Goal: Transaction & Acquisition: Purchase product/service

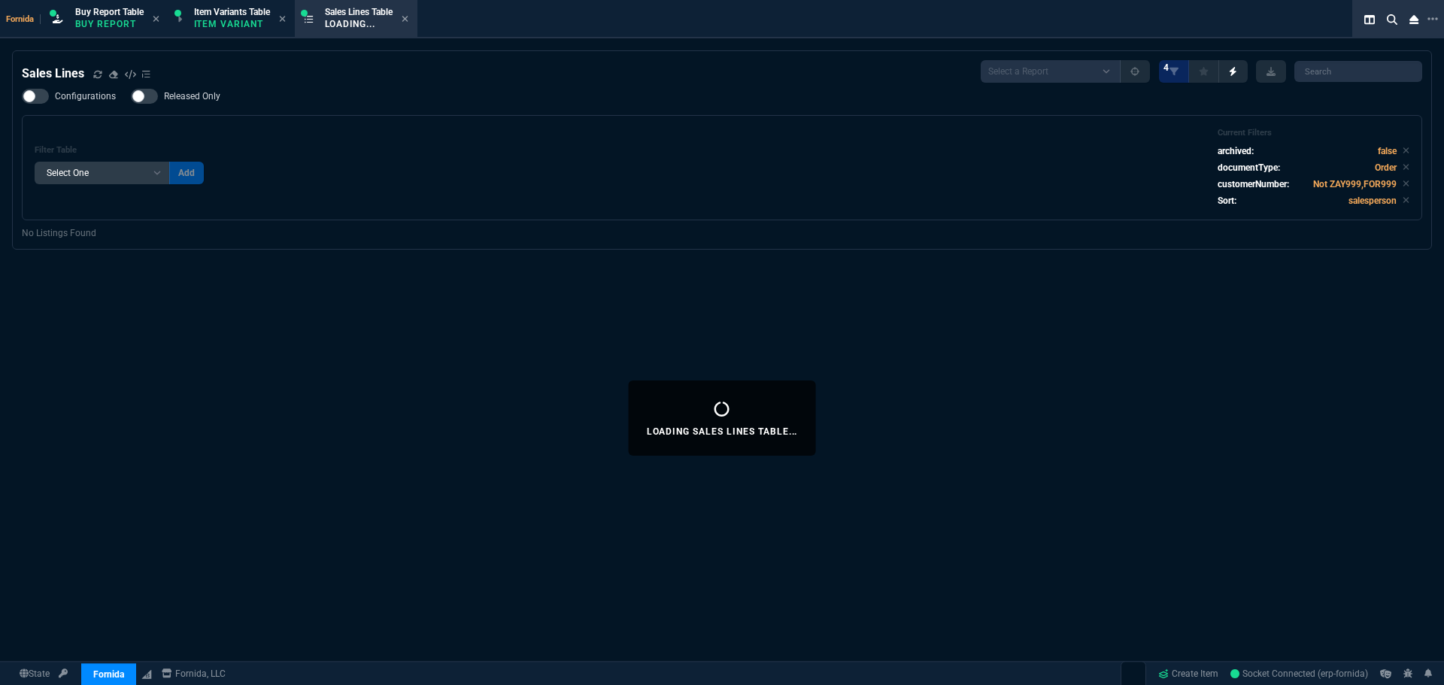
select select "1: BROV"
select select
click at [518, 172] on div "Filter Table Select One Add Filter () Age () ATS () Cond (itemVariantCode) Cust…" at bounding box center [722, 168] width 1375 height 80
click at [515, 209] on div "Filter Table Select One Add Filter () Age () ATS () Cond (itemVariantCode) Cust…" at bounding box center [722, 167] width 1401 height 105
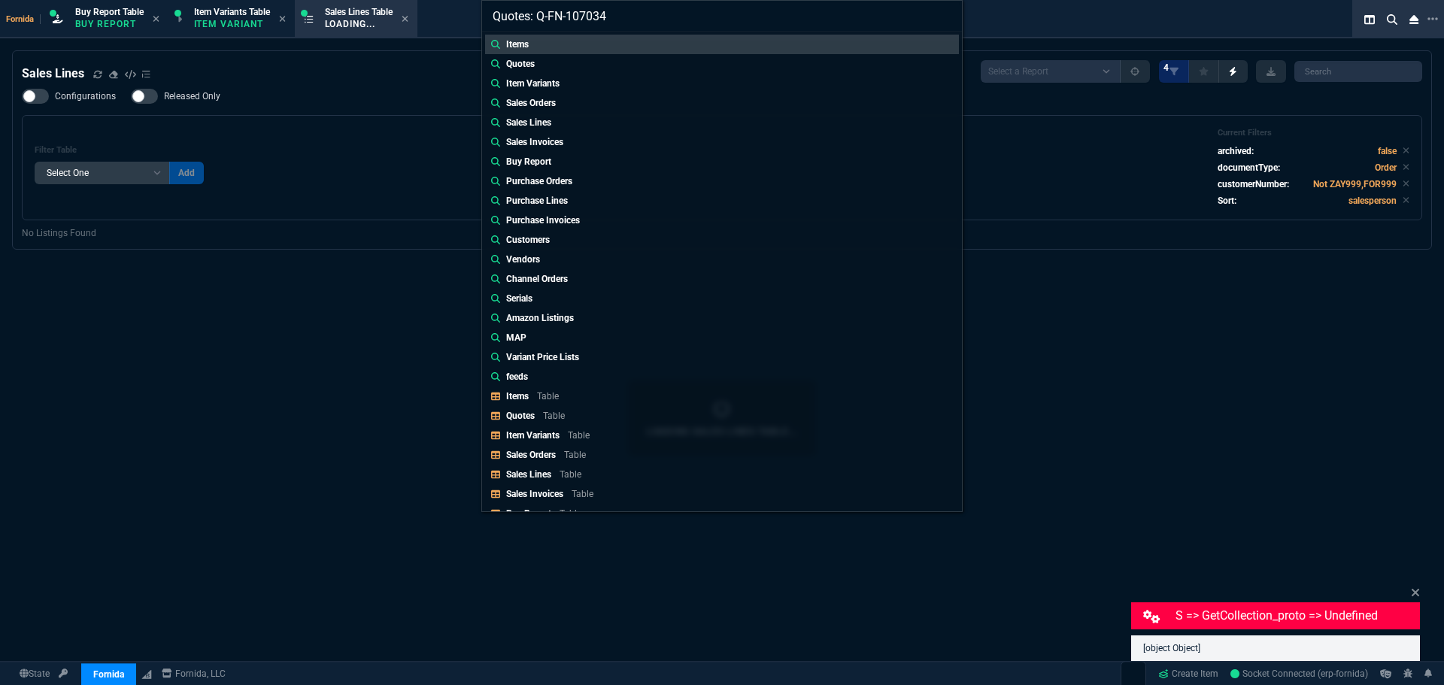
type input "Quotes: Q-FN-107034"
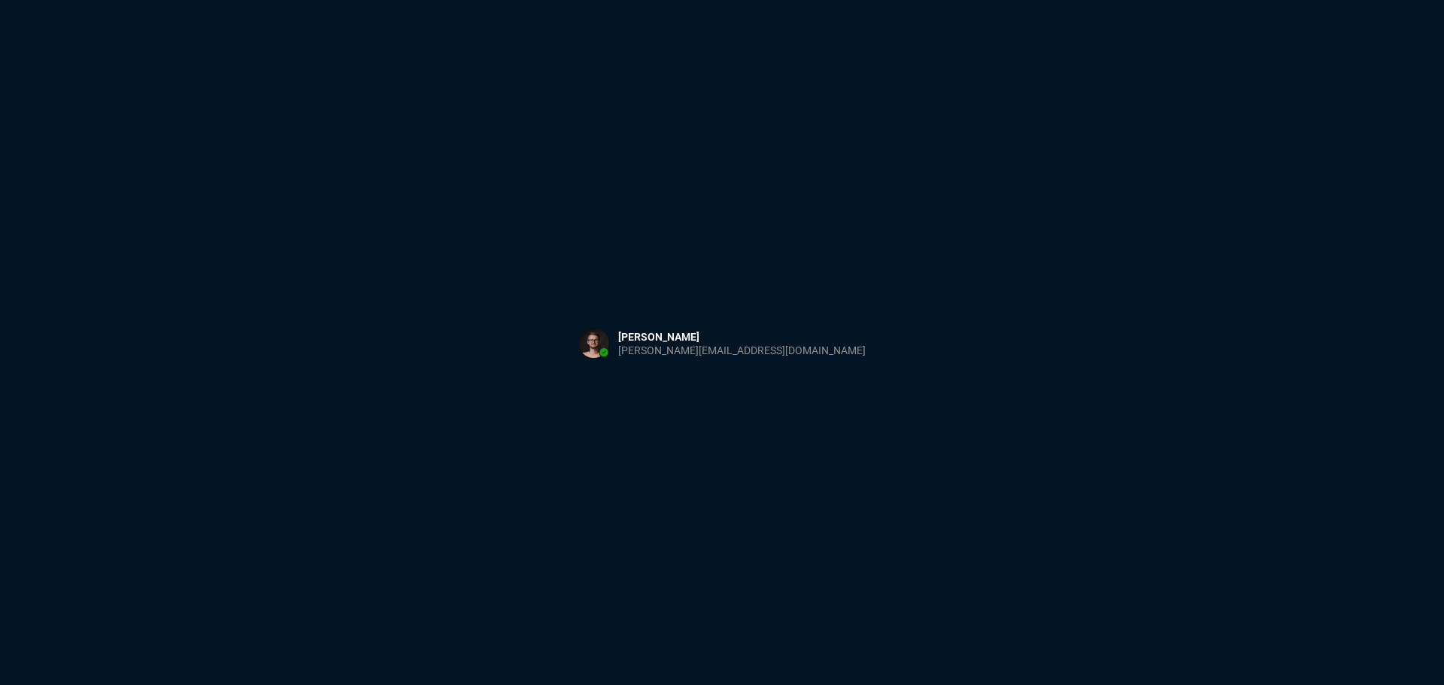
click at [442, 244] on div "Sign in with Microsoft" at bounding box center [722, 342] width 1444 height 685
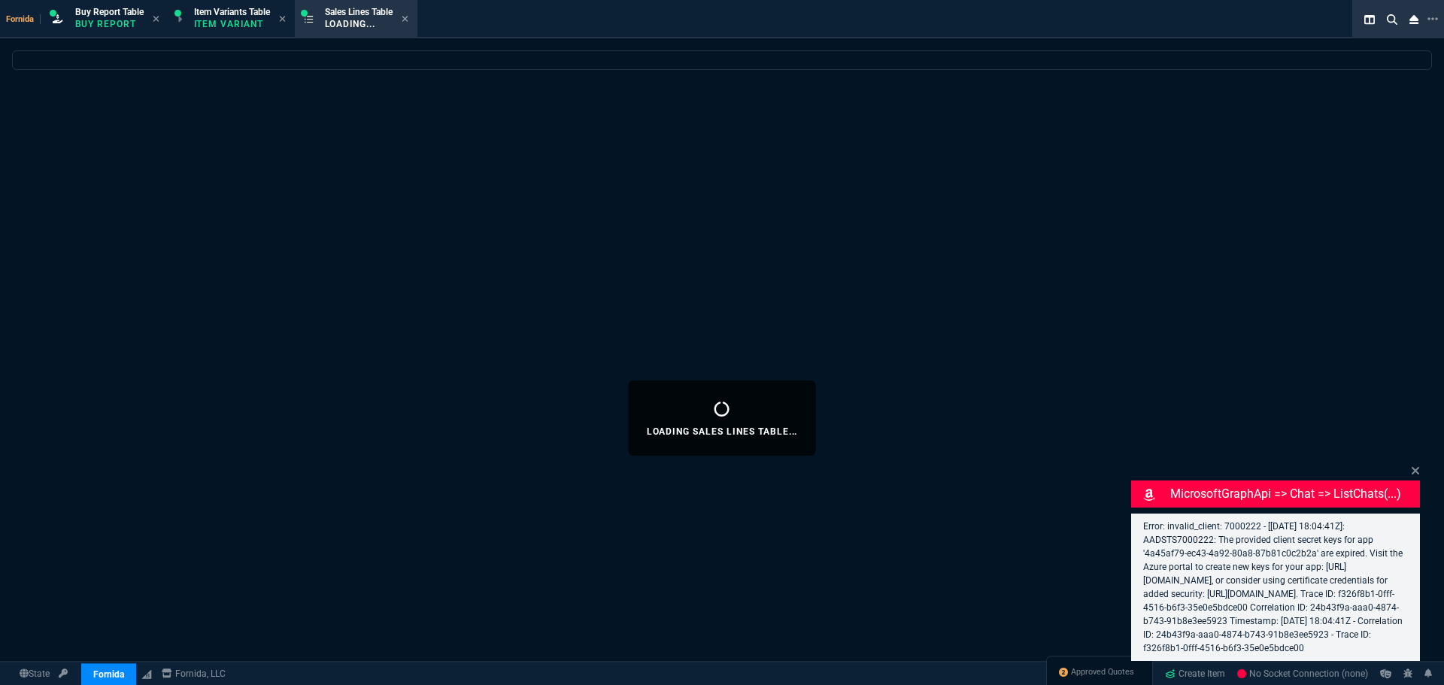
select select "1: BROV"
select select
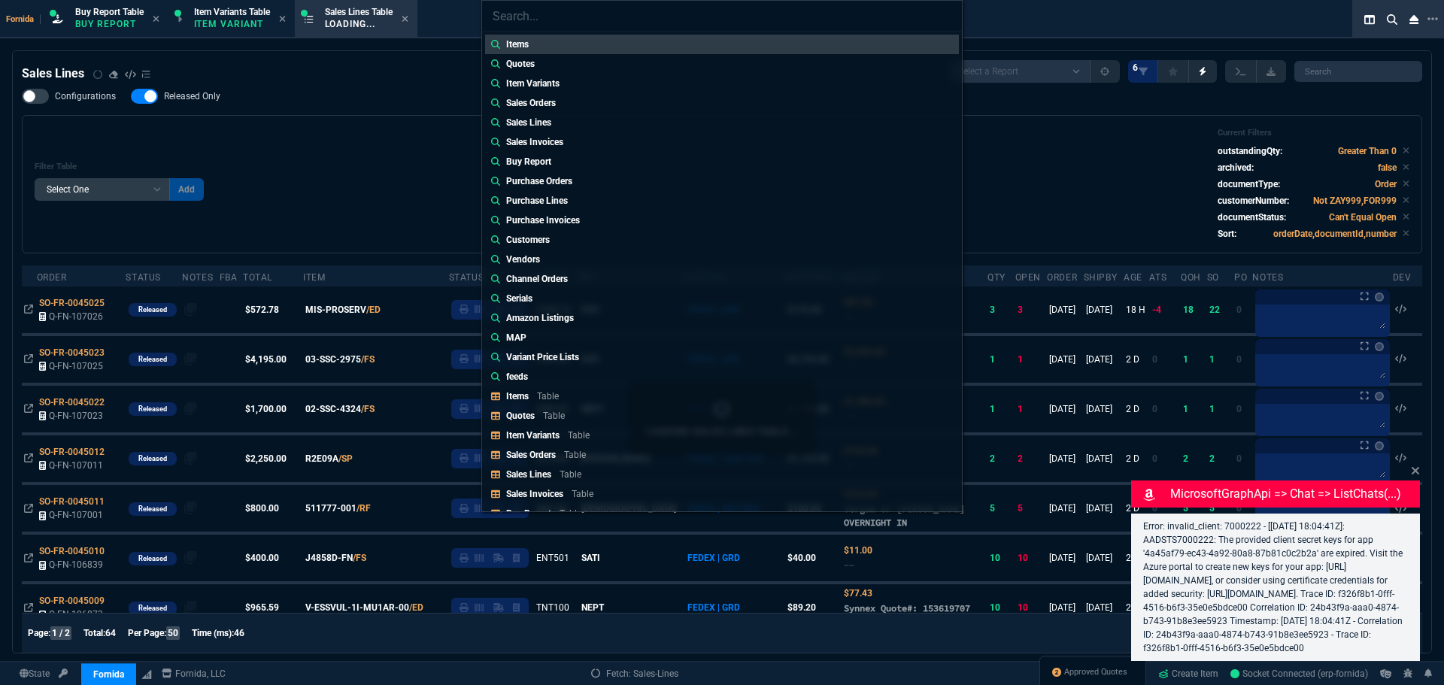
type input "Quotes: Q-FN-107034"
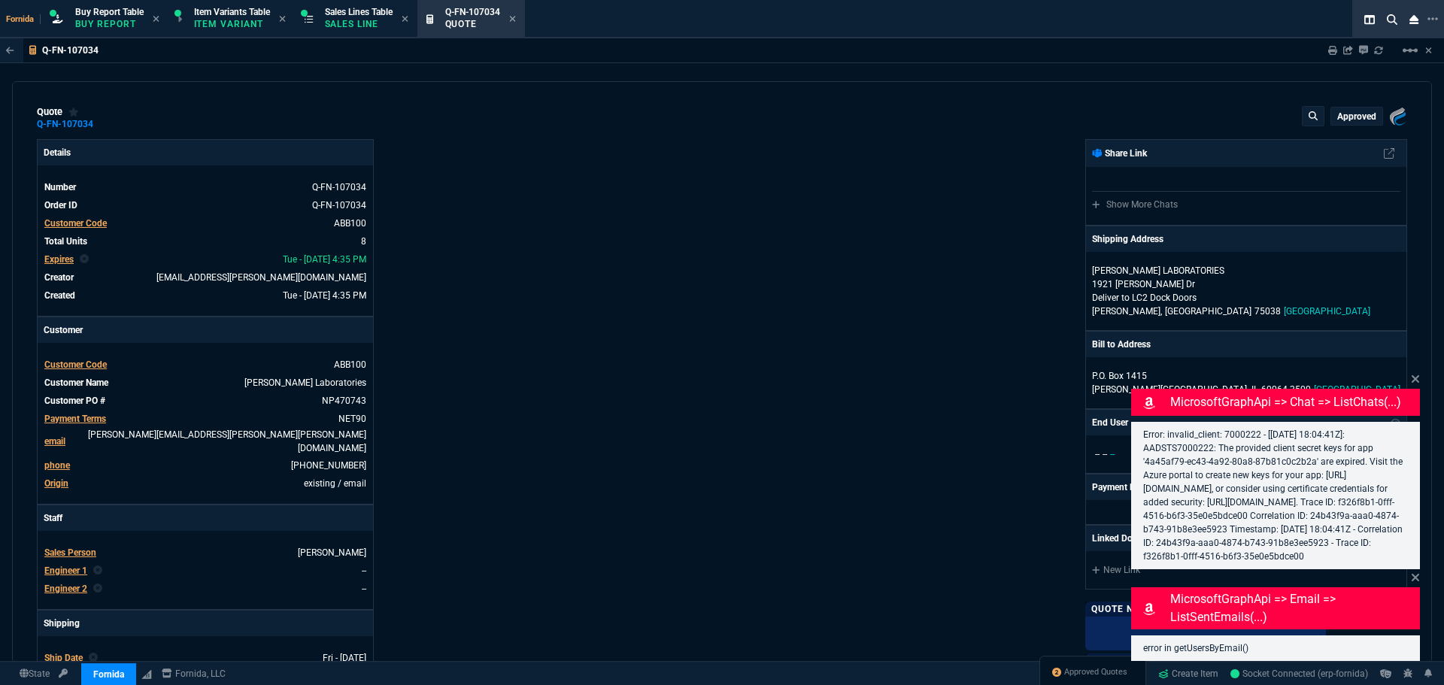
type input "52"
type input "26"
click at [1418, 379] on icon at bounding box center [1415, 379] width 9 height 12
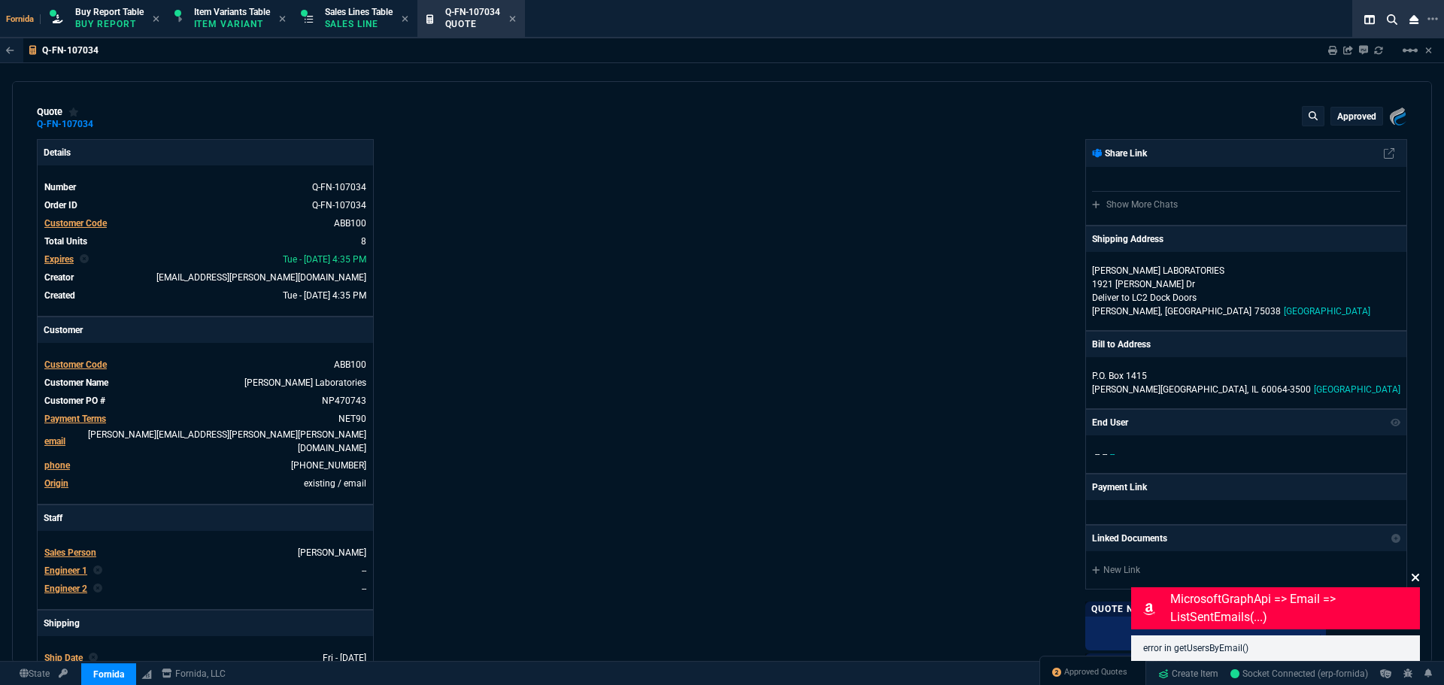
click at [1417, 583] on icon at bounding box center [1415, 578] width 9 height 12
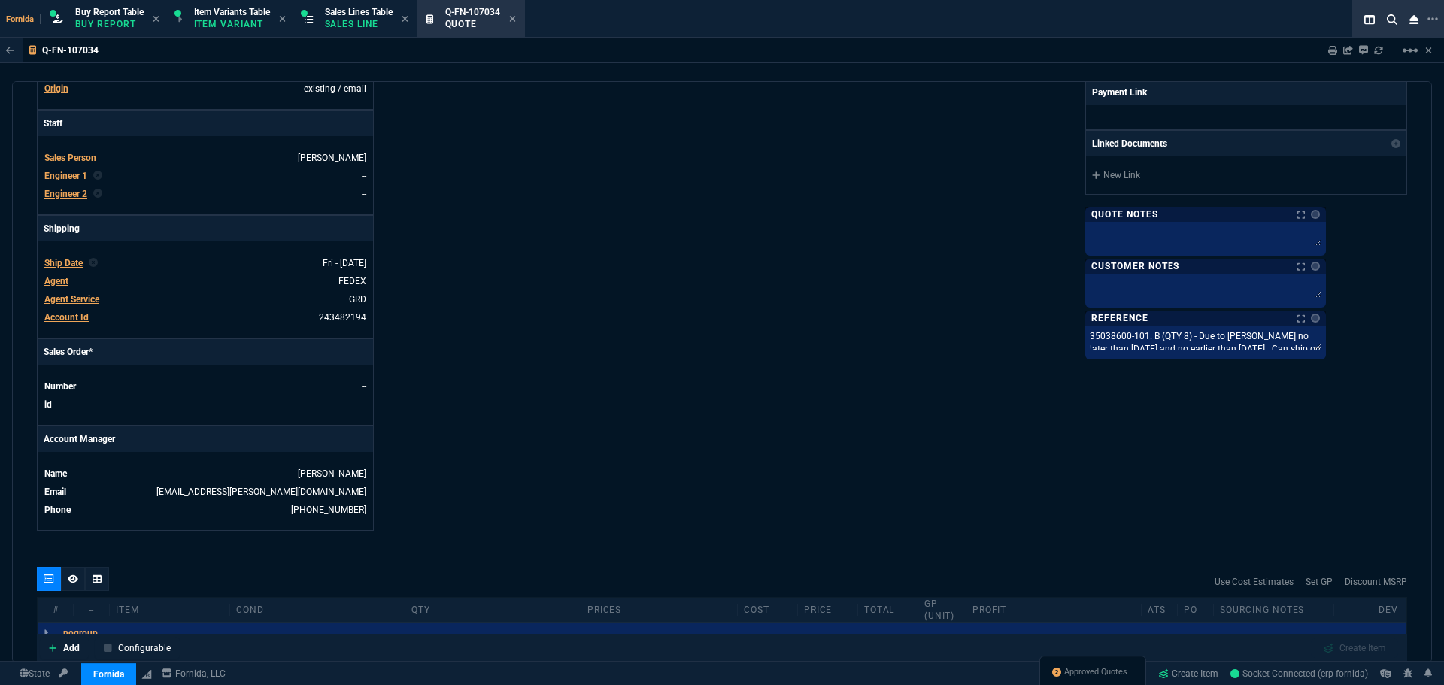
scroll to position [655, 0]
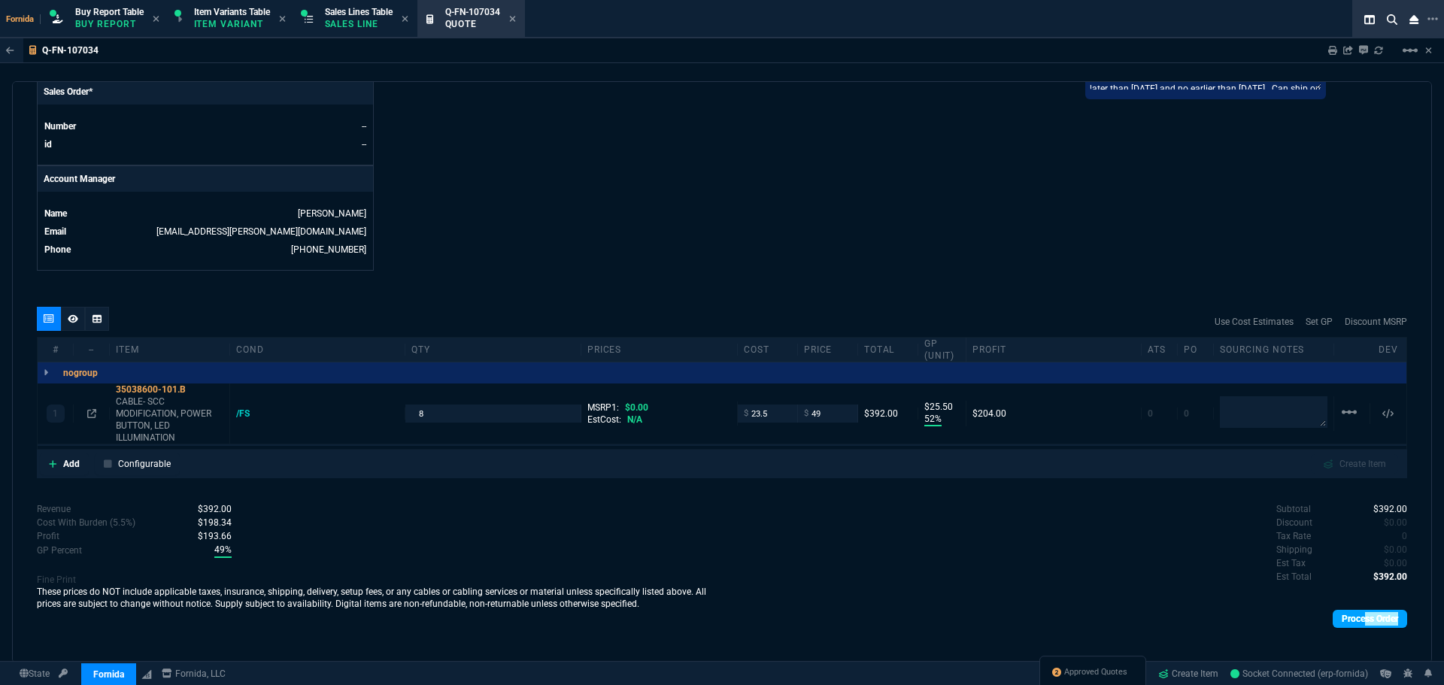
click at [1359, 616] on div "Process Order" at bounding box center [1064, 618] width 685 height 31
click at [1357, 613] on link "Process Order" at bounding box center [1370, 619] width 74 height 18
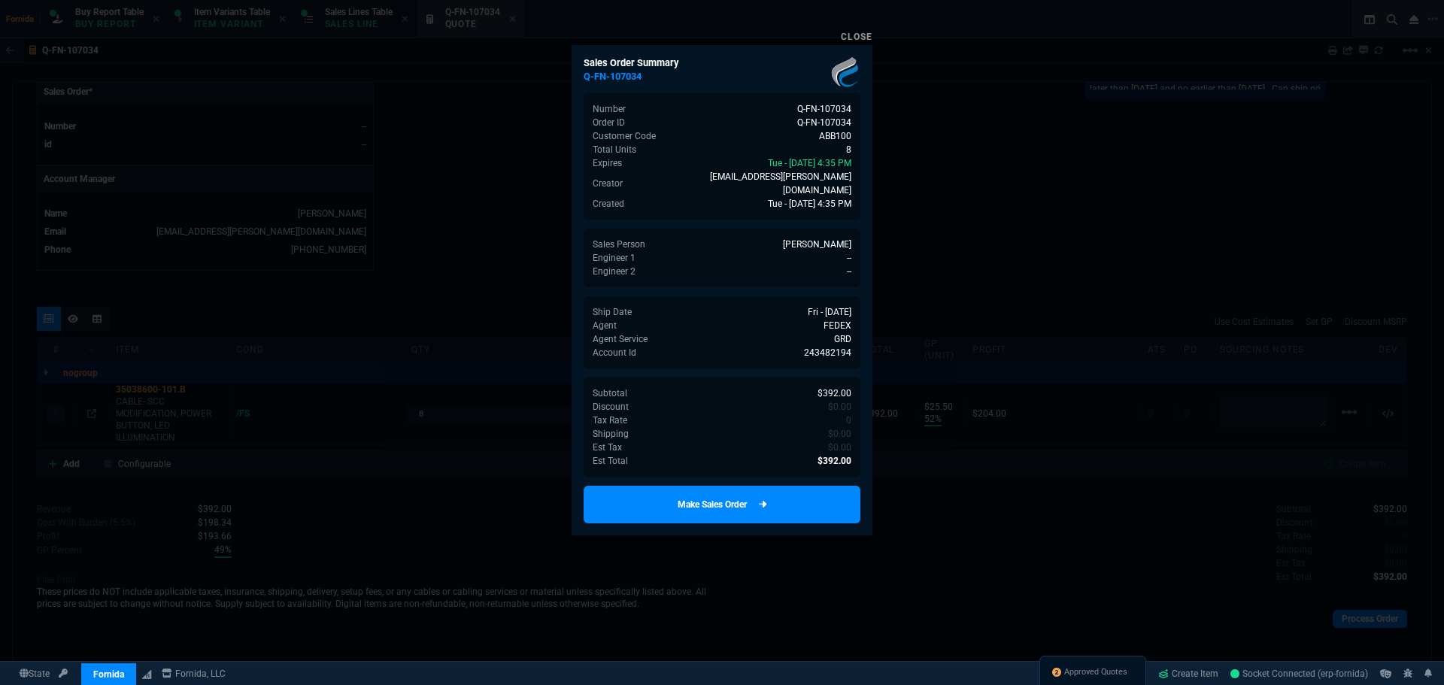
click at [773, 504] on link "Make Sales Order" at bounding box center [722, 505] width 277 height 38
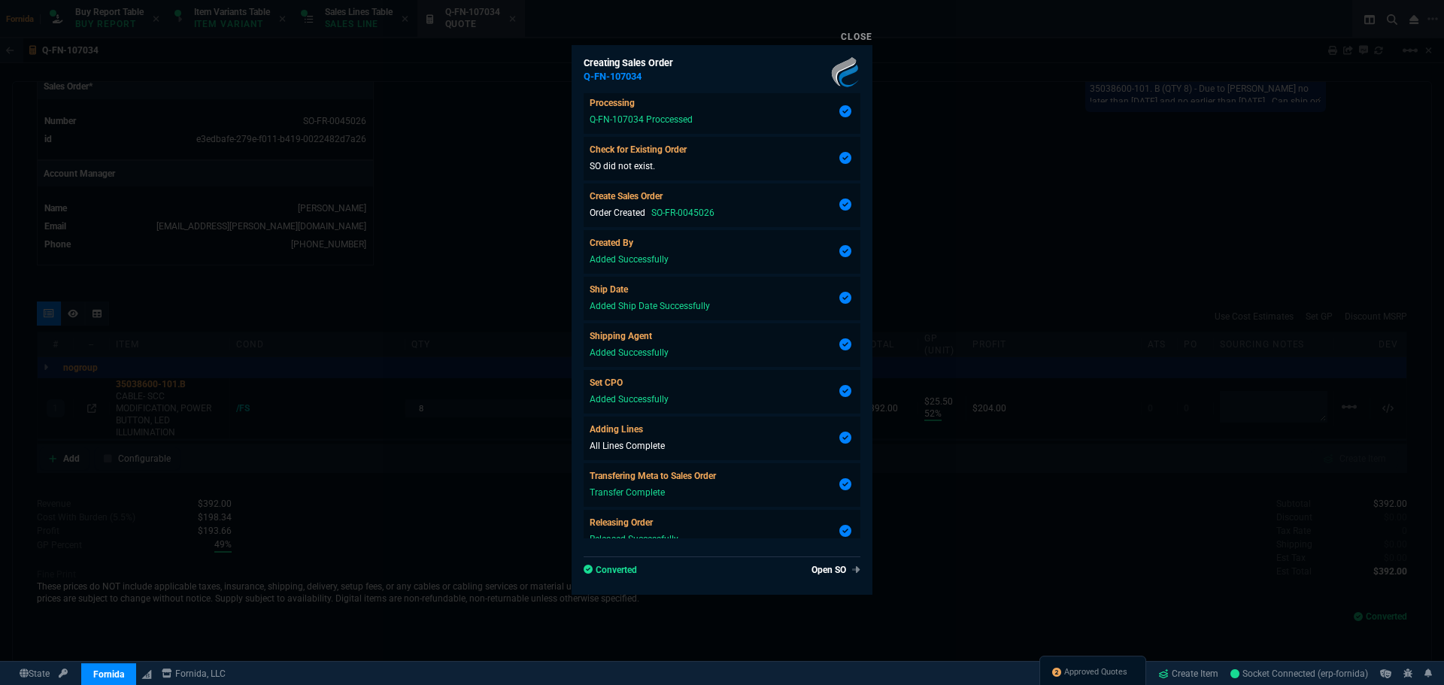
scroll to position [114, 0]
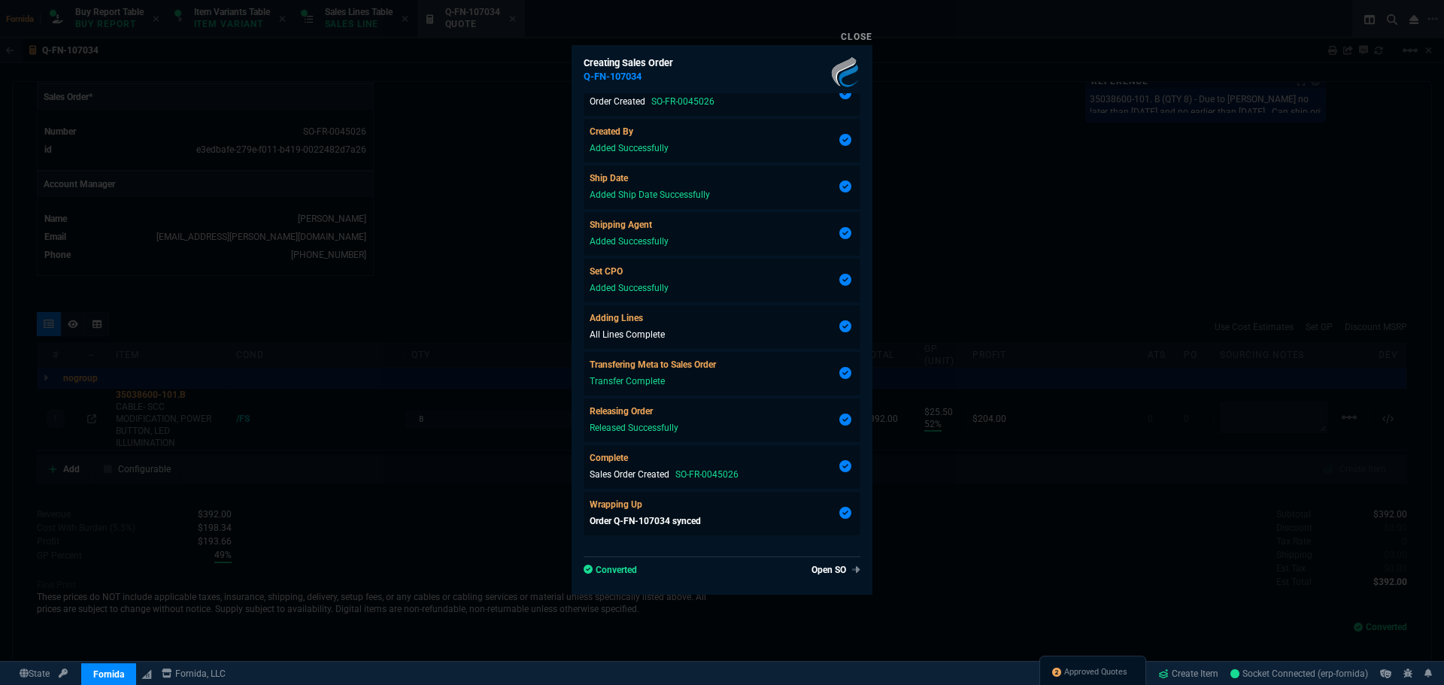
type input "52"
type input "26"
drag, startPoint x: 460, startPoint y: 270, endPoint x: 912, endPoint y: 564, distance: 538.8
click at [460, 270] on div at bounding box center [722, 342] width 1444 height 685
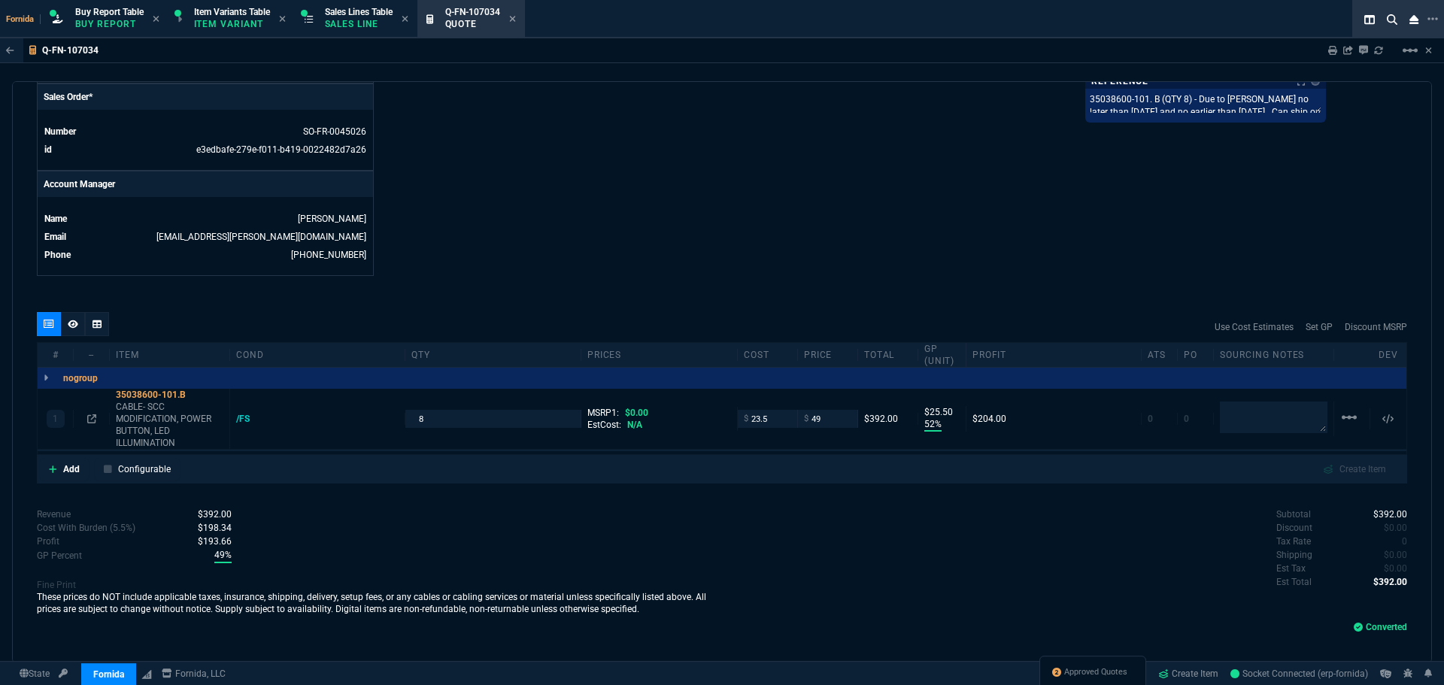
click at [1101, 676] on span "Approved Quotes" at bounding box center [1096, 673] width 63 height 12
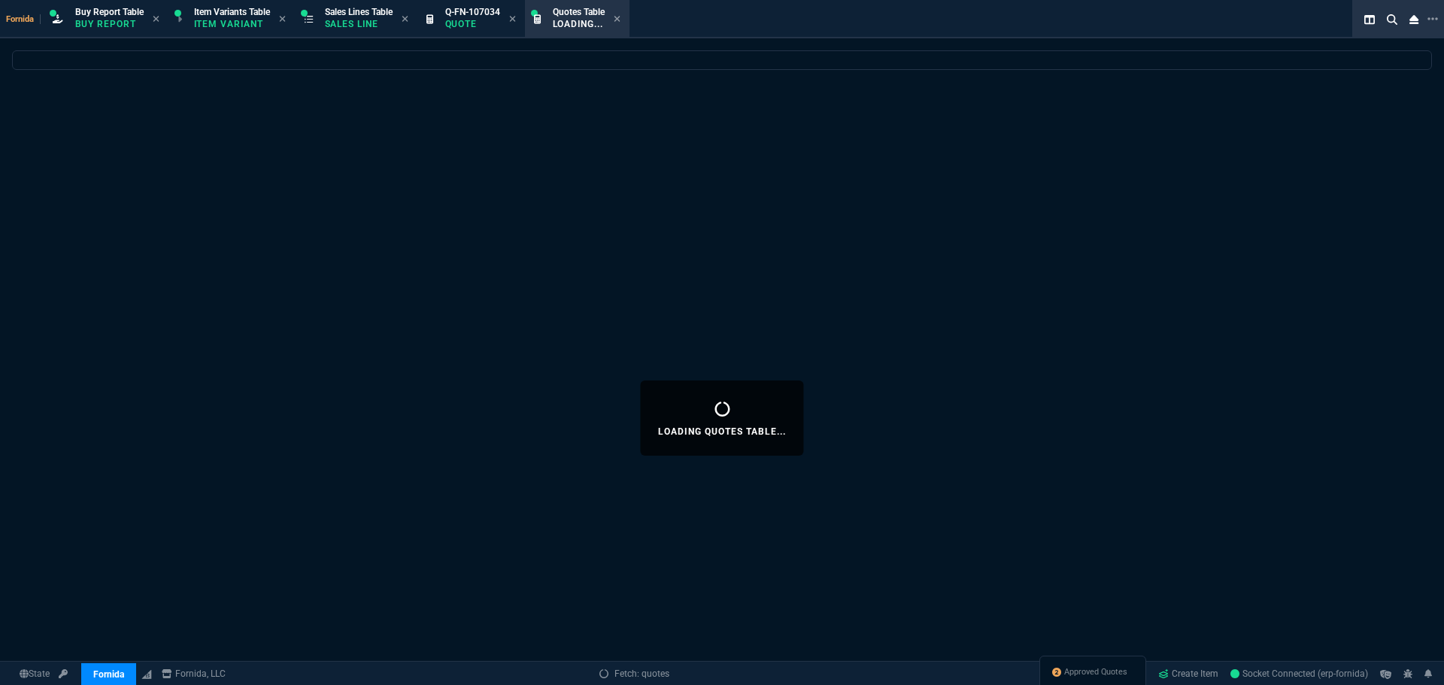
select select
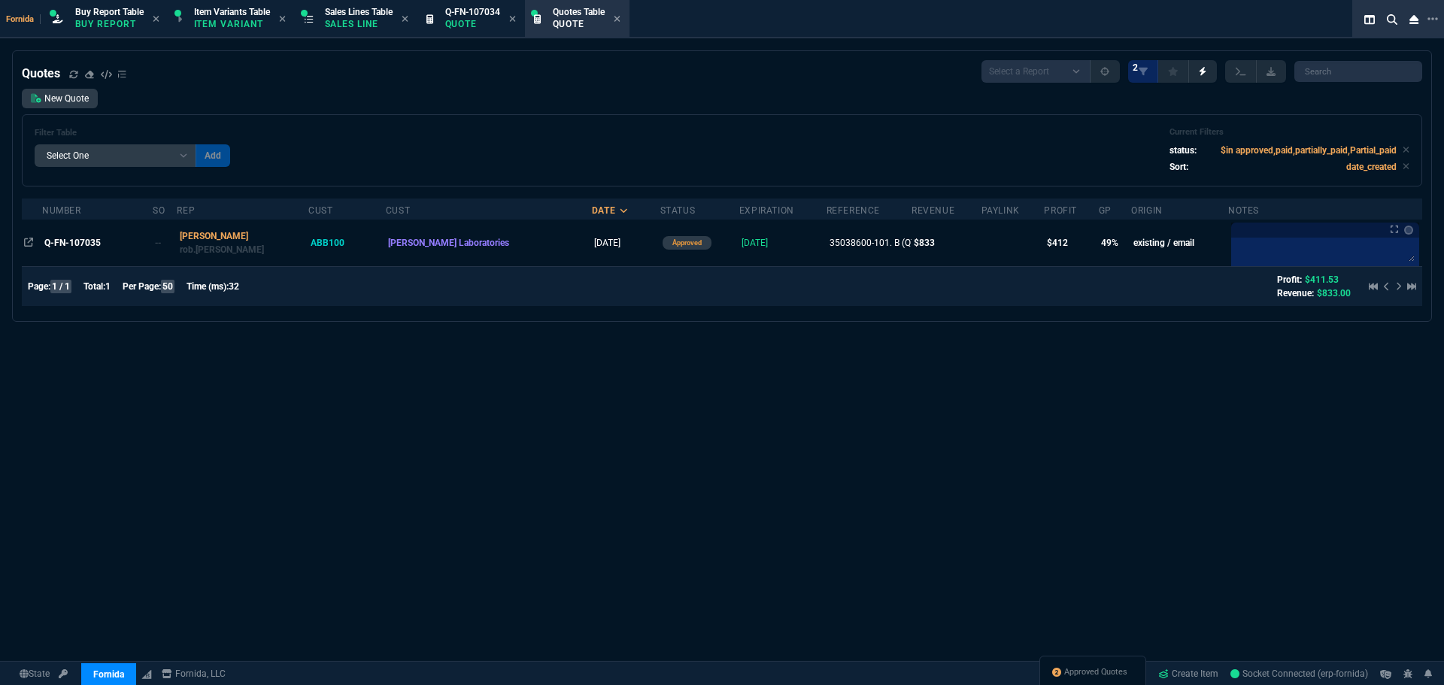
click at [112, 251] on td "Q-FN-107035" at bounding box center [97, 243] width 111 height 47
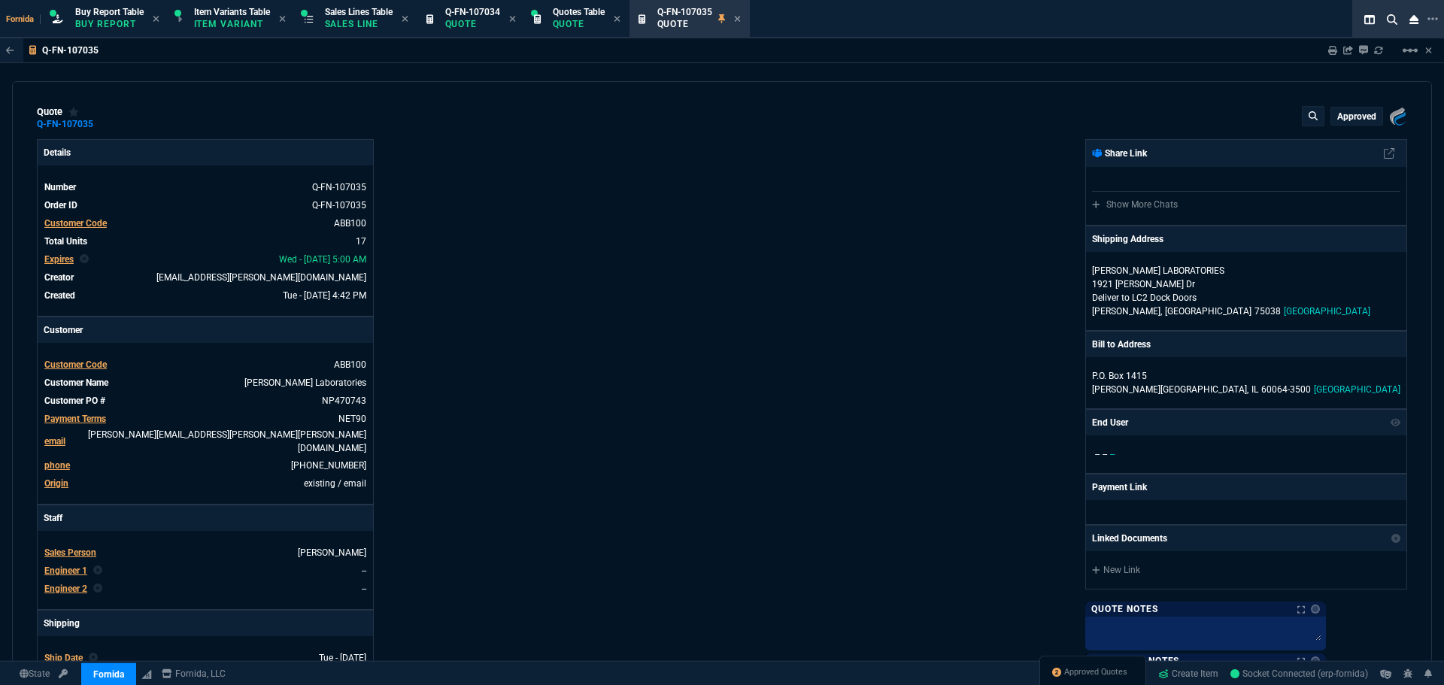
type input "52"
type input "26"
drag, startPoint x: 631, startPoint y: 284, endPoint x: 700, endPoint y: 314, distance: 75.5
click at [631, 284] on div "Details Number Q-FN-107035 Order ID Q-FN-107035 Customer Code ABB100 Total Unit…" at bounding box center [379, 532] width 685 height 787
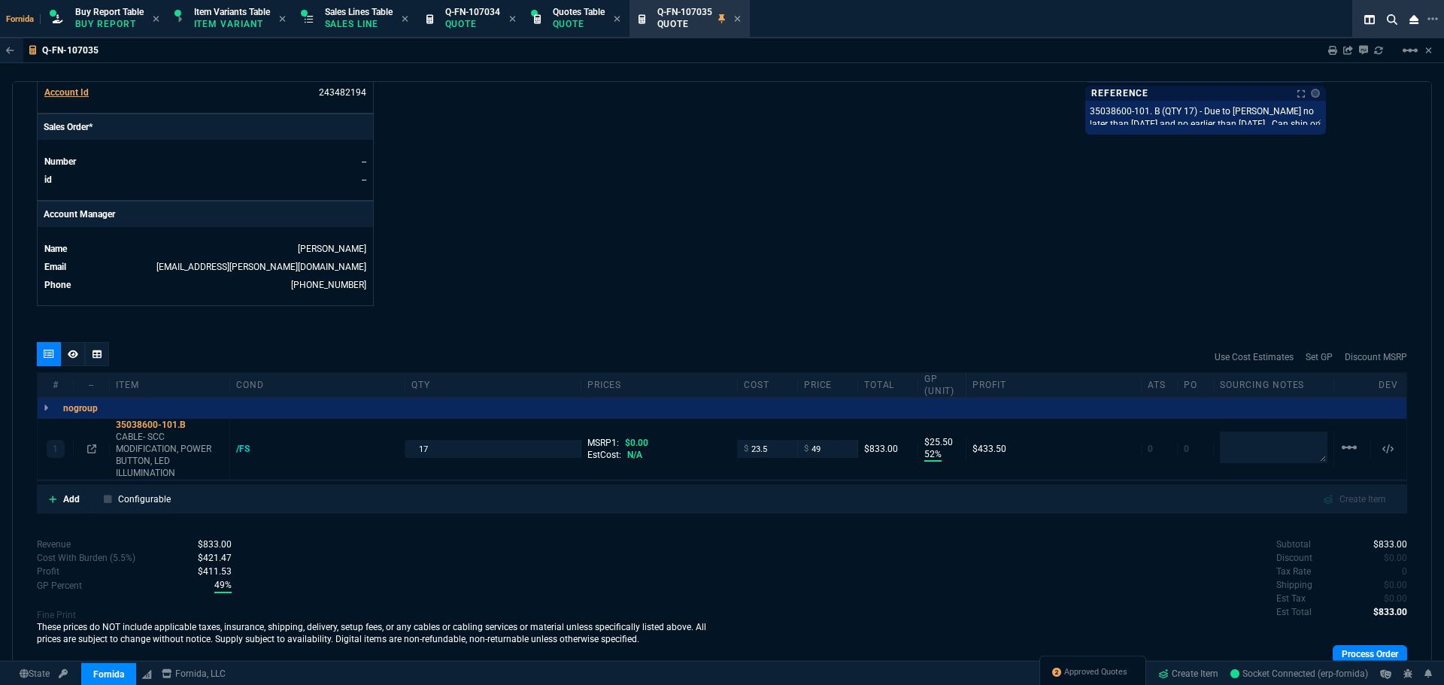
scroll to position [655, 0]
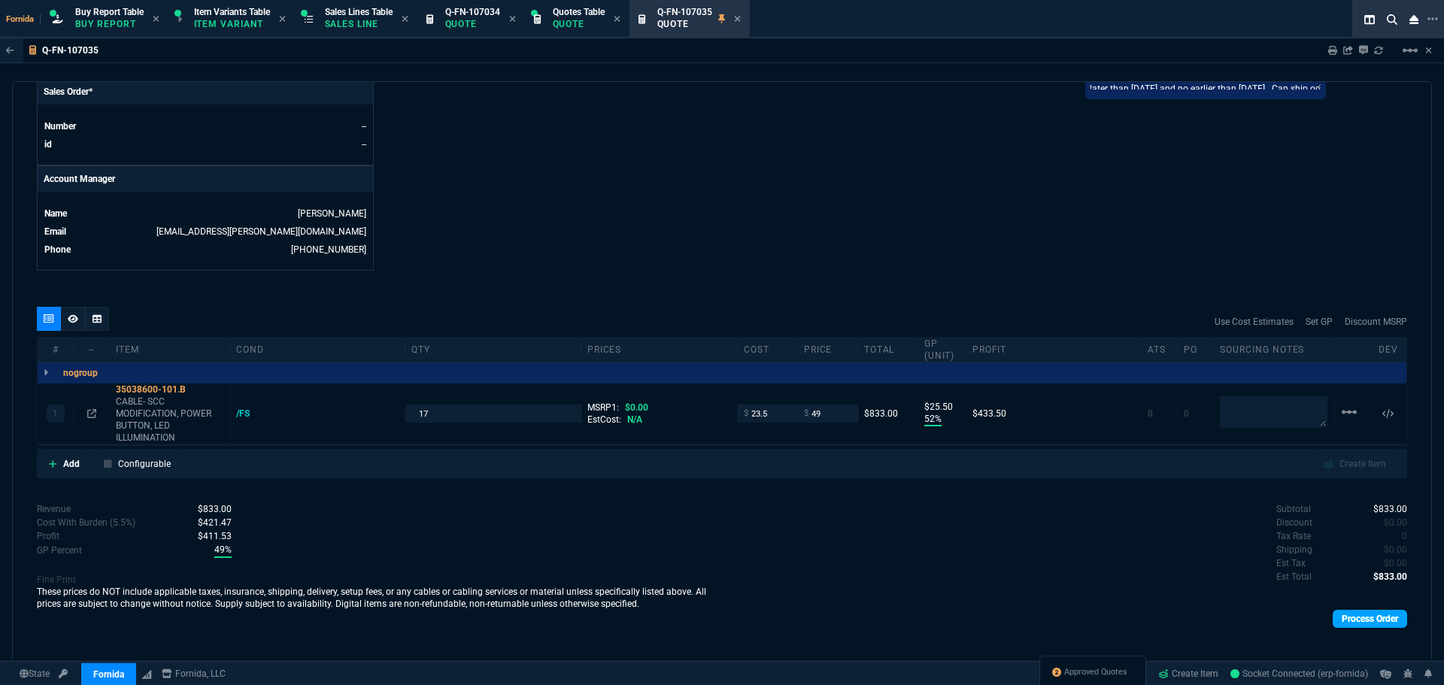
click at [1353, 618] on link "Process Order" at bounding box center [1370, 619] width 74 height 18
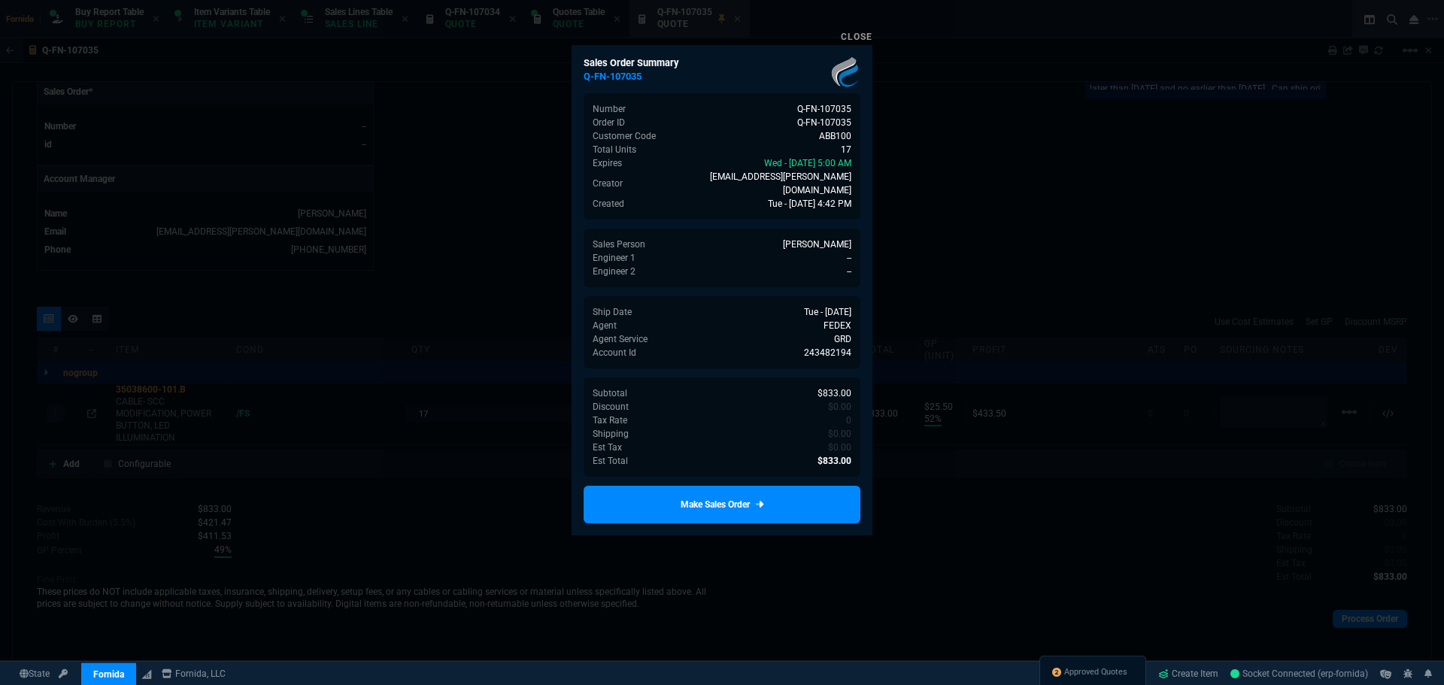
click at [787, 494] on link "Make Sales Order" at bounding box center [722, 505] width 277 height 38
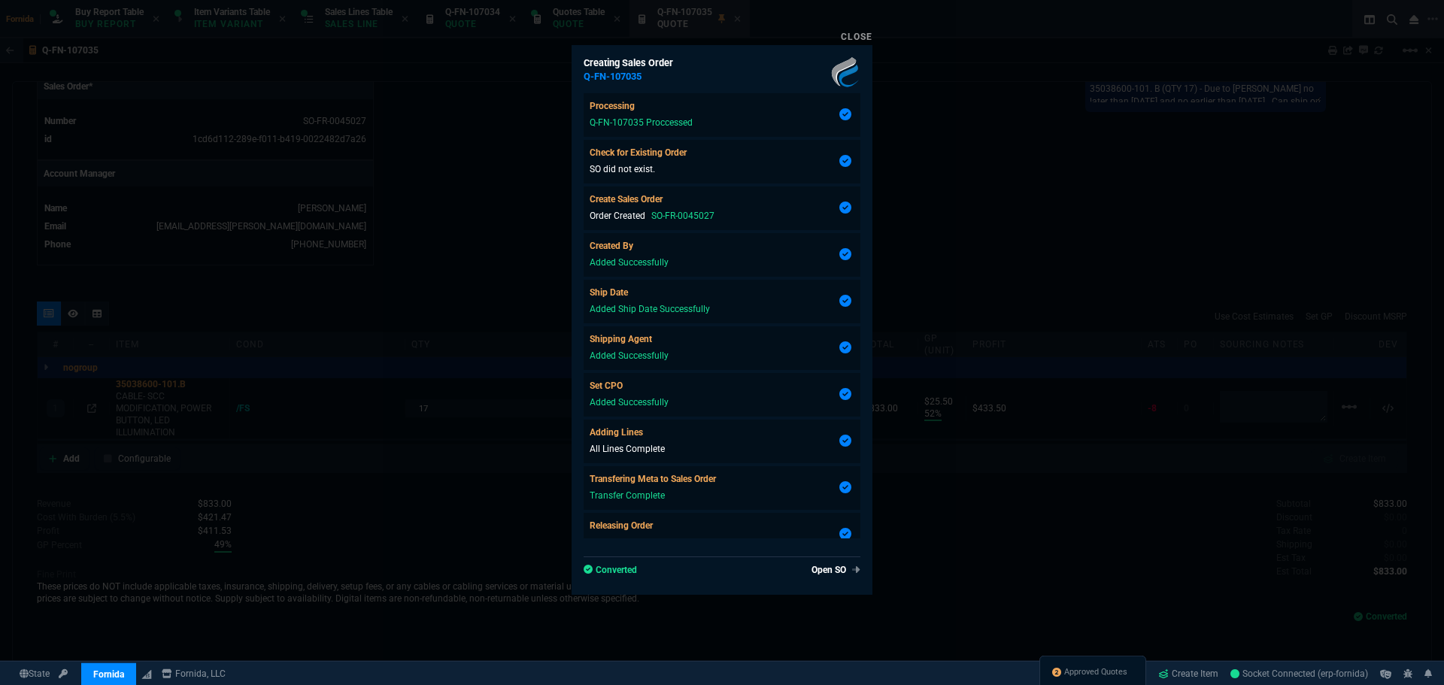
type input "52"
type input "26"
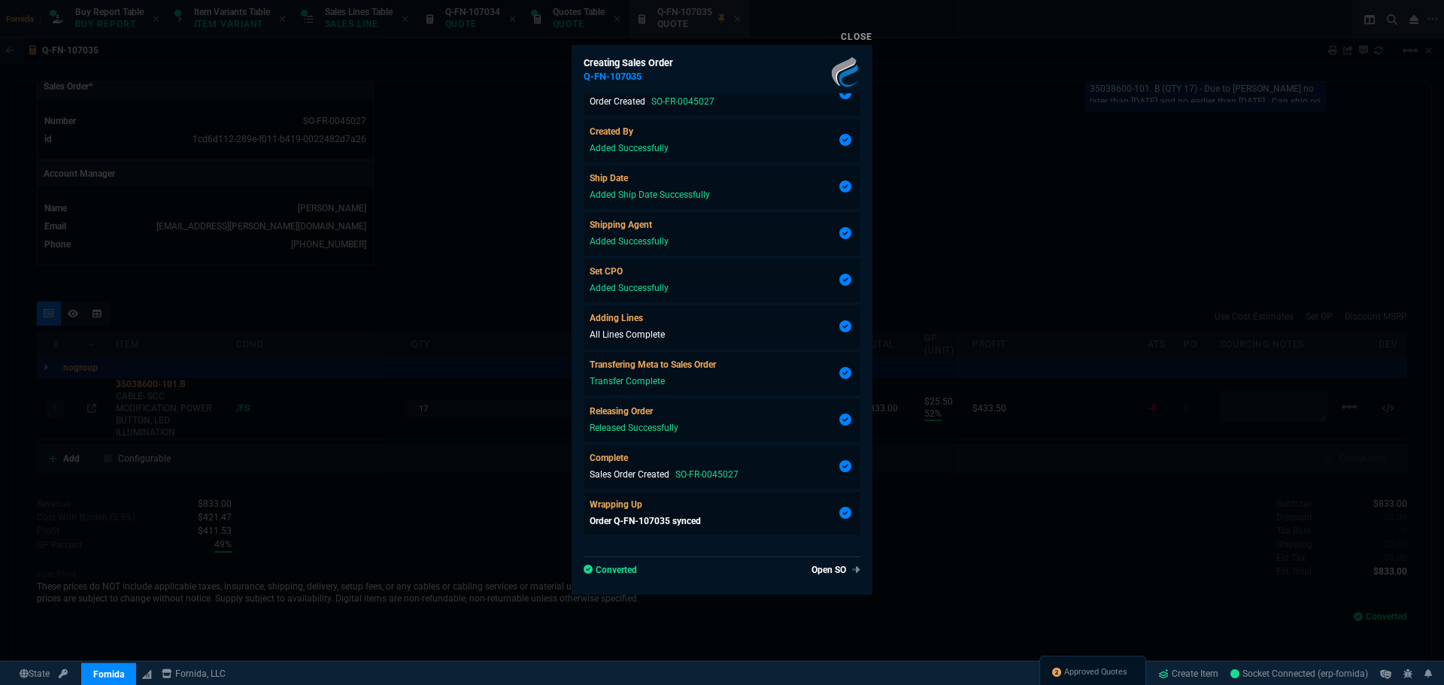
scroll to position [632, 0]
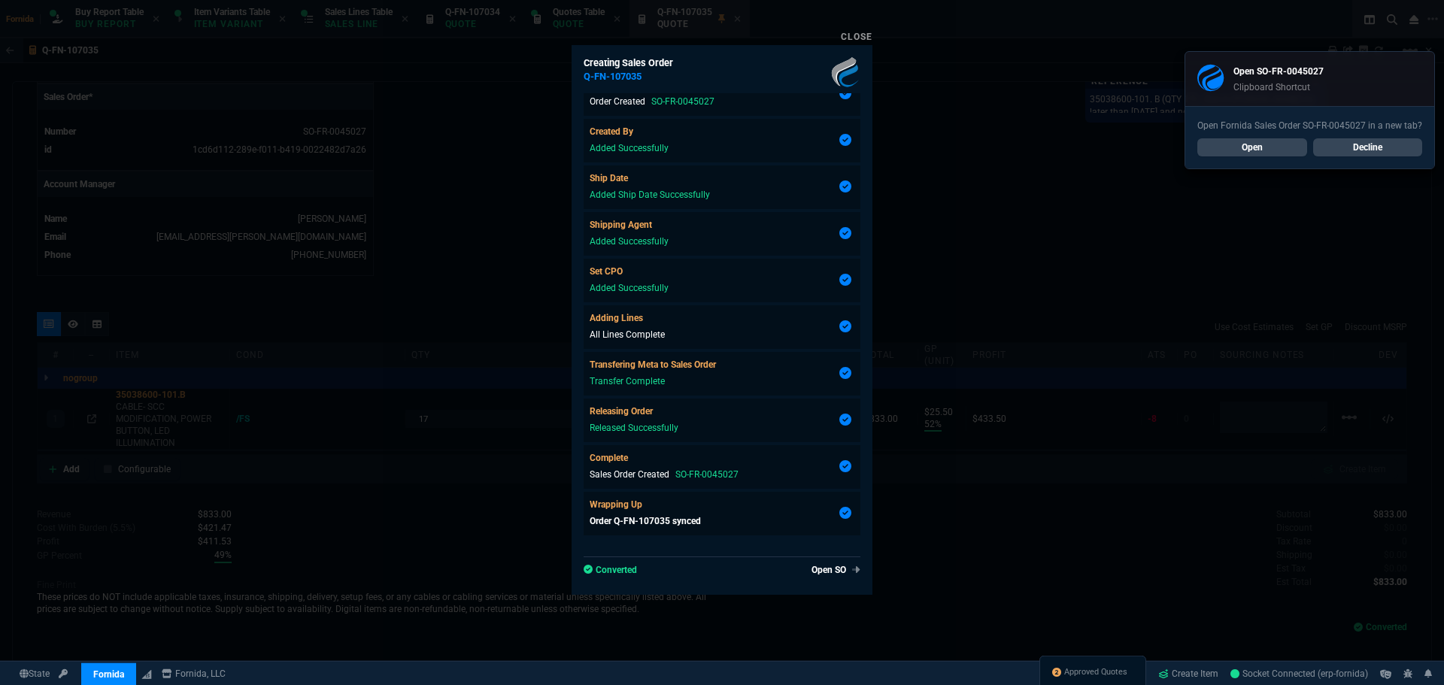
click at [1024, 235] on div at bounding box center [722, 342] width 1444 height 685
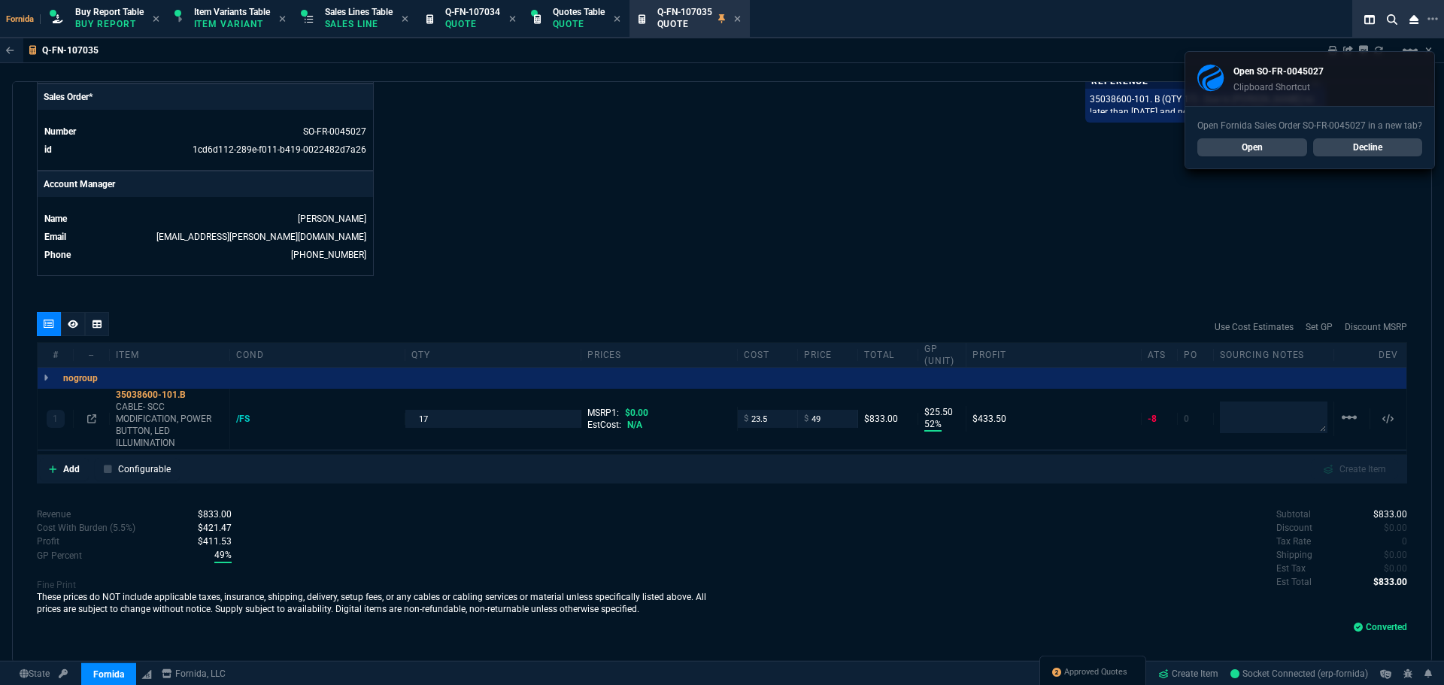
drag, startPoint x: 1071, startPoint y: 673, endPoint x: 783, endPoint y: 289, distance: 480.0
click at [1071, 673] on span "Approved Quotes" at bounding box center [1096, 673] width 63 height 12
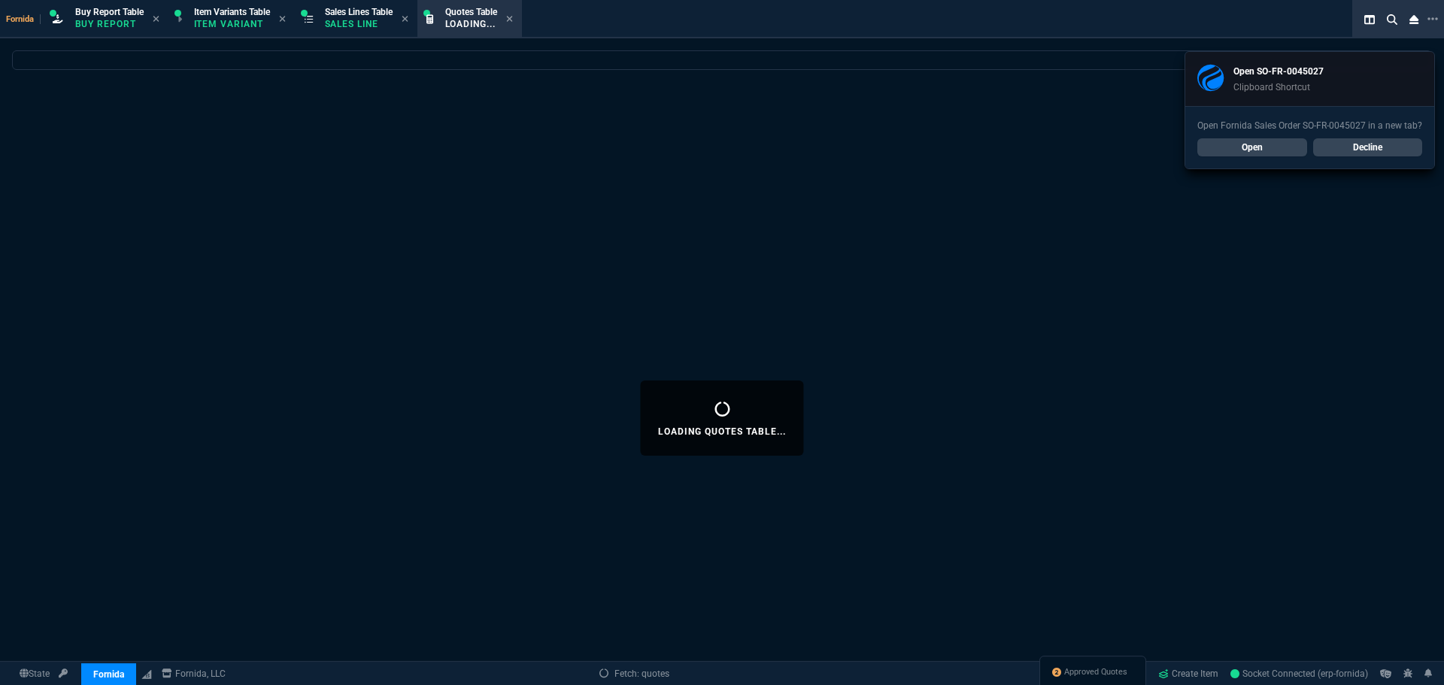
select select
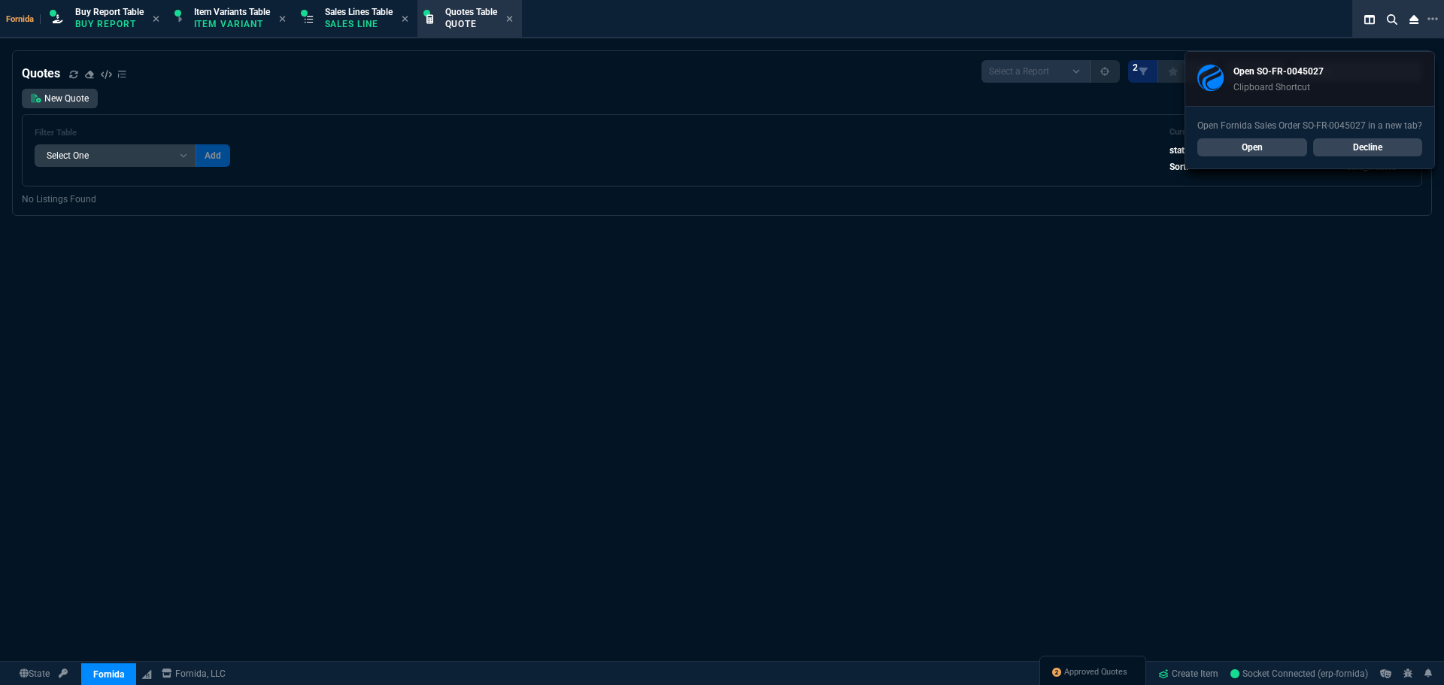
click at [362, 17] on span "Sales Lines Table" at bounding box center [359, 12] width 68 height 11
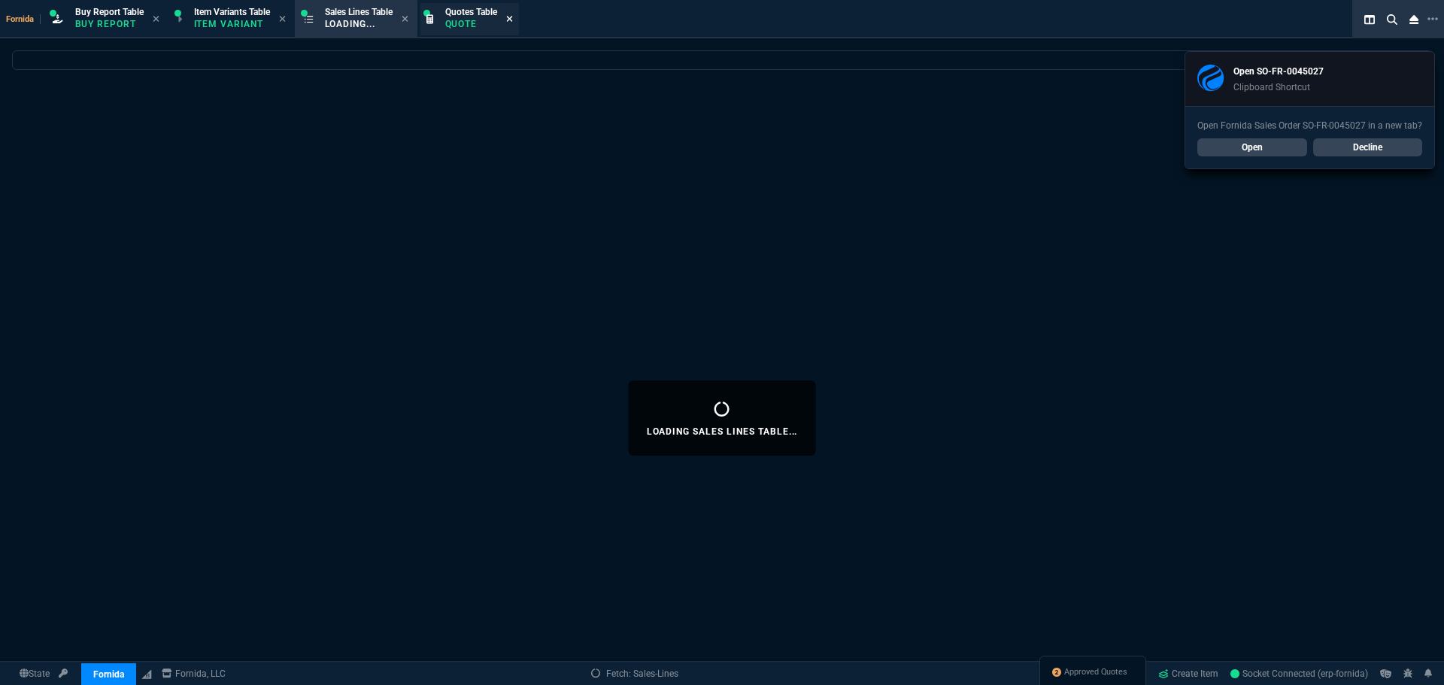
click at [512, 20] on icon at bounding box center [509, 19] width 6 height 6
select select
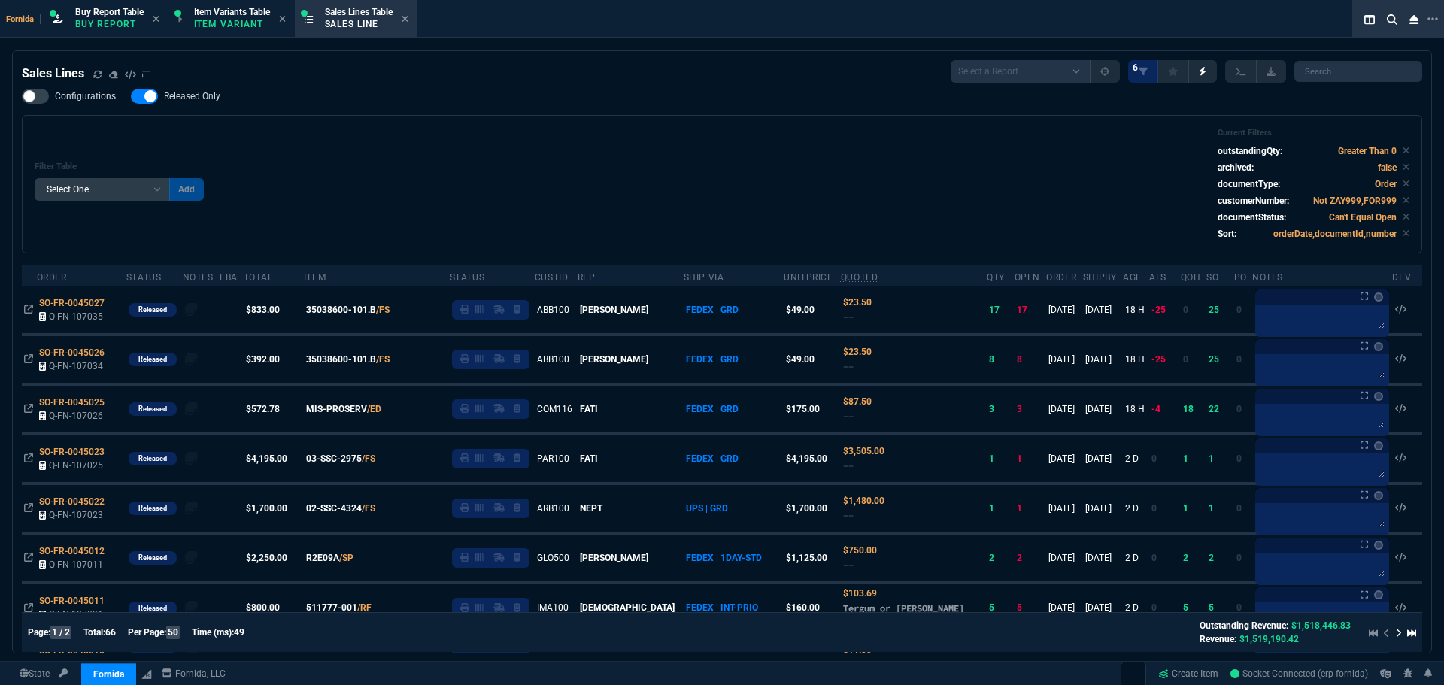
click at [149, 95] on div at bounding box center [144, 96] width 27 height 15
click at [131, 96] on input "Released Only" at bounding box center [130, 96] width 1 height 1
checkbox input "false"
click at [1403, 151] on icon at bounding box center [1406, 150] width 7 height 9
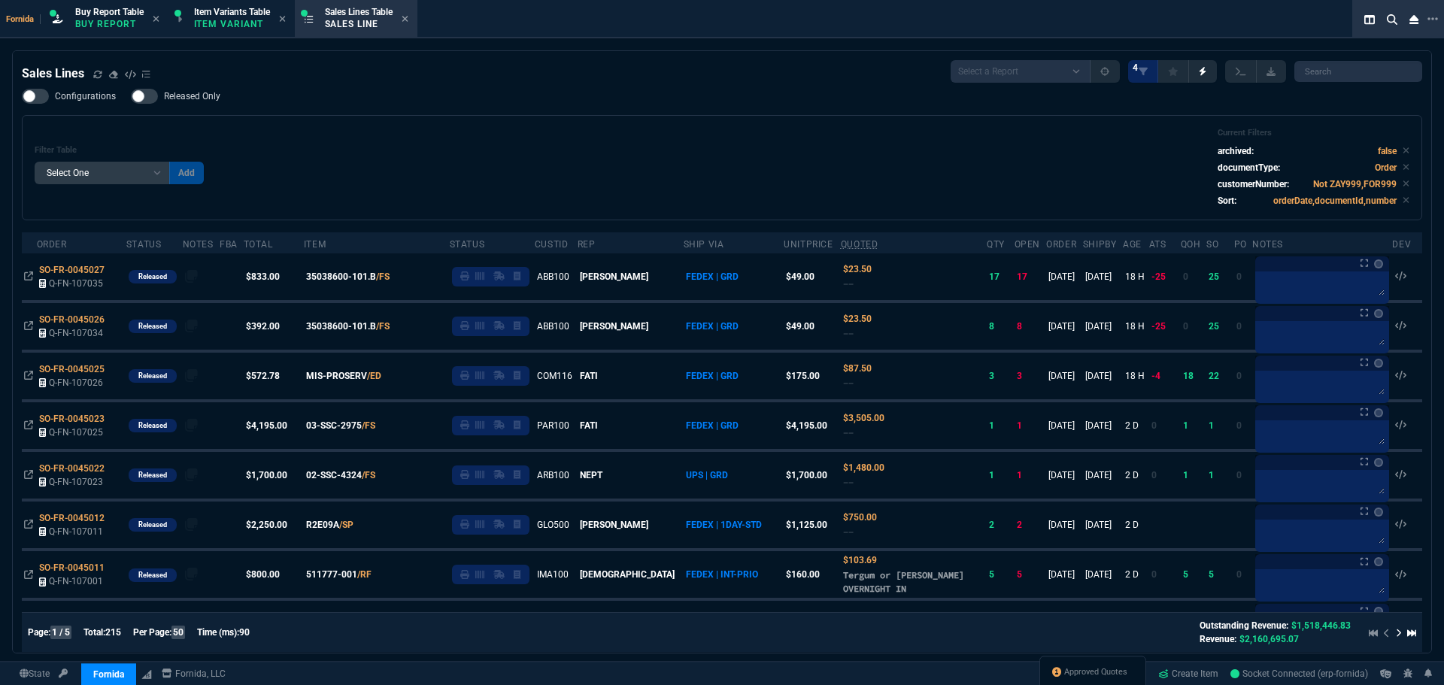
click at [308, 126] on div "Filter Table Select One Add Filter () Age () ATS () Cond (itemVariantCode) Cust…" at bounding box center [722, 167] width 1401 height 105
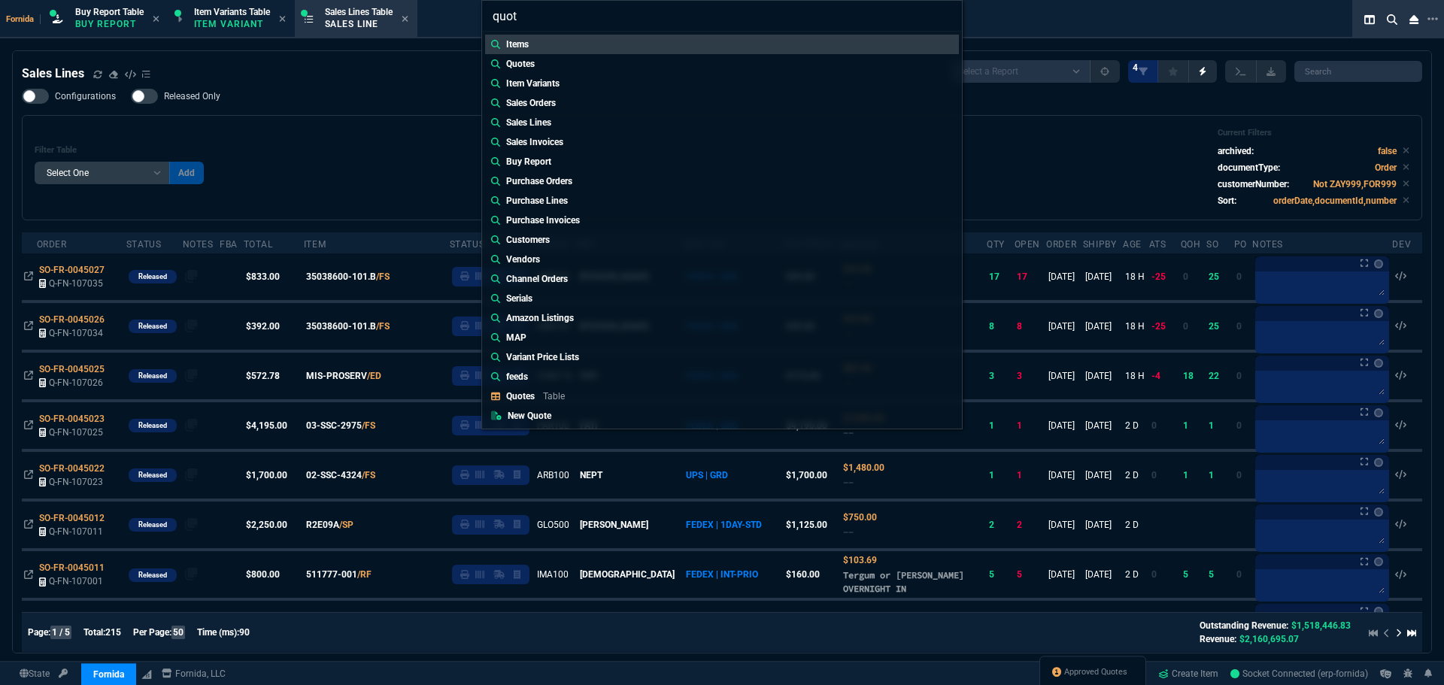
type input "quote"
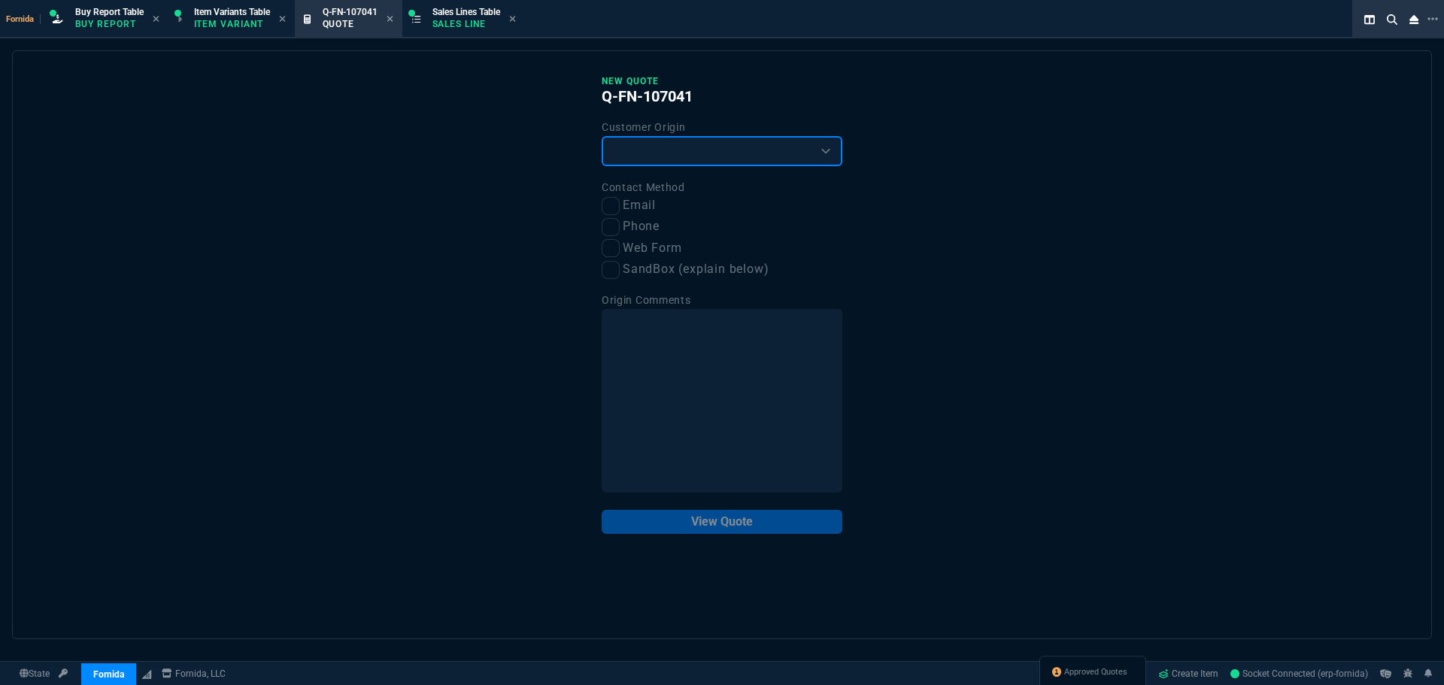
drag, startPoint x: 615, startPoint y: 147, endPoint x: 620, endPoint y: 163, distance: 16.7
click at [615, 147] on select "Existing Customer Amazon Lead (first order) Website Lead (first order) Called (…" at bounding box center [722, 151] width 241 height 30
select select "existing"
click at [602, 137] on select "Existing Customer Amazon Lead (first order) Website Lead (first order) Called (…" at bounding box center [722, 151] width 241 height 30
click at [607, 203] on input "Email" at bounding box center [611, 206] width 18 height 18
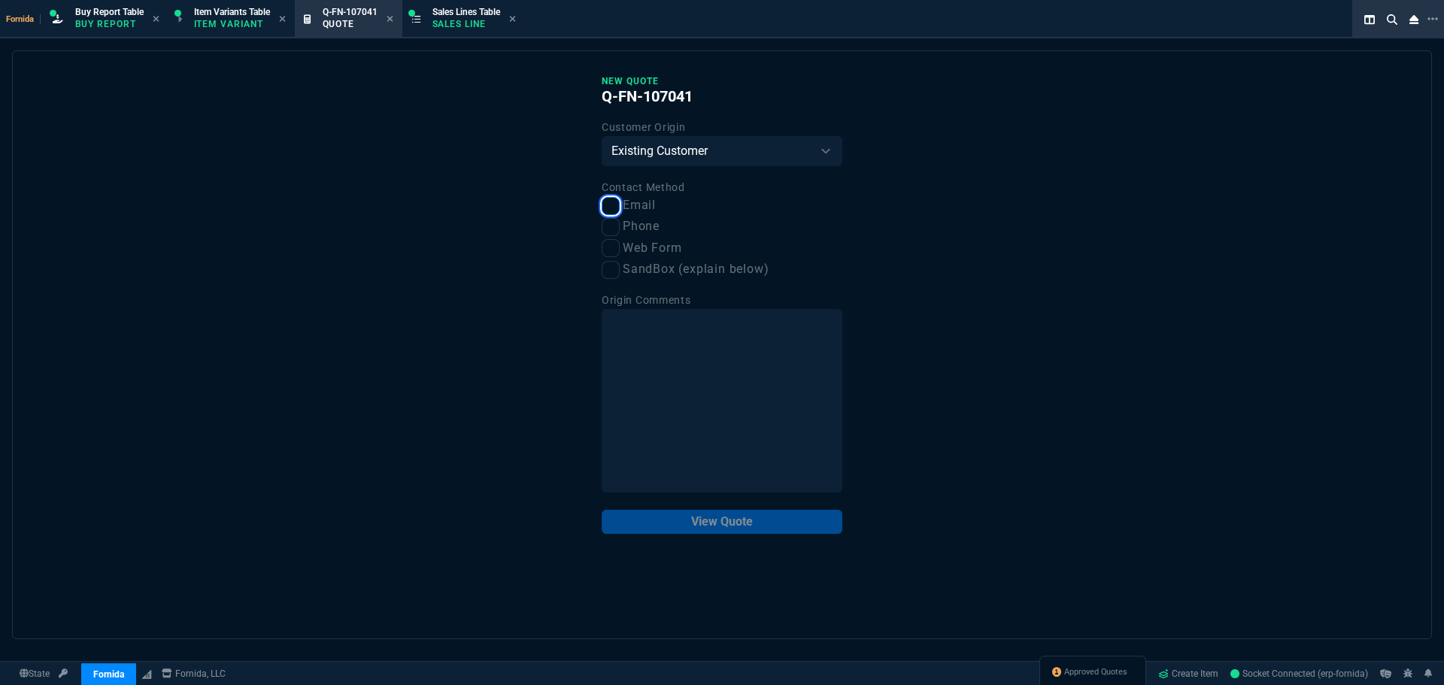
checkbox input "true"
click at [709, 529] on button "View Quote" at bounding box center [722, 522] width 241 height 24
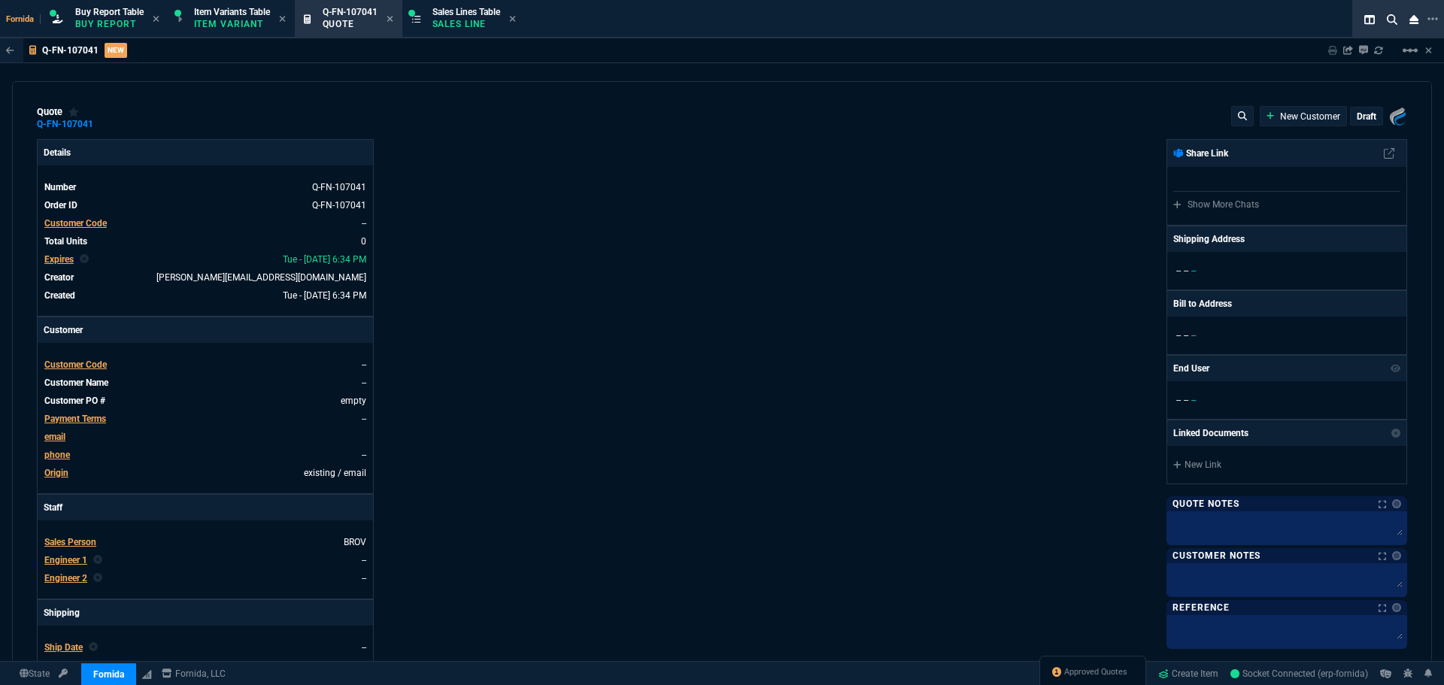
click at [95, 218] on span "Customer Code" at bounding box center [75, 223] width 62 height 11
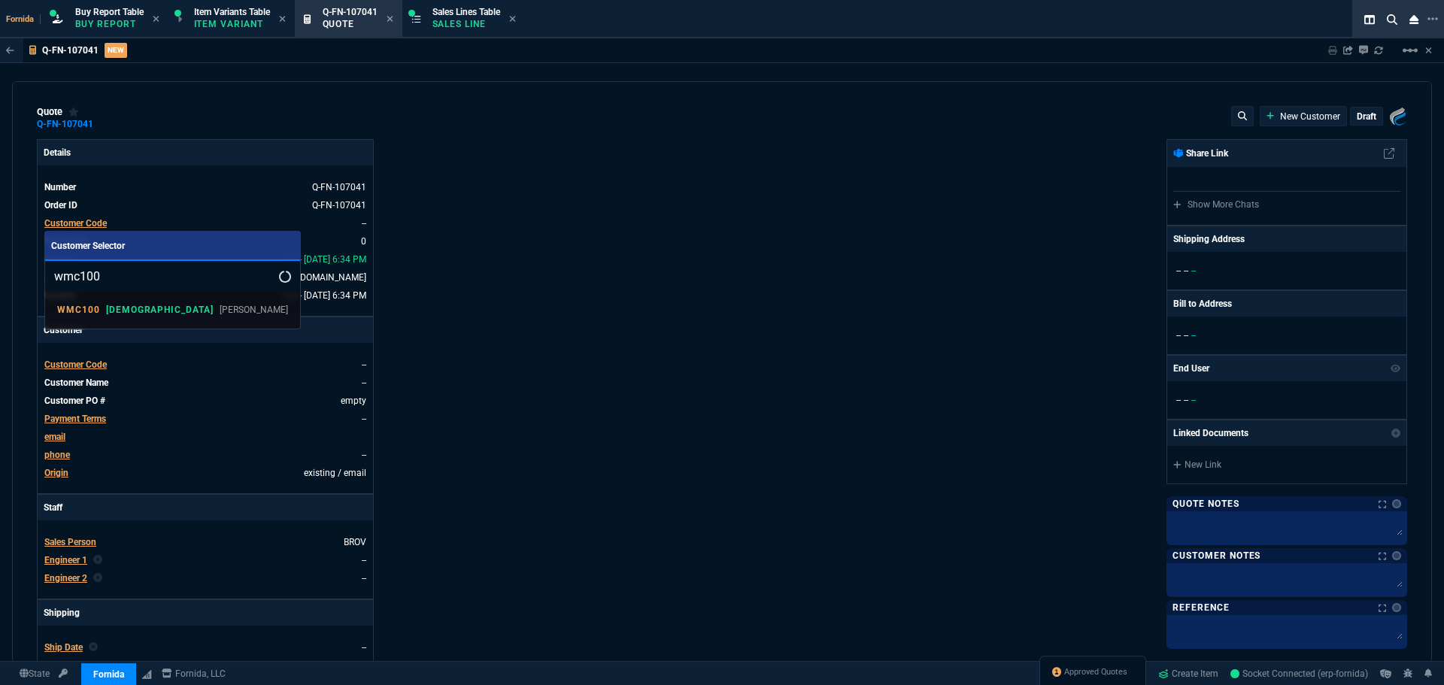
type input "wmc100"
click at [180, 295] on div "WMC100 VAHI WM Coffman" at bounding box center [172, 310] width 255 height 38
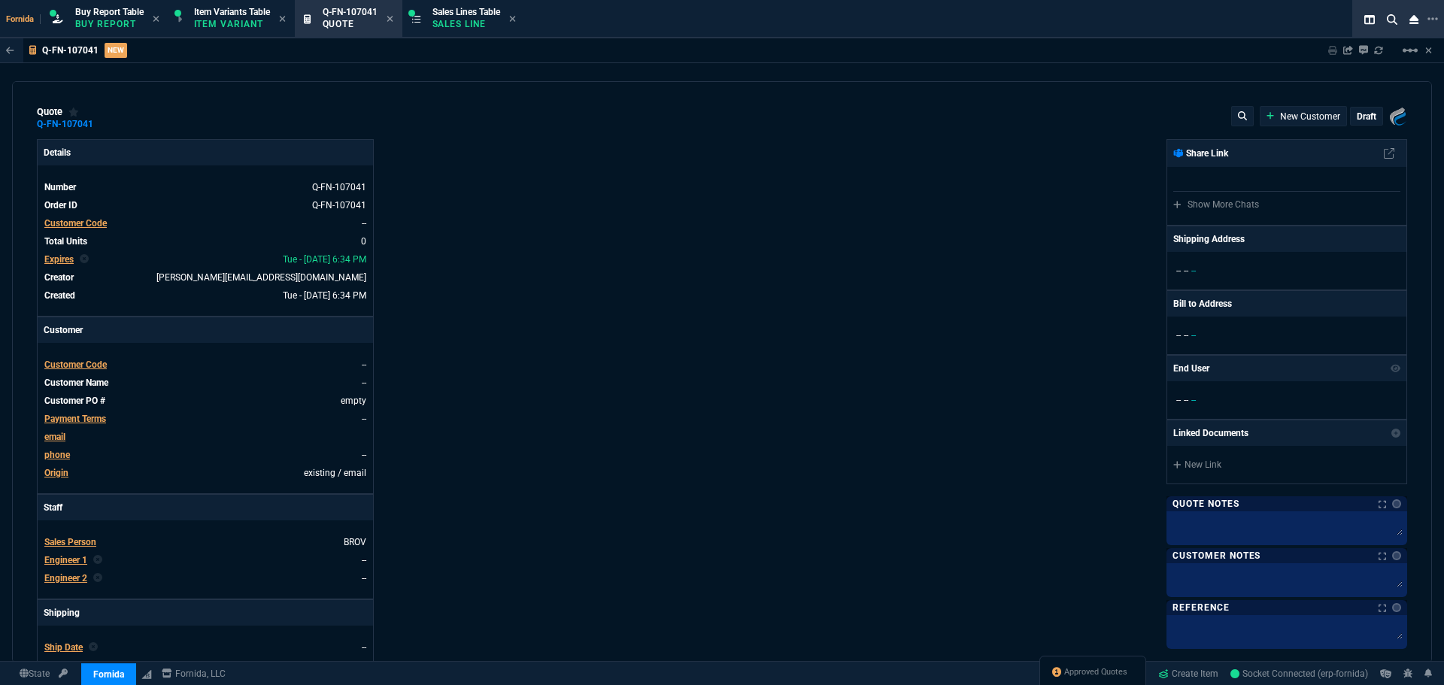
click at [84, 225] on span "Customer Code" at bounding box center [75, 223] width 62 height 11
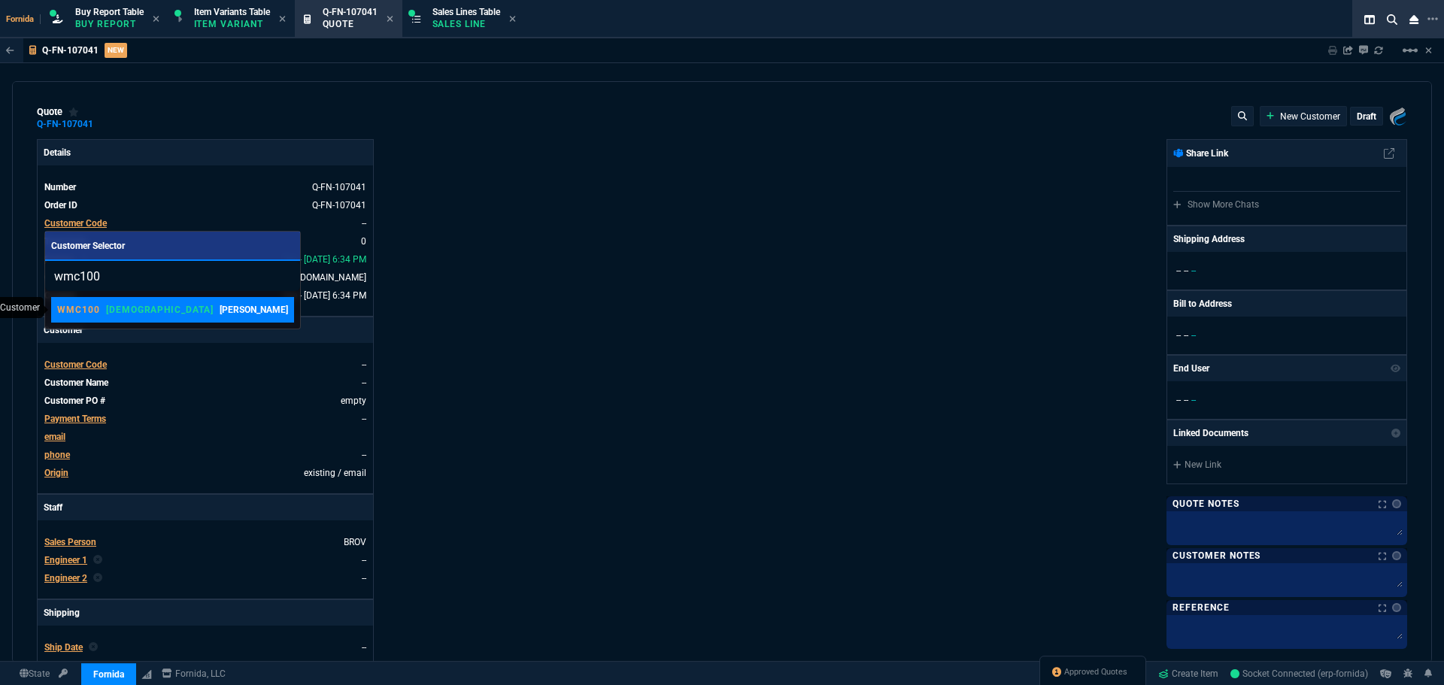
click at [220, 314] on p "[PERSON_NAME]" at bounding box center [254, 310] width 68 height 14
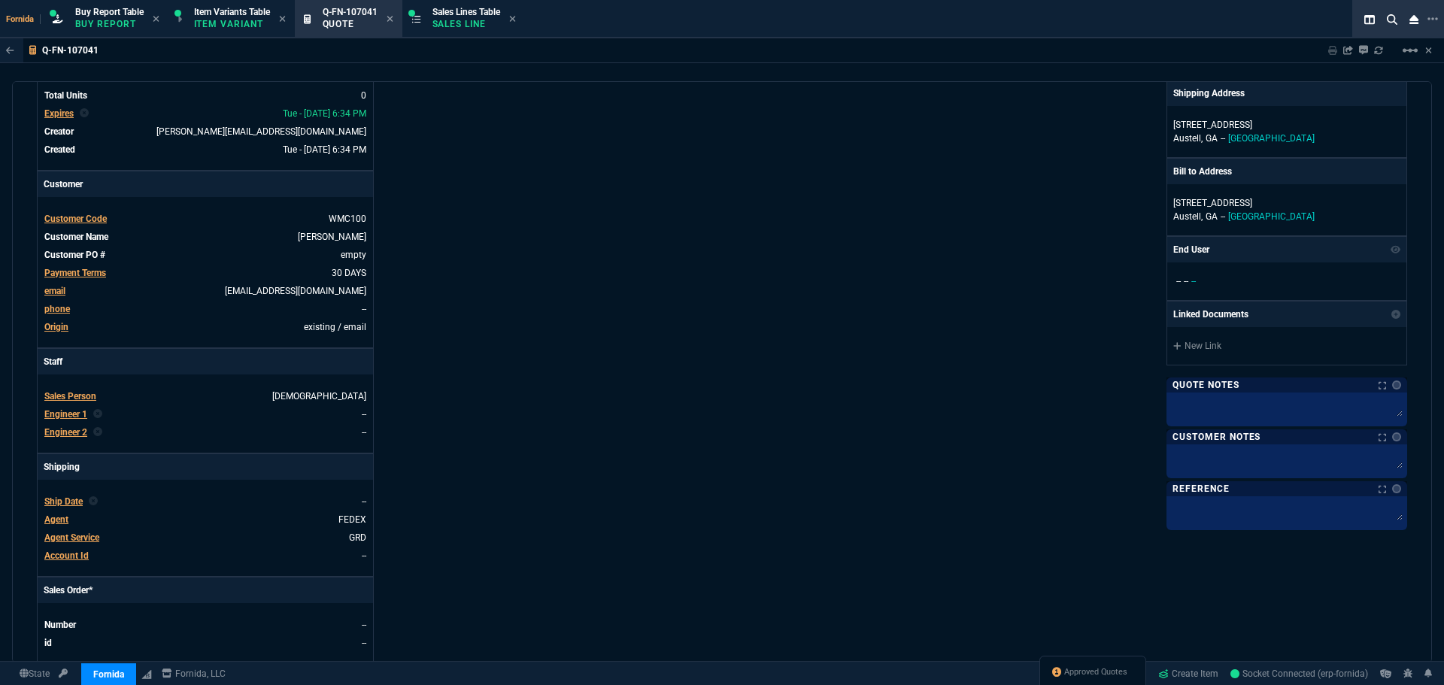
scroll to position [150, 0]
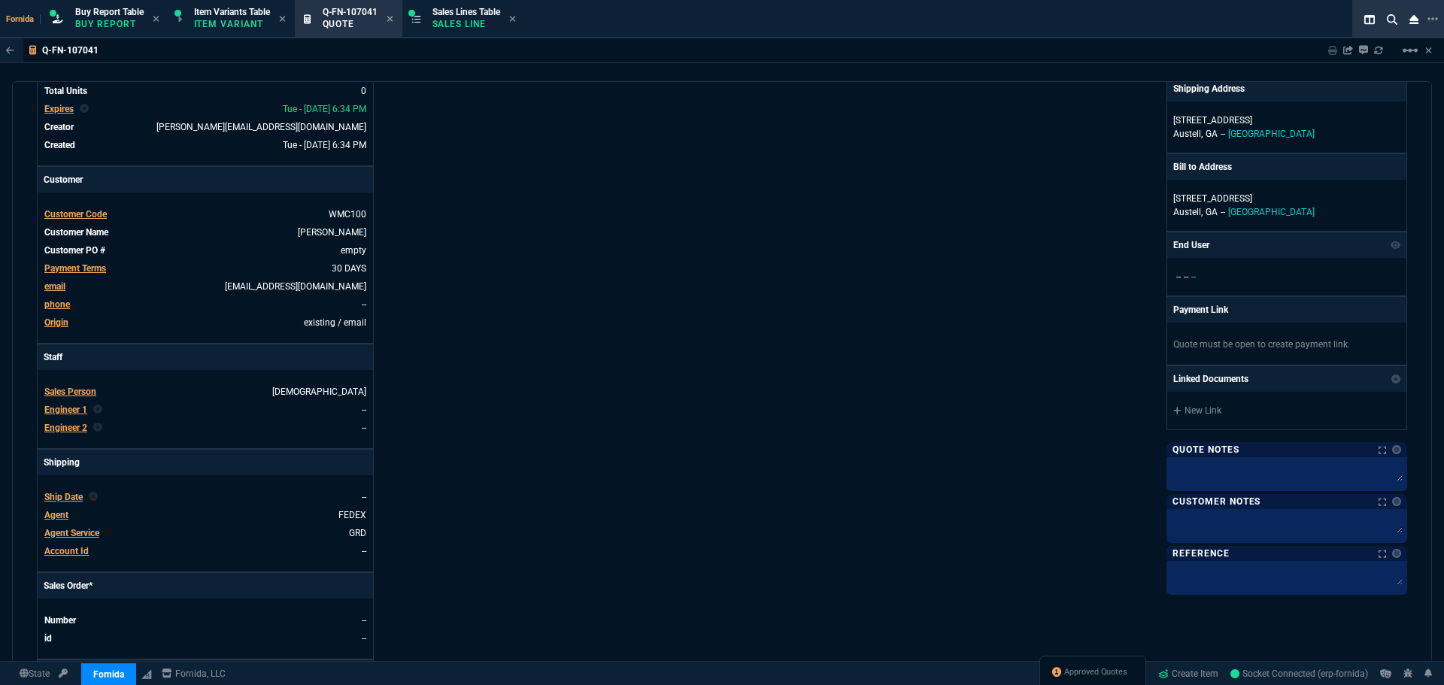
click at [74, 415] on span "Engineer 1" at bounding box center [65, 410] width 43 height 11
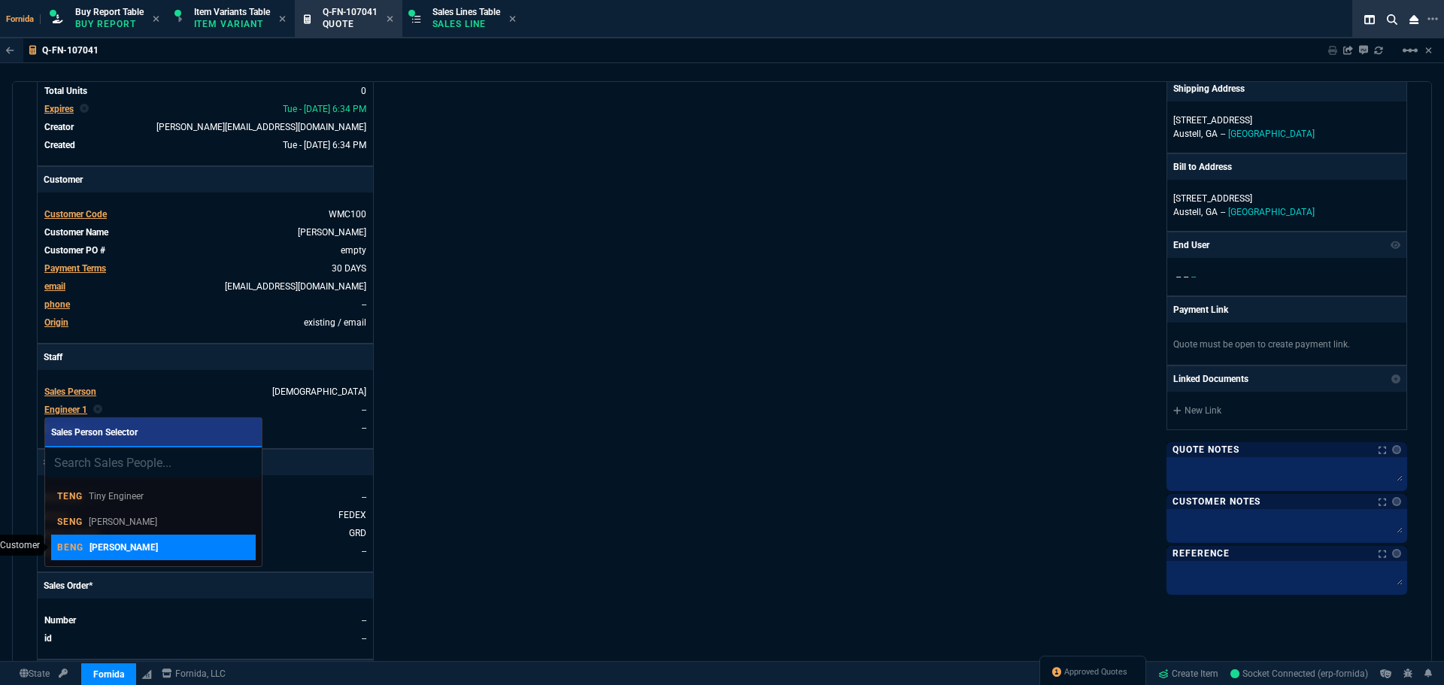
click at [146, 550] on p "Brian Engineer" at bounding box center [124, 548] width 68 height 14
click at [521, 454] on div "Details Number Q-FN-107041 Order ID Q-FN-107041 Customer Code WMC100 Total Unit…" at bounding box center [379, 377] width 685 height 776
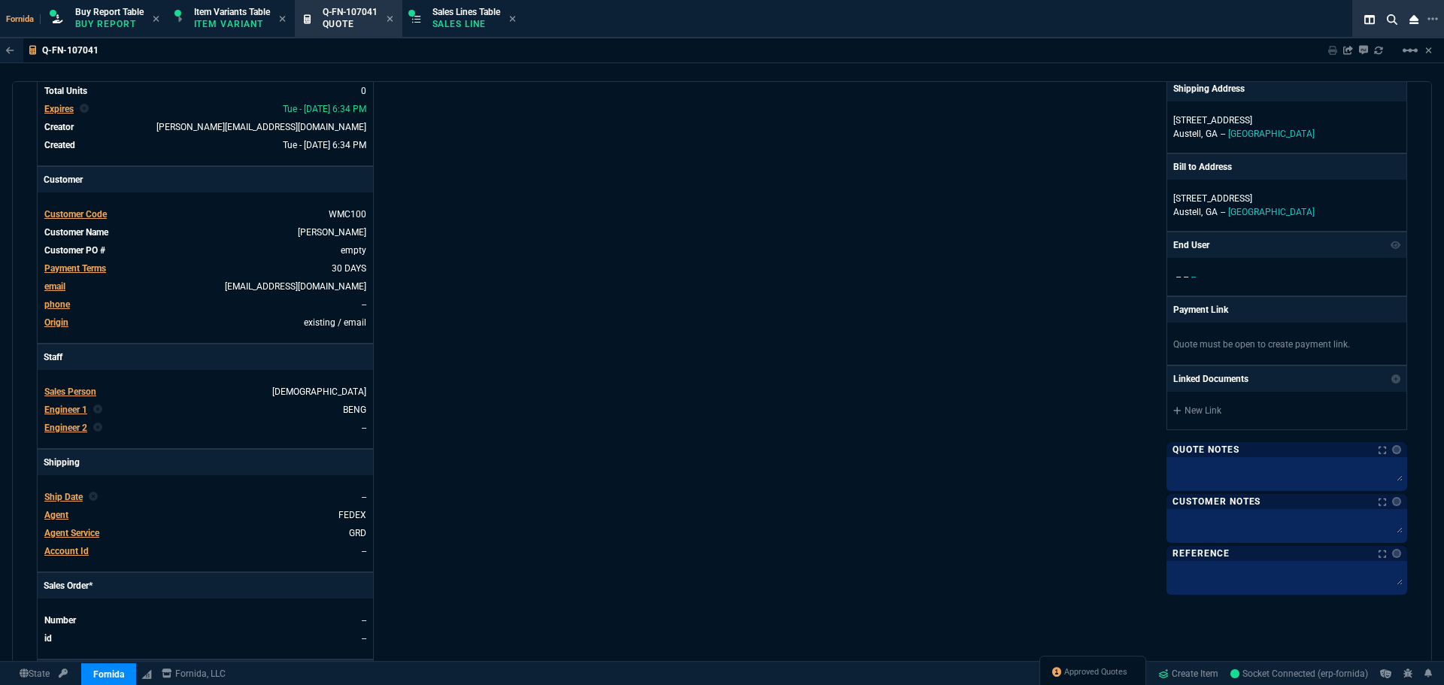
scroll to position [602, 0]
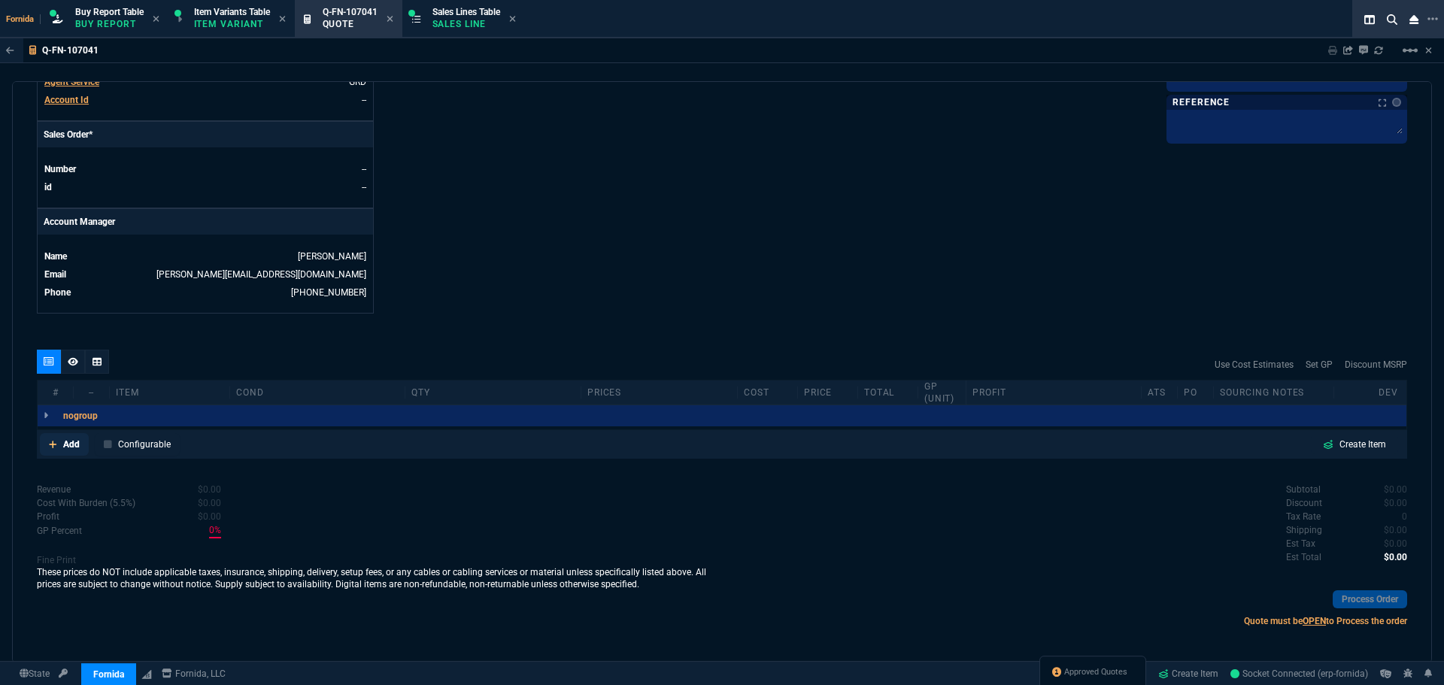
click at [77, 445] on p "Add" at bounding box center [71, 445] width 17 height 14
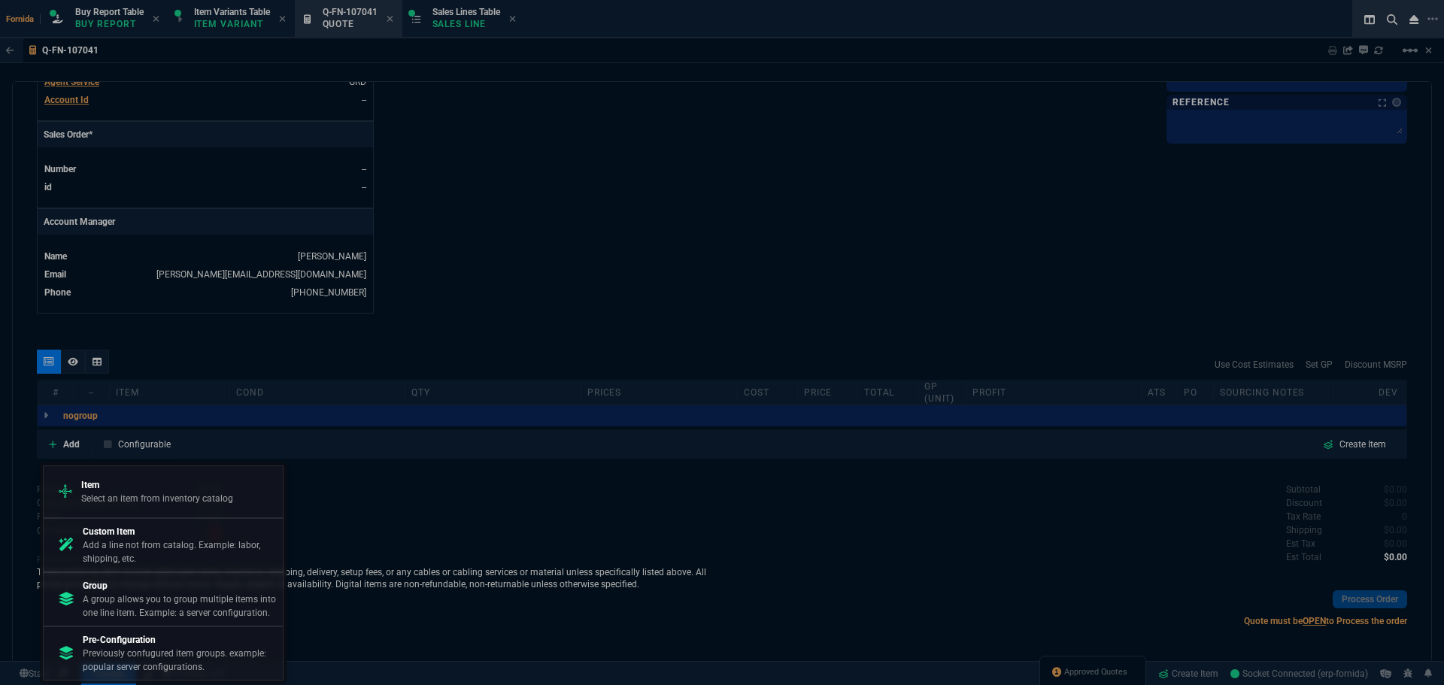
click at [182, 622] on div "Item Select an item from inventory catalog Custom Item Add a line not from cata…" at bounding box center [163, 573] width 241 height 215
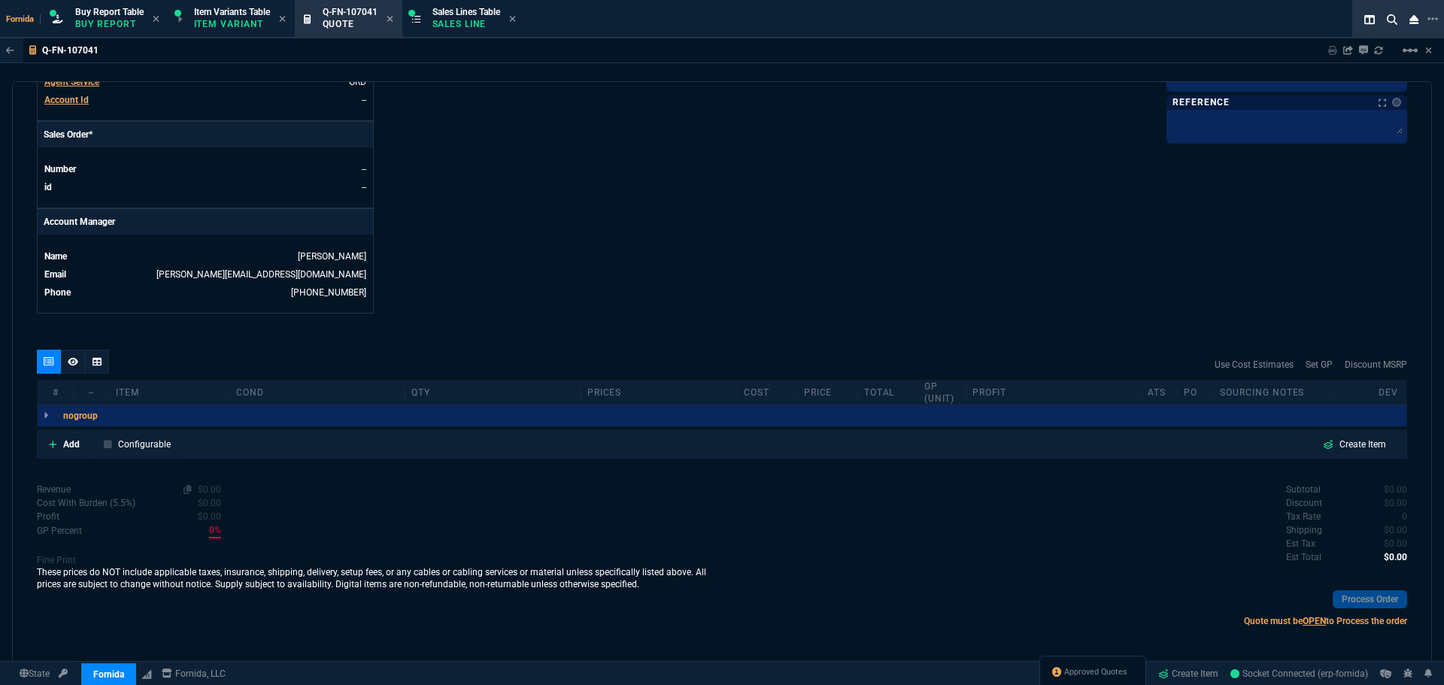
click at [252, 488] on div "Revenue $0.00 Cost $0.00 Cost With Burden (5.5%) $0.00 Profit $0.00 GP Percent …" at bounding box center [379, 560] width 685 height 154
click at [71, 448] on p "Add" at bounding box center [71, 445] width 17 height 14
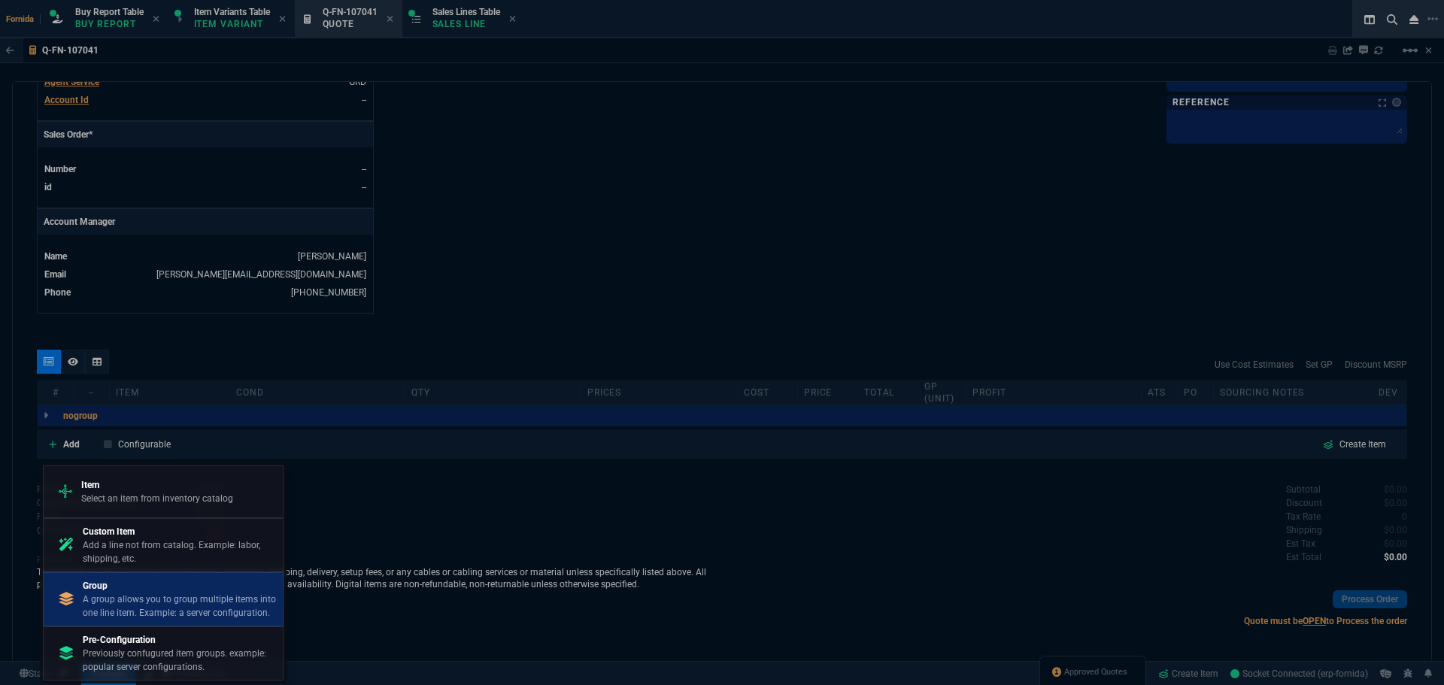
click at [162, 609] on p "A group allows you to group multiple items into one line item. Example: a serve…" at bounding box center [180, 606] width 194 height 27
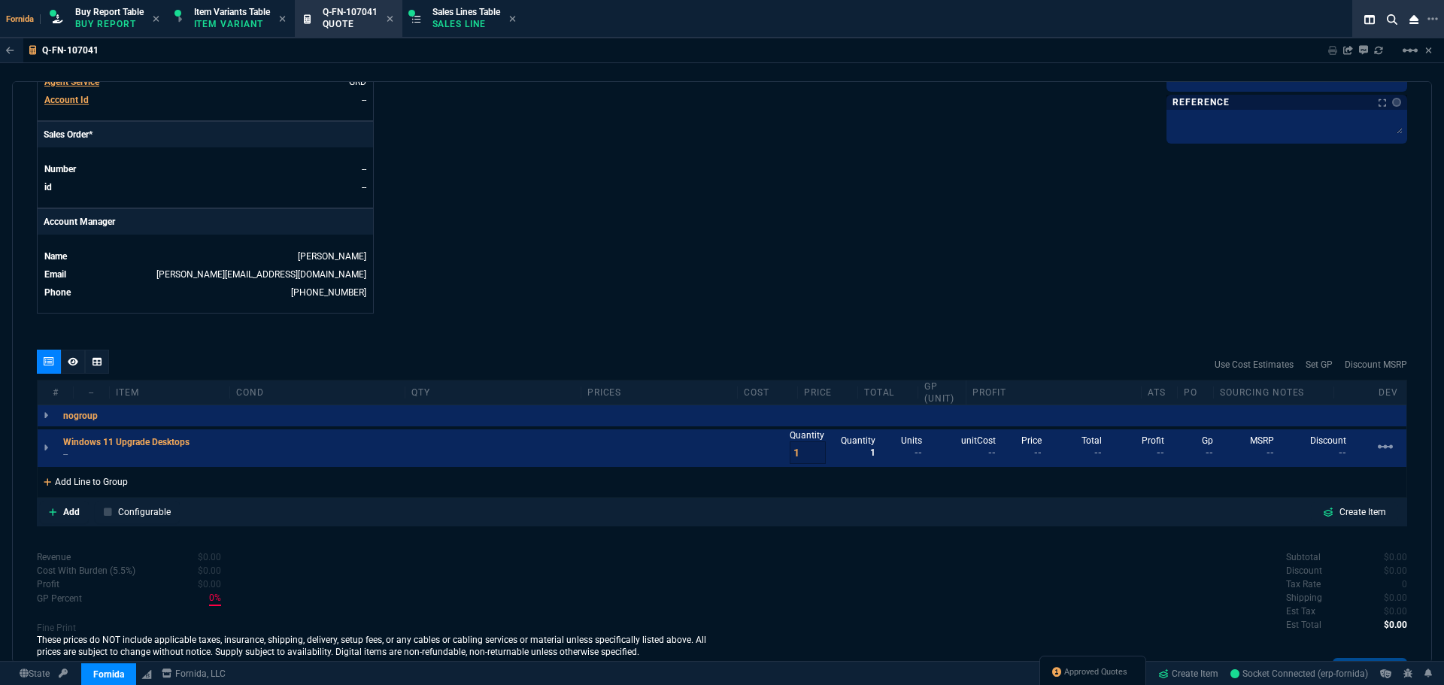
click at [107, 482] on div "Add Line to Group" at bounding box center [86, 480] width 96 height 27
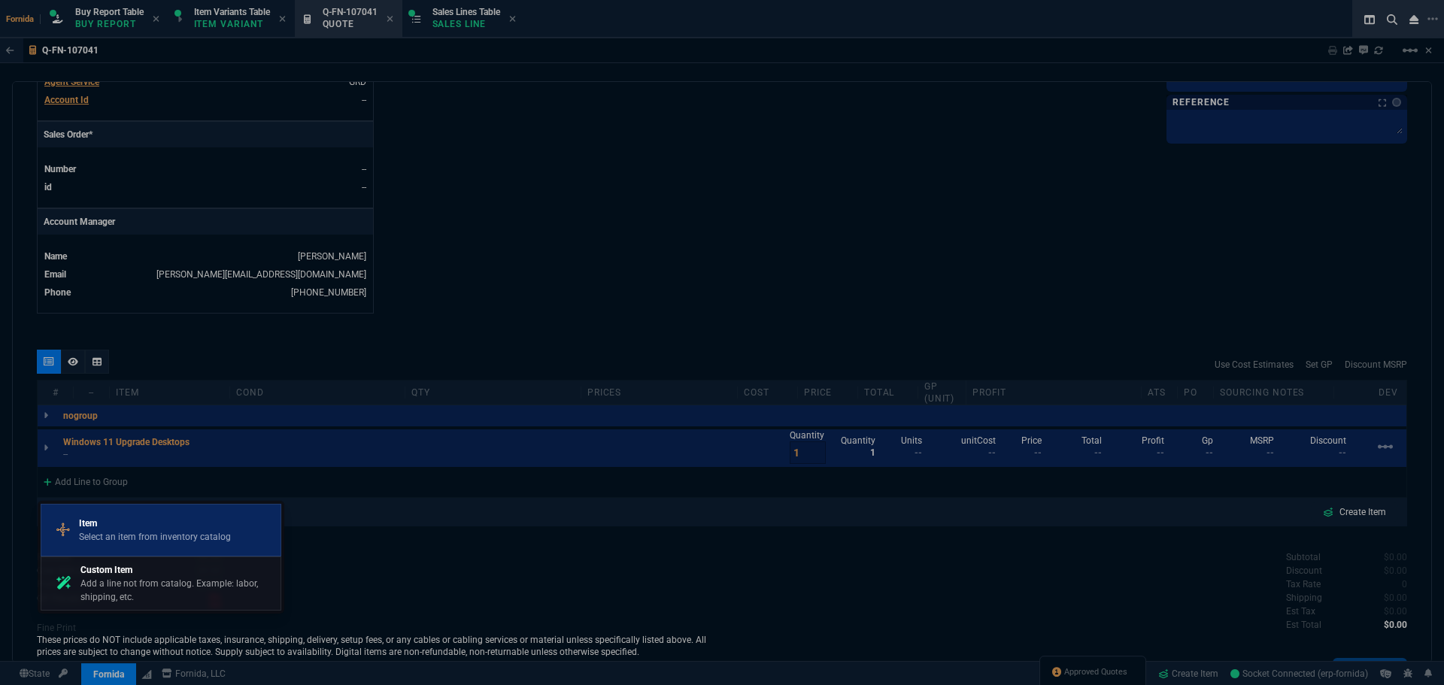
click at [123, 515] on div "Item Select an item from inventory catalog" at bounding box center [160, 530] width 227 height 39
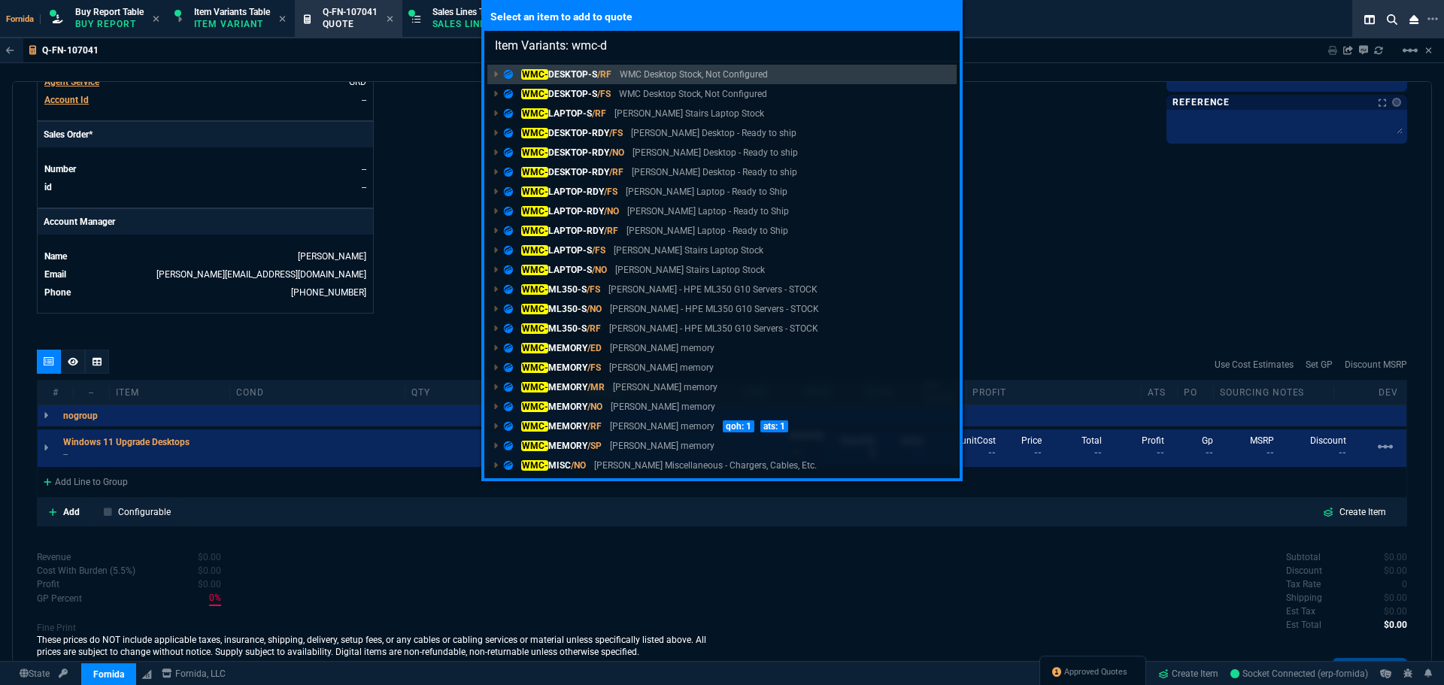
type input "Item Variants: wmc-de"
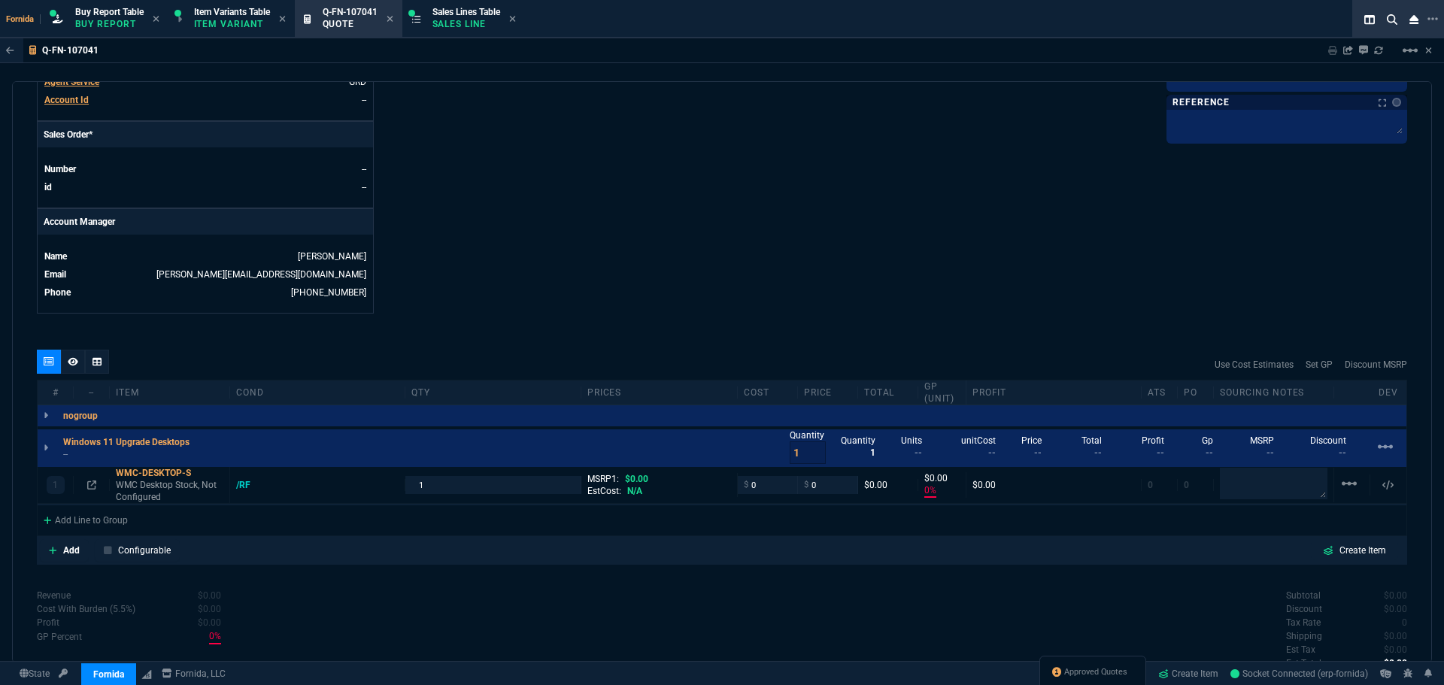
type input "0"
drag, startPoint x: 792, startPoint y: 450, endPoint x: 748, endPoint y: 357, distance: 102.6
click at [696, 442] on div "Windows 11 Upgrade Desktops -- Quantity 1 Quantity 1 Units 1 unitCost -- Price …" at bounding box center [722, 449] width 1369 height 38
click at [793, 449] on input "1" at bounding box center [808, 453] width 36 height 23
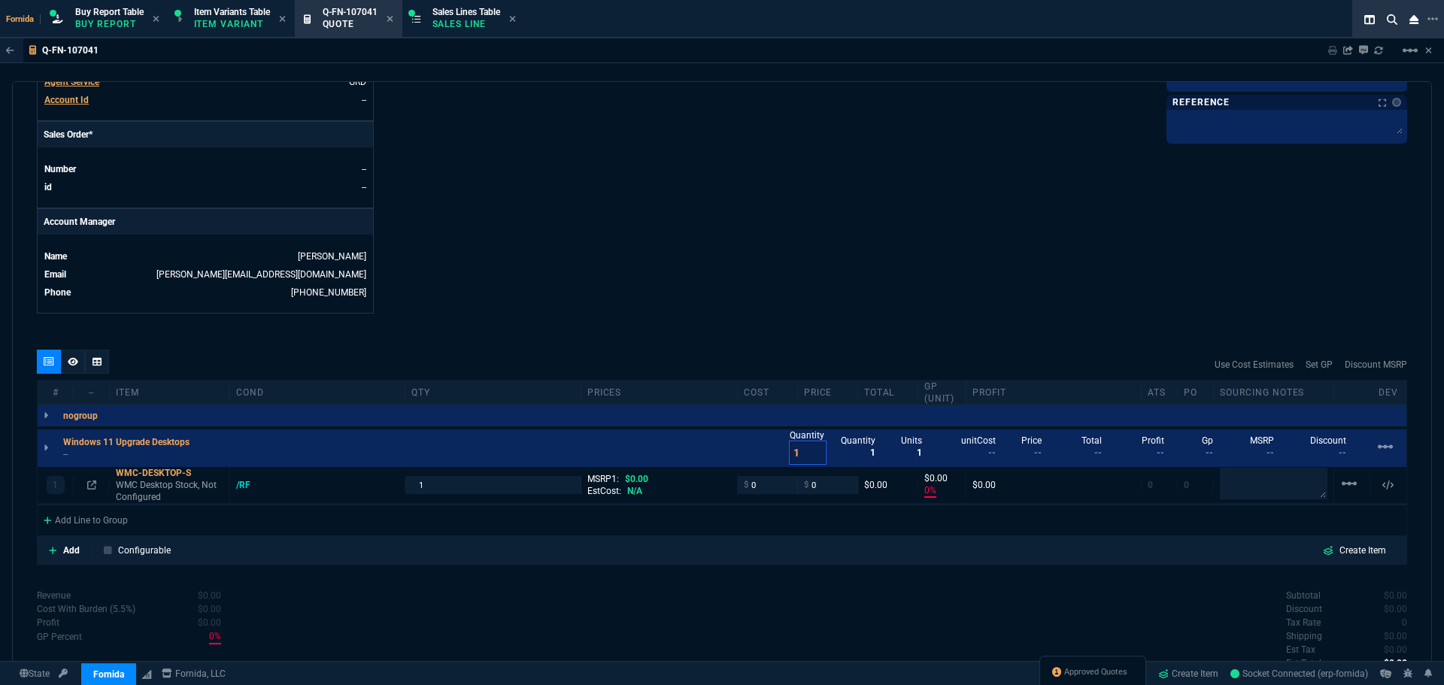
drag, startPoint x: 794, startPoint y: 457, endPoint x: 772, endPoint y: 457, distance: 21.8
click at [772, 457] on div "Windows 11 Upgrade Desktops -- Quantity 1 Quantity 1 Units 1 unitCost -- Price …" at bounding box center [722, 449] width 1369 height 38
type input "4"
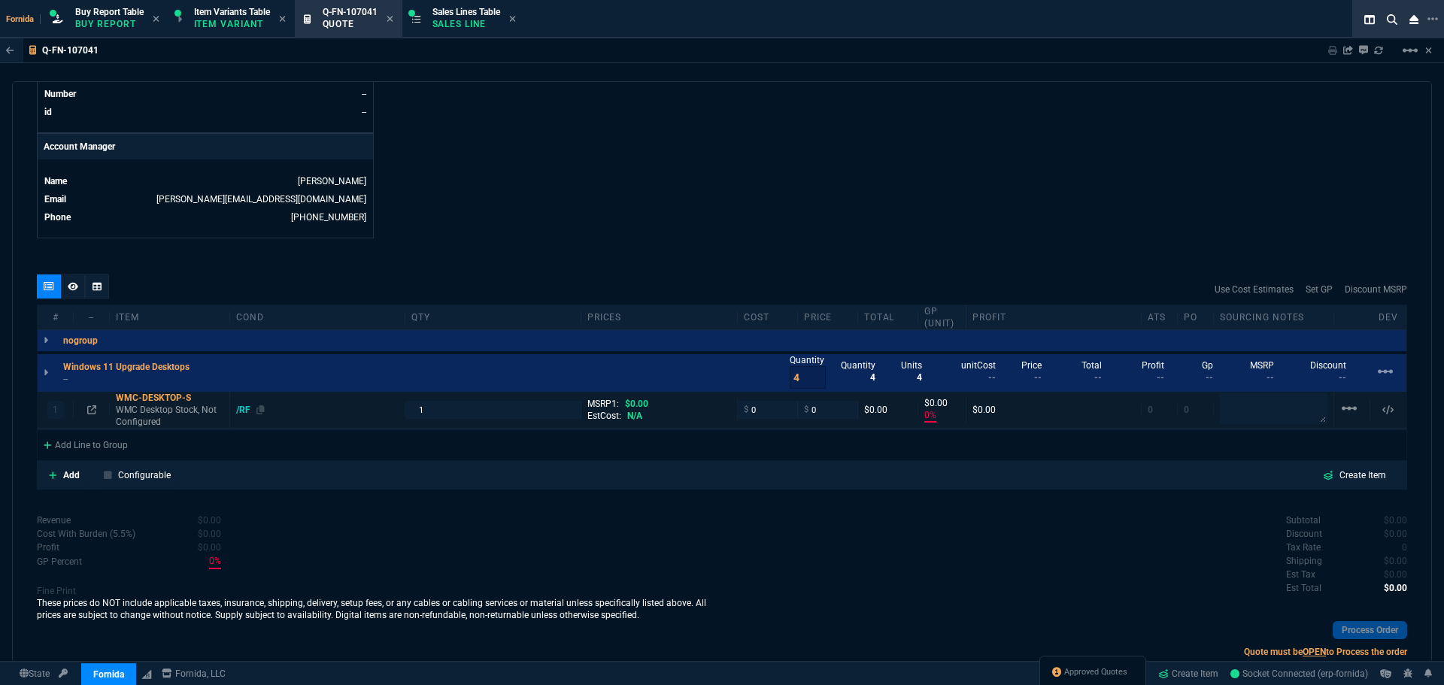
click at [238, 406] on div "/RF" at bounding box center [250, 410] width 29 height 12
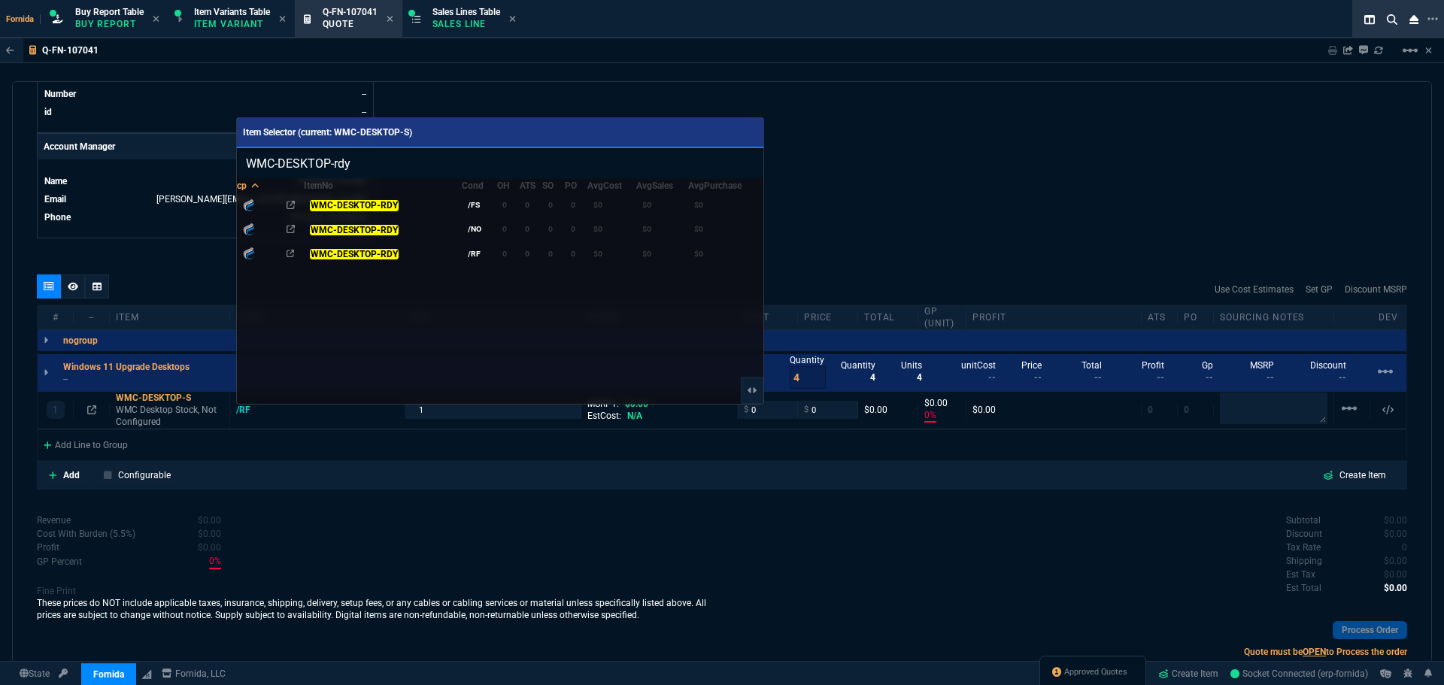
click at [451, 246] on div "WMC-DESKTOP-RDY" at bounding box center [383, 254] width 146 height 16
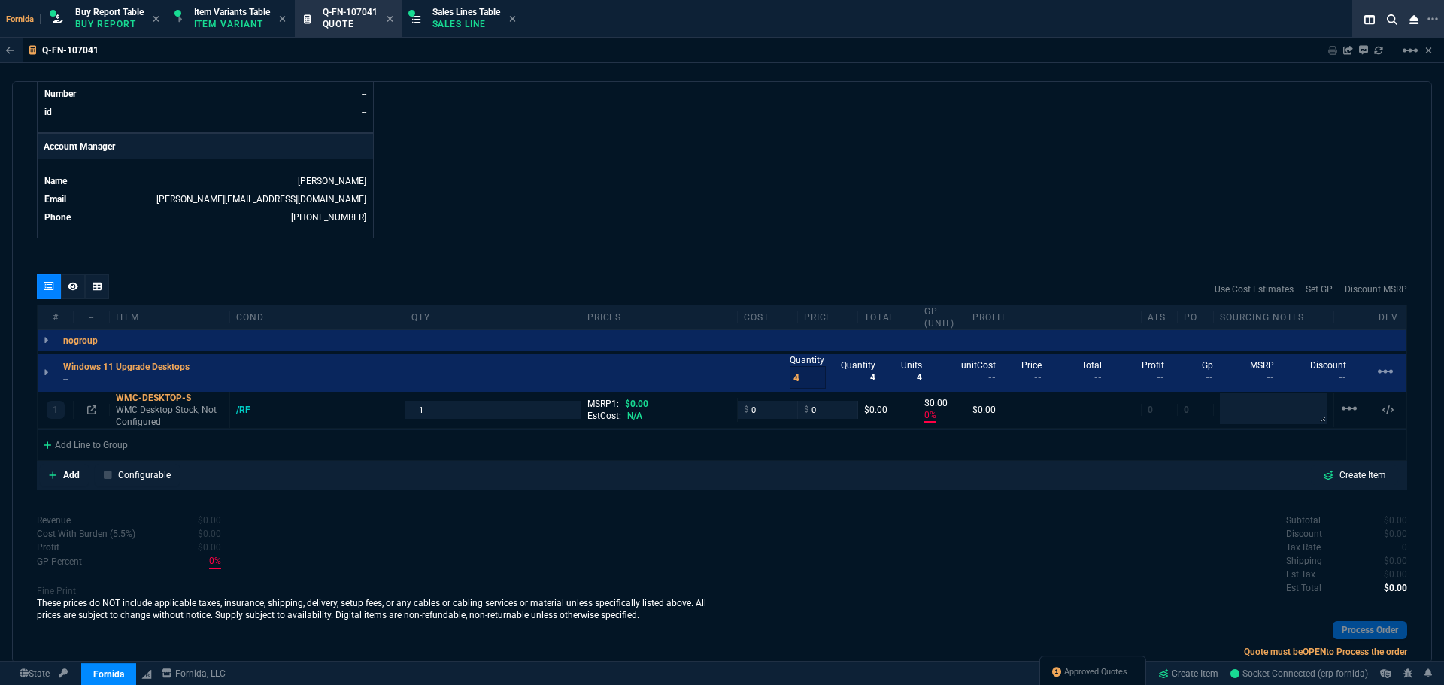
type input "WMC-DESKTOP-RDY"
click at [555, 269] on div "quote Q-FN-107041 WM Coffman draft Fornida, LLC 2609 Technology Dr Suite 300 Pl…" at bounding box center [722, 372] width 1420 height 582
drag, startPoint x: 1071, startPoint y: 673, endPoint x: 658, endPoint y: 224, distance: 610.7
click at [1071, 673] on span "Approved Quotes" at bounding box center [1096, 673] width 63 height 12
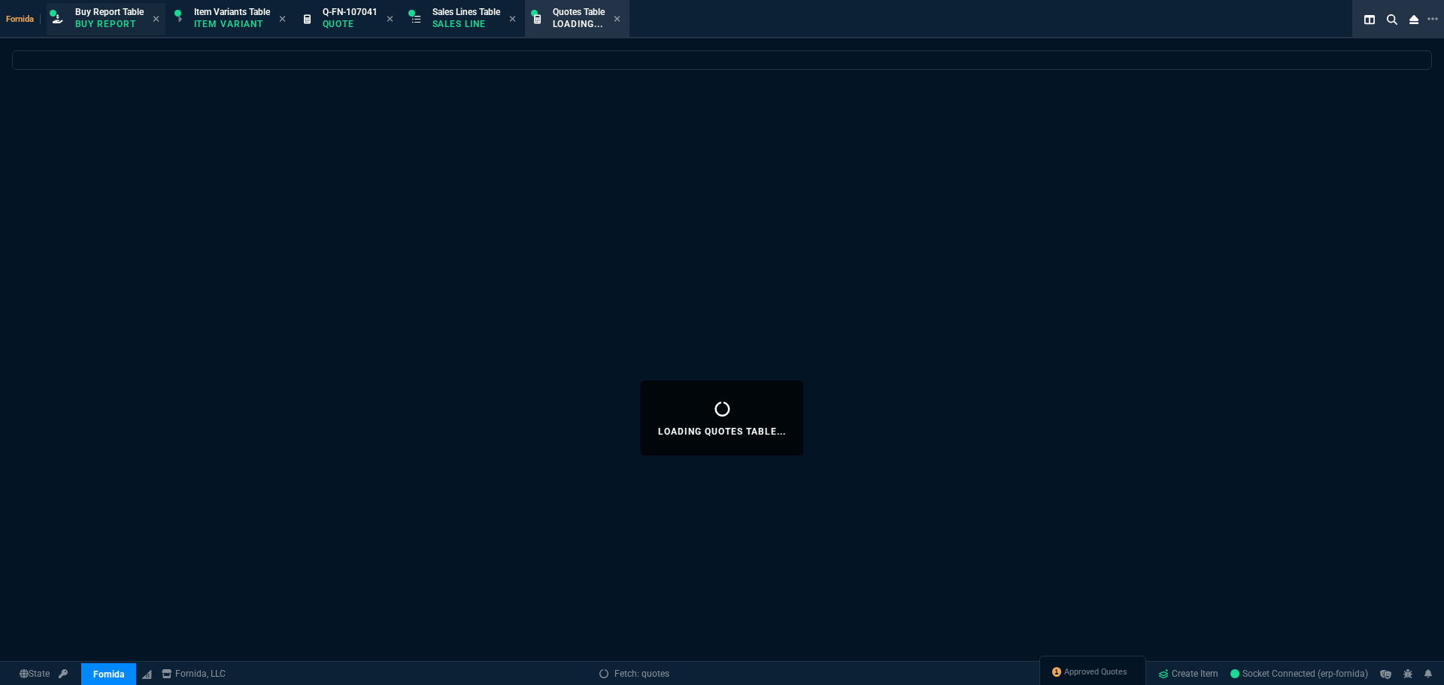
select select
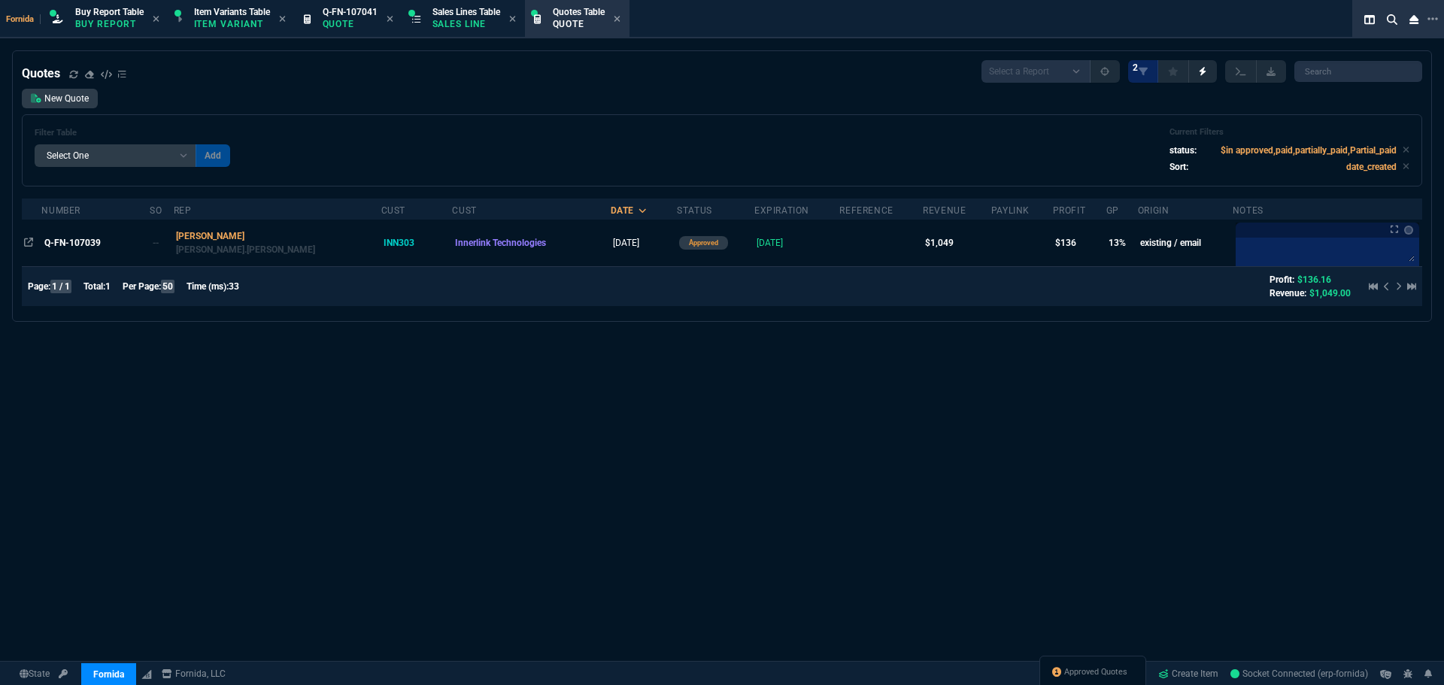
drag, startPoint x: 99, startPoint y: 250, endPoint x: 232, endPoint y: 293, distance: 140.1
click at [99, 250] on div "Q-FN-107039" at bounding box center [96, 243] width 104 height 14
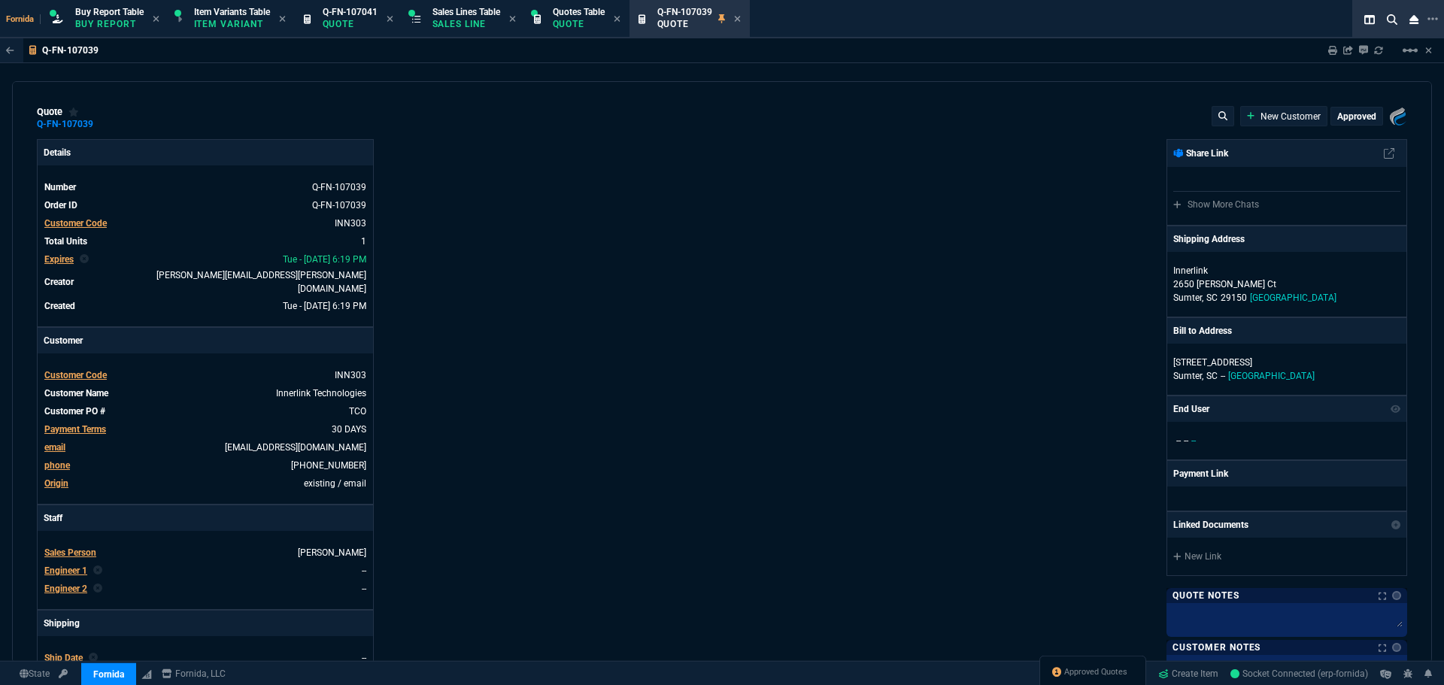
type input "18"
type input "184"
type input "1471.93"
type input "29"
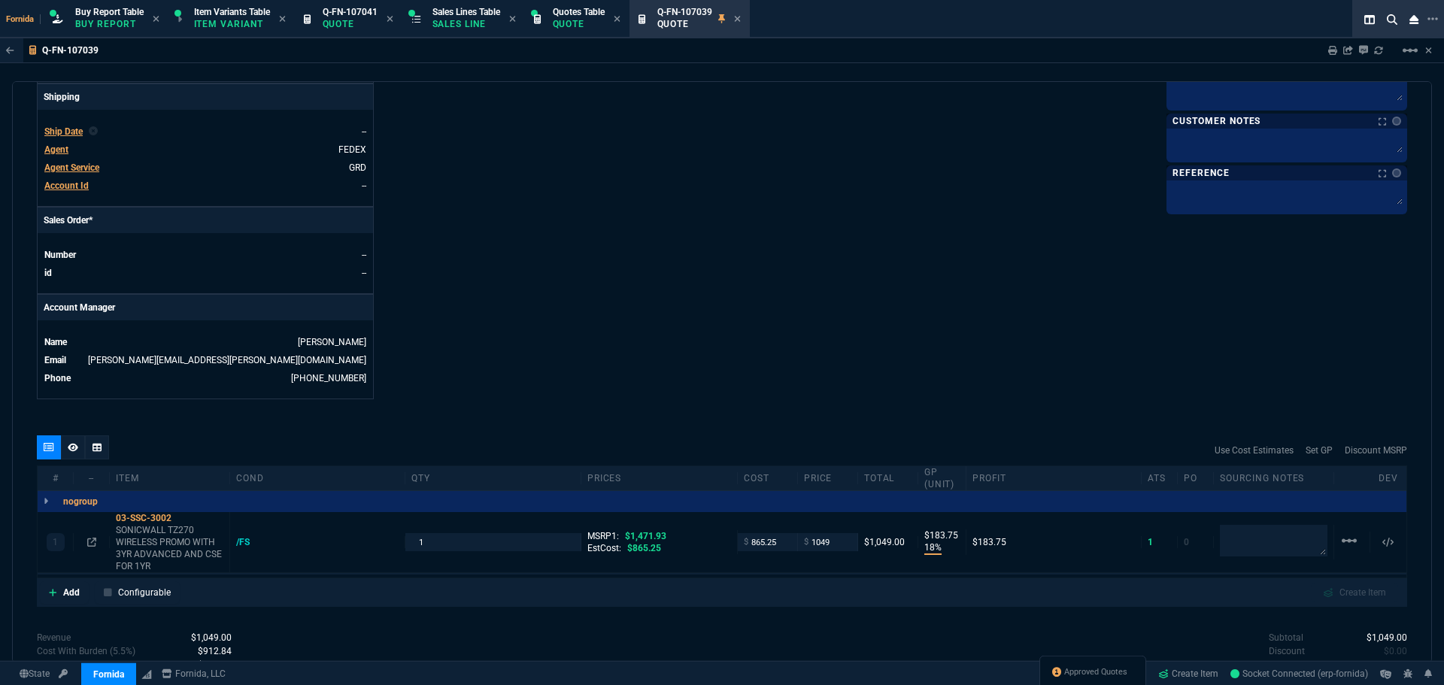
scroll to position [655, 0]
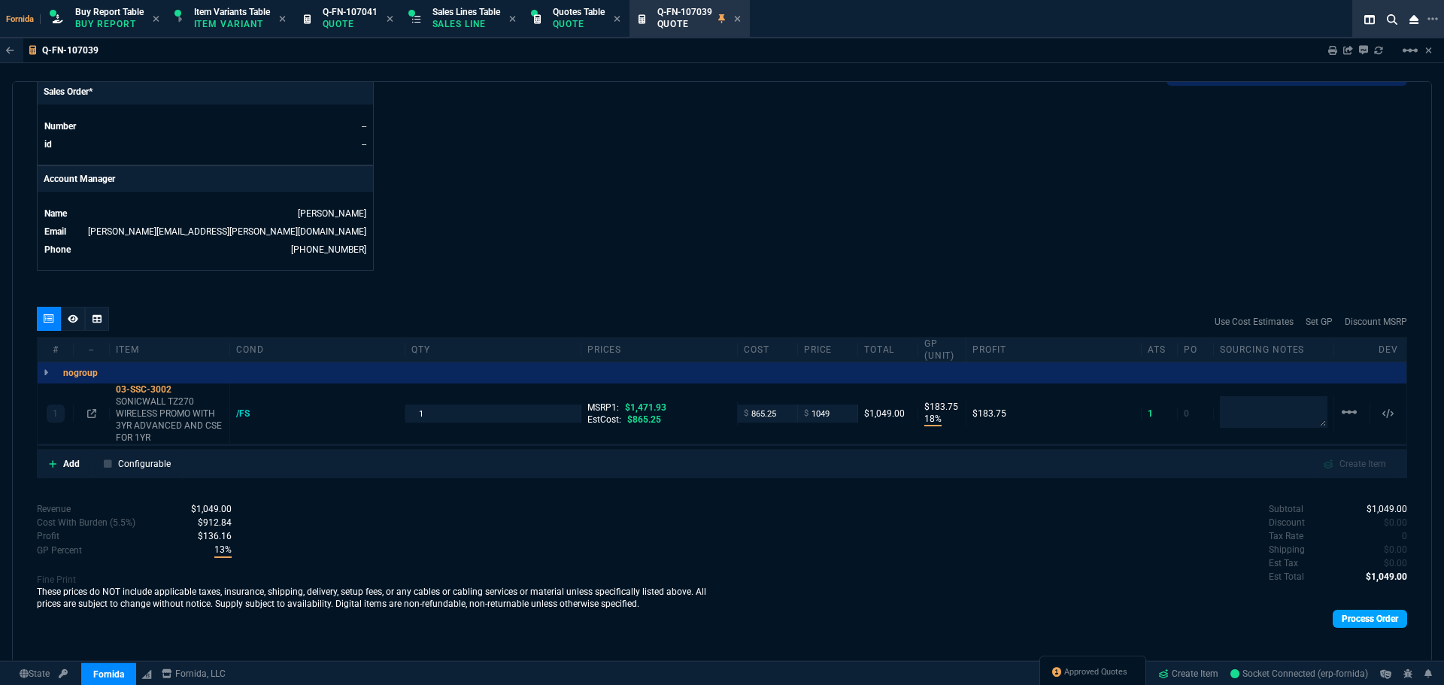
click at [1346, 610] on link "Process Order" at bounding box center [1370, 619] width 74 height 18
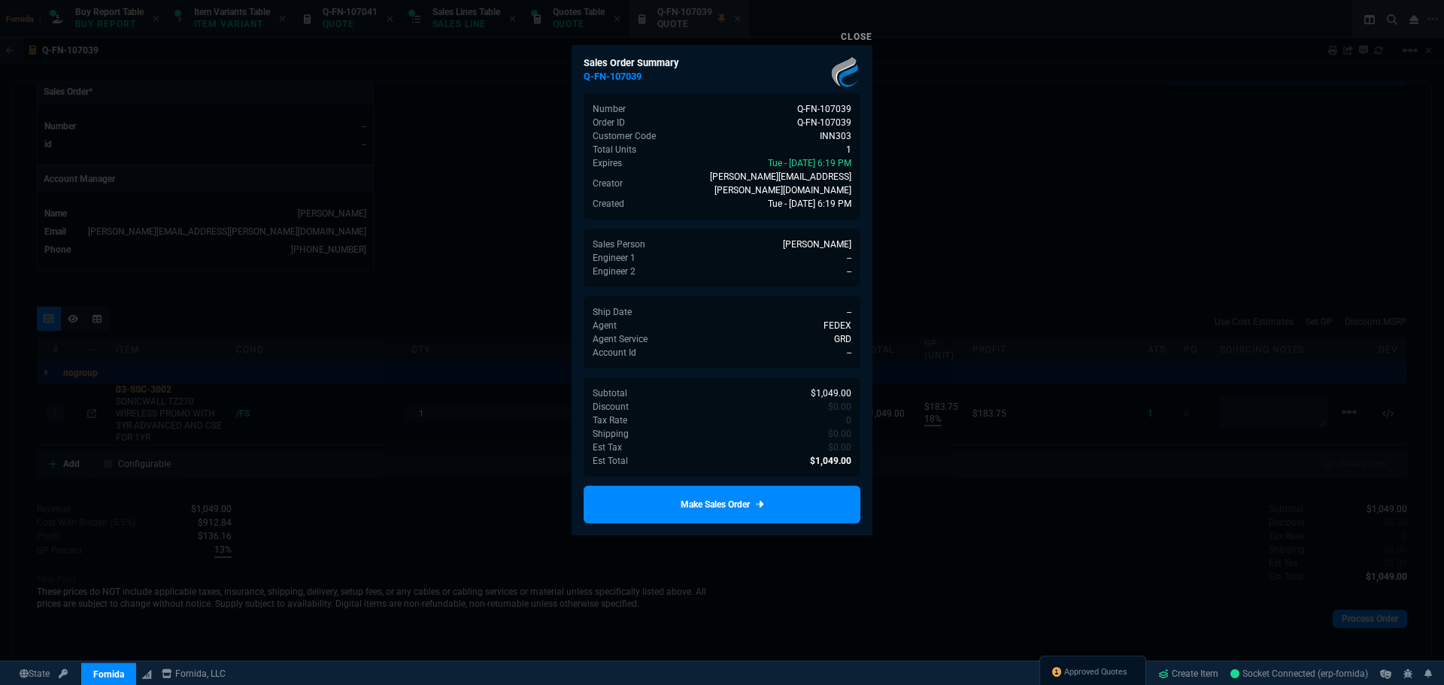
click at [758, 500] on icon at bounding box center [760, 504] width 8 height 9
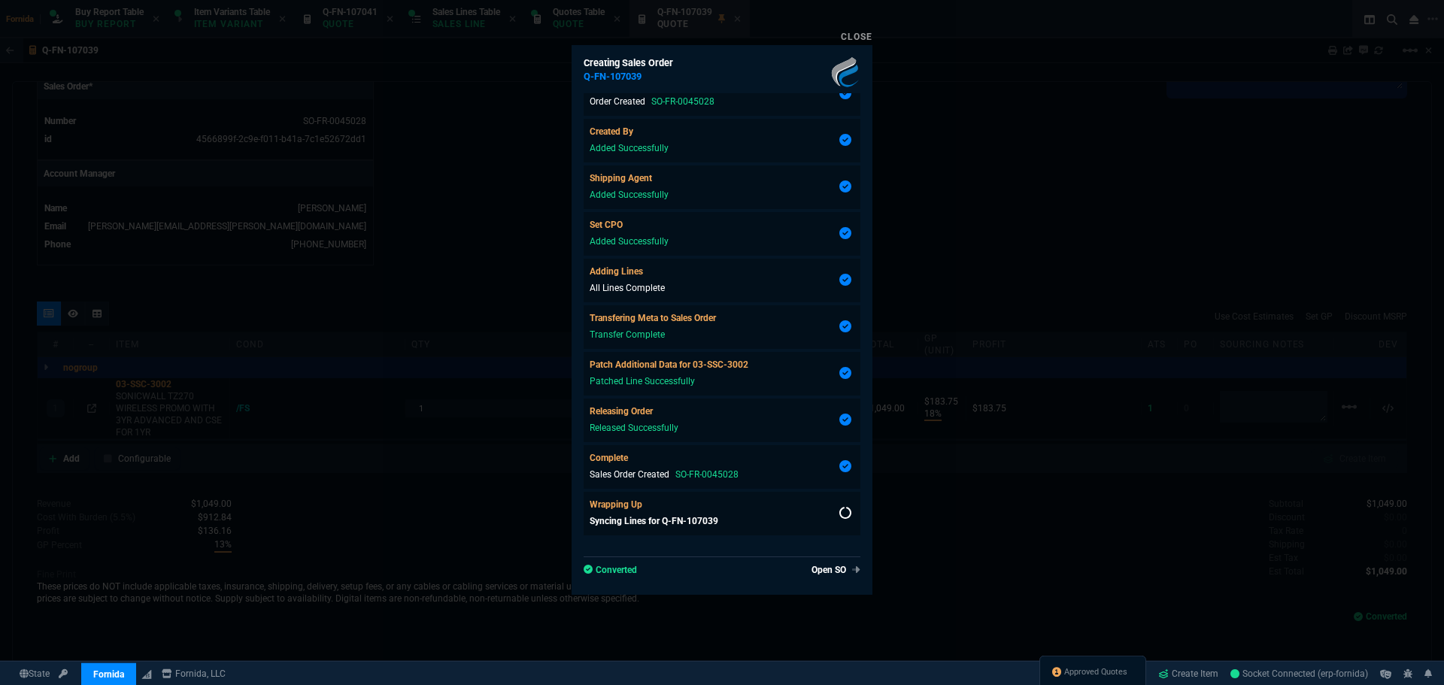
scroll to position [632, 0]
type input "18"
type input "184"
type input "29"
click at [326, 373] on div at bounding box center [722, 342] width 1444 height 685
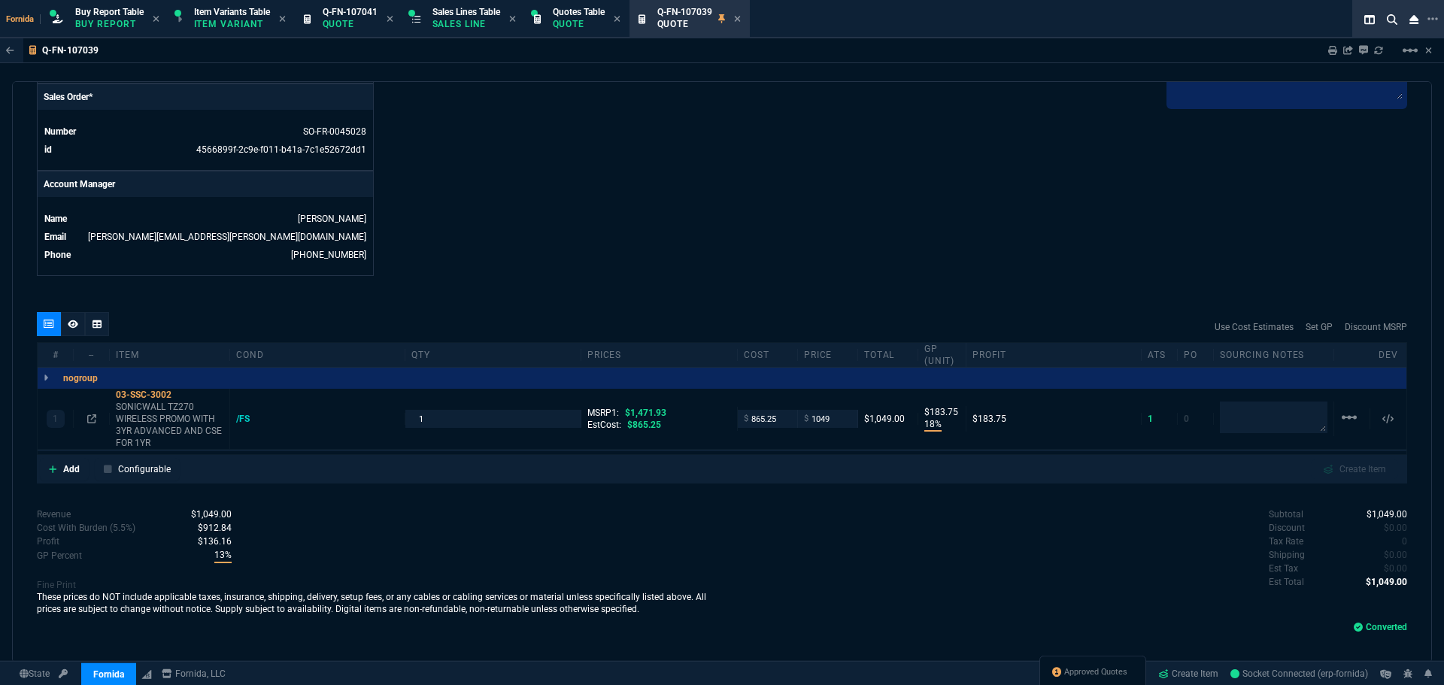
drag, startPoint x: 359, startPoint y: 23, endPoint x: 357, endPoint y: 108, distance: 85.8
click at [358, 23] on p "Quote" at bounding box center [350, 24] width 55 height 12
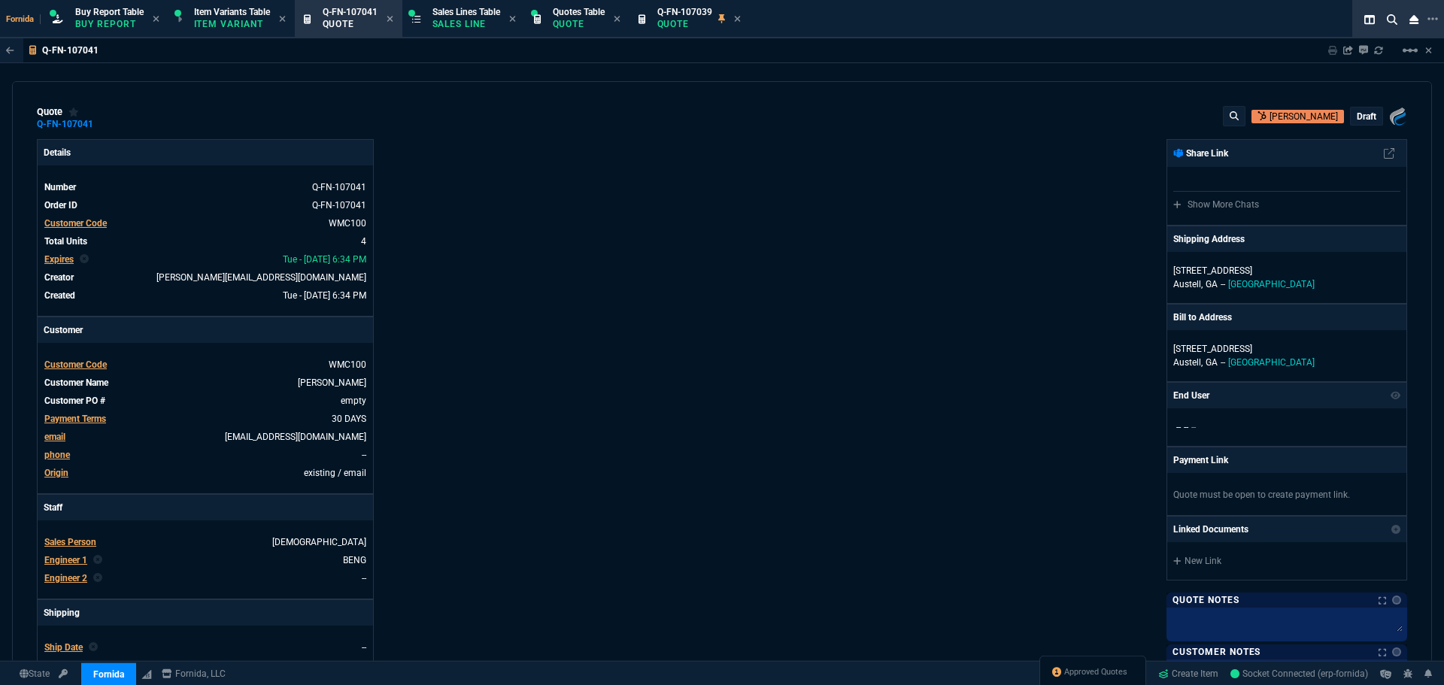
type input "0"
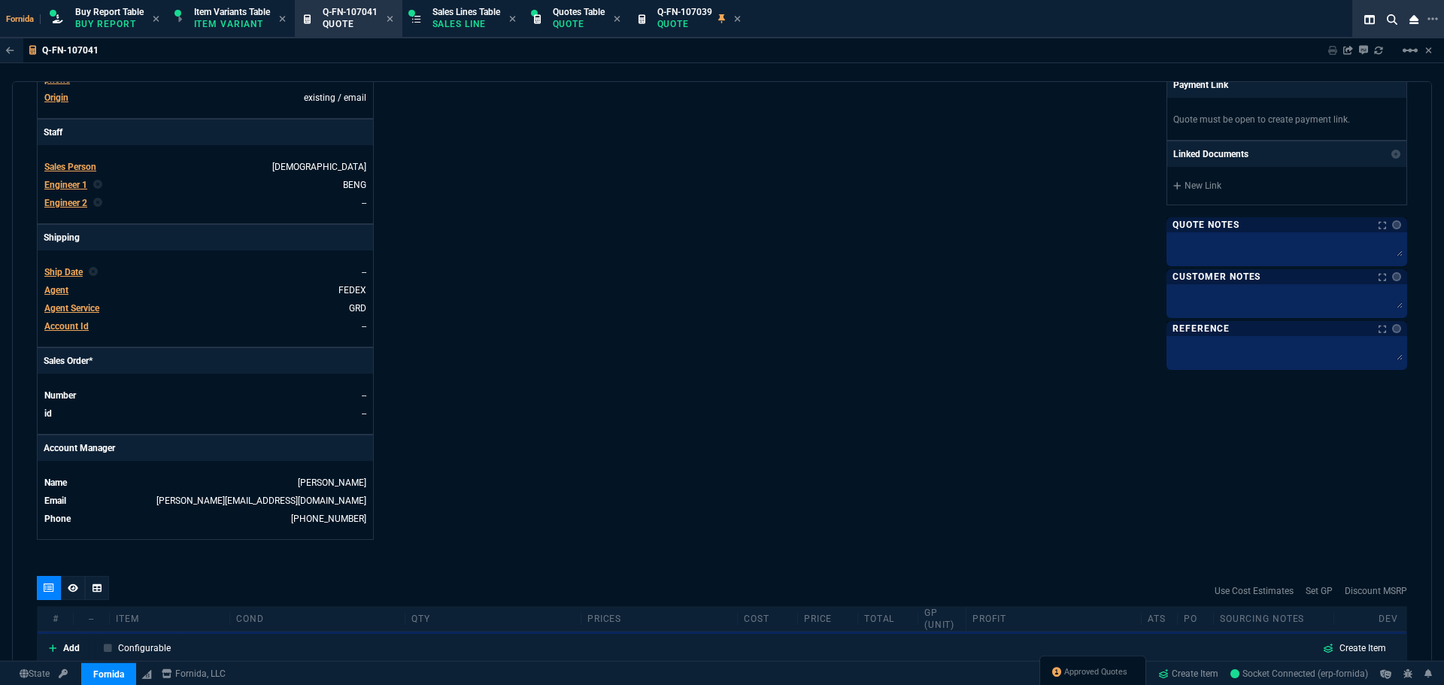
scroll to position [527, 0]
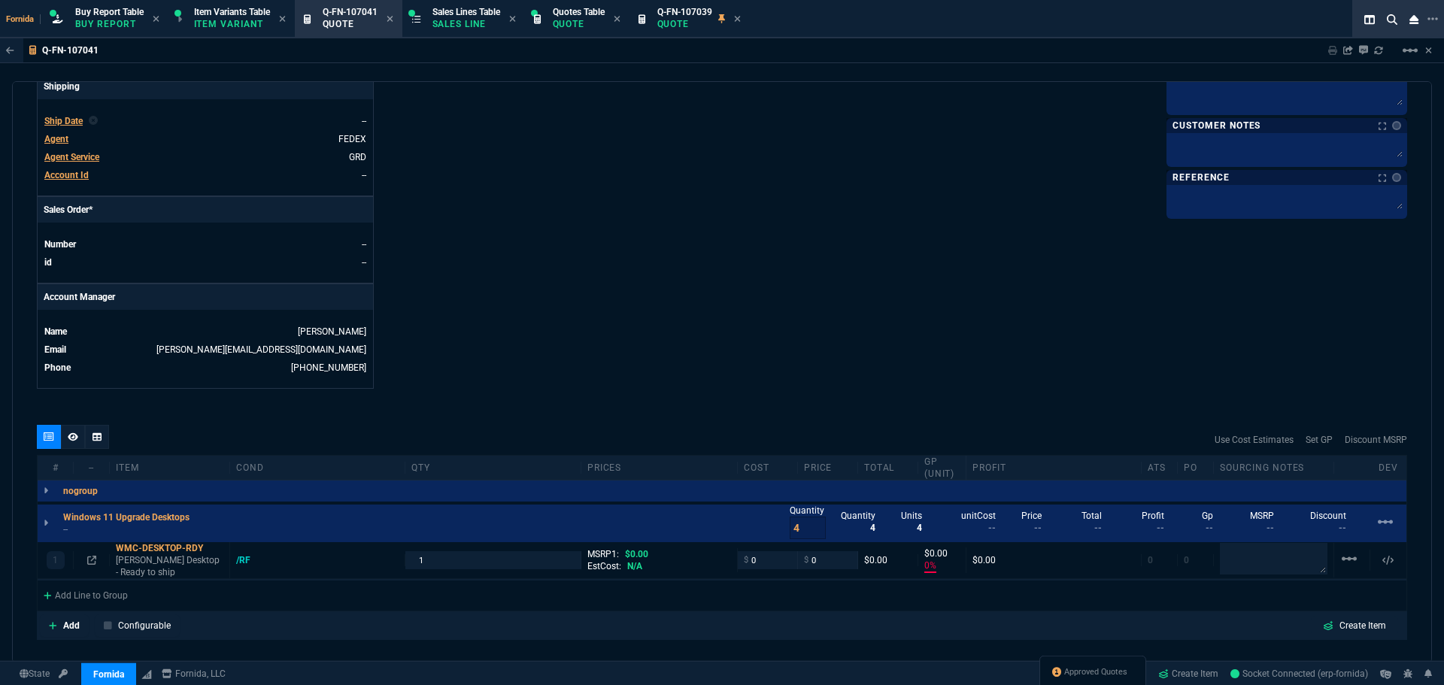
drag, startPoint x: 89, startPoint y: 560, endPoint x: 541, endPoint y: 345, distance: 501.1
click at [89, 560] on icon at bounding box center [91, 560] width 9 height 9
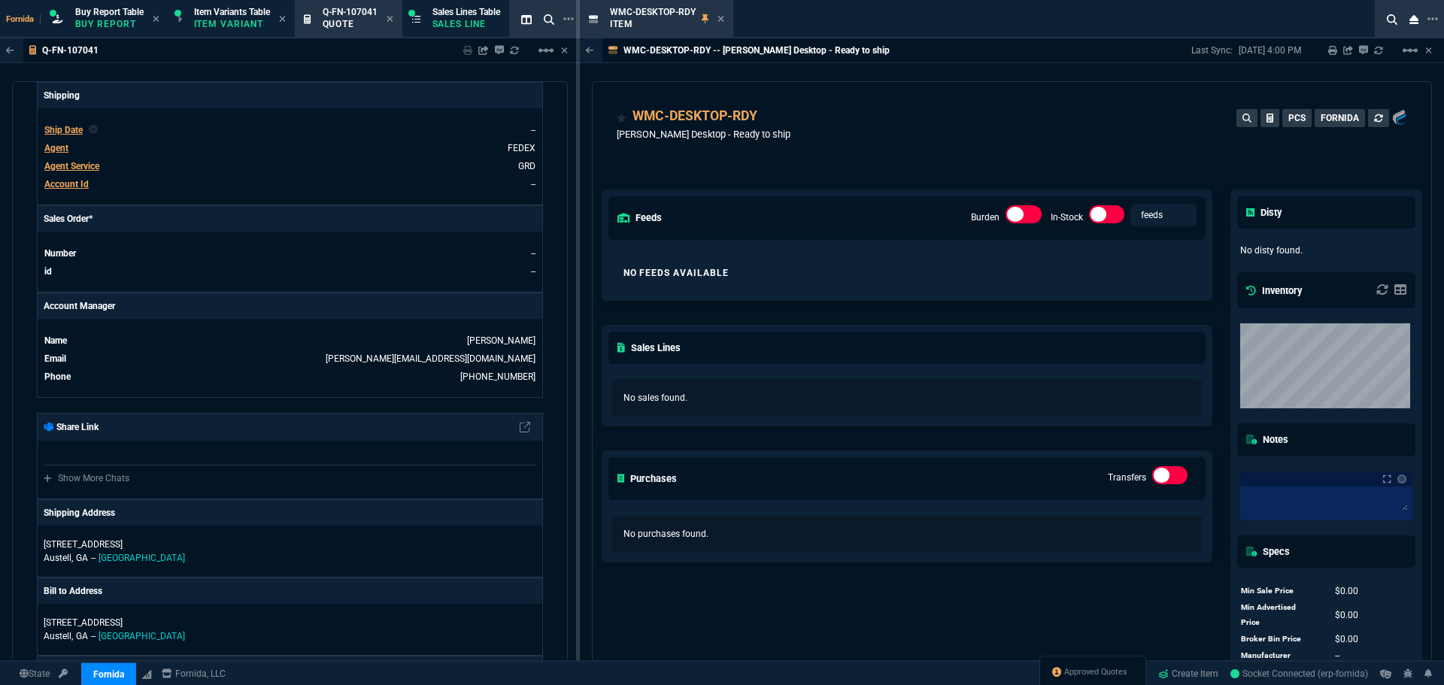
drag, startPoint x: 720, startPoint y: 20, endPoint x: 554, endPoint y: 227, distance: 265.0
click at [720, 20] on icon at bounding box center [721, 18] width 7 height 9
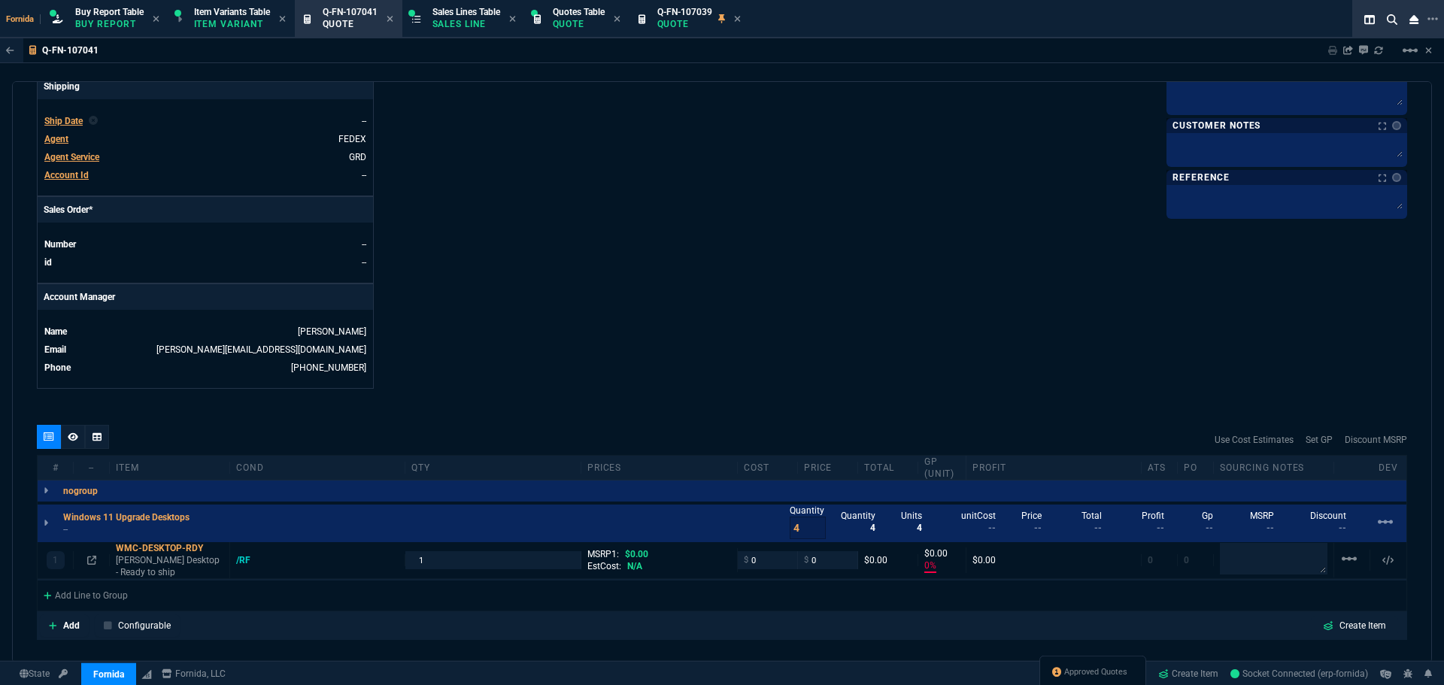
scroll to position [712, 0]
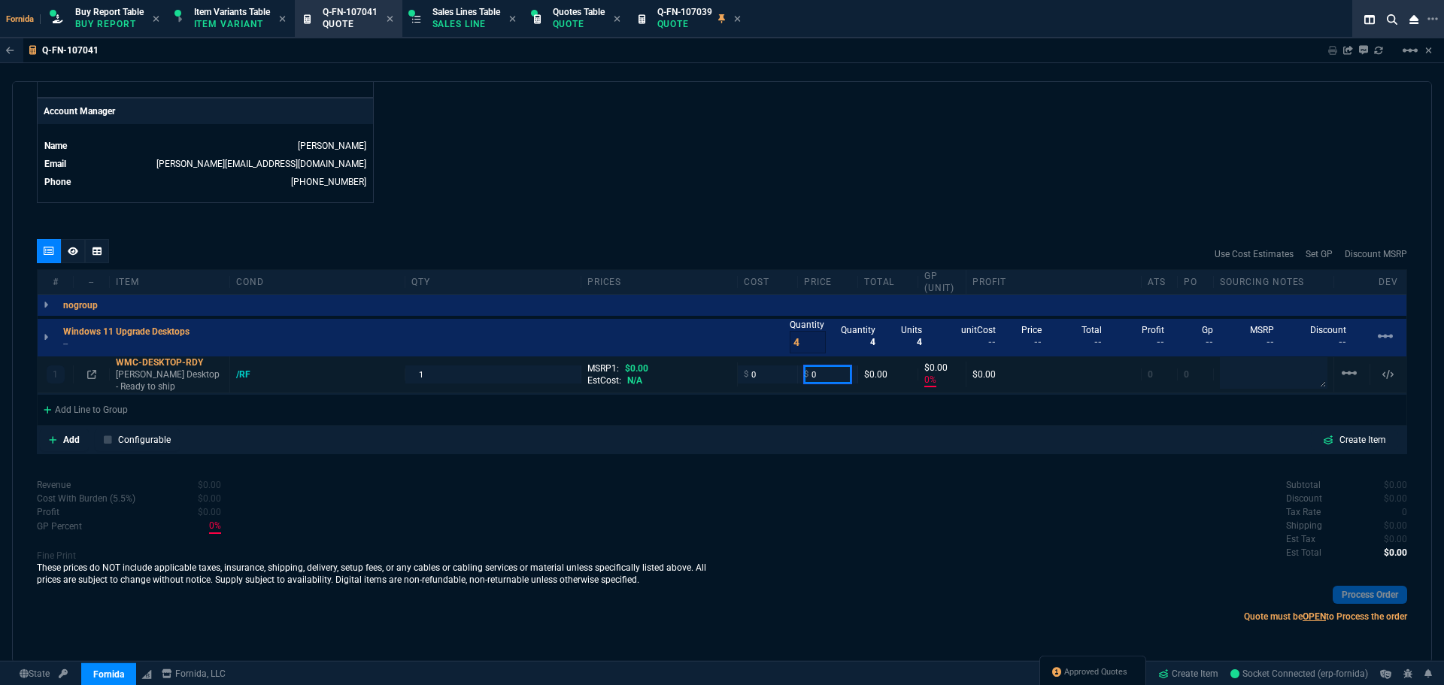
drag, startPoint x: 846, startPoint y: 385, endPoint x: 839, endPoint y: 377, distance: 10.7
click at [846, 384] on div "1 WMC-DESKTOP-RDY WM Coffman Desktop - Ready to ship /RF 1 MSRP1: $0.00 EstCost…" at bounding box center [722, 375] width 1369 height 37
click at [837, 376] on input "0" at bounding box center [827, 374] width 47 height 17
type input "600"
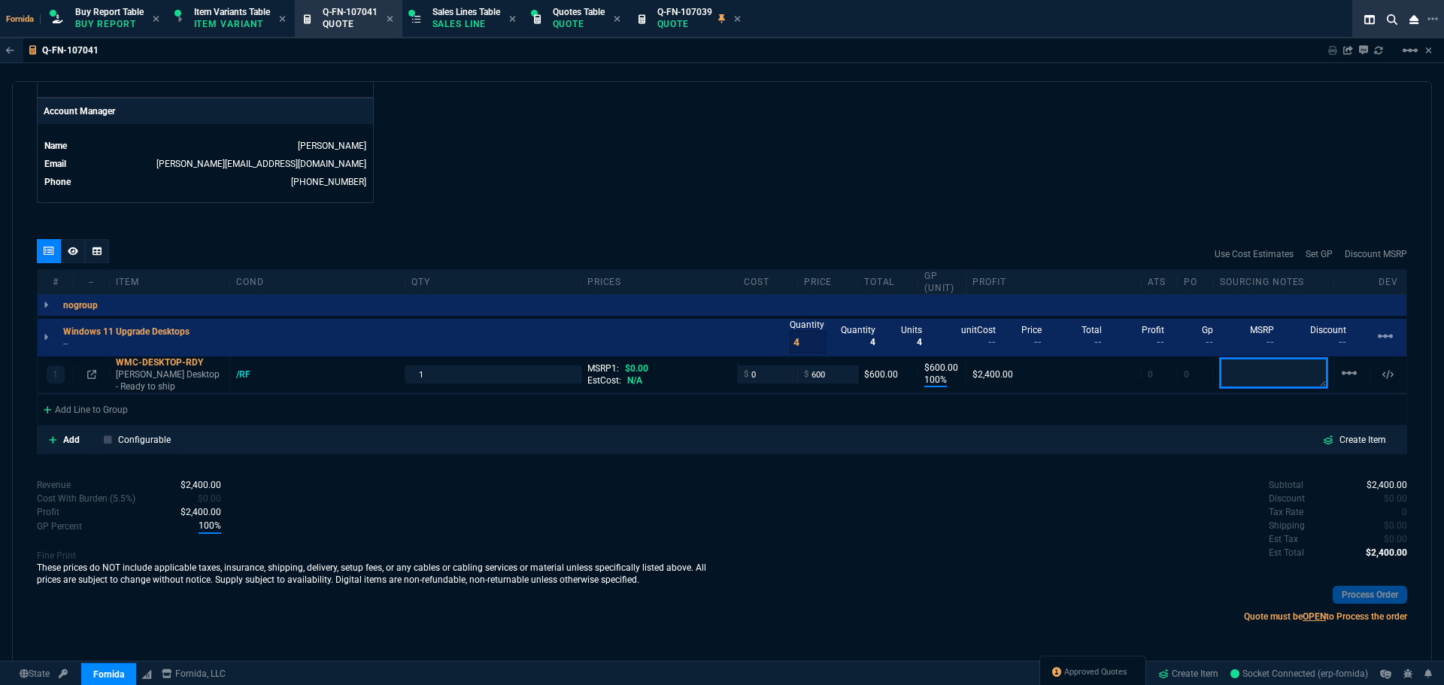
type input "100"
type input "600"
drag, startPoint x: 860, startPoint y: 186, endPoint x: 664, endPoint y: 278, distance: 216.8
click at [99, 421] on div "Add Line to Group" at bounding box center [86, 408] width 96 height 27
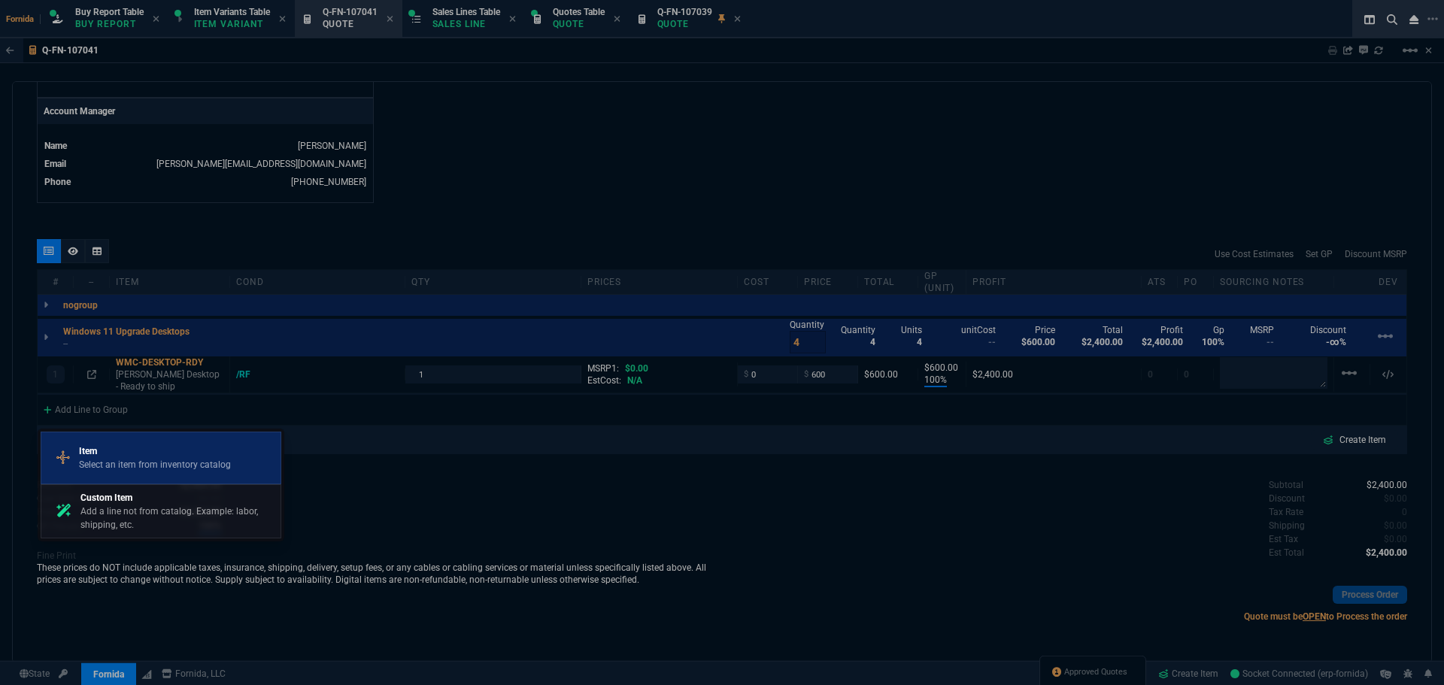
click at [129, 456] on p "Item" at bounding box center [155, 452] width 152 height 14
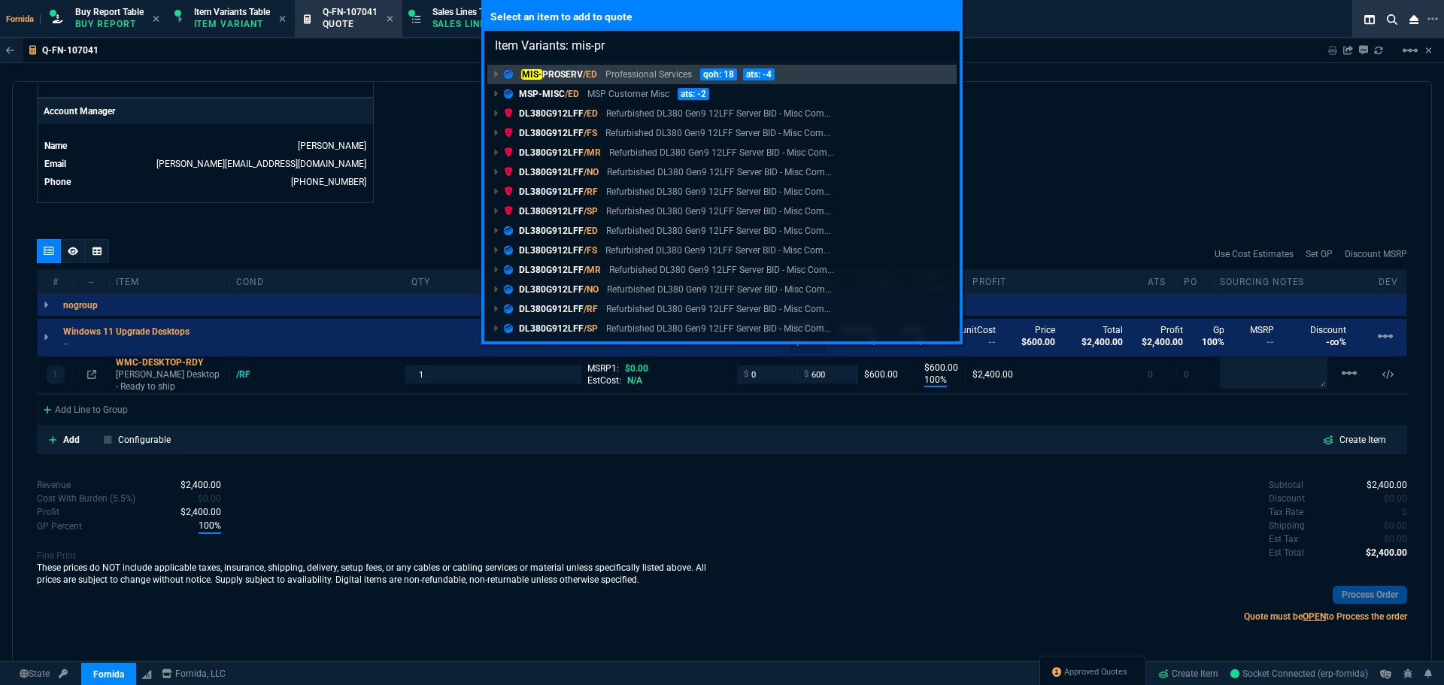
type input "Item Variants: mis-pro"
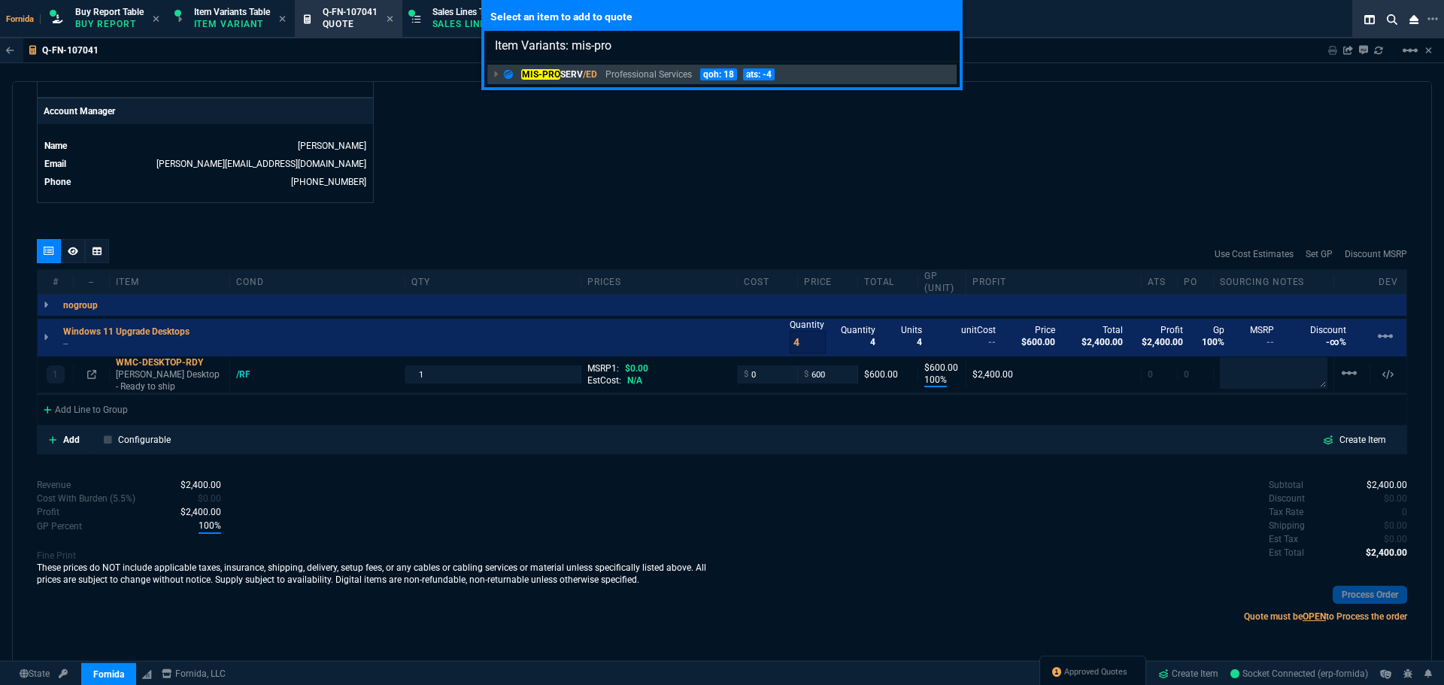
scroll to position [666, 0]
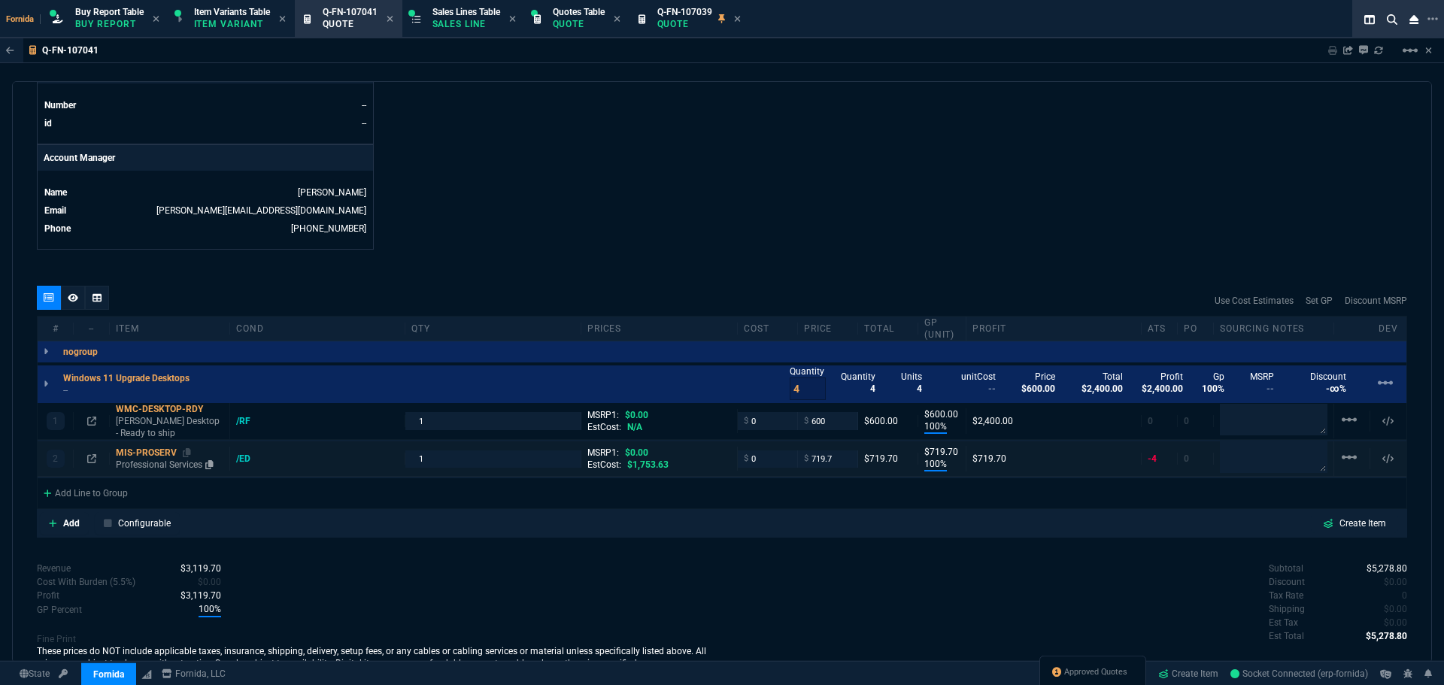
click at [170, 475] on div "2 MIS-PROSERV Professional Services /ED 1 MSRP1: $0.00 EstCost: $1,753.63 $ 0 $…" at bounding box center [722, 459] width 1369 height 35
type input "100"
type input "600"
type input "100"
type input "720"
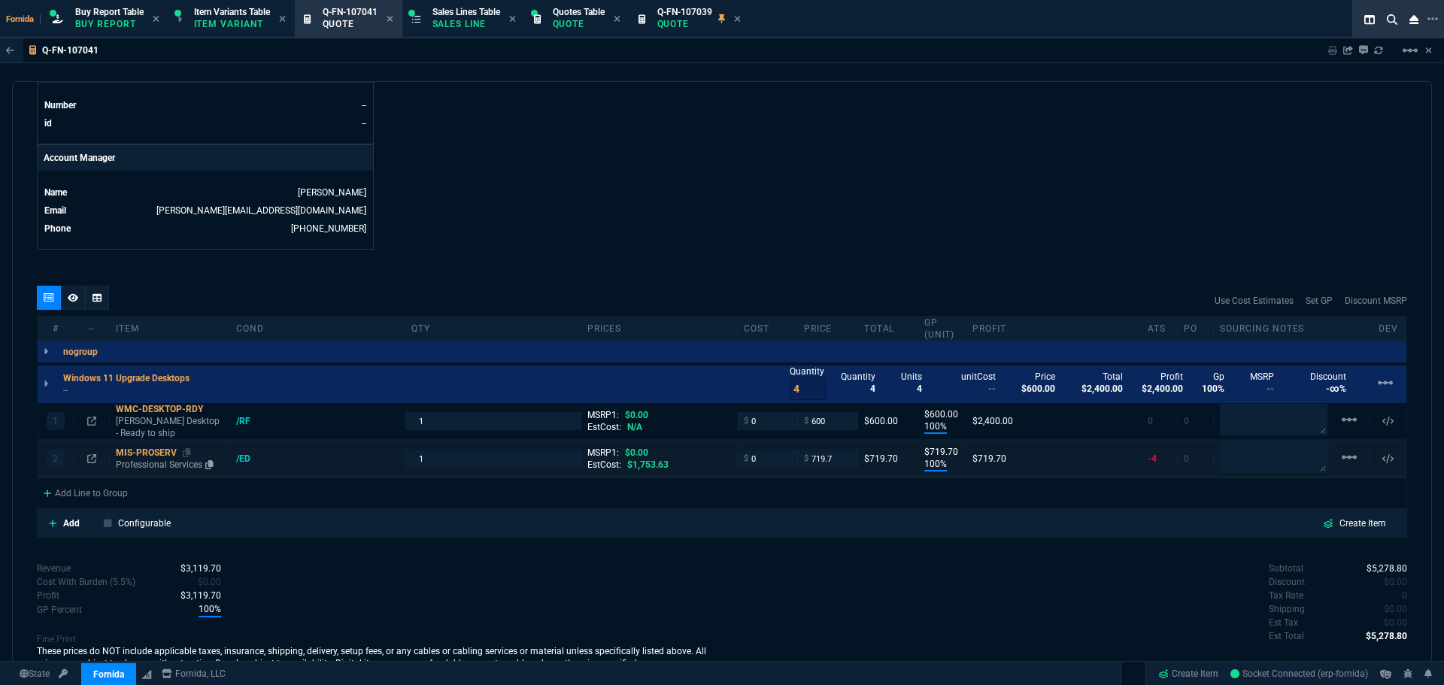
click at [163, 463] on p "Professional Services" at bounding box center [170, 465] width 108 height 12
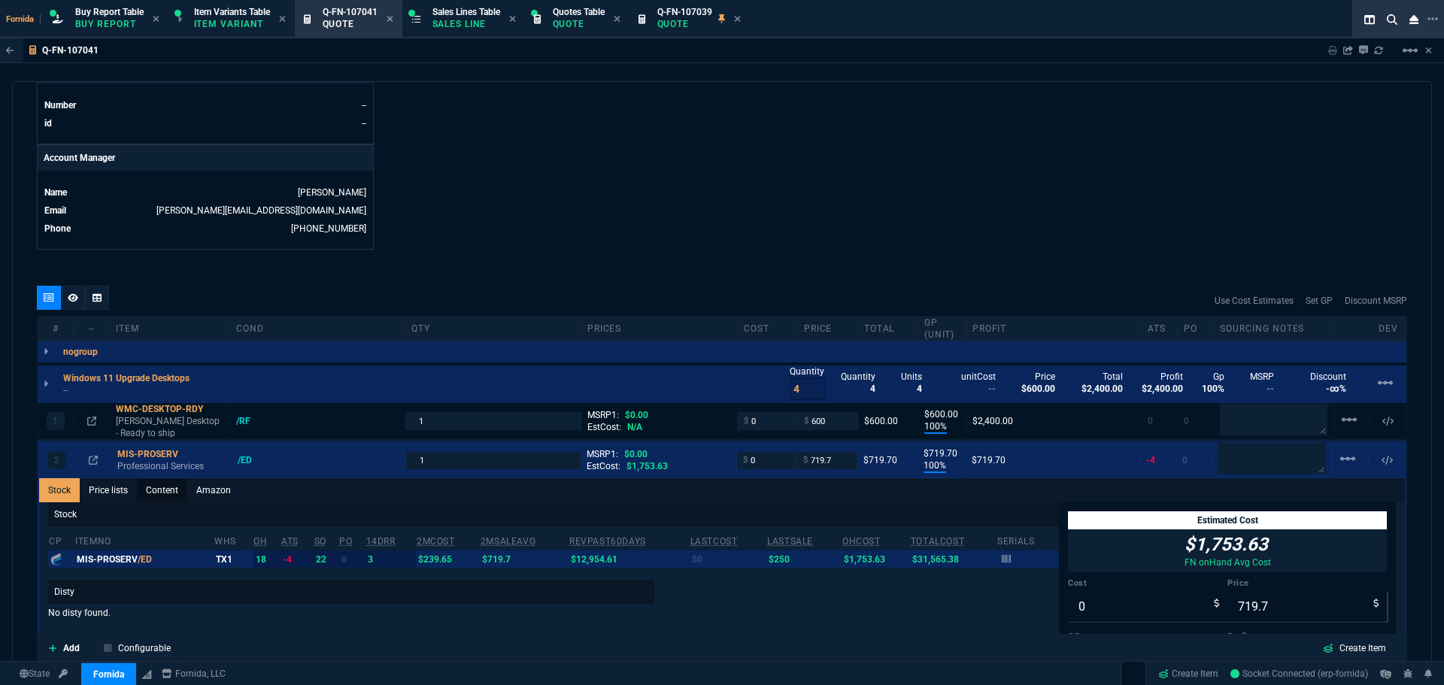
click at [178, 500] on link "Content" at bounding box center [162, 490] width 50 height 24
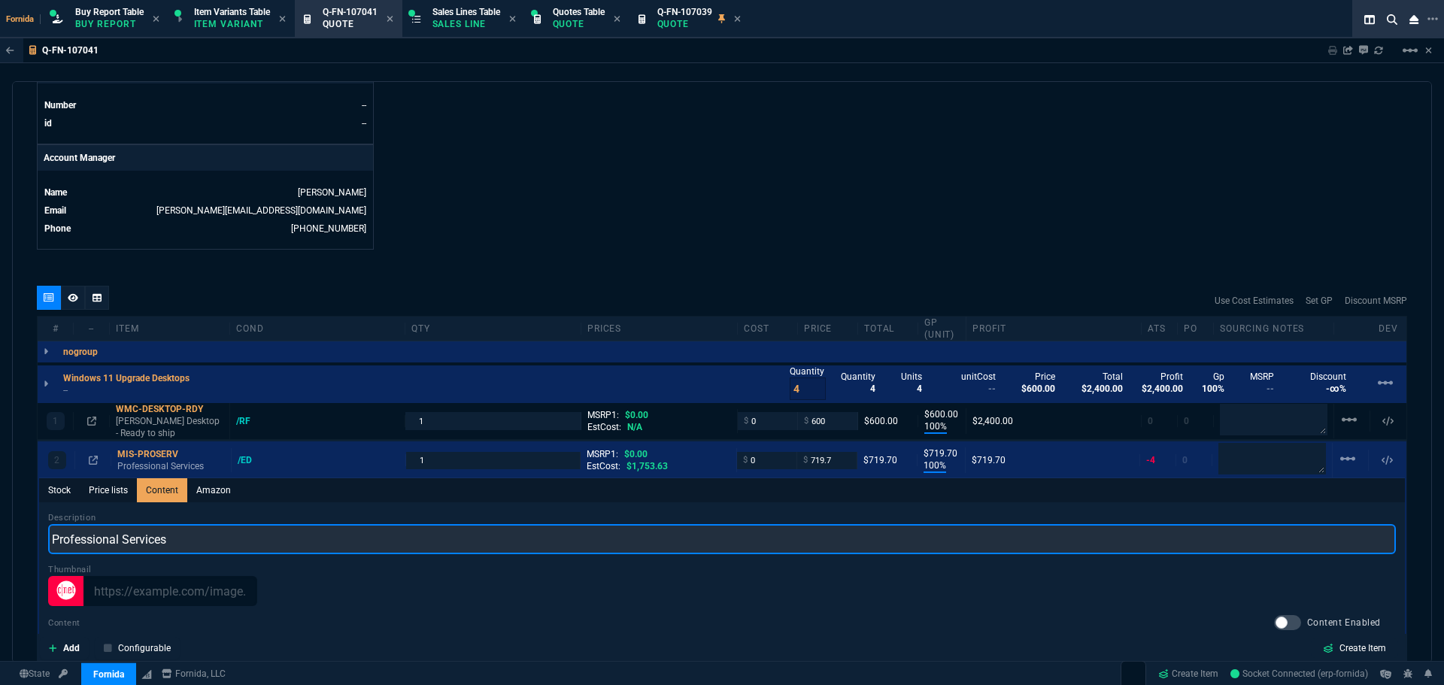
click at [189, 535] on input "Professional Services" at bounding box center [722, 539] width 1348 height 30
type input "New Device Setup"
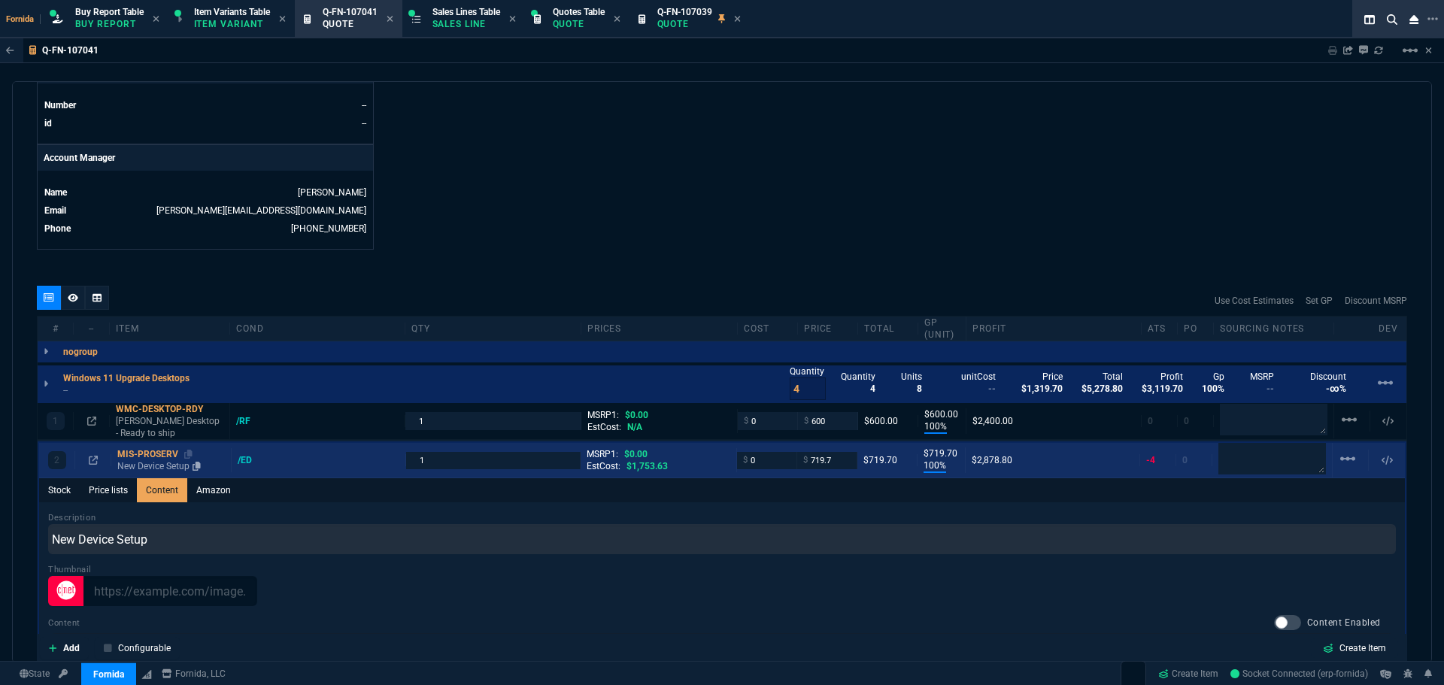
click at [141, 464] on p "New Device Setup" at bounding box center [171, 466] width 108 height 12
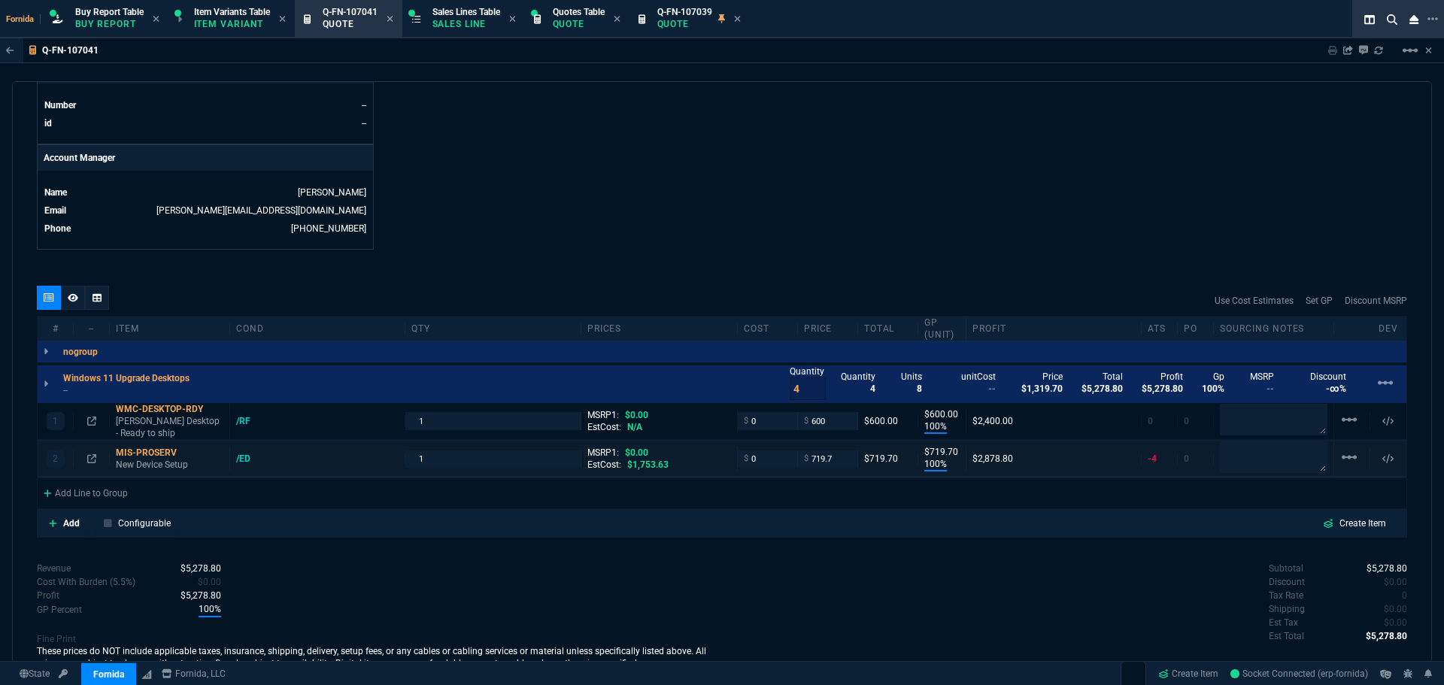
type input "100"
type input "720"
click at [833, 463] on input "719.7" at bounding box center [827, 459] width 47 height 17
type input "250"
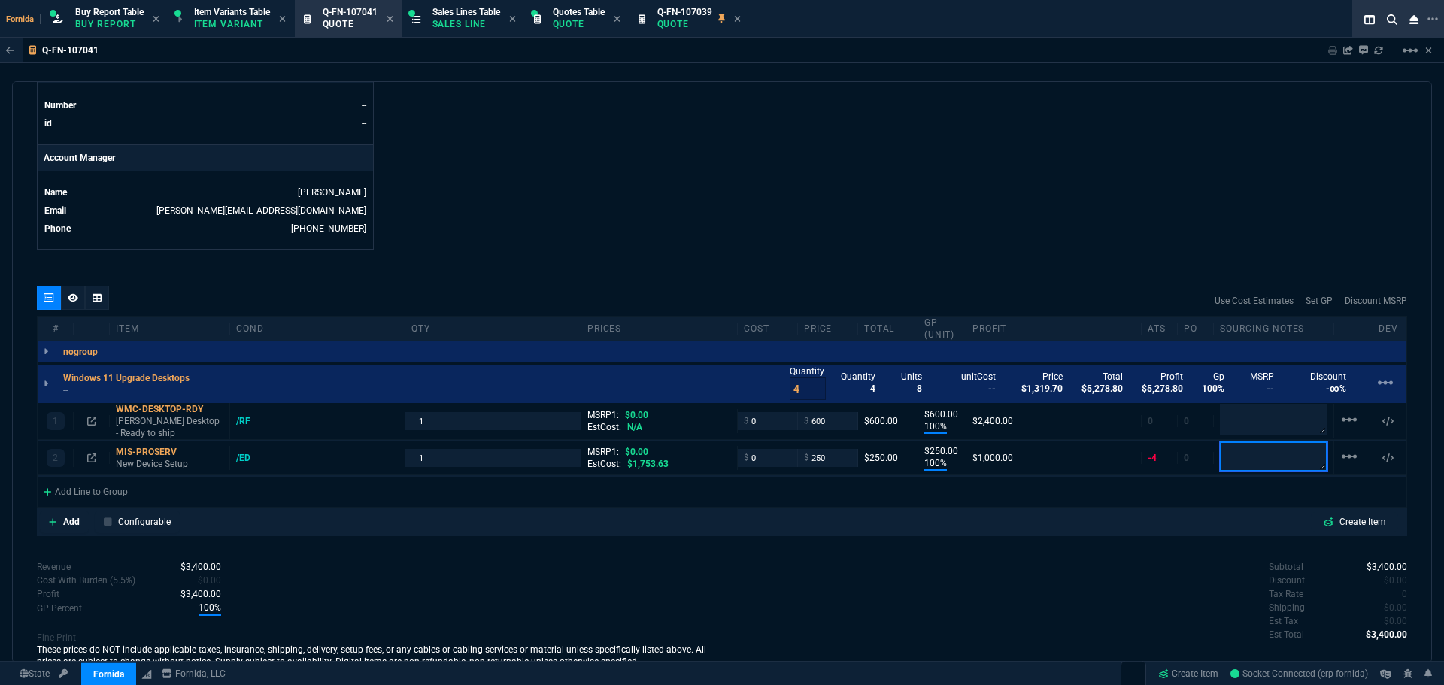
type input "250"
click at [870, 281] on div "quote Q-FN-107041 WM Coffman draft Fornida, LLC 2609 Technology Dr Suite 300 Pl…" at bounding box center [722, 372] width 1420 height 582
drag, startPoint x: 770, startPoint y: 427, endPoint x: 650, endPoint y: 406, distance: 122.1
click at [653, 411] on div "1 WMC-DESKTOP-RDY WM Coffman Desktop - Ready to ship /RF 1 MSRP1: $0.00 EstCost…" at bounding box center [722, 421] width 1369 height 37
type input "500"
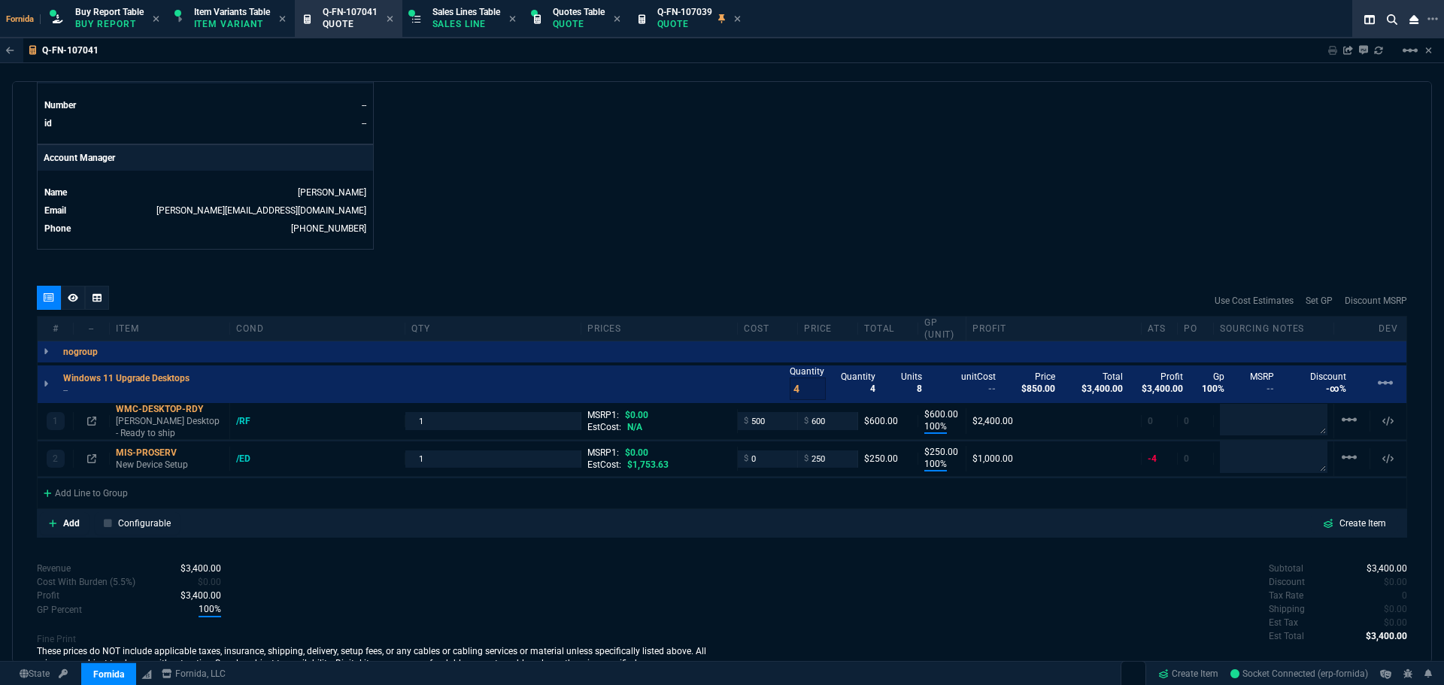
type input "500"
type input "17"
type input "100"
click at [764, 451] on input "0" at bounding box center [767, 459] width 47 height 17
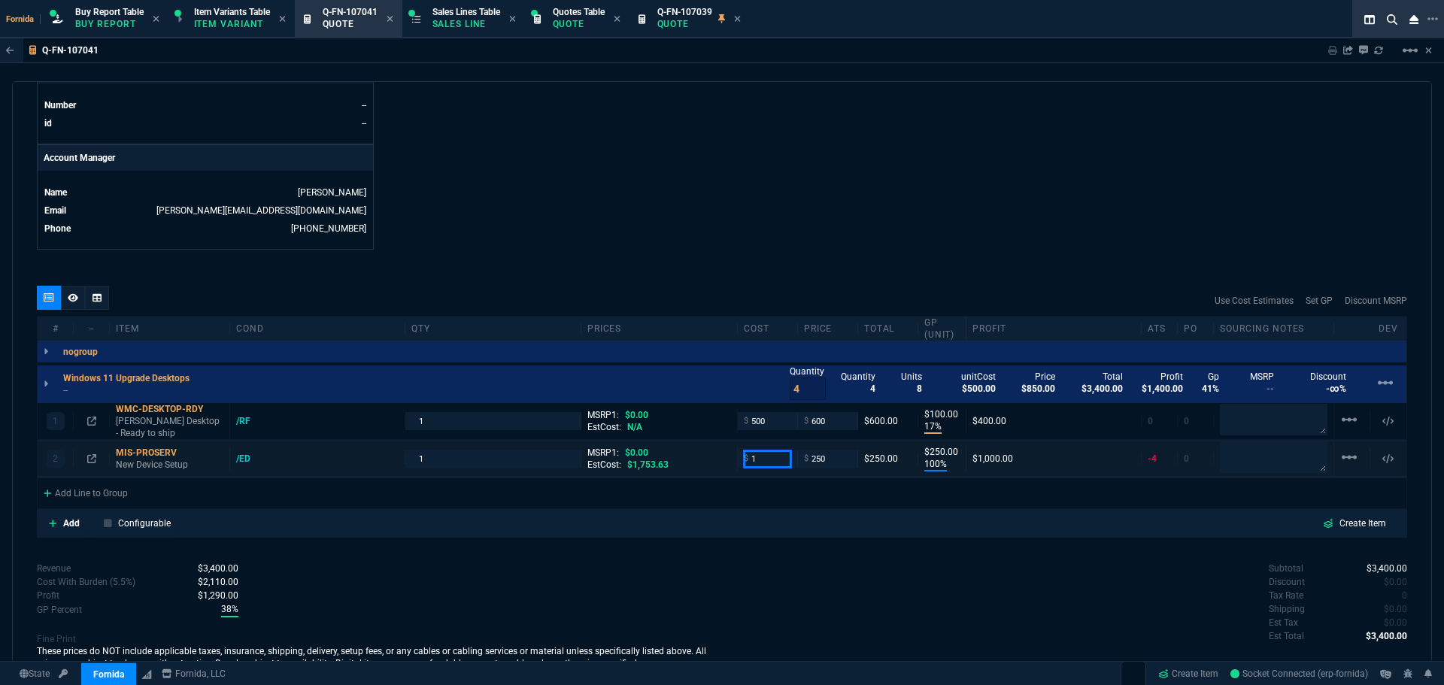
type input "15"
type input "1"
type input "150"
type input "249"
type input "150"
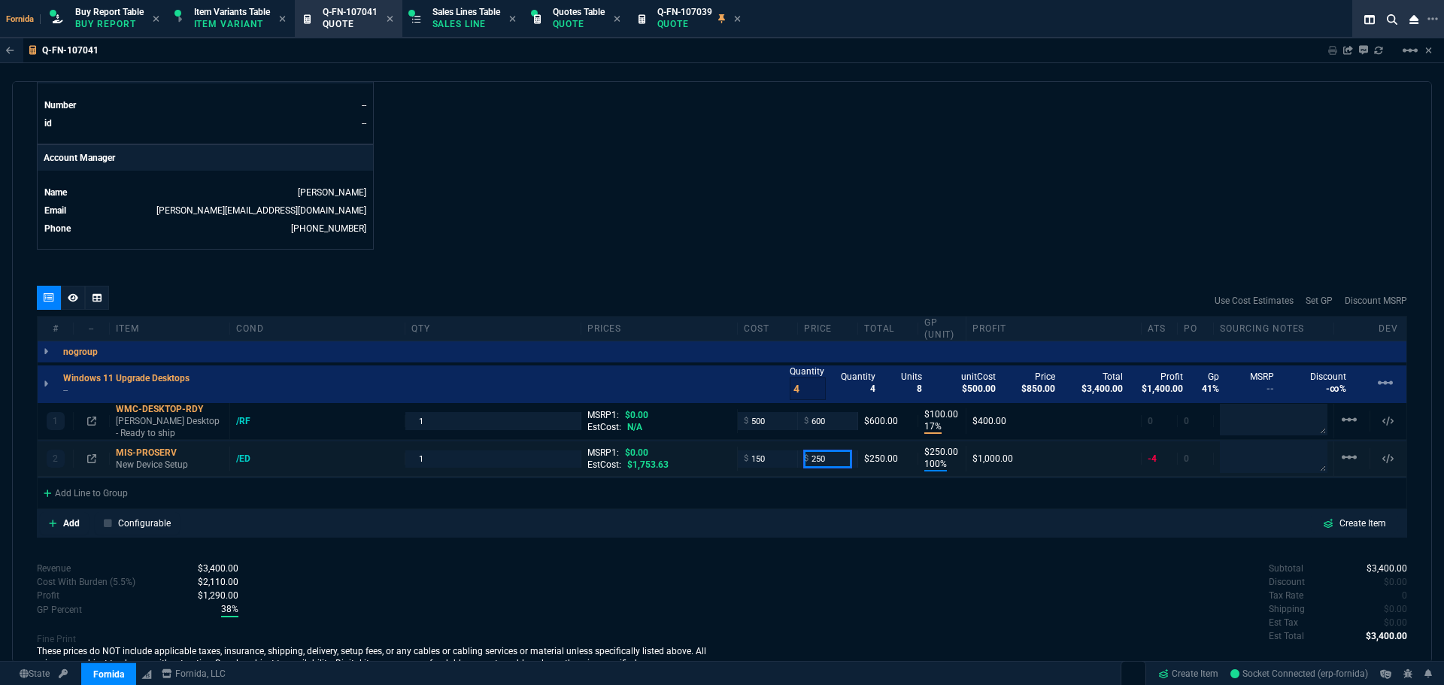
type input "150"
type input "40"
type input "100"
click at [158, 425] on p "WM Coffman Desktop - Ready to ship" at bounding box center [170, 427] width 108 height 24
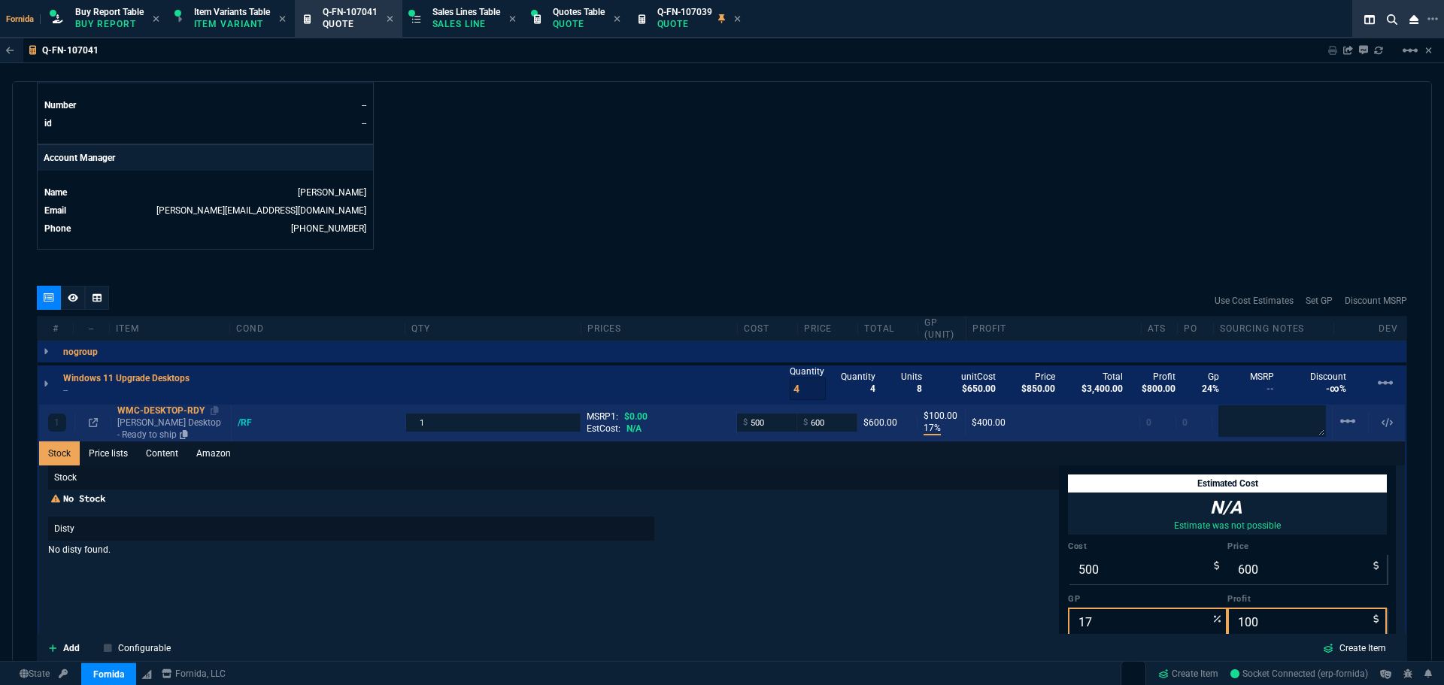
click at [168, 450] on link "Content" at bounding box center [162, 454] width 50 height 24
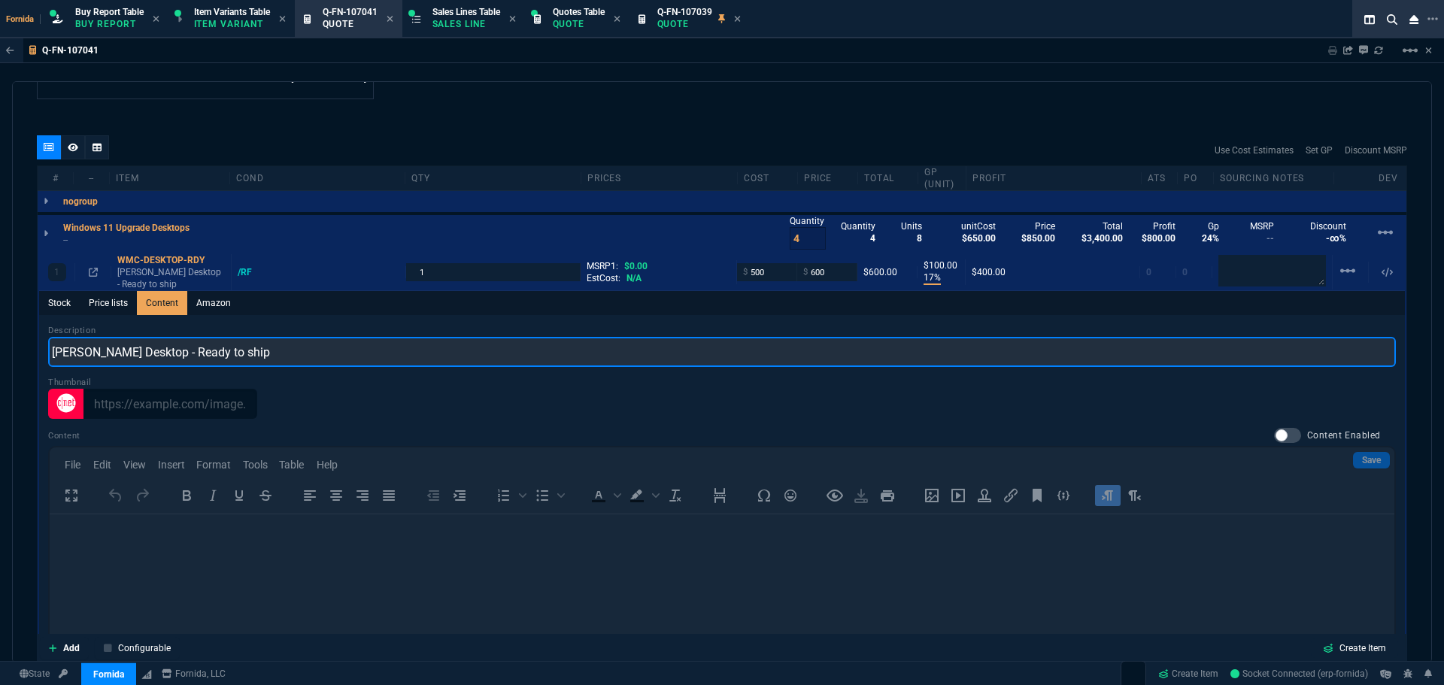
click at [256, 345] on input "WM Coffman Desktop - Ready to ship" at bounding box center [722, 352] width 1348 height 30
type input "Micro Desktop i7 32GB 256GB SSD"
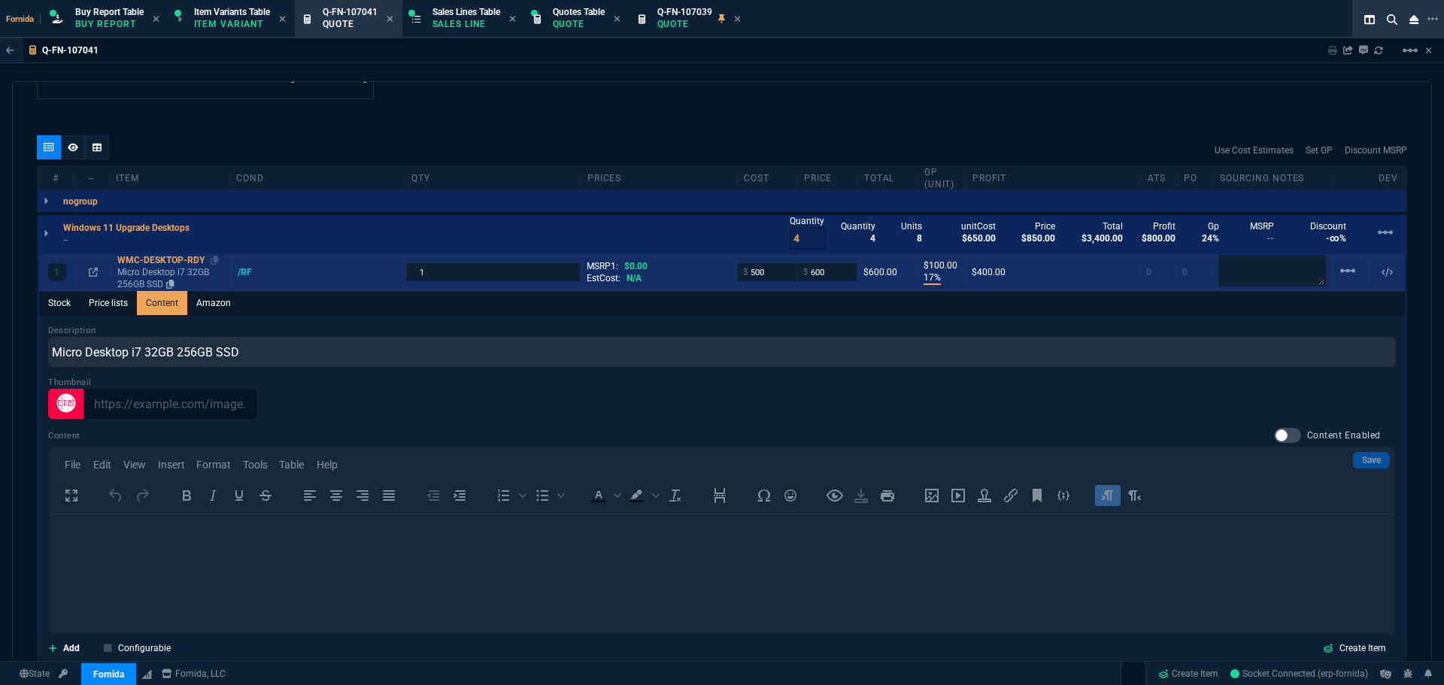
click at [156, 266] on div "WMC-DESKTOP-RDY" at bounding box center [171, 260] width 108 height 12
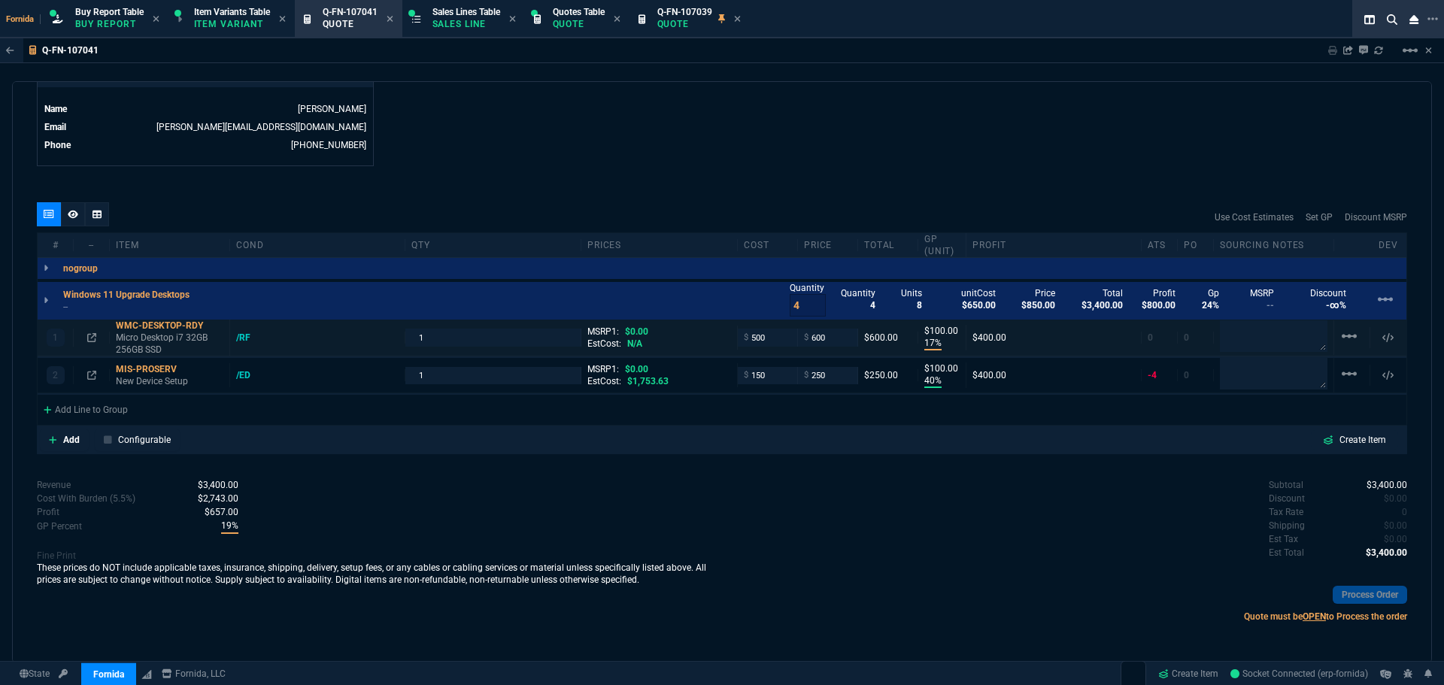
type input "17"
type input "100"
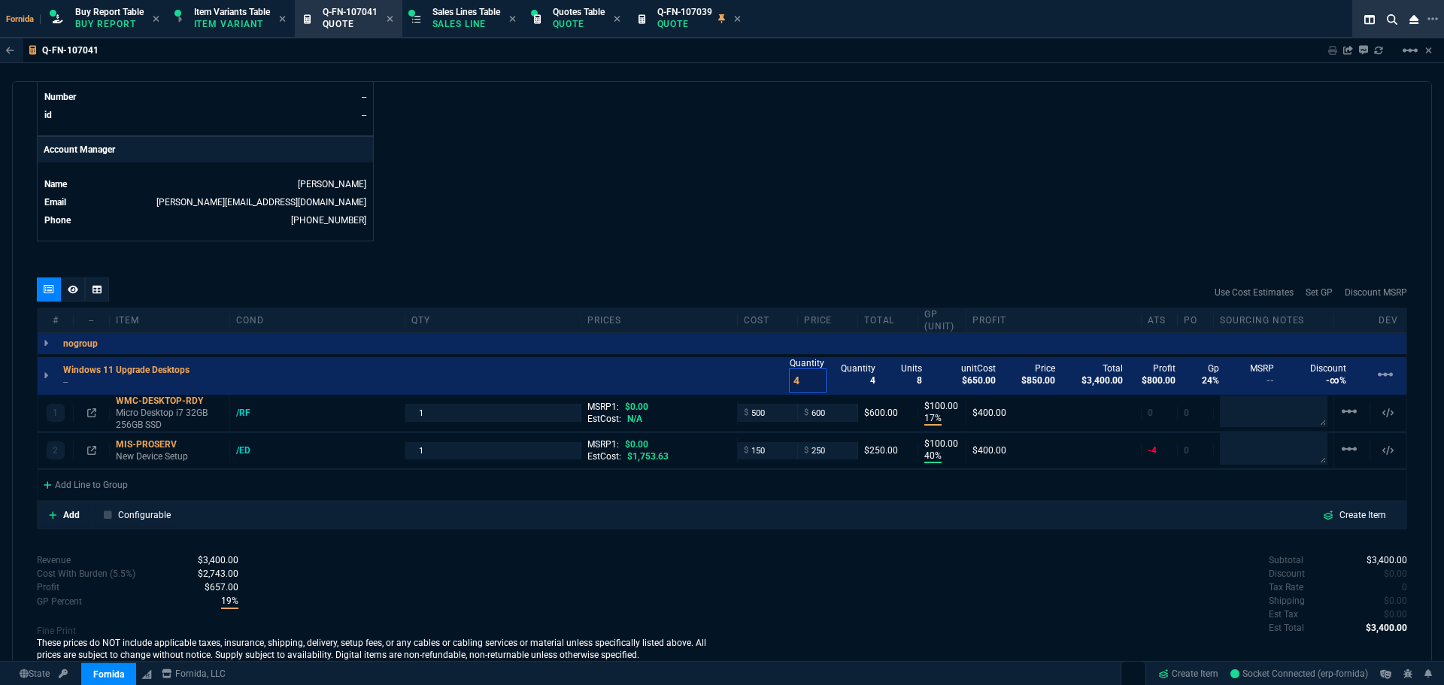
drag, startPoint x: 763, startPoint y: 378, endPoint x: 743, endPoint y: 346, distance: 37.2
click at [735, 372] on div "Windows 11 Upgrade Desktops -- Quantity 4 Quantity 4 Units 8 unitCost $650.00 P…" at bounding box center [722, 376] width 1369 height 38
type input "1"
drag, startPoint x: 442, startPoint y: 448, endPoint x: 268, endPoint y: 452, distance: 173.8
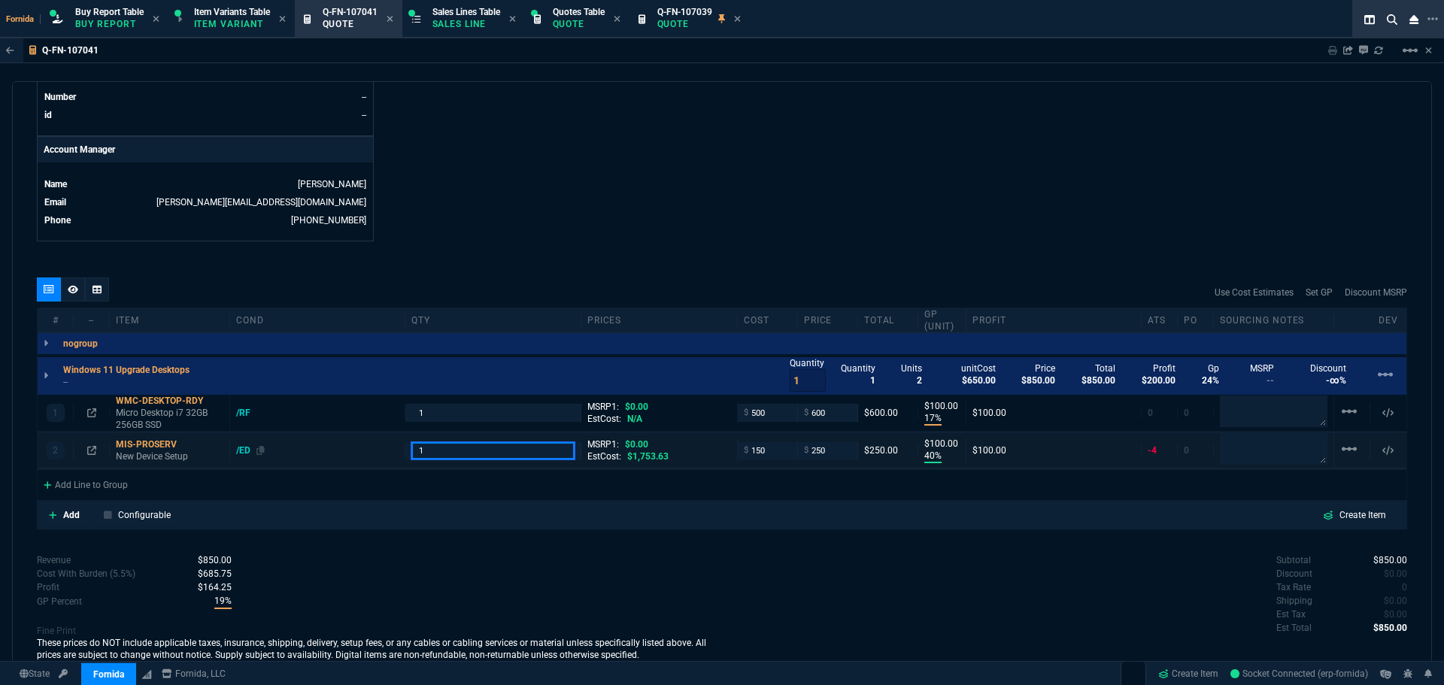
click at [277, 448] on div "2 MIS-PROSERV New Device Setup /ED 1 MSRP1: $0.00 EstCost: $1,753.63 $ 150 $ 25…" at bounding box center [722, 450] width 1369 height 35
type input "4"
drag, startPoint x: 167, startPoint y: 410, endPoint x: 165, endPoint y: 421, distance: 10.8
click at [167, 410] on p "Micro Desktop i7 32GB 256GB SSD" at bounding box center [170, 419] width 108 height 24
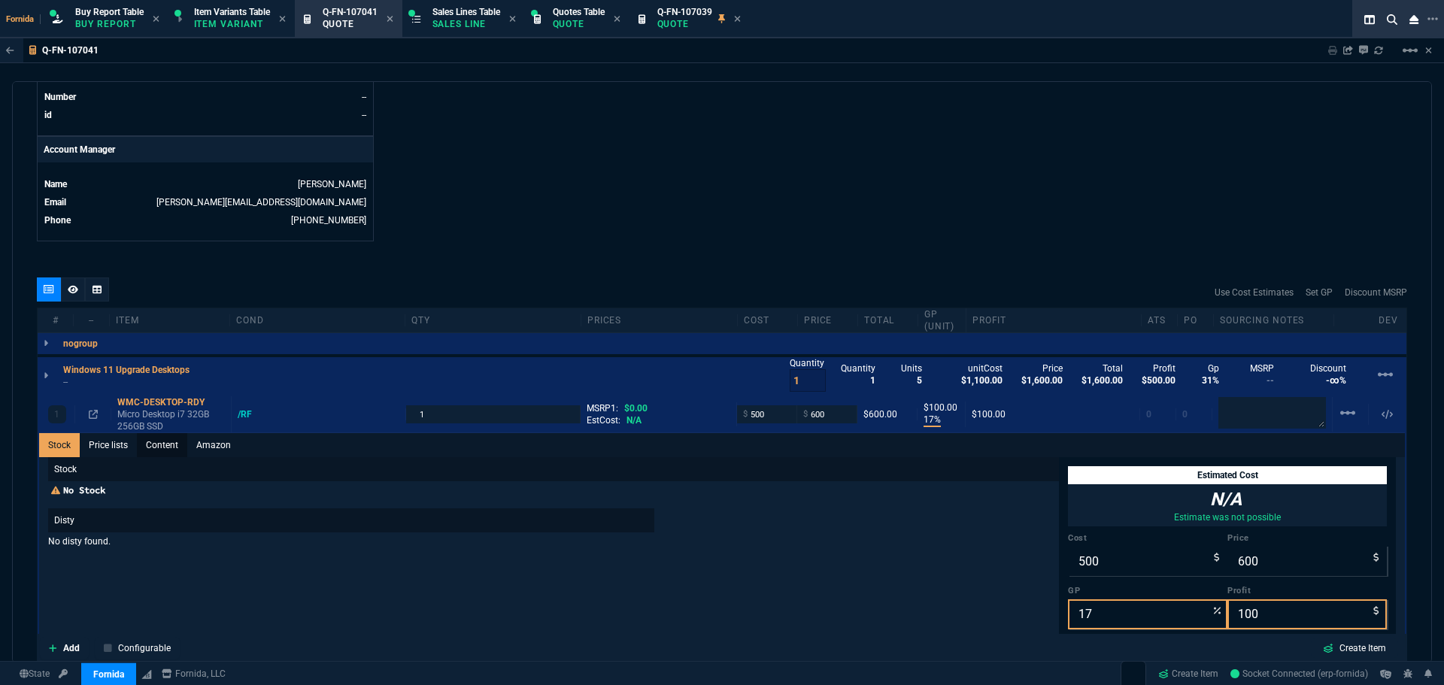
click at [170, 439] on link "Content" at bounding box center [162, 445] width 50 height 24
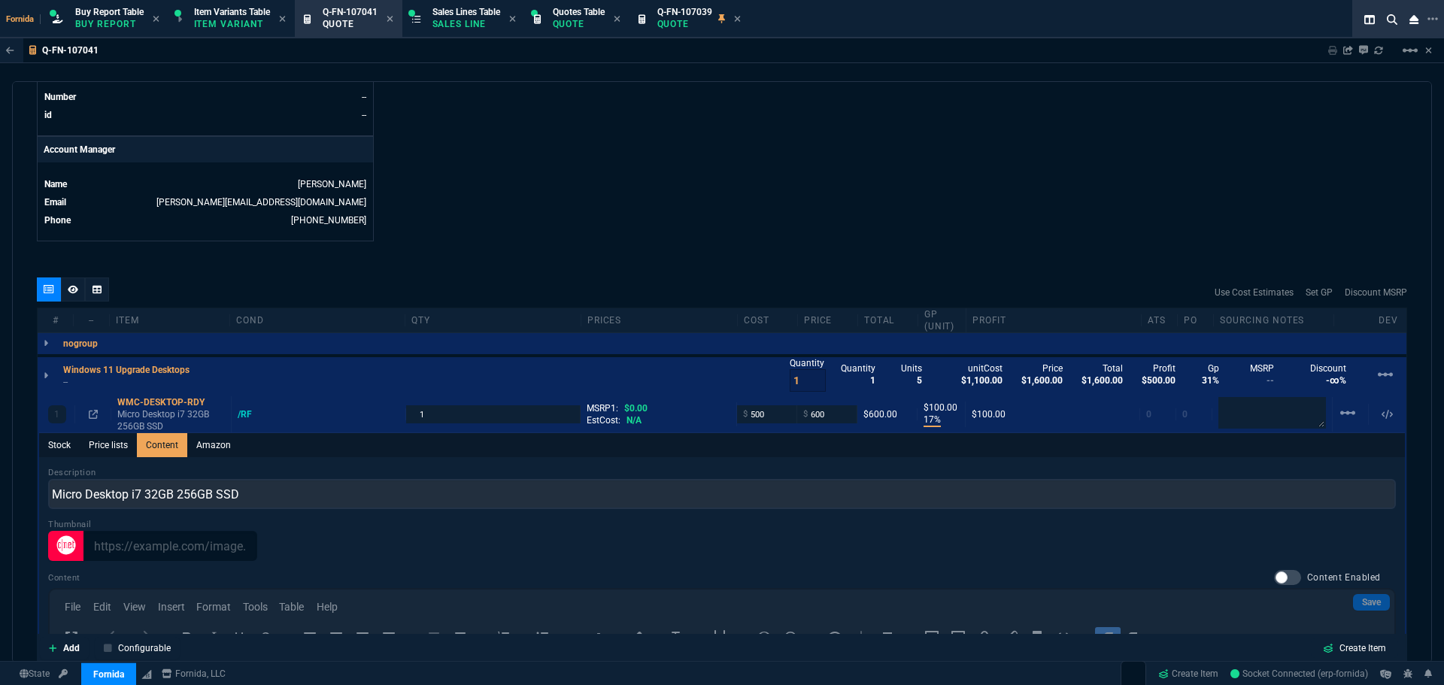
scroll to position [0, 0]
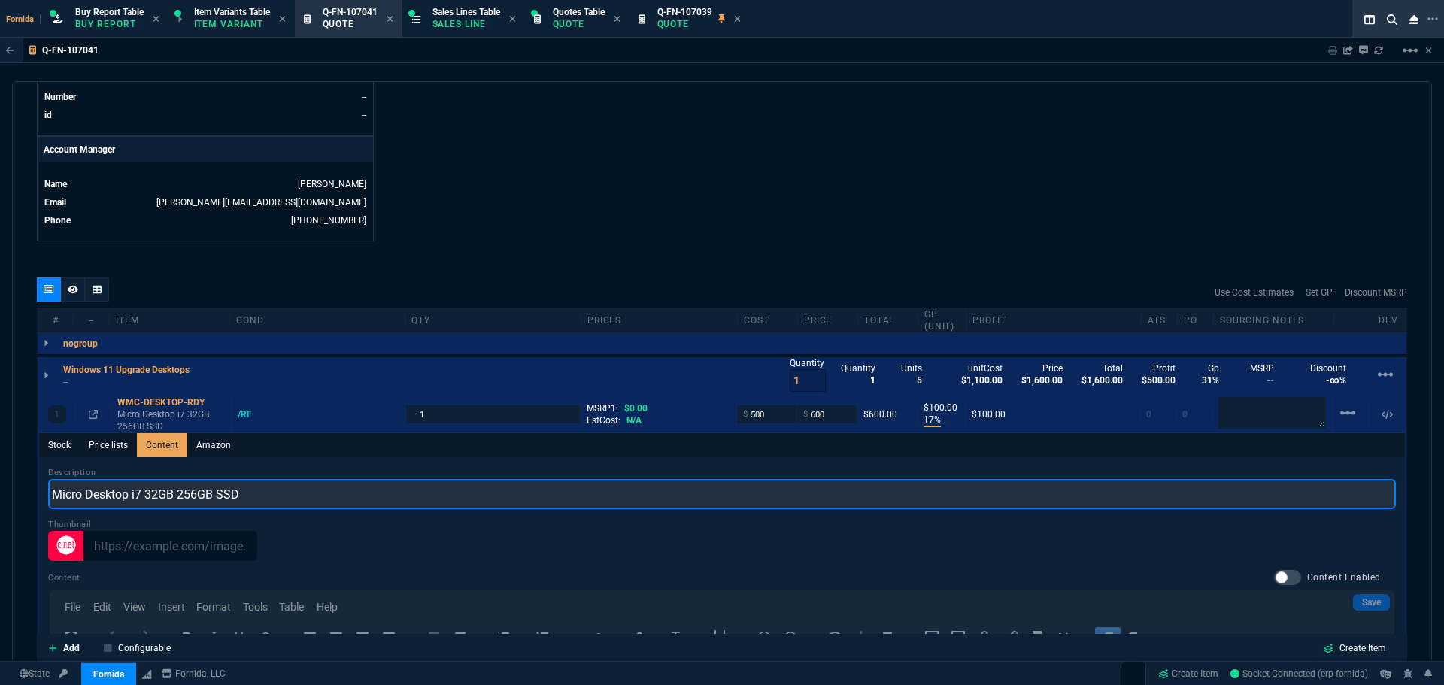
click at [59, 492] on input "Micro Desktop i7 32GB 256GB SSD" at bounding box center [722, 494] width 1348 height 30
click at [82, 488] on input "MSFFicro Desktop i7 32GB 256GB SSD" at bounding box center [722, 494] width 1348 height 30
type input "SFF Desktop i7 32GB 256GB SSD"
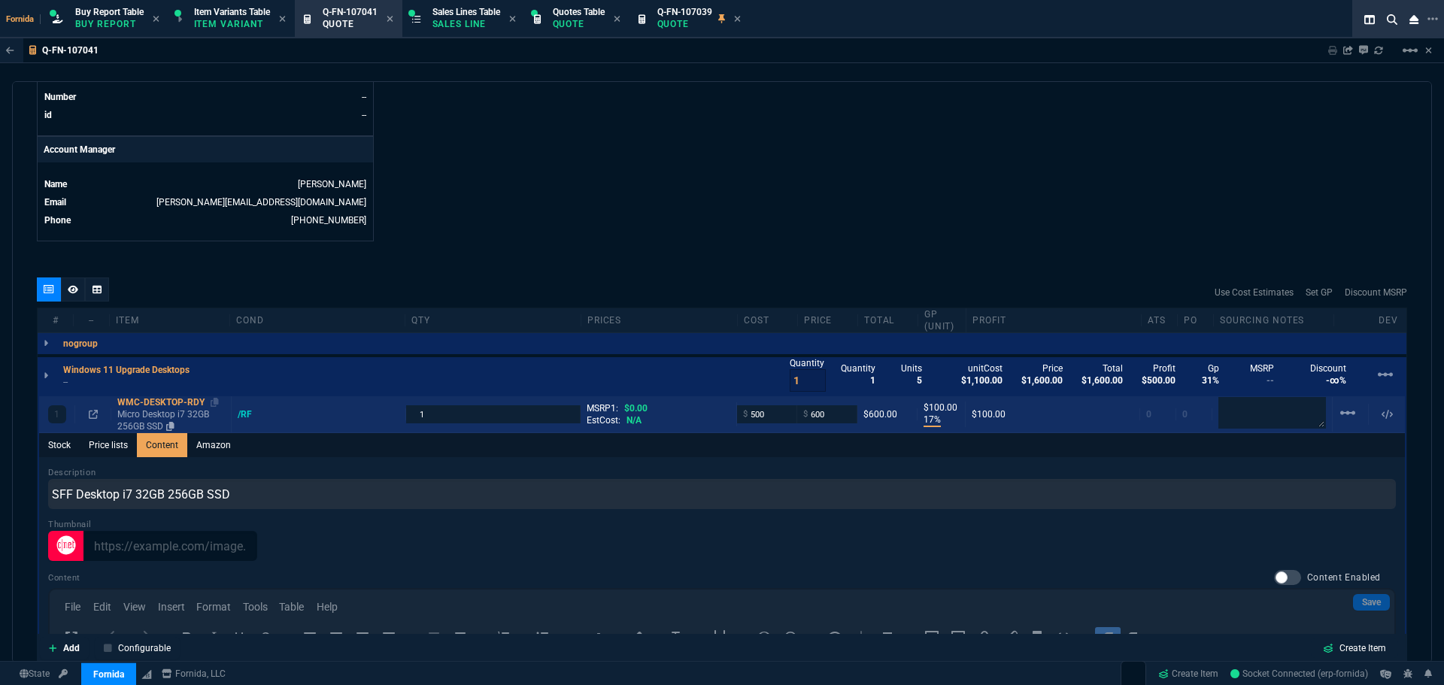
click at [152, 418] on p "Micro Desktop i7 32GB 256GB SSD" at bounding box center [171, 421] width 108 height 24
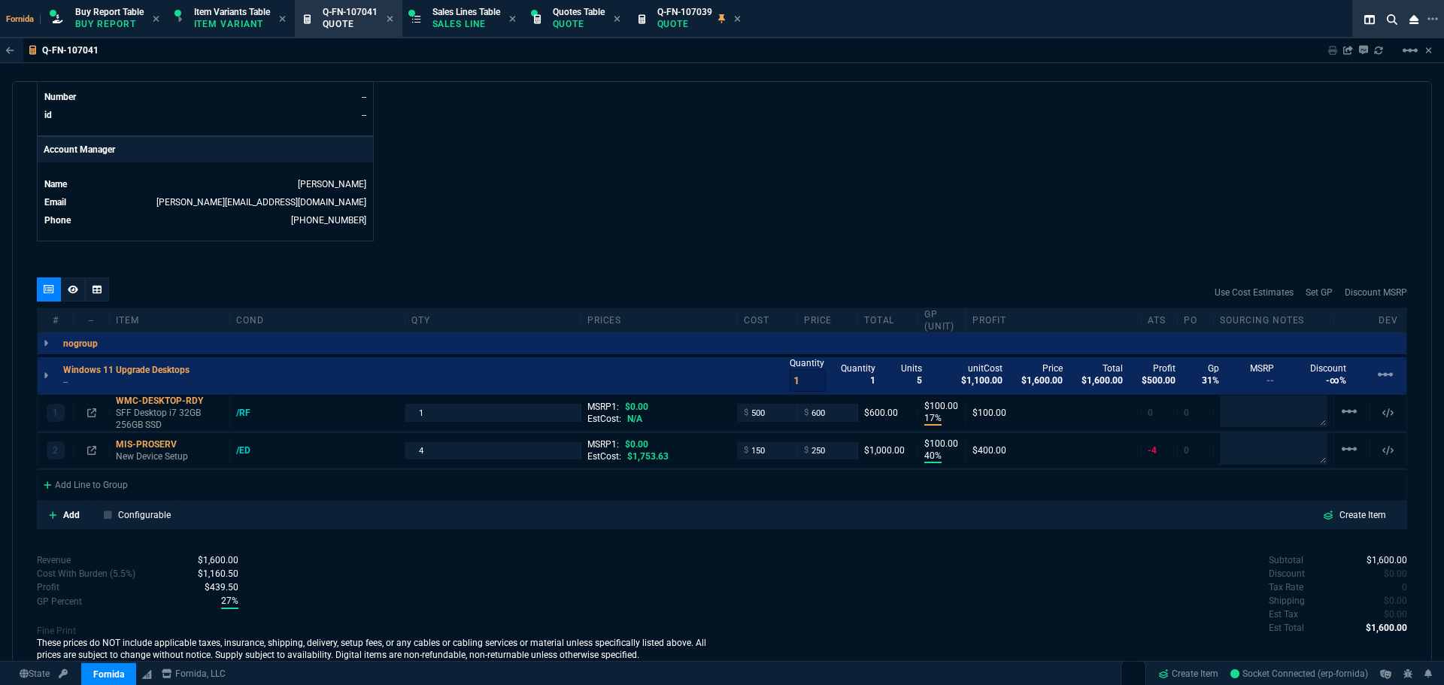
type input "17"
type input "100"
click at [1238, 409] on textarea at bounding box center [1274, 411] width 108 height 30
click at [1250, 419] on textarea "v" at bounding box center [1274, 412] width 108 height 32
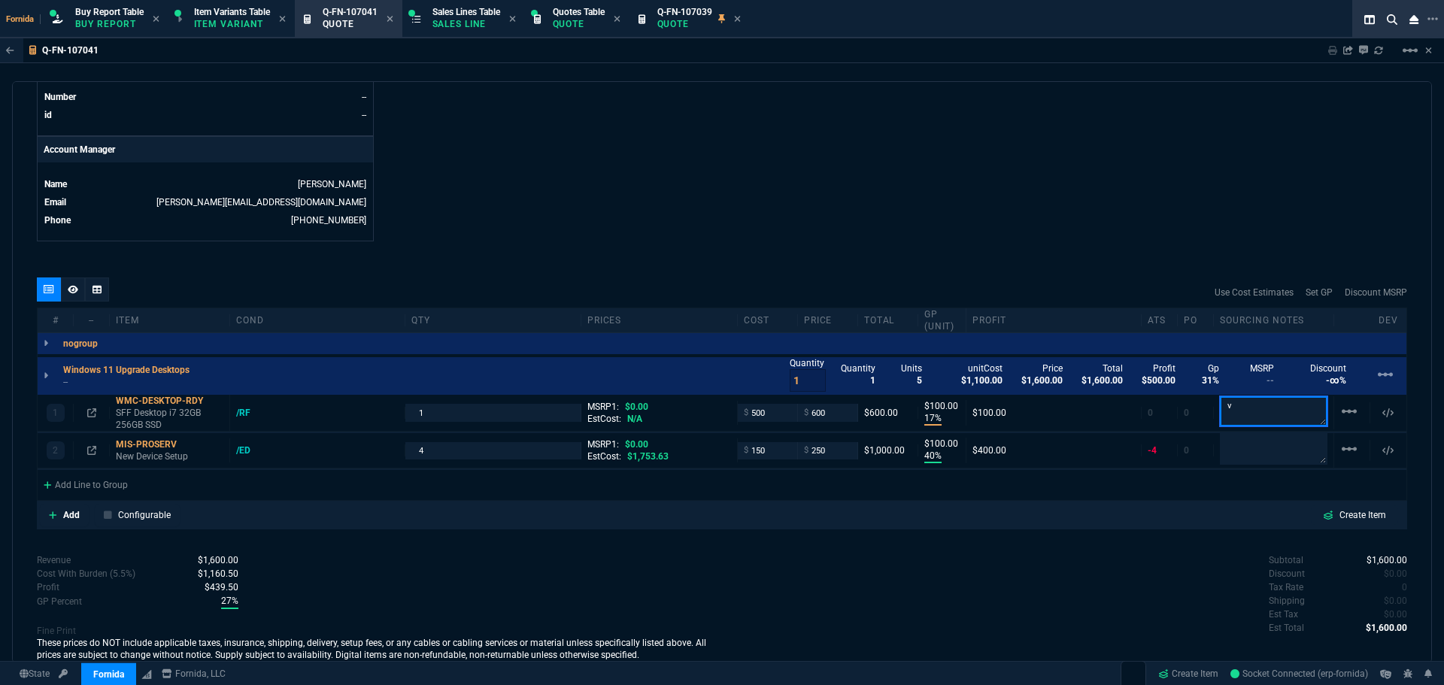
paste textarea "[URL][DOMAIN_NAME]"
type textarea "[URL][DOMAIN_NAME]"
click at [363, 537] on div "quote Q-FN-107041 WM Coffman draft Fornida, LLC 2609 Technology Dr Suite 300 Pl…" at bounding box center [722, 372] width 1420 height 582
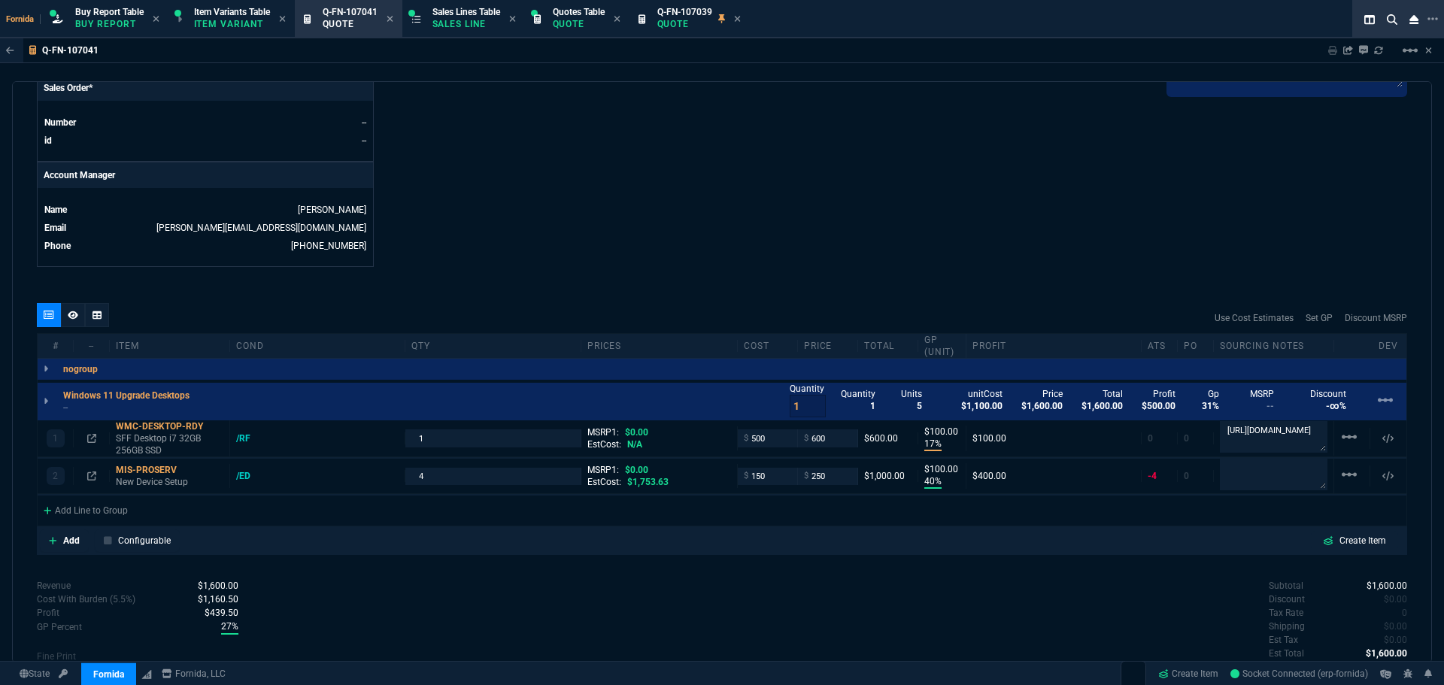
scroll to position [674, 0]
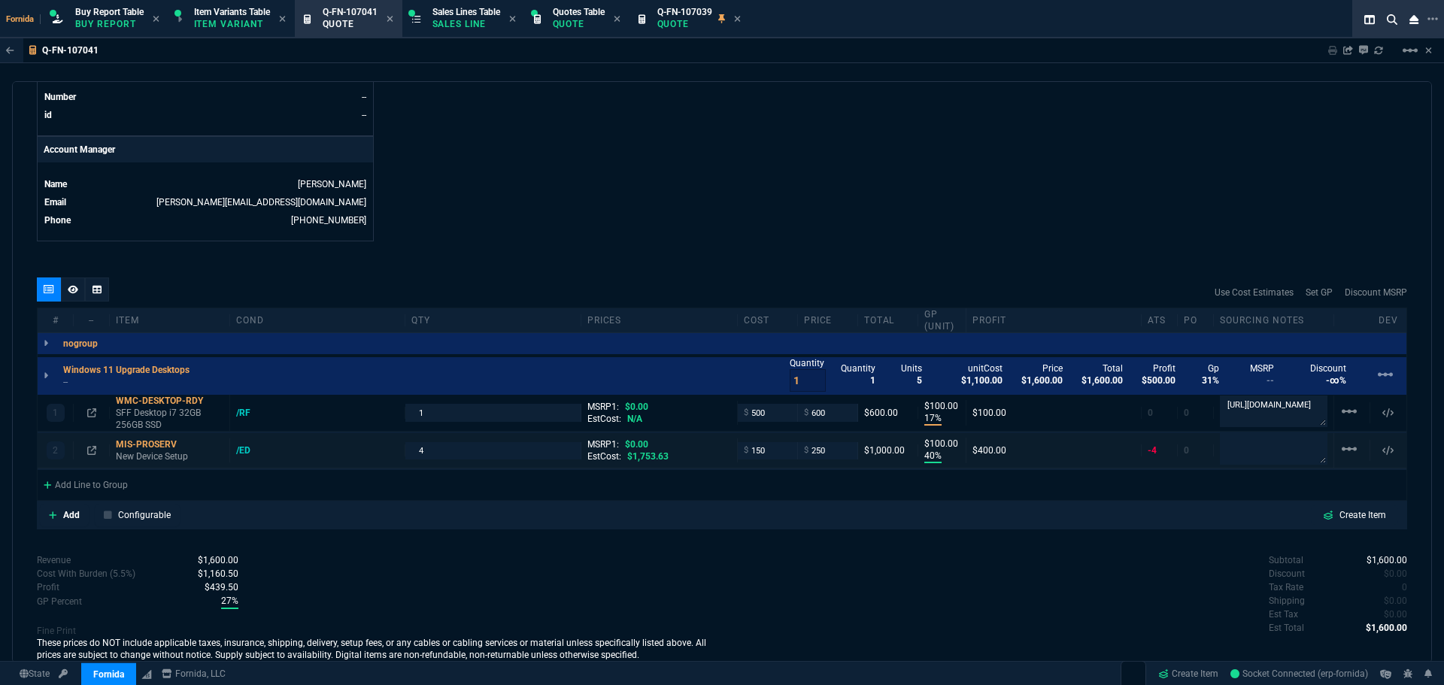
drag, startPoint x: 210, startPoint y: 406, endPoint x: 176, endPoint y: 439, distance: 47.3
click at [210, 406] on icon at bounding box center [213, 400] width 8 height 9
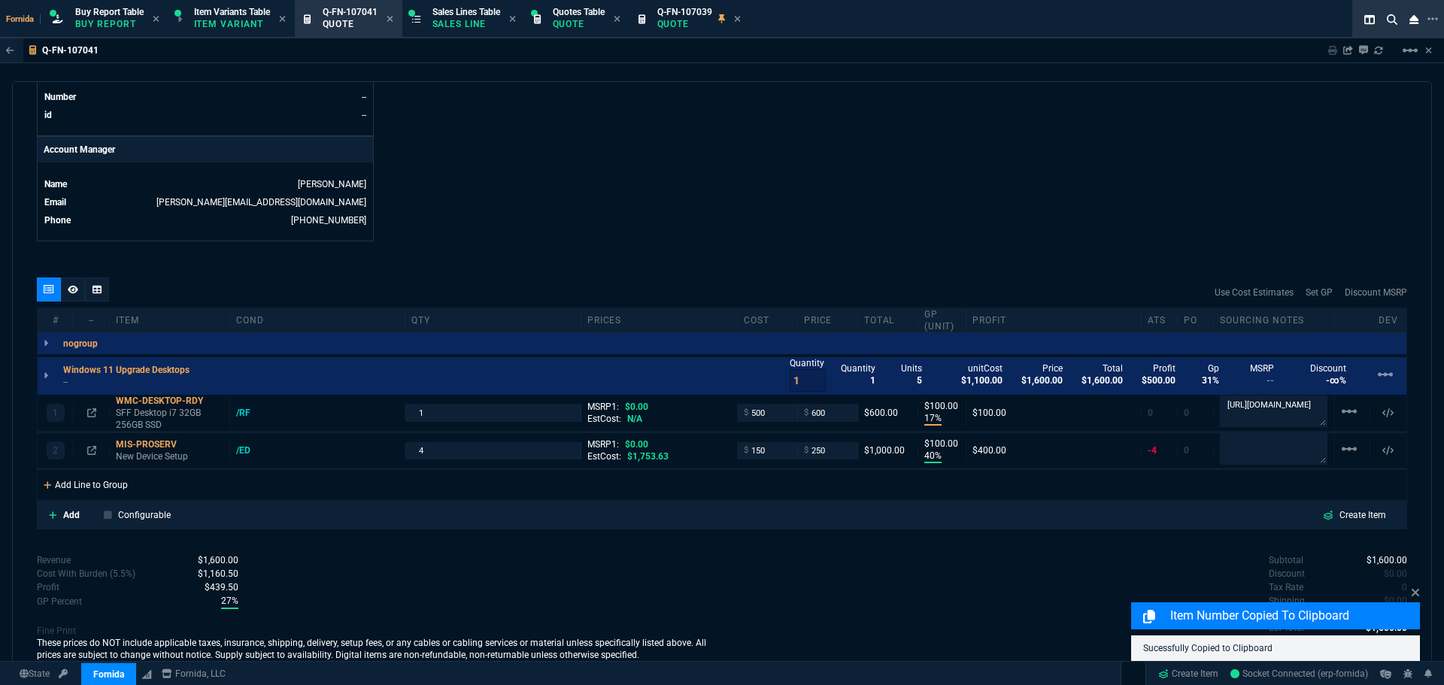
click at [114, 481] on div "Add Line to Group" at bounding box center [86, 483] width 96 height 27
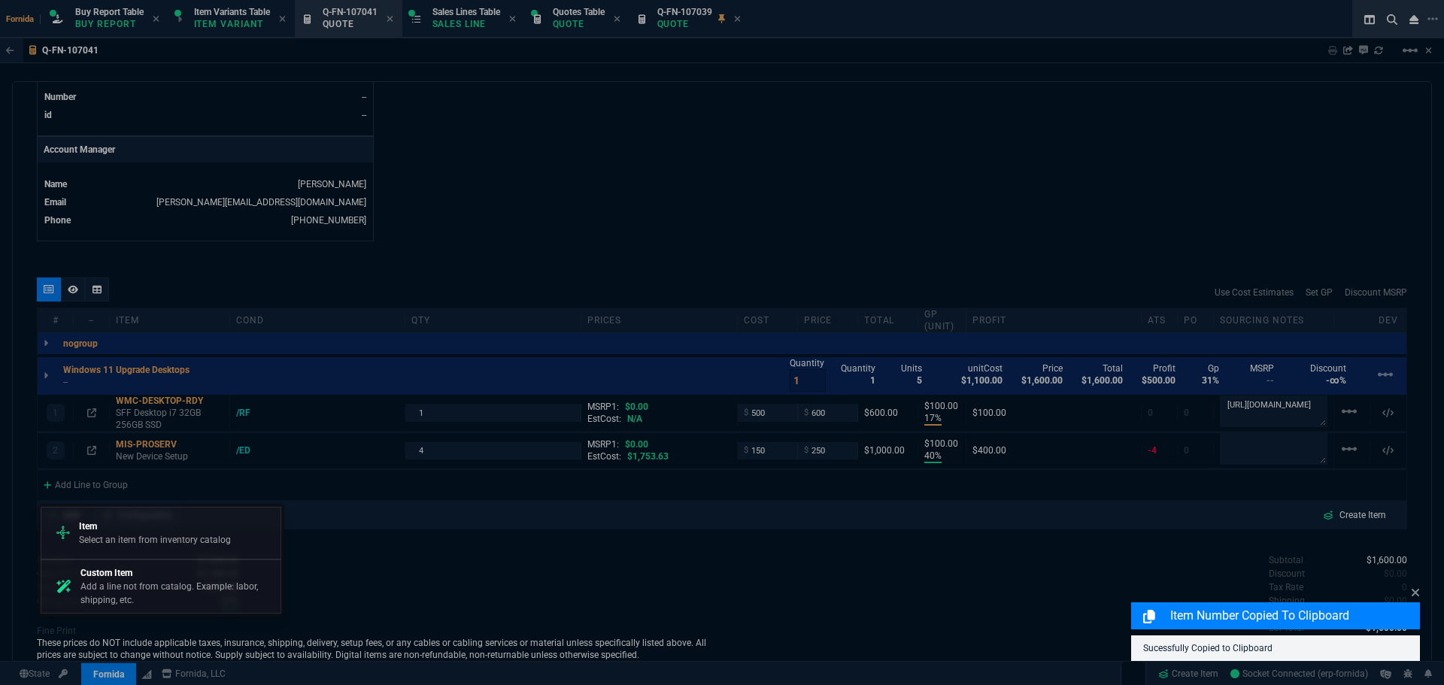
drag, startPoint x: 132, startPoint y: 526, endPoint x: 145, endPoint y: 524, distance: 13.6
click at [132, 526] on p "Item" at bounding box center [155, 527] width 152 height 14
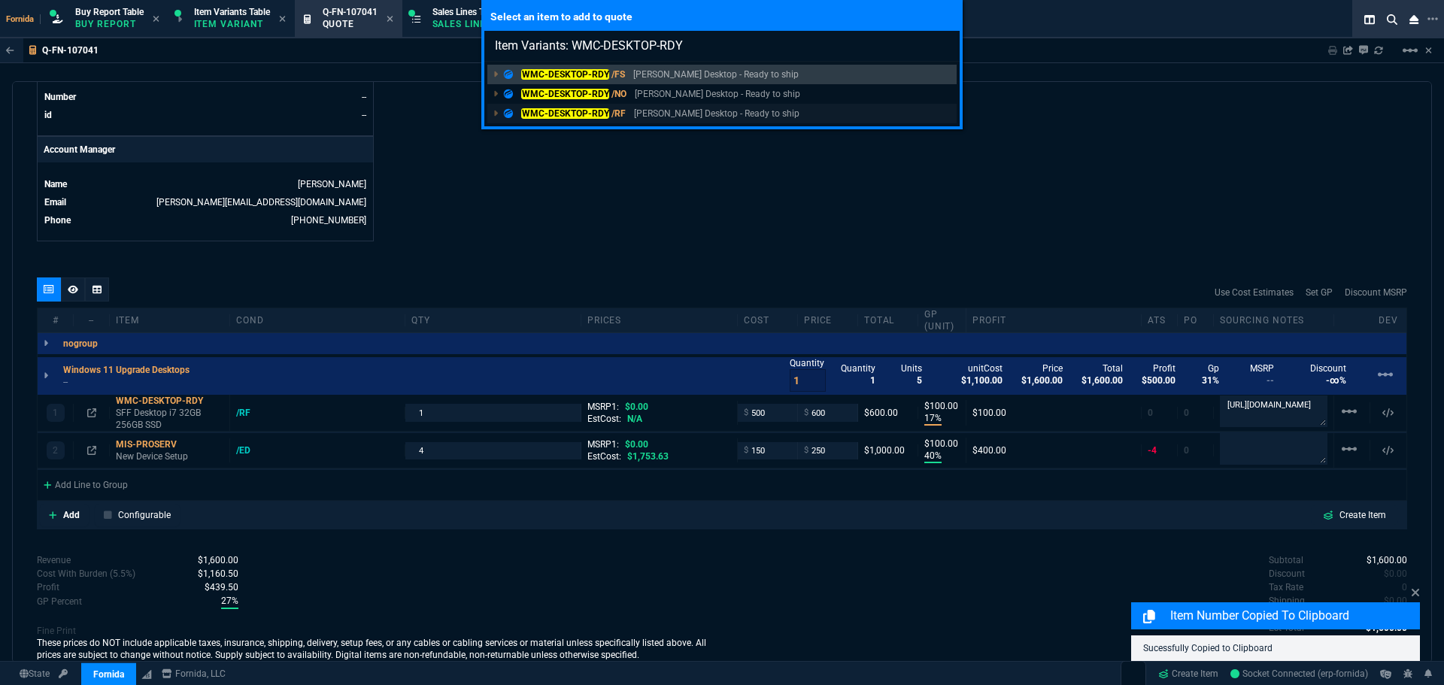
type input "Item Variants: WMC-DESKTOP-RDY"
click at [634, 111] on p "WM Coffman Desktop - Ready to ship" at bounding box center [717, 114] width 166 height 14
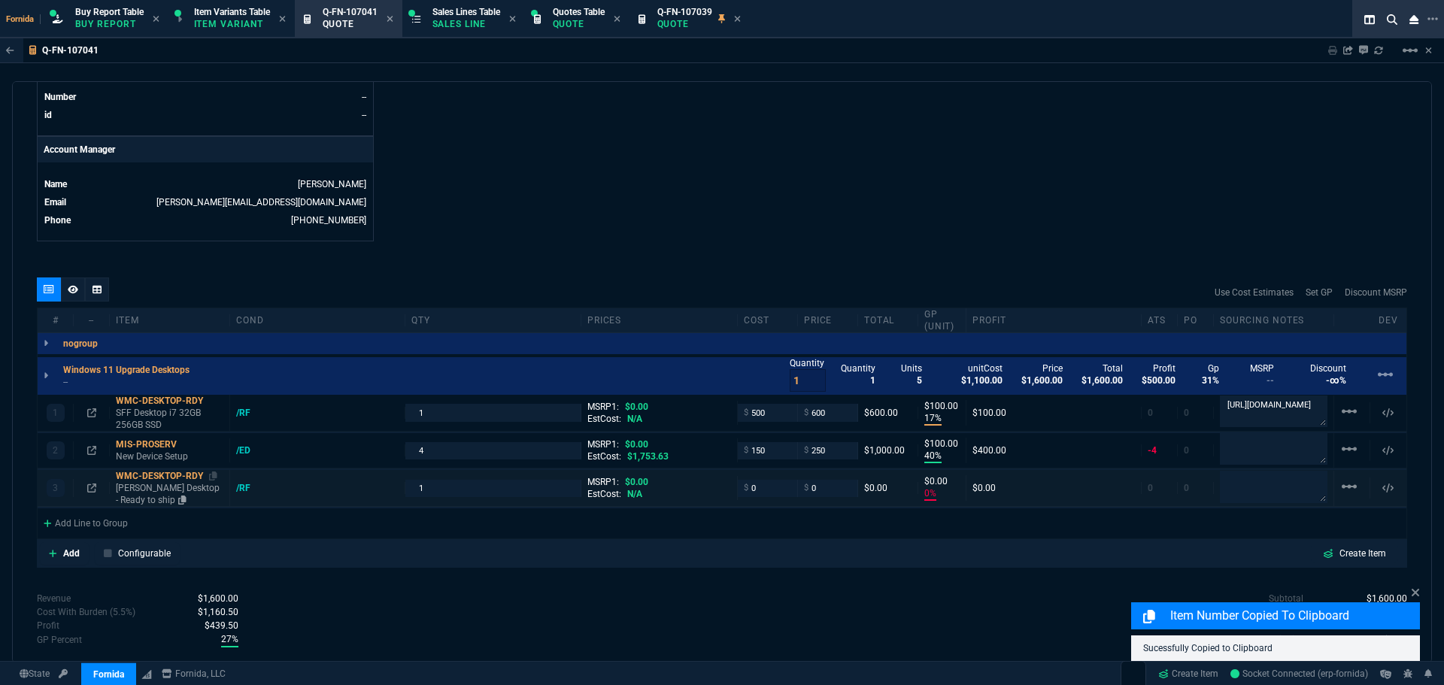
type input "17"
type input "100"
type input "40"
type input "100"
type input "0"
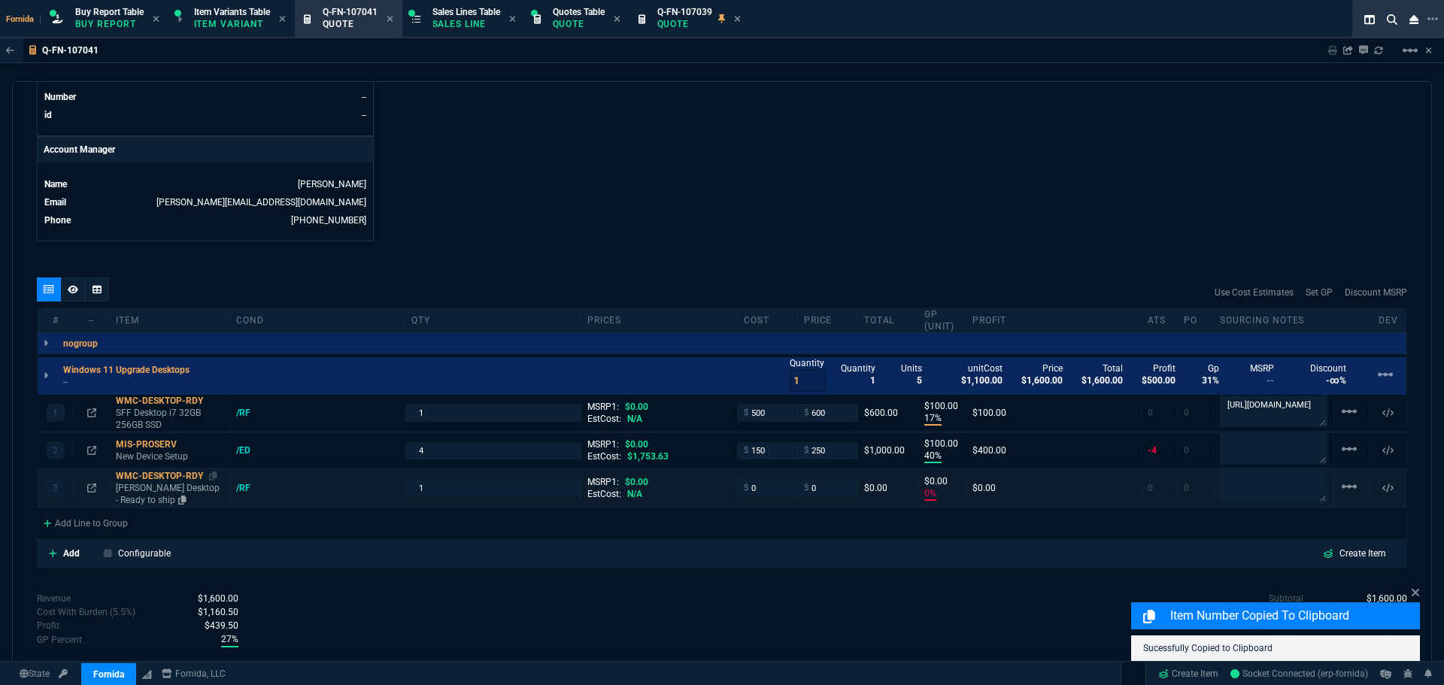
type input "0"
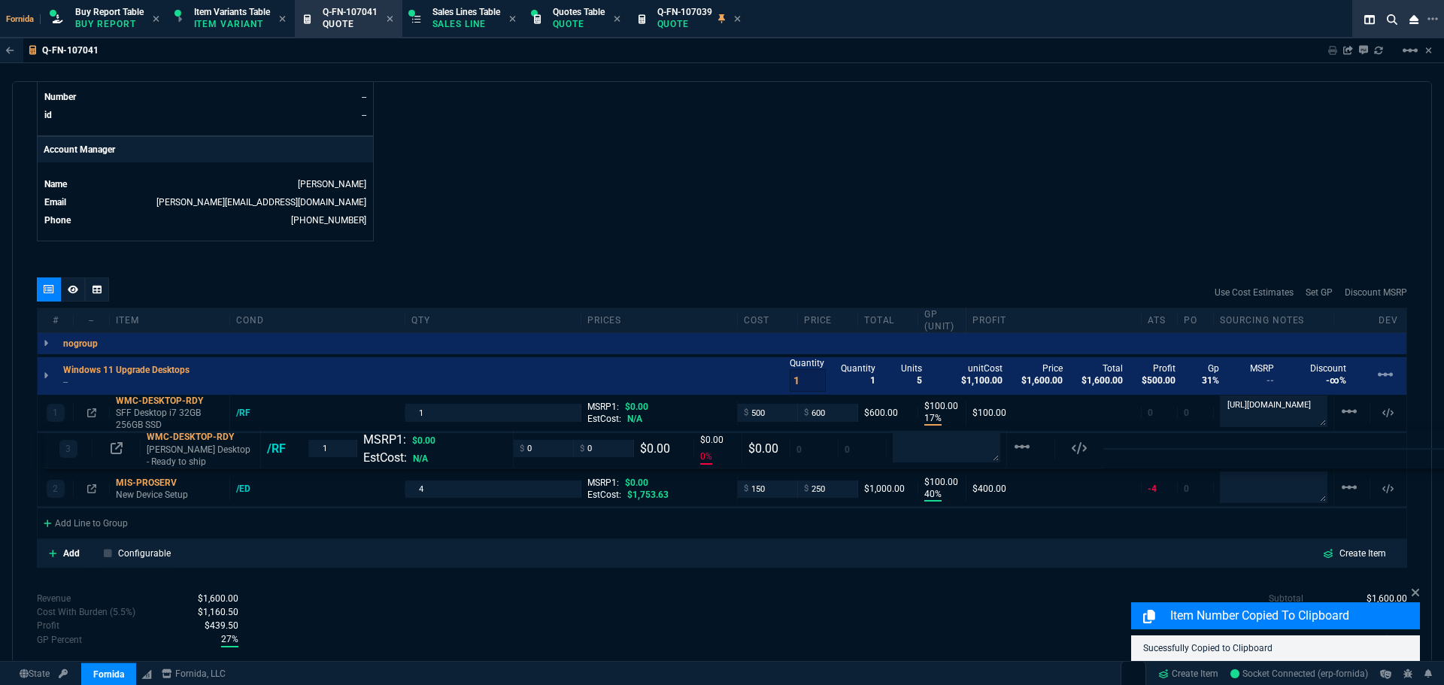
drag, startPoint x: 141, startPoint y: 489, endPoint x: 148, endPoint y: 442, distance: 47.1
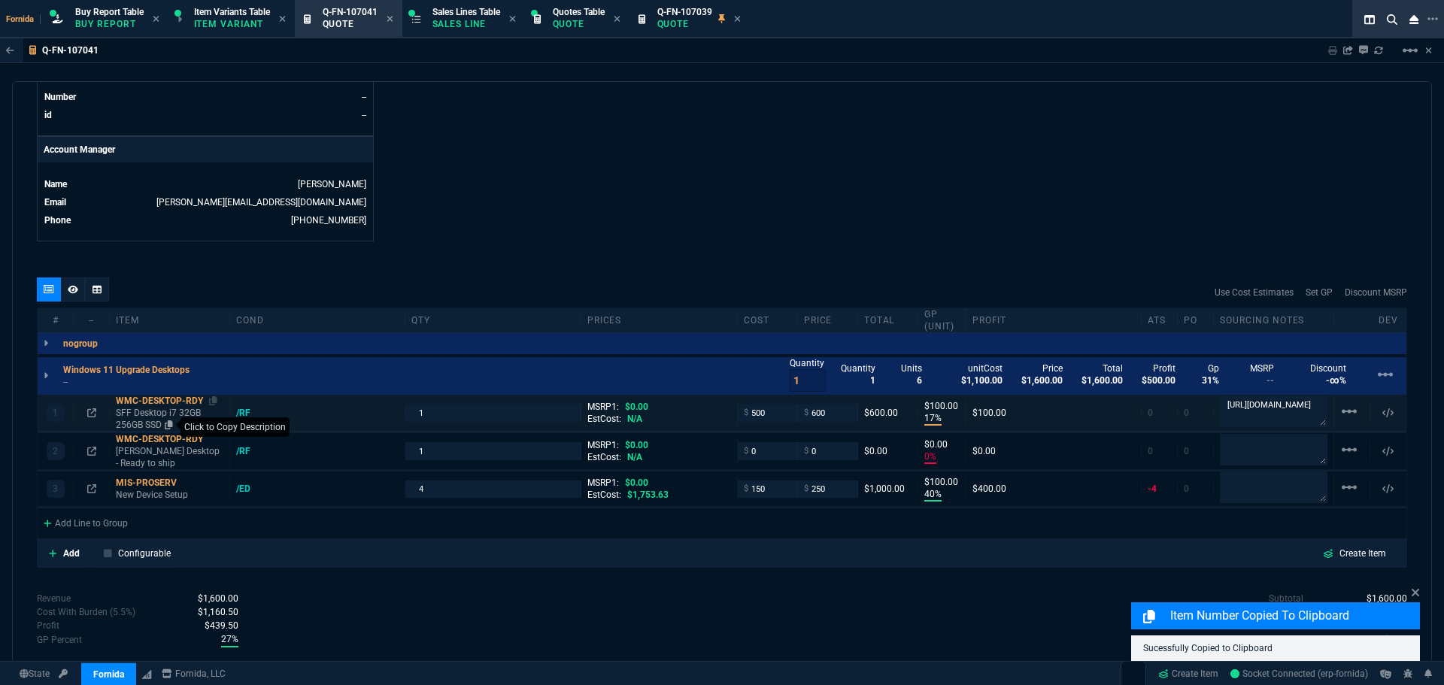
click at [168, 428] on icon at bounding box center [169, 425] width 8 height 9
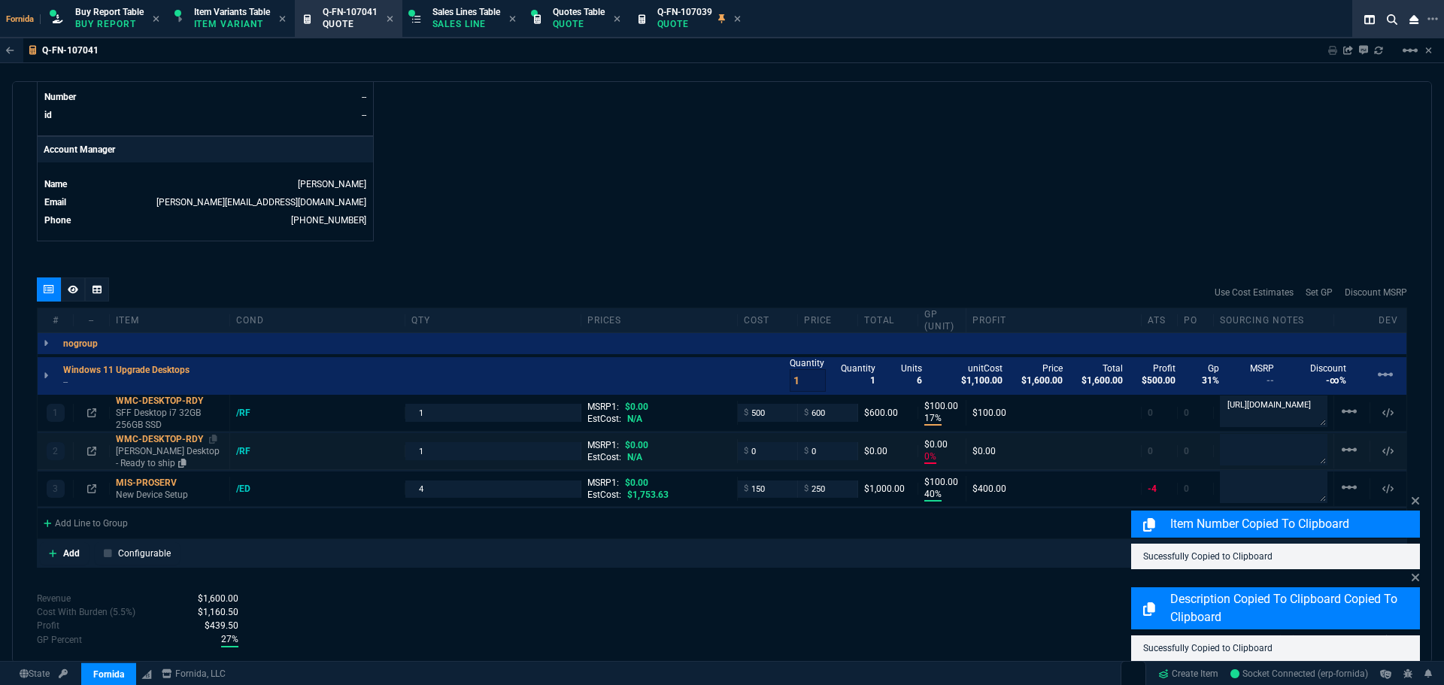
click at [159, 456] on p "WM Coffman Desktop - Ready to ship" at bounding box center [170, 457] width 108 height 24
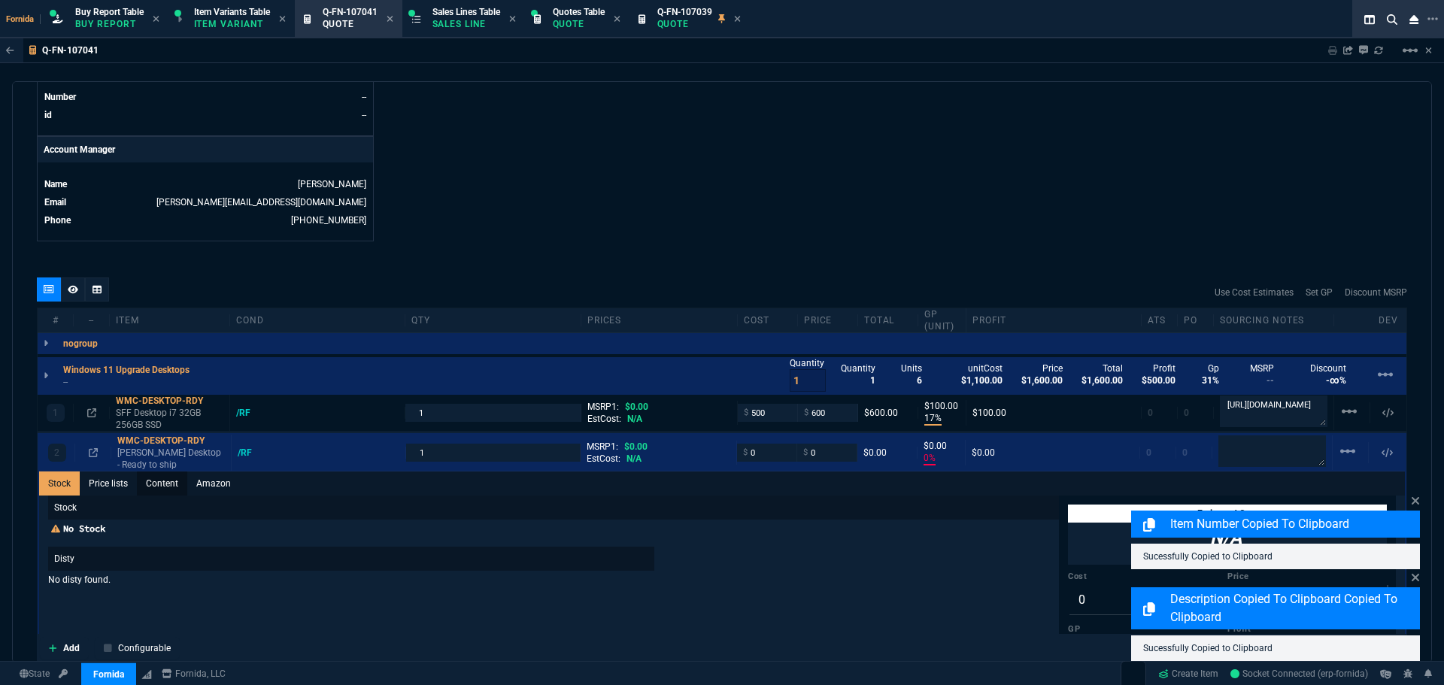
click at [166, 488] on link "Content" at bounding box center [162, 484] width 50 height 24
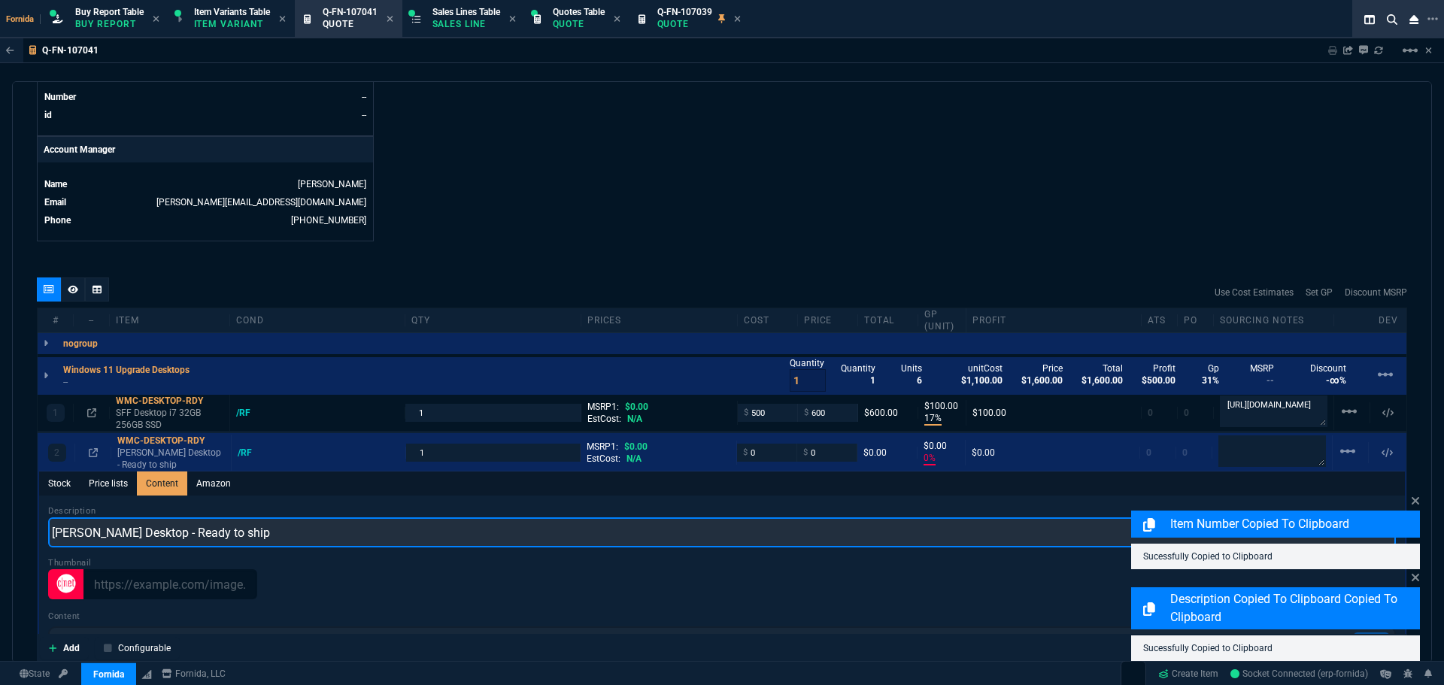
click at [172, 521] on input "WM Coffman Desktop - Ready to ship" at bounding box center [722, 533] width 1348 height 30
paste input "SFF Desktop i7 32GB 256GB SSD"
click at [61, 534] on input "SFF Desktop i7 32GB 256GB SSD" at bounding box center [722, 533] width 1348 height 30
click at [59, 534] on input "SFF Desktop i7 32GB 256GB SSD" at bounding box center [722, 533] width 1348 height 30
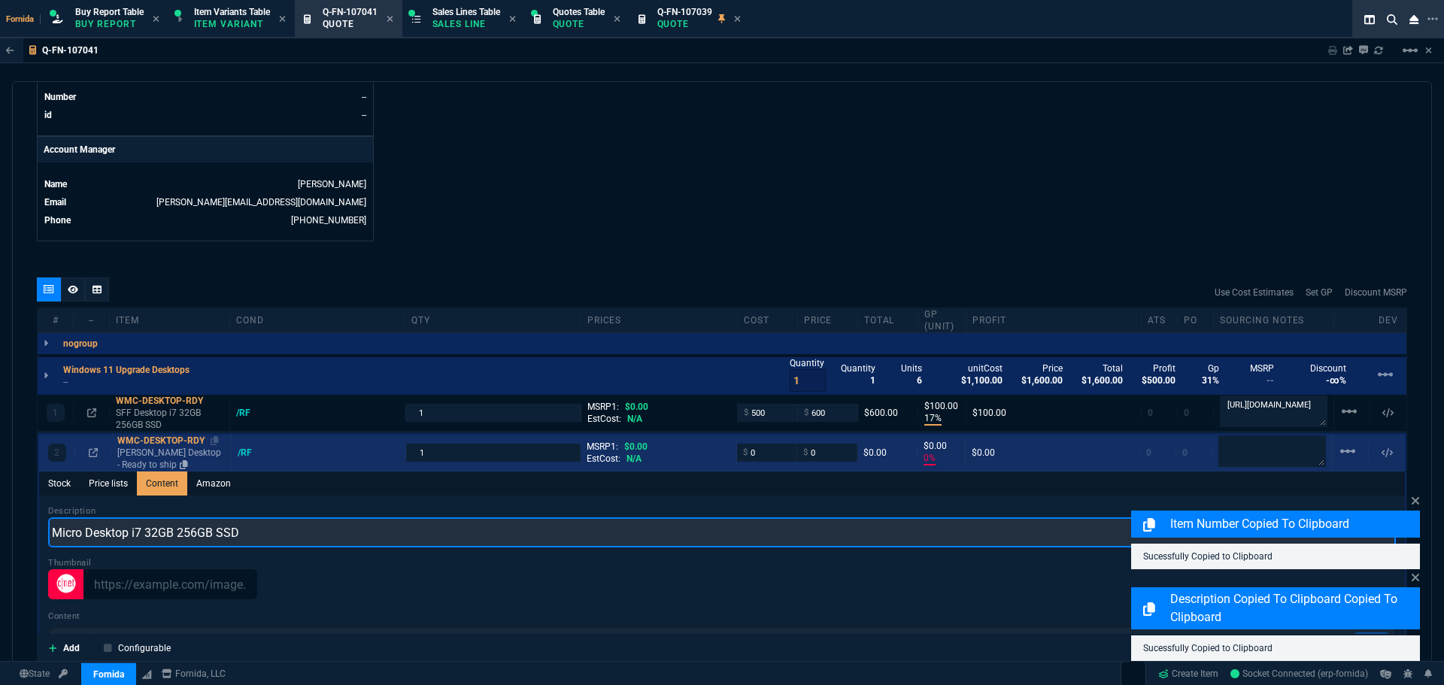
type input "Micro Desktop i7 32GB 256GB SSD"
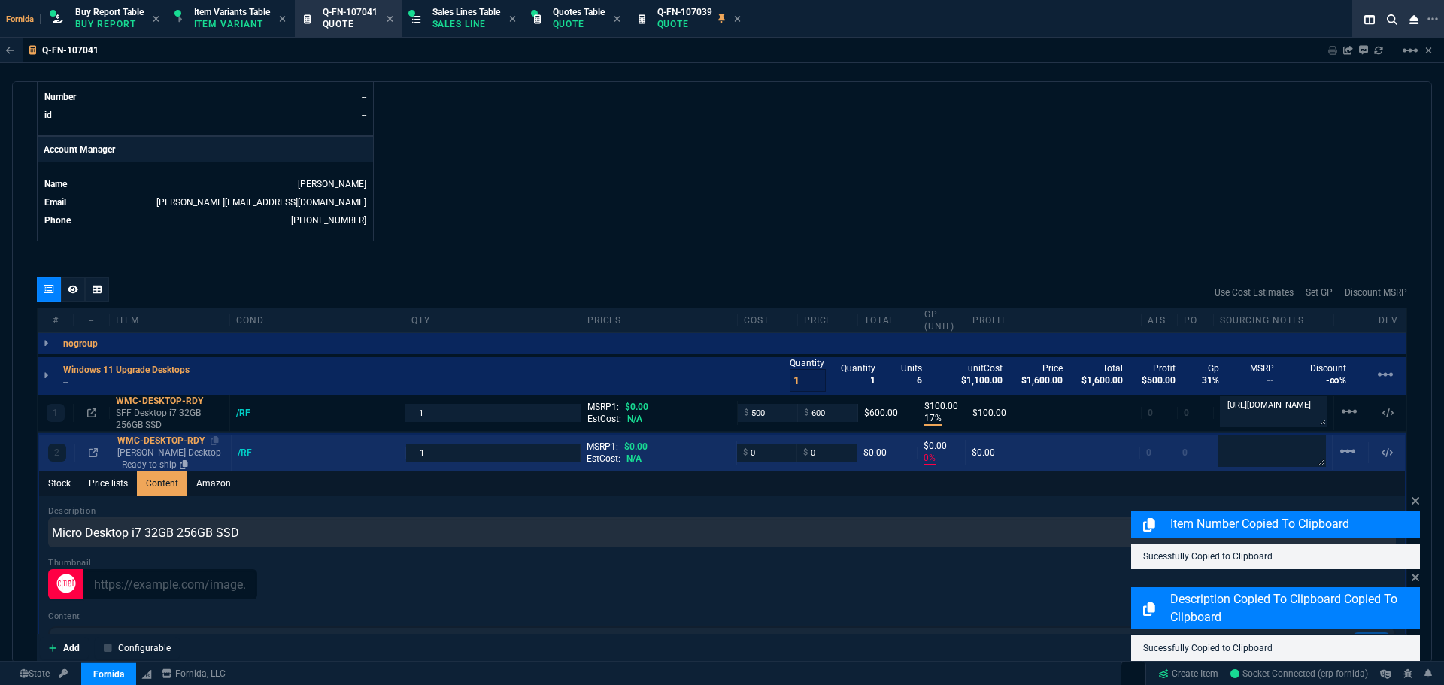
click at [182, 450] on p "WM Coffman Desktop - Ready to ship" at bounding box center [171, 459] width 108 height 24
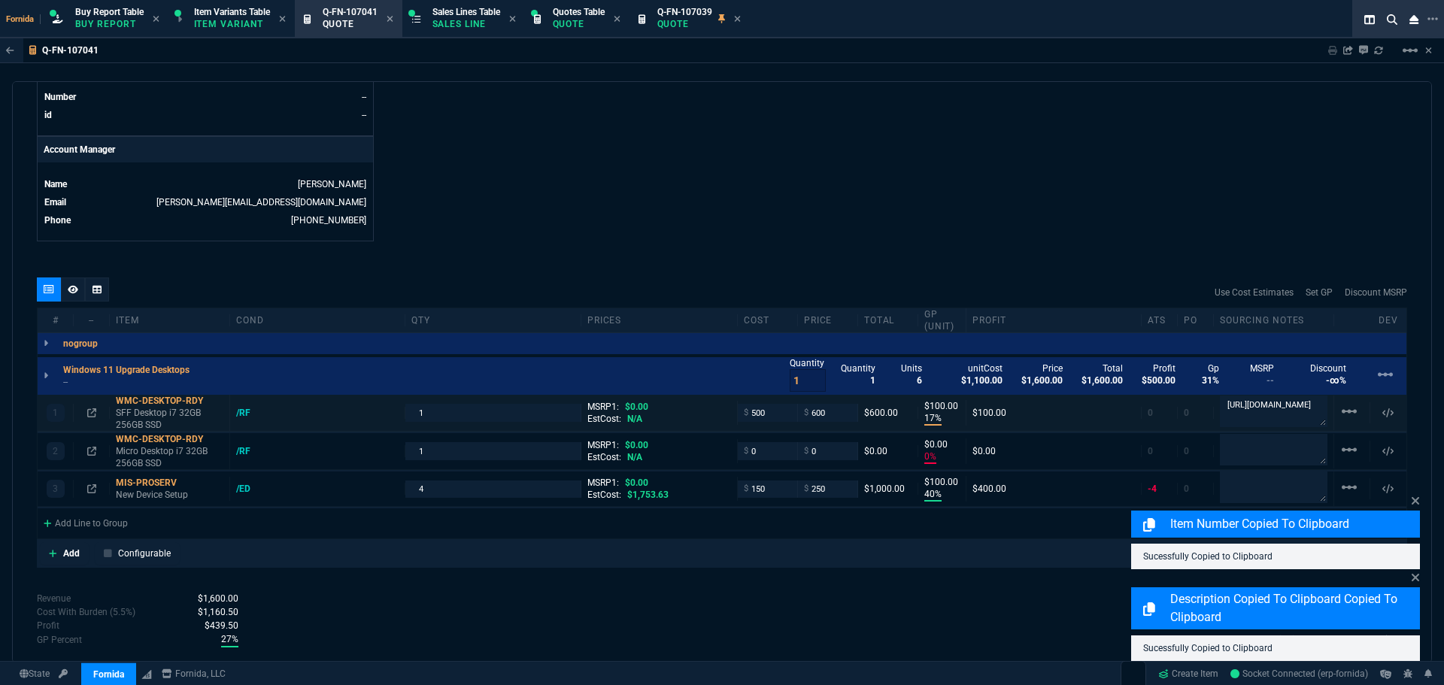
type input "0"
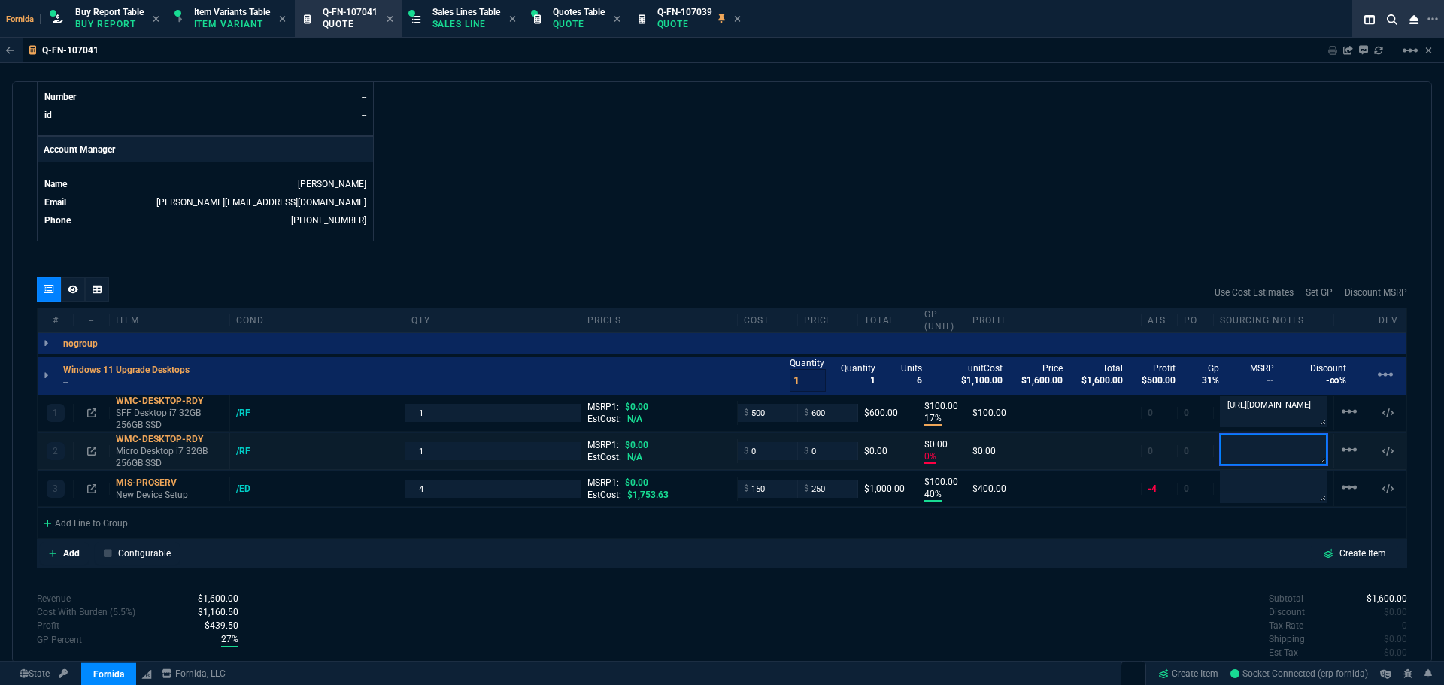
click at [1250, 457] on textarea at bounding box center [1274, 450] width 108 height 32
paste textarea "[URL][DOMAIN_NAME]"
type textarea "[URL][DOMAIN_NAME]"
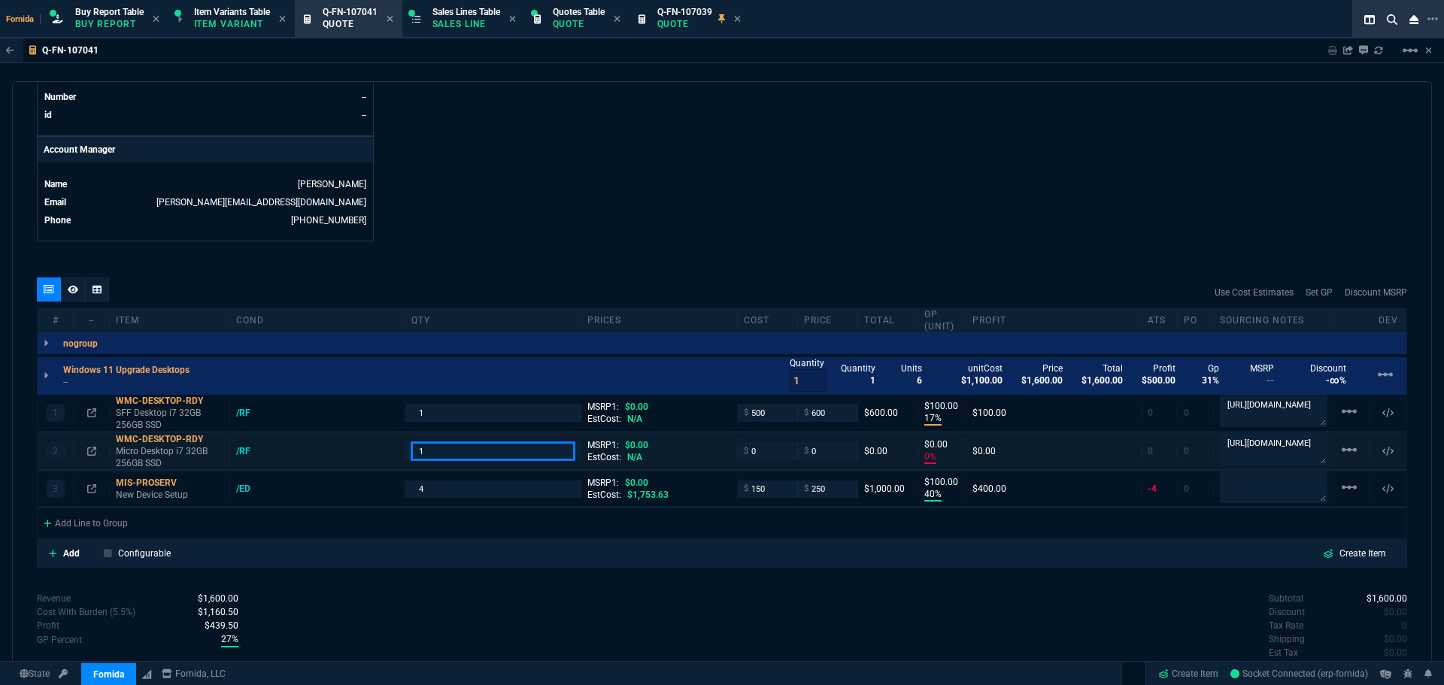
click at [439, 455] on input "1" at bounding box center [493, 450] width 163 height 17
type input "2"
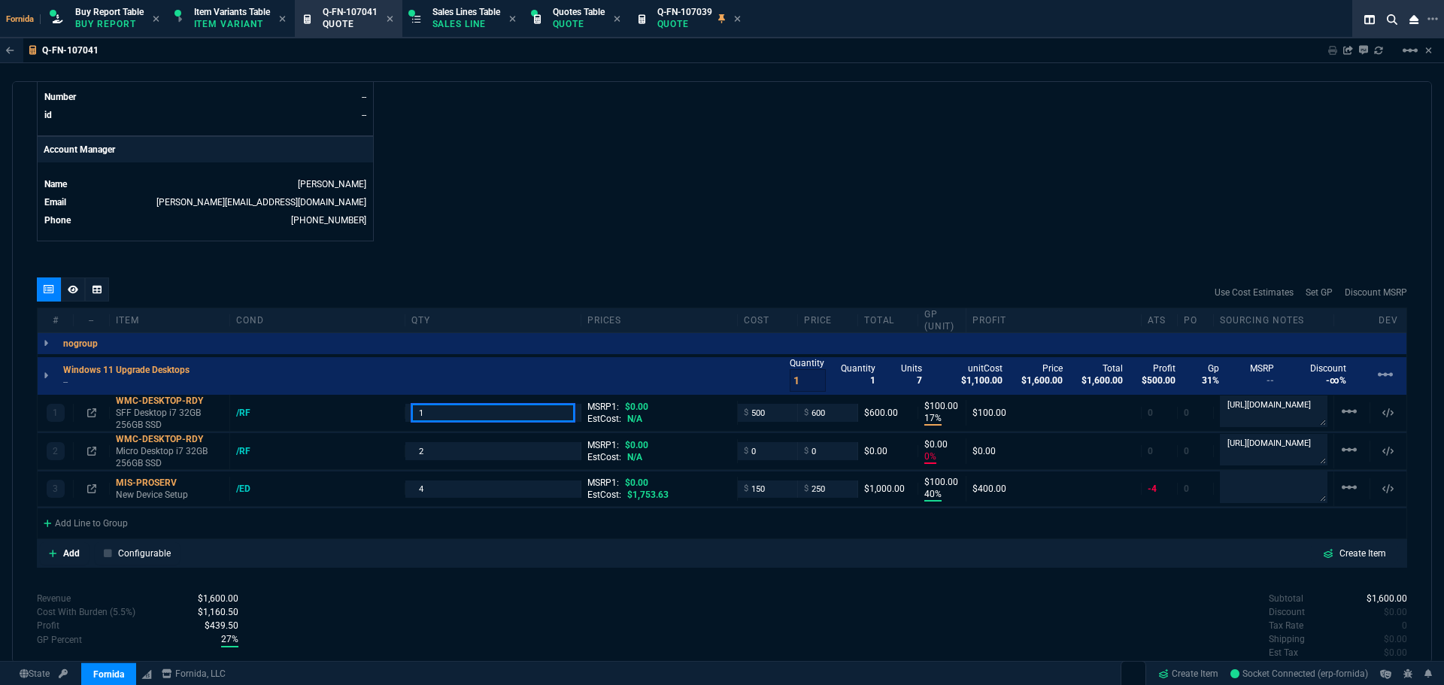
drag, startPoint x: 448, startPoint y: 420, endPoint x: 499, endPoint y: 304, distance: 126.4
click at [448, 420] on input "1" at bounding box center [493, 412] width 163 height 17
type input "2"
click at [67, 384] on p "--" at bounding box center [130, 382] width 135 height 12
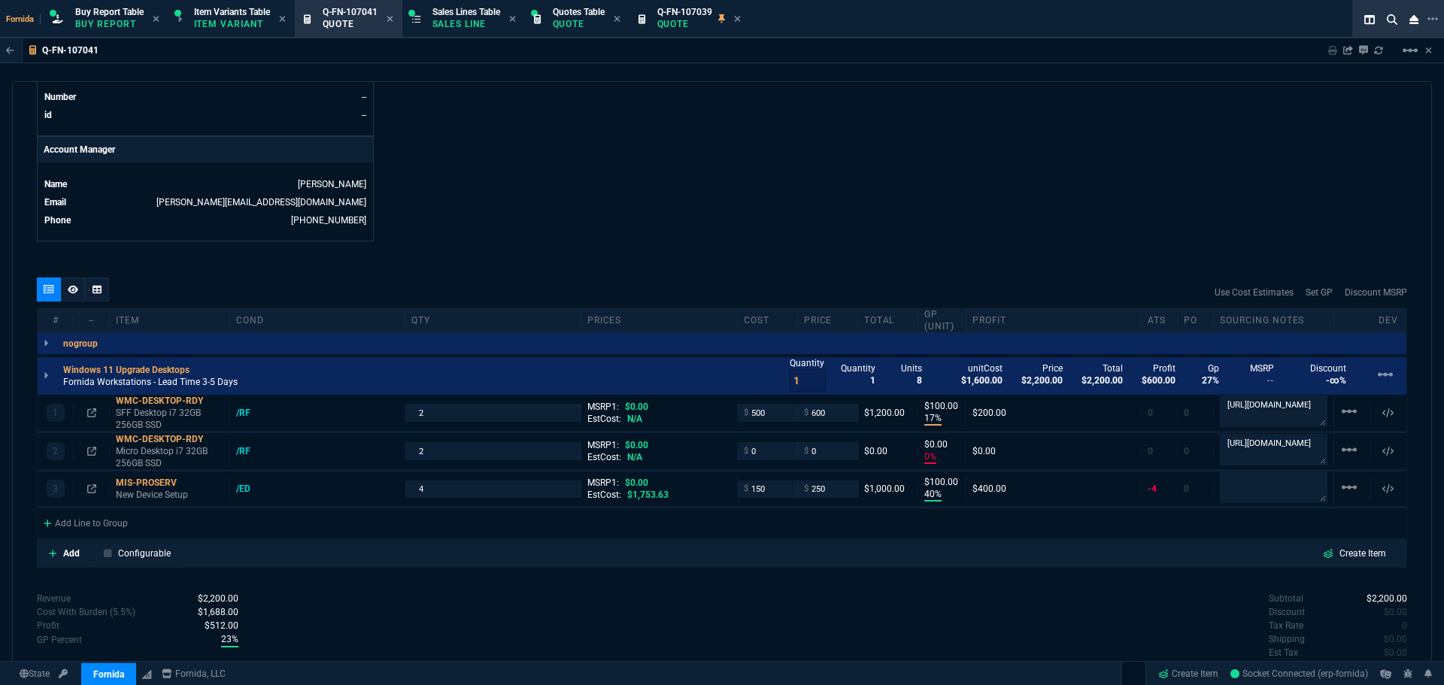
click at [66, 383] on p "Fornida Workstations - Lead Time 3-5 Days" at bounding box center [150, 382] width 175 height 12
click at [196, 381] on p "Fornida Workstations - Lead Time 3-5 Days" at bounding box center [150, 382] width 175 height 12
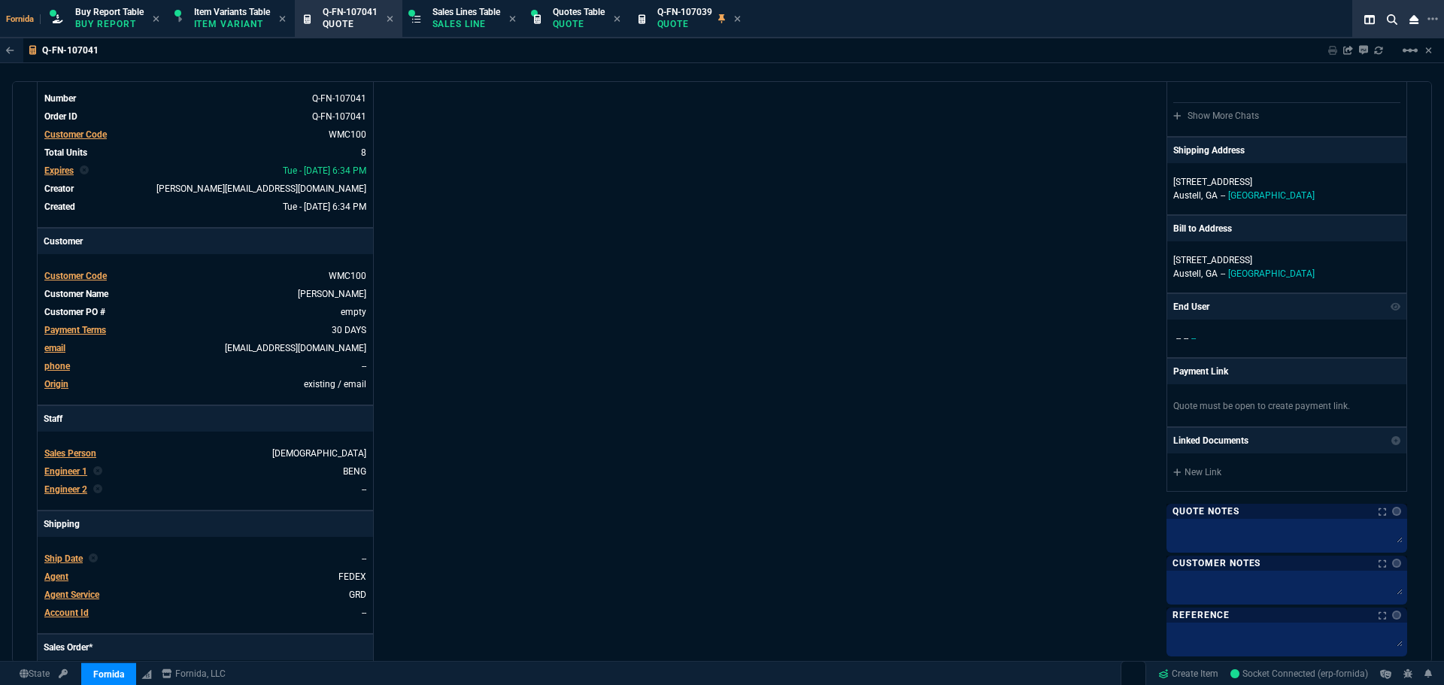
scroll to position [0, 0]
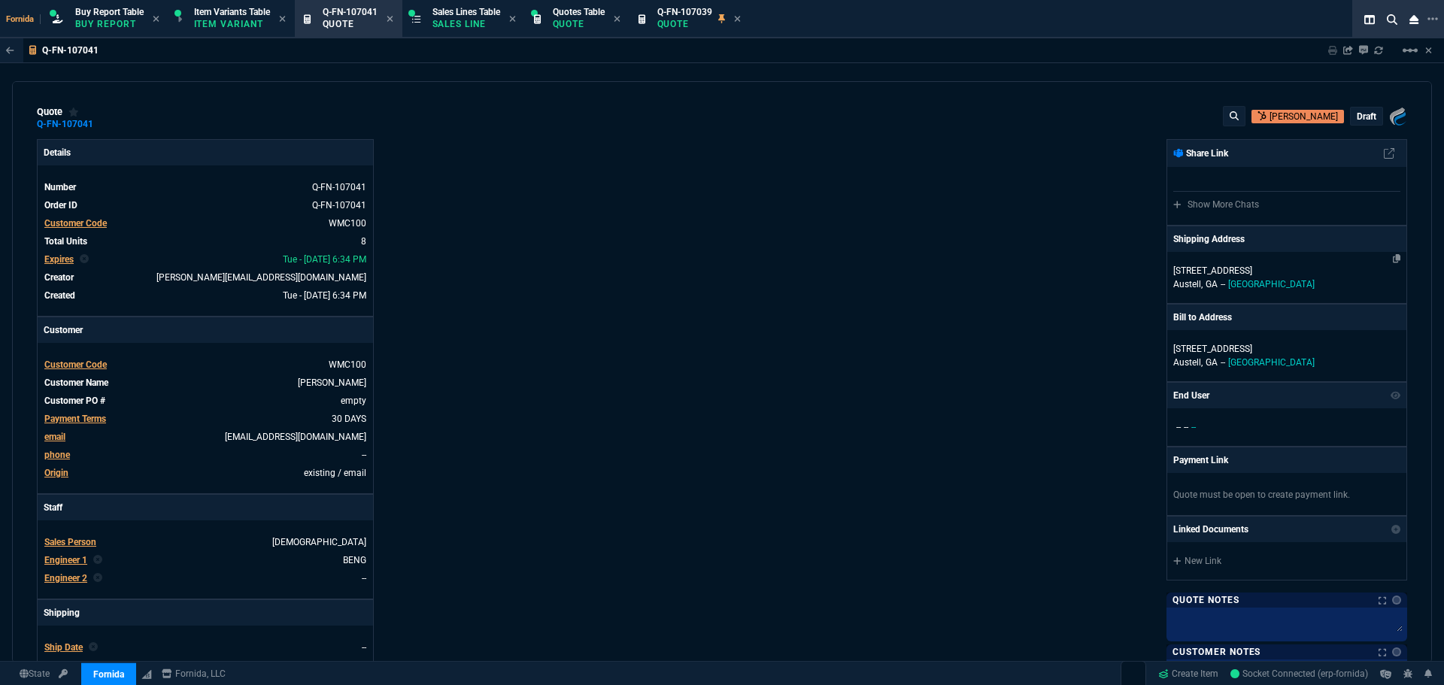
click at [1258, 277] on p "[STREET_ADDRESS]" at bounding box center [1287, 271] width 227 height 14
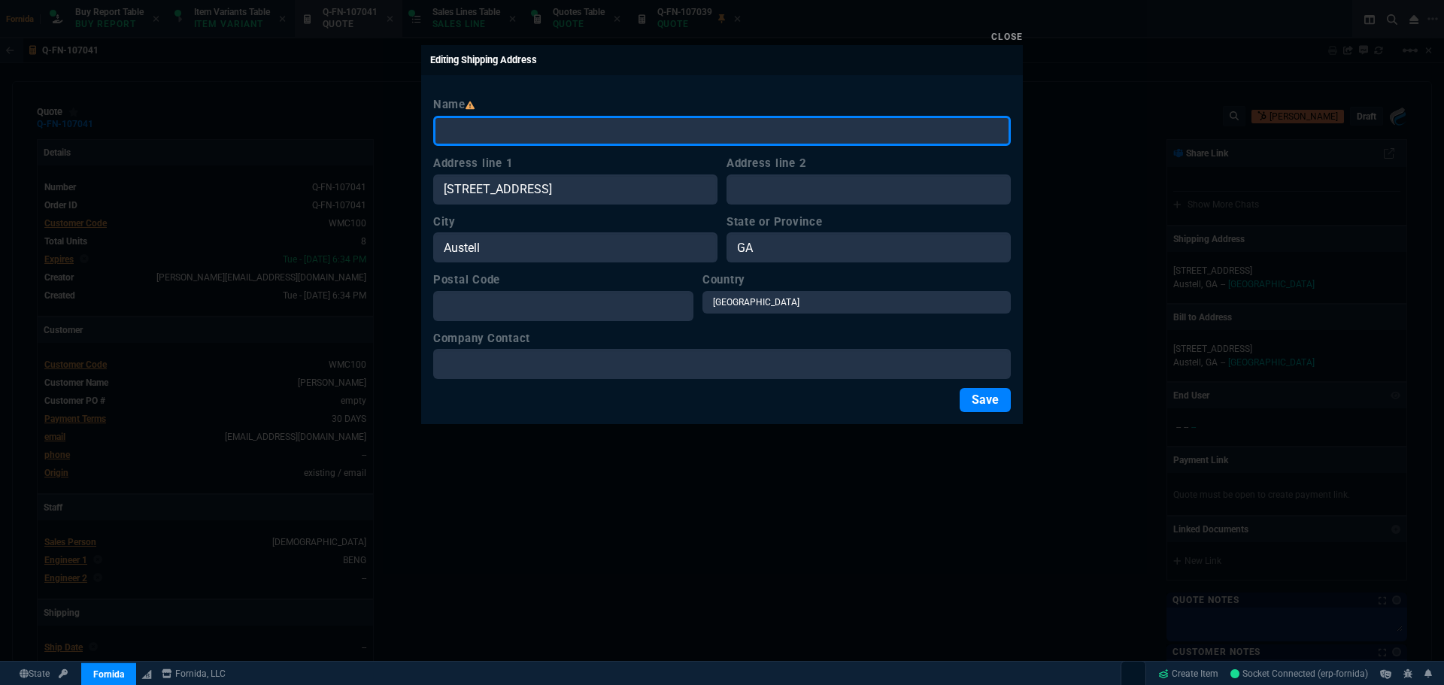
click at [523, 127] on input "Name" at bounding box center [722, 131] width 578 height 30
type input "TBD"
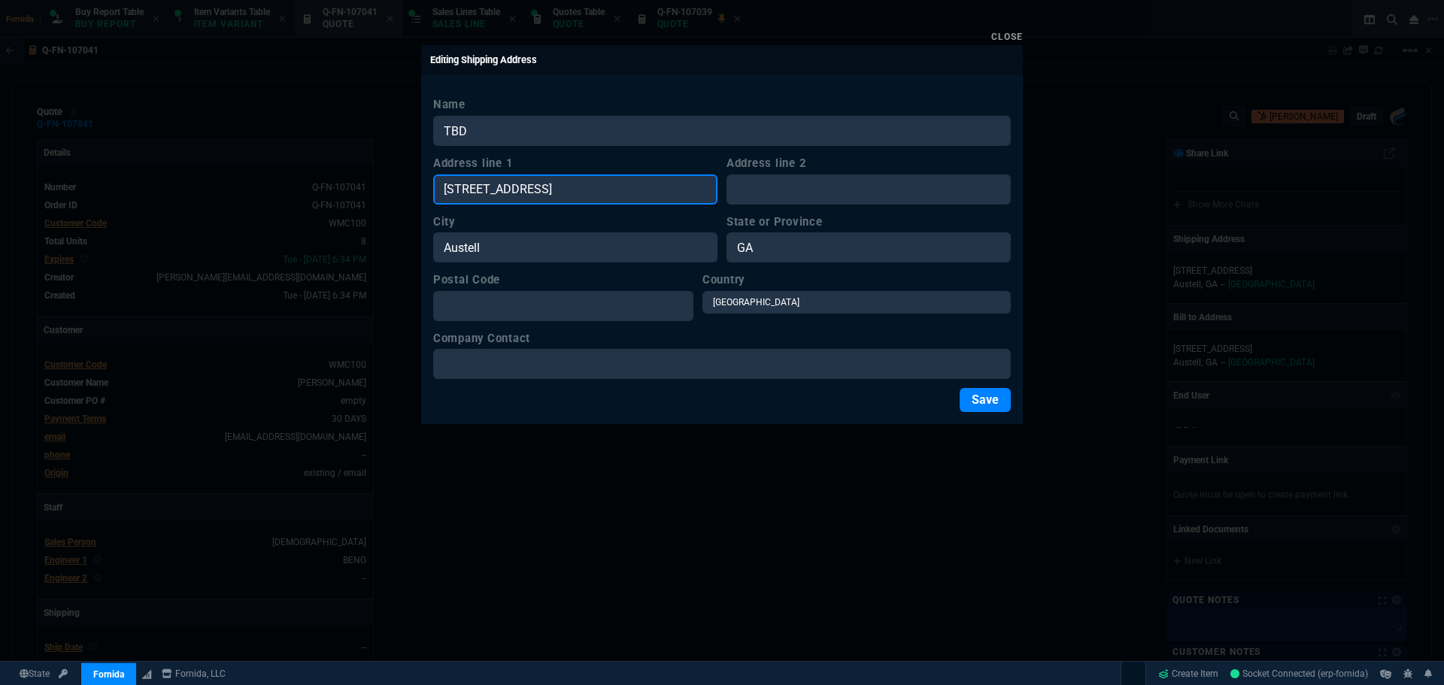
click at [613, 187] on input "[STREET_ADDRESS]" at bounding box center [575, 190] width 284 height 30
paste input "TBD"
type input "TBD"
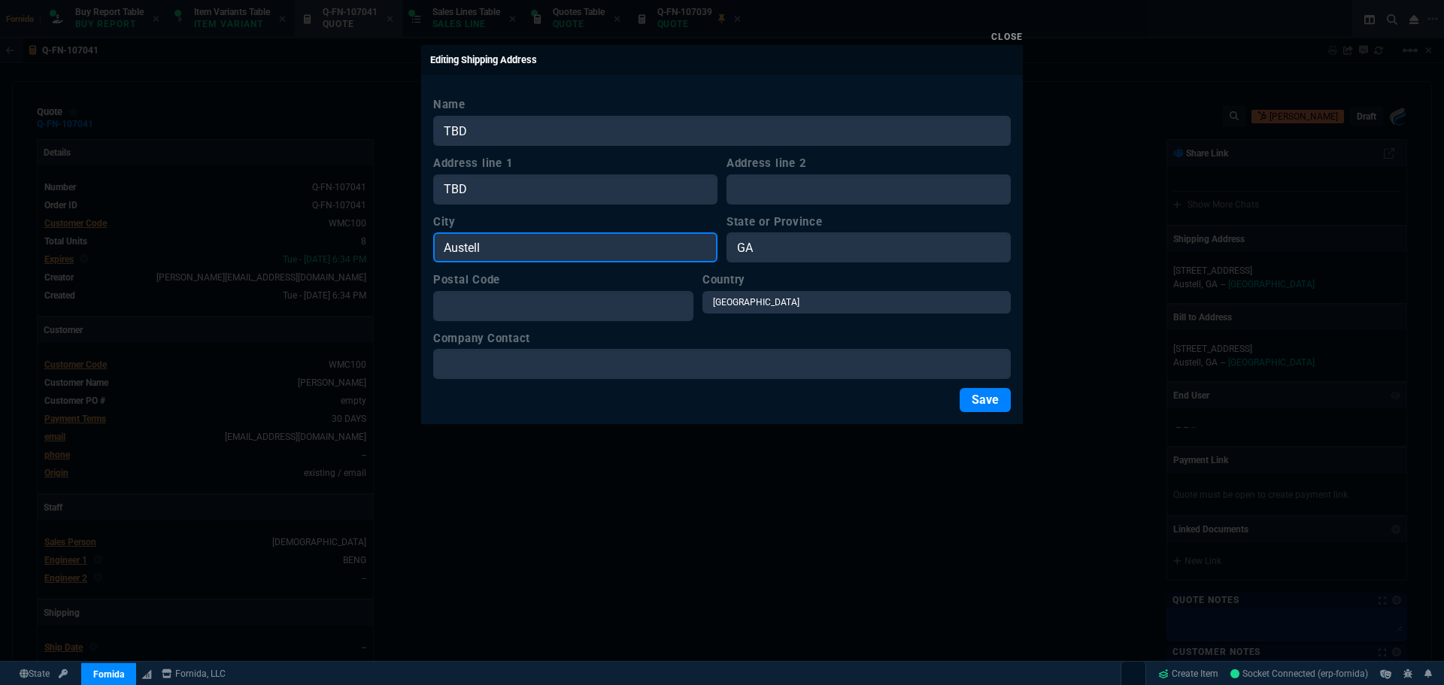
click at [576, 246] on input "Austell" at bounding box center [575, 247] width 284 height 30
paste input "TBD"
type input "TBD"
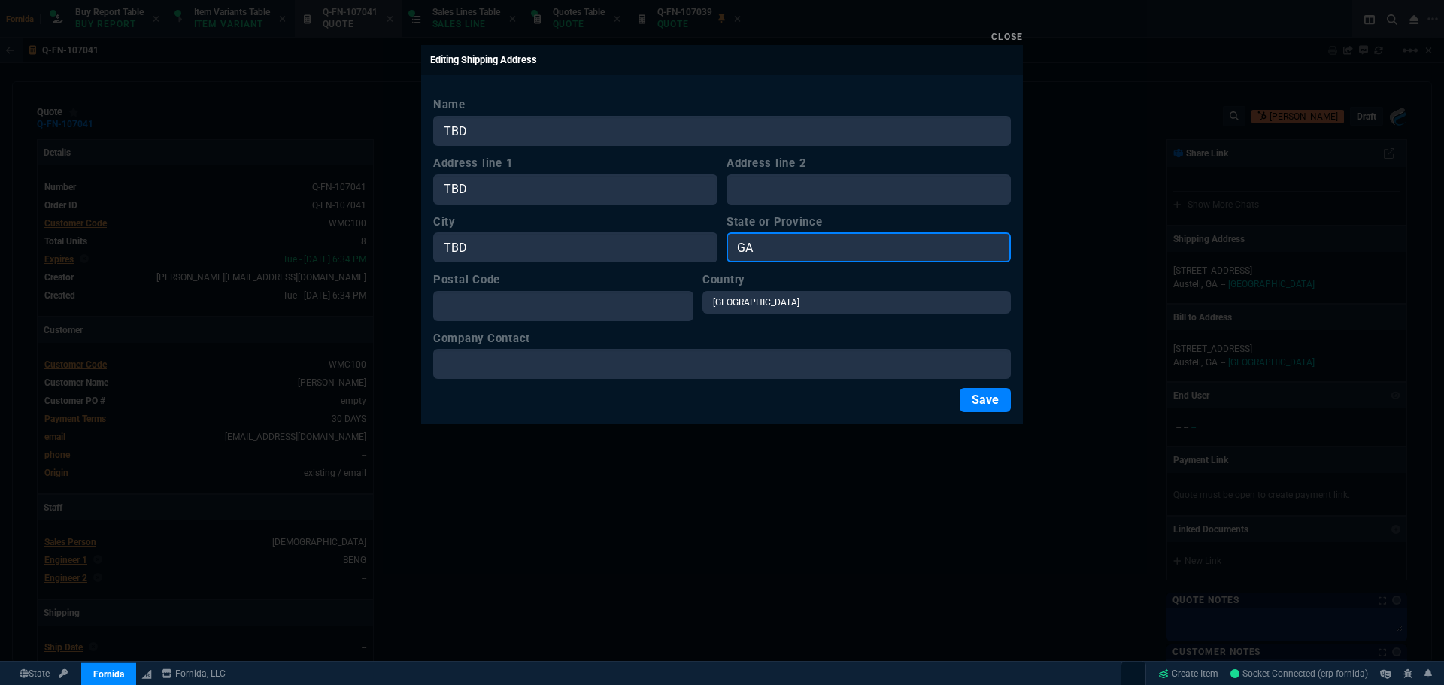
click at [761, 243] on input "GA" at bounding box center [869, 247] width 284 height 30
paste input "TBD"
type input "TBD"
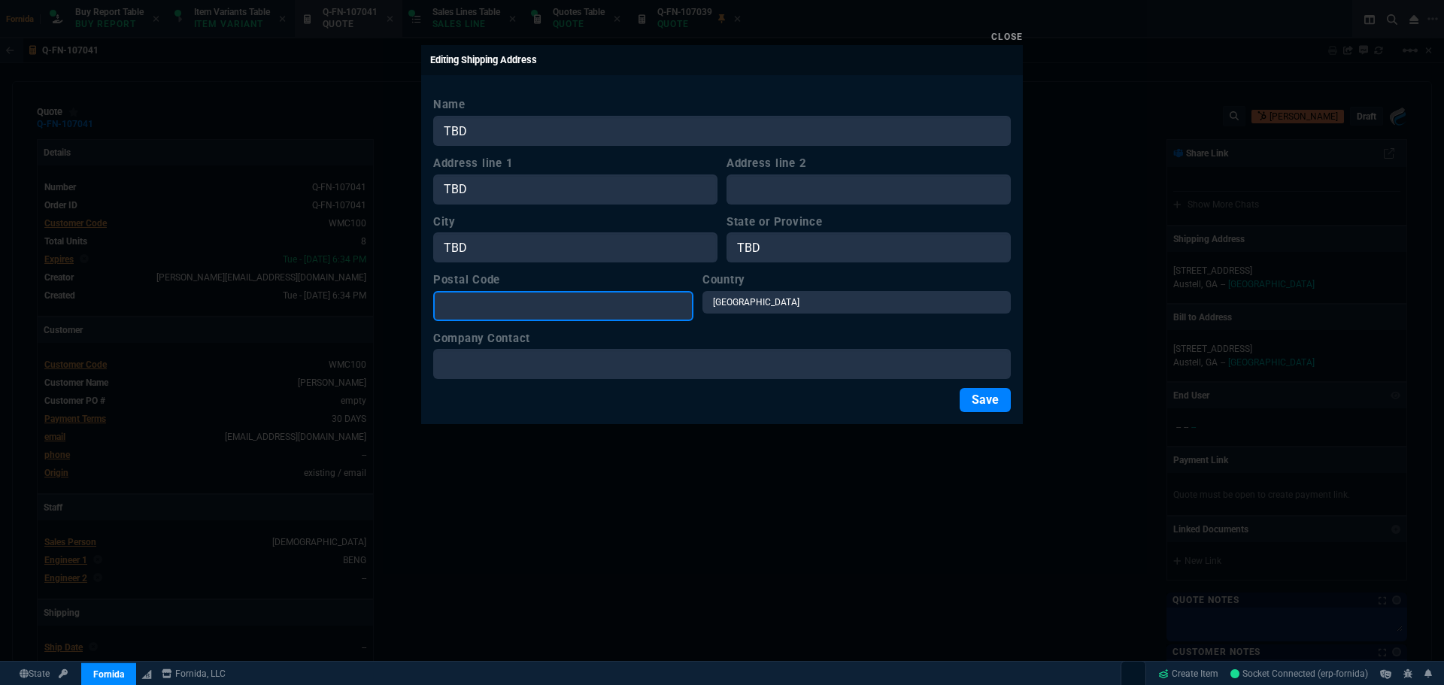
click at [598, 305] on input "Postal Code" at bounding box center [563, 306] width 260 height 30
paste input "TBD"
type input "TBD"
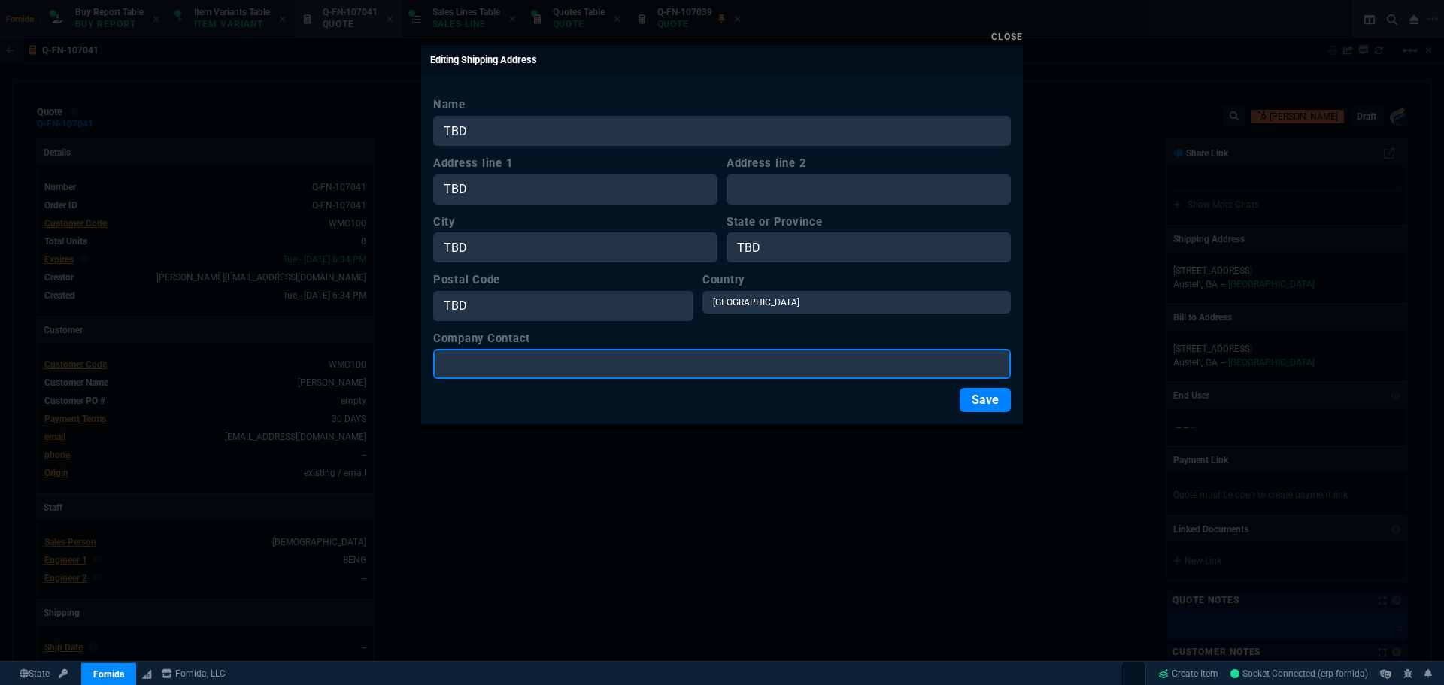
click at [612, 362] on input "Company Contact" at bounding box center [722, 364] width 578 height 30
paste input "TBD"
type input "TBD"
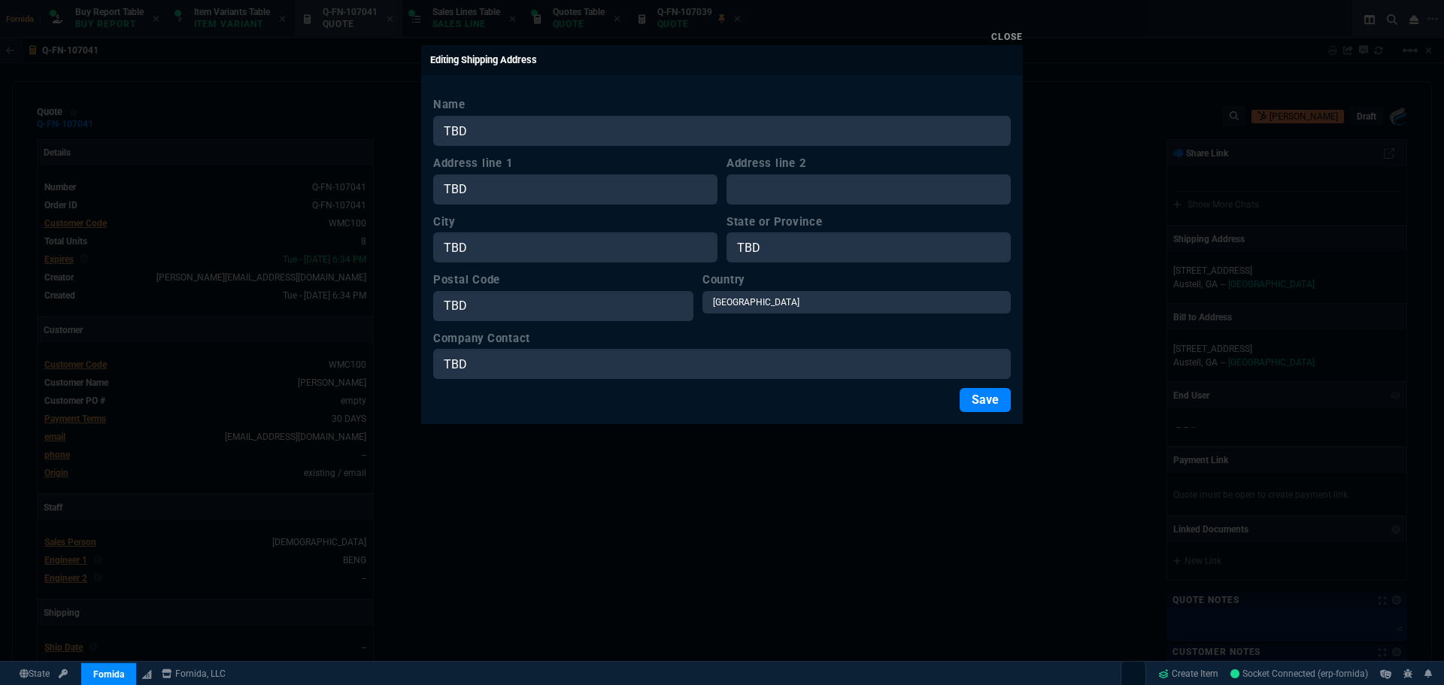
click at [956, 395] on div "Save" at bounding box center [722, 400] width 578 height 24
click at [972, 396] on button "Save" at bounding box center [985, 400] width 51 height 24
click at [916, 361] on div "Fornida, LLC 2609 Technology Dr Suite 300 Plano, TX 75074 Share Link Show More …" at bounding box center [1064, 527] width 685 height 776
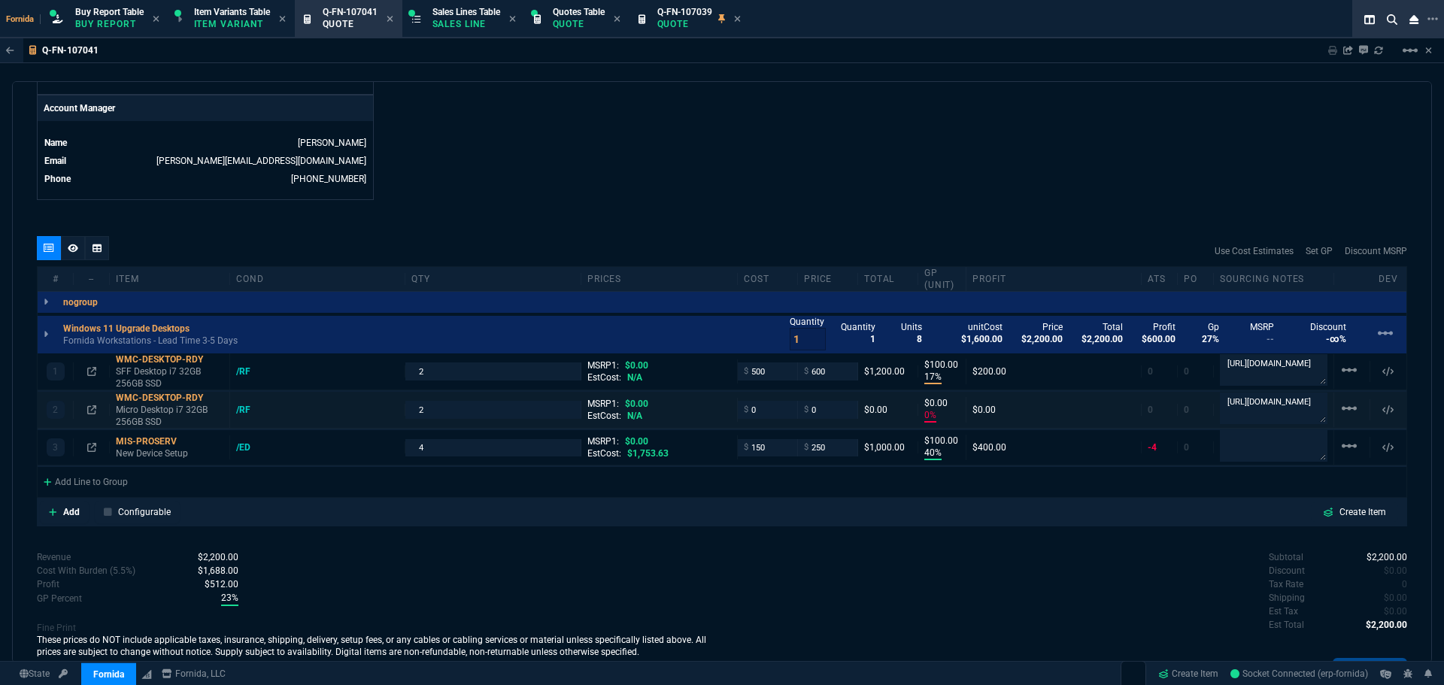
scroll to position [788, 0]
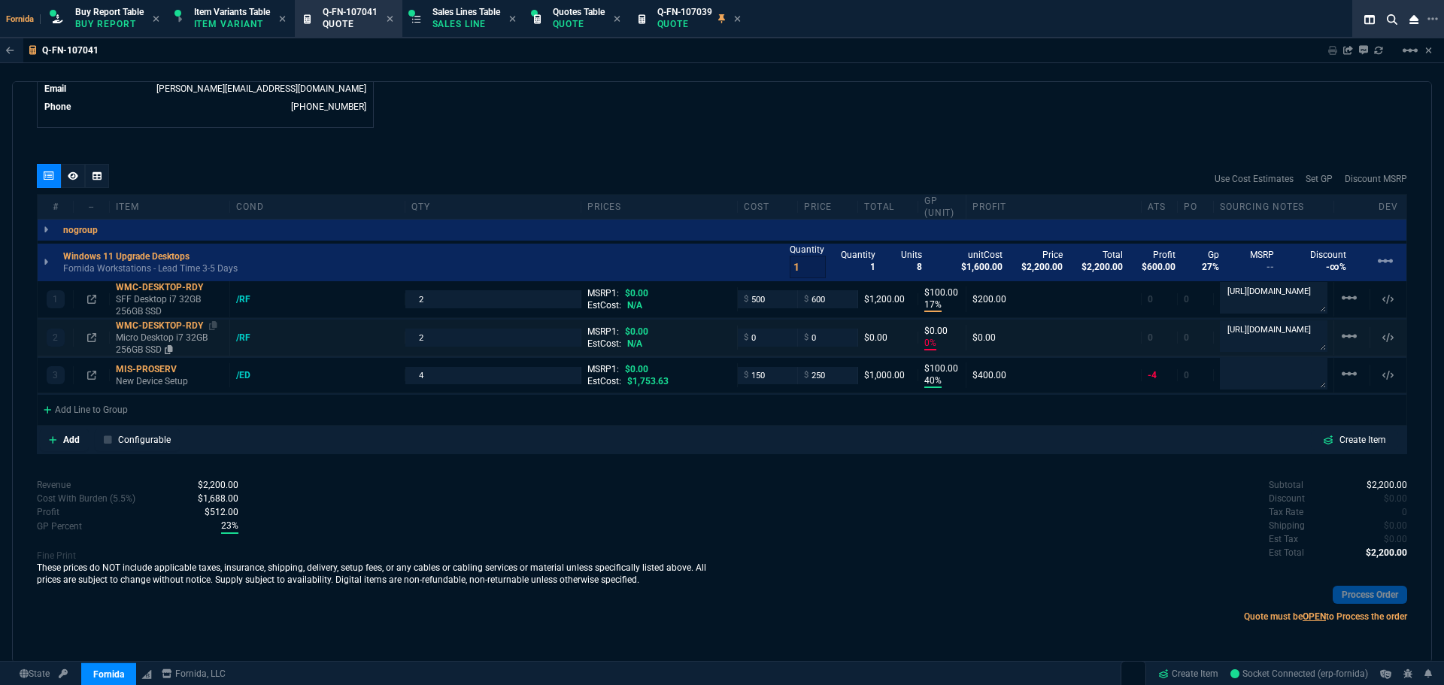
drag, startPoint x: 163, startPoint y: 327, endPoint x: 175, endPoint y: 327, distance: 11.3
click at [163, 327] on div "WMC-DESKTOP-RDY" at bounding box center [170, 326] width 108 height 12
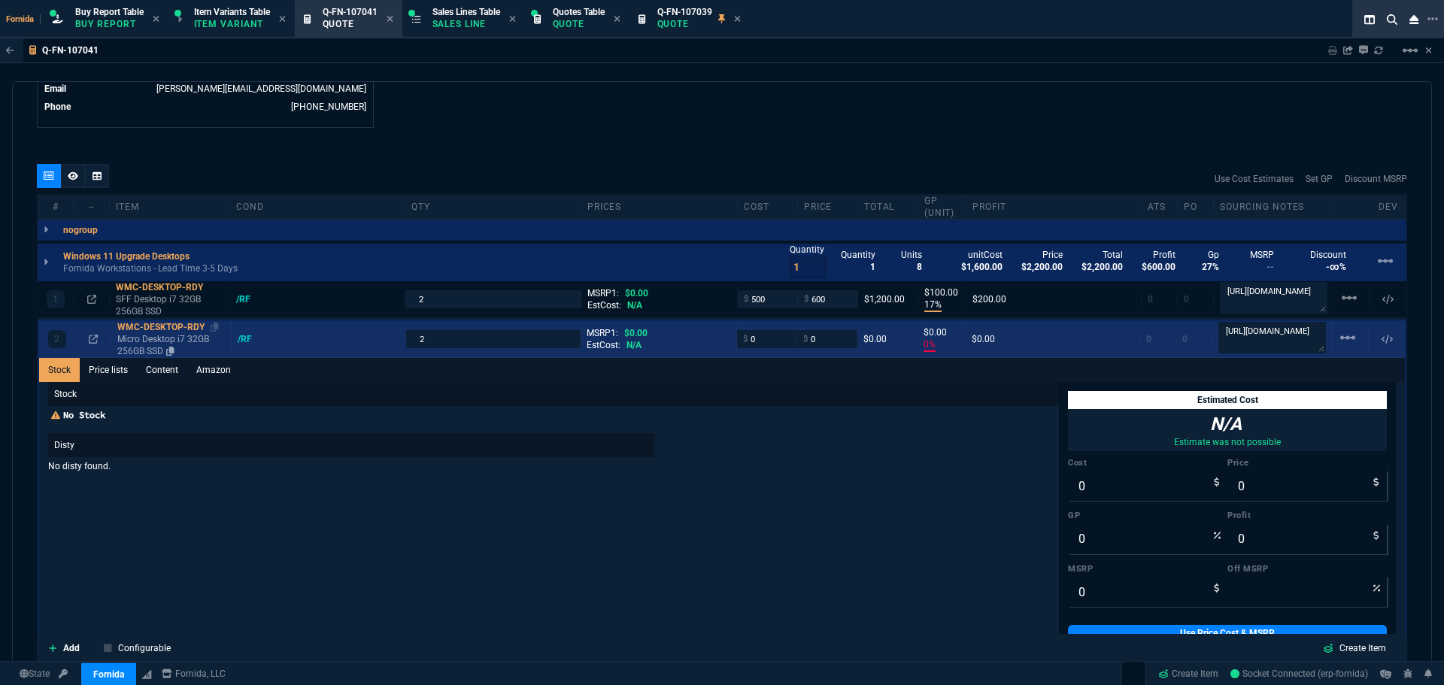
click at [173, 342] on p "Micro Desktop i7 32GB 256GB SSD" at bounding box center [171, 345] width 108 height 24
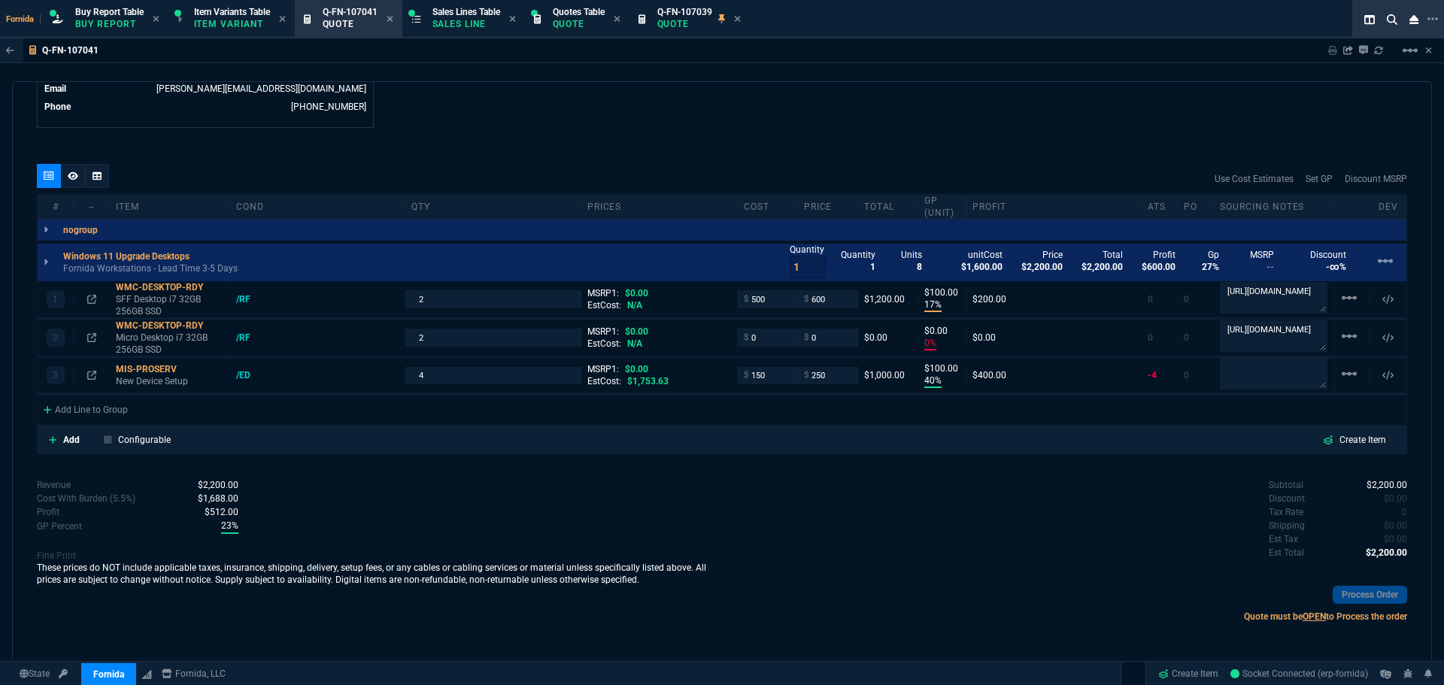
click at [585, 135] on div "quote Q-FN-107041 WM Coffman draft Fornida, LLC 2609 Technology Dr Suite 300 Pl…" at bounding box center [722, 372] width 1420 height 582
click at [764, 336] on input "0" at bounding box center [767, 337] width 47 height 17
click at [1264, 342] on textarea "[URL][DOMAIN_NAME]" at bounding box center [1274, 336] width 108 height 32
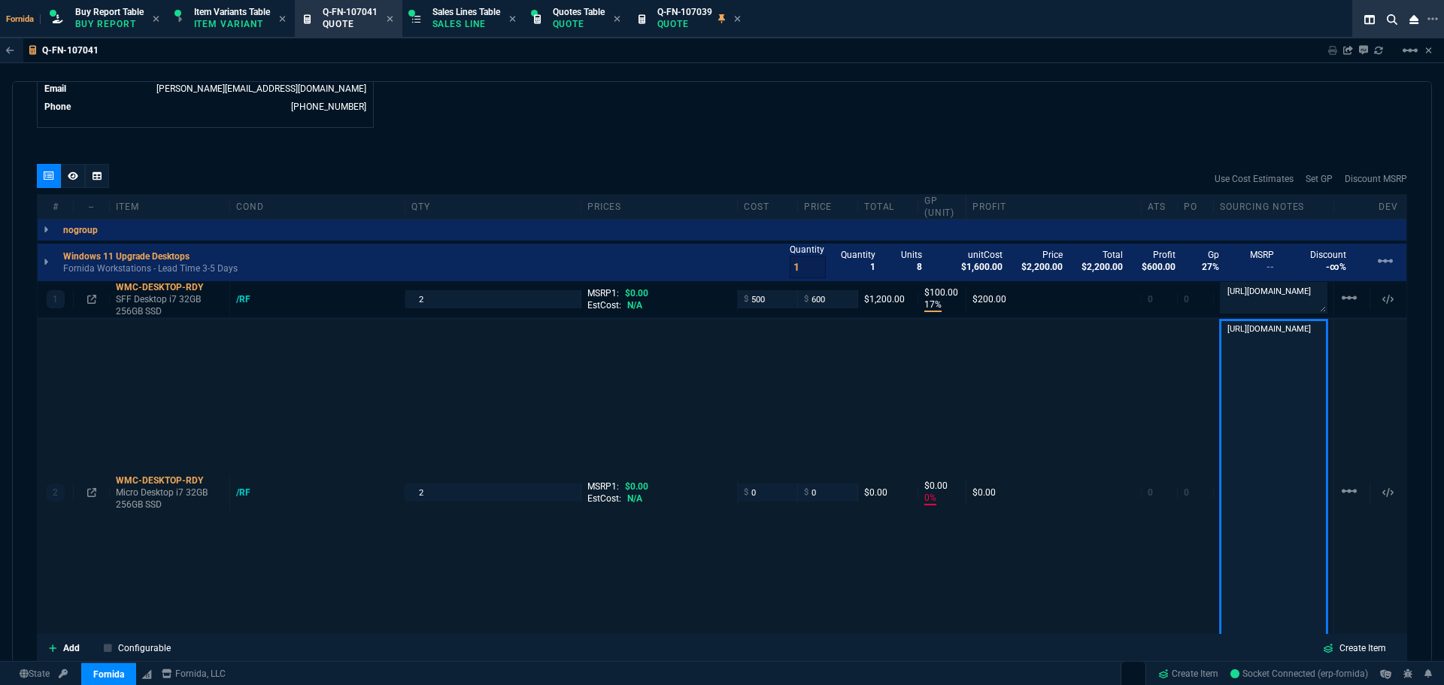
scroll to position [2, 0]
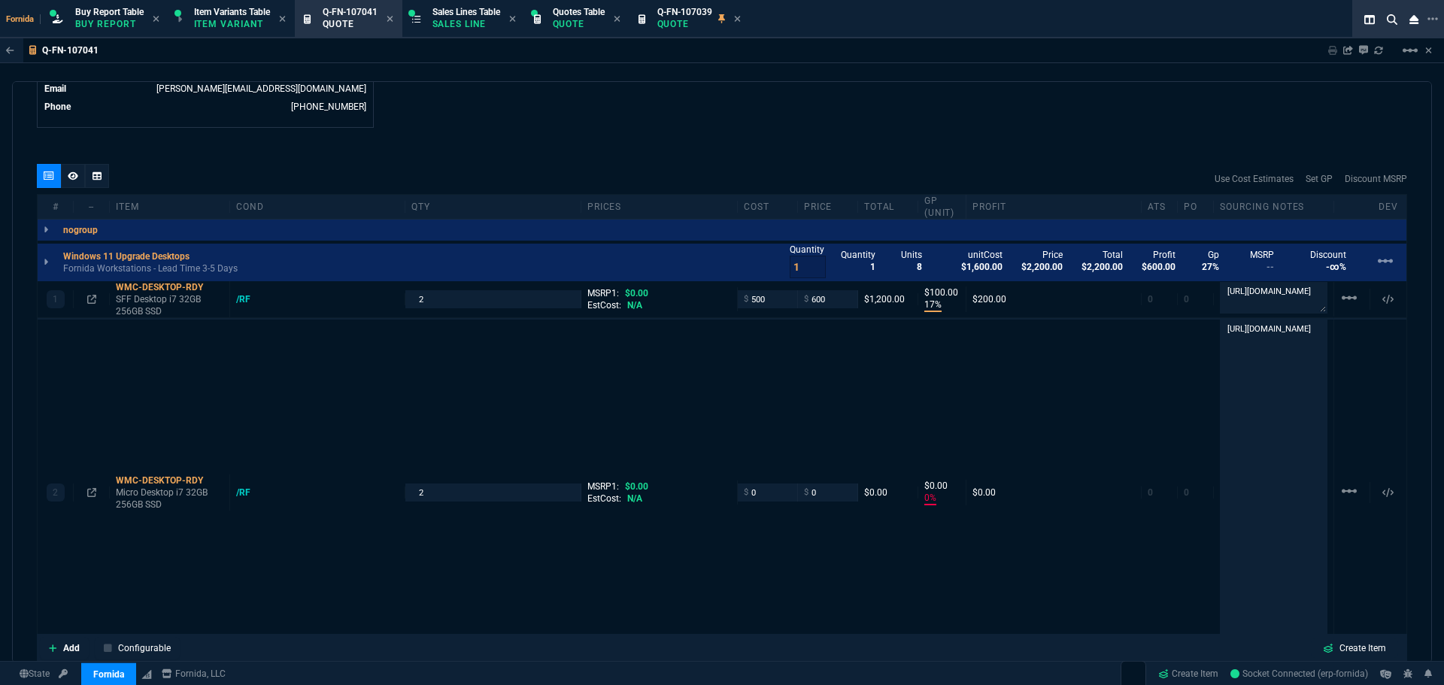
click at [1005, 136] on div "quote Q-FN-107041 WM Coffman draft Fornida, LLC 2609 Technology Dr Suite 300 Pl…" at bounding box center [722, 372] width 1420 height 582
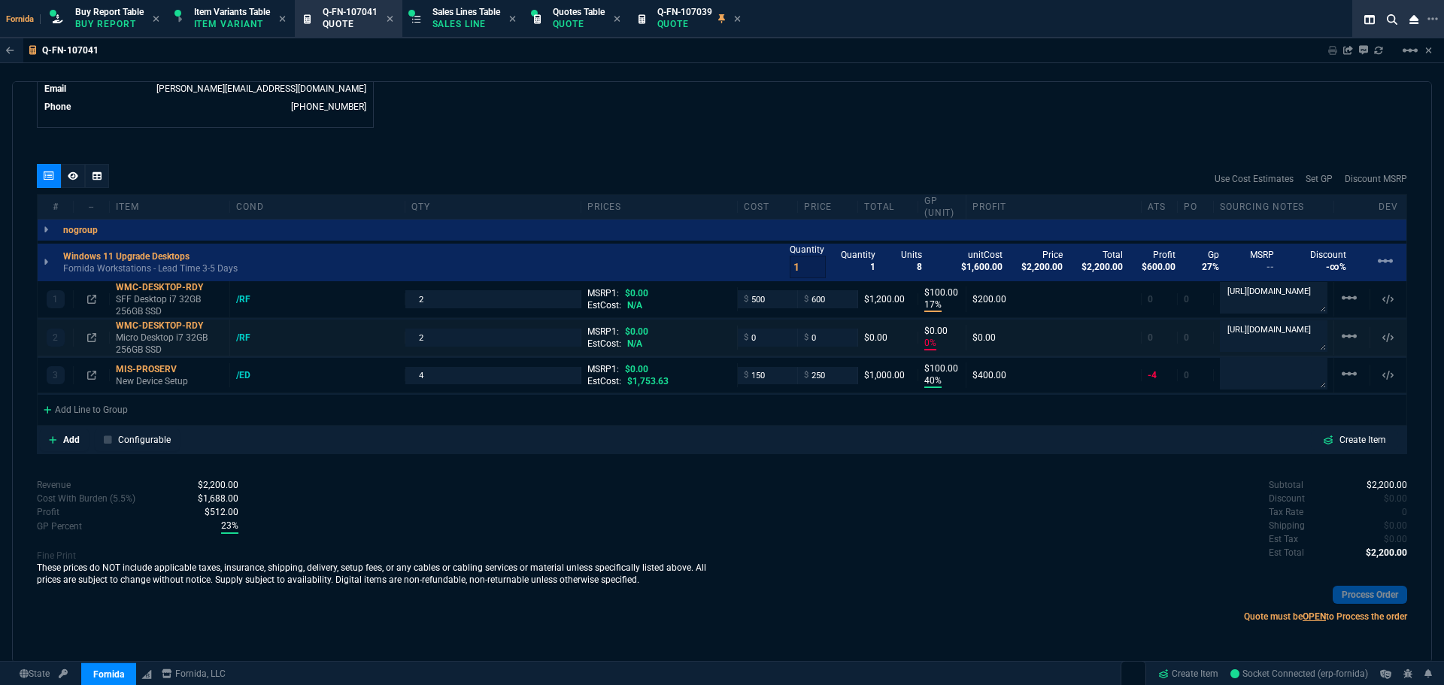
click at [753, 328] on div "2 WMC-DESKTOP-RDY Micro Desktop i7 32GB 256GB SSD /RF 2 MSRP1: $0.00 EstCost: N…" at bounding box center [722, 338] width 1369 height 37
click at [761, 331] on input "0" at bounding box center [767, 337] width 47 height 17
type input "500"
type input "6"
type input "500"
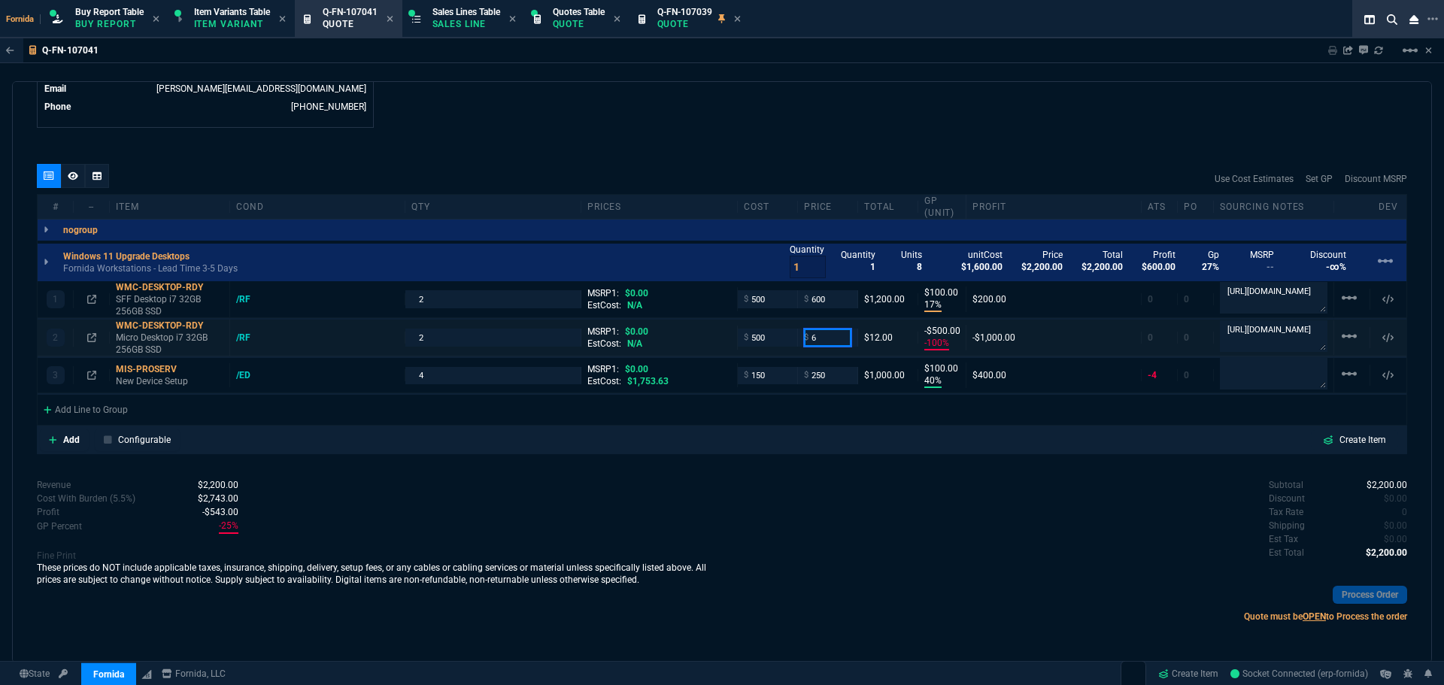
type input "-100"
type input "-500"
type input "625"
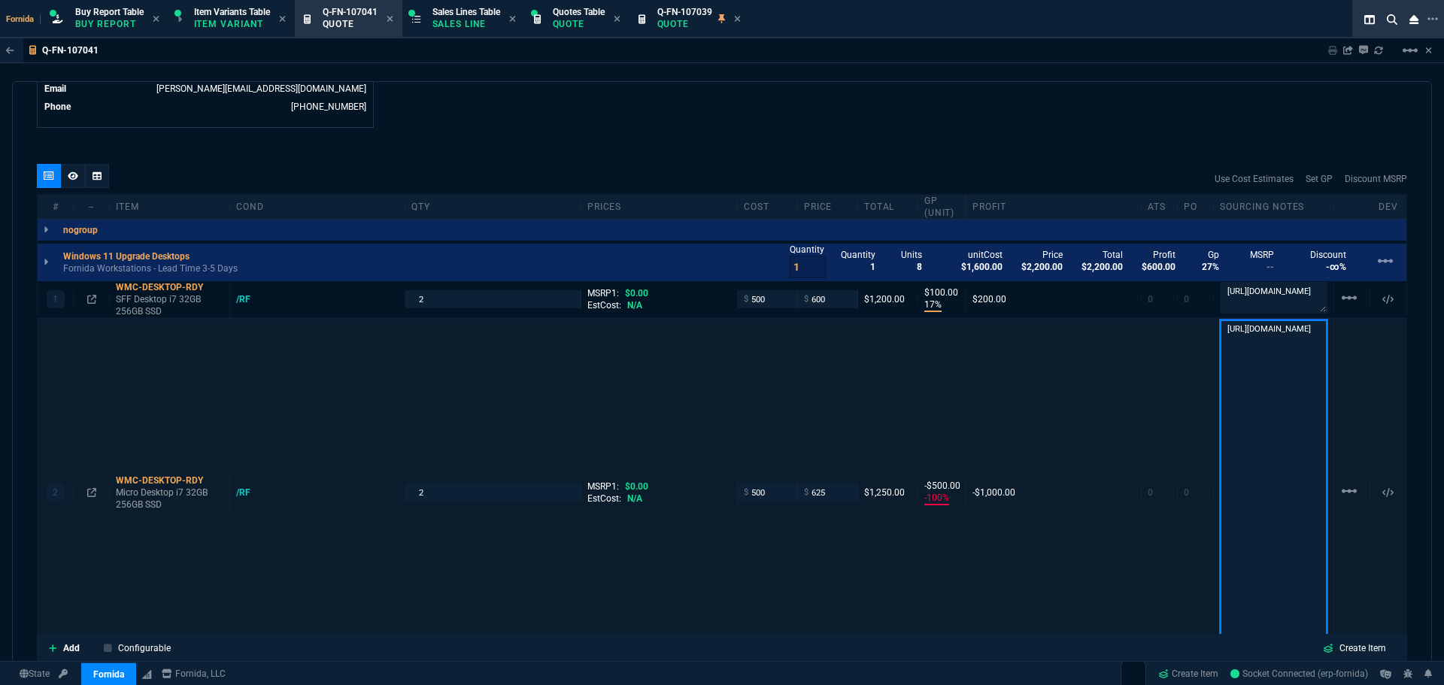
type input "625"
type input "20"
type input "125"
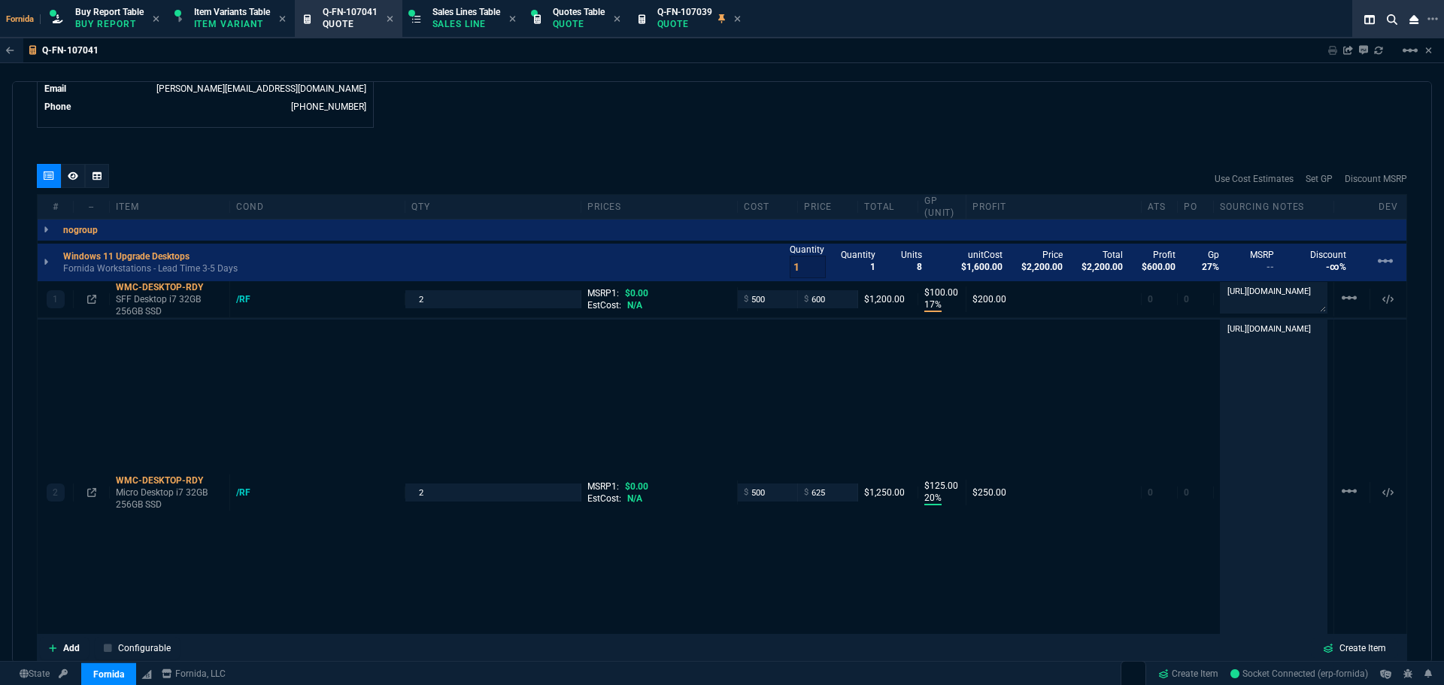
click at [851, 147] on div "quote Q-FN-107041 WM Coffman draft Fornida, LLC 2609 Technology Dr Suite 300 Pl…" at bounding box center [722, 372] width 1420 height 582
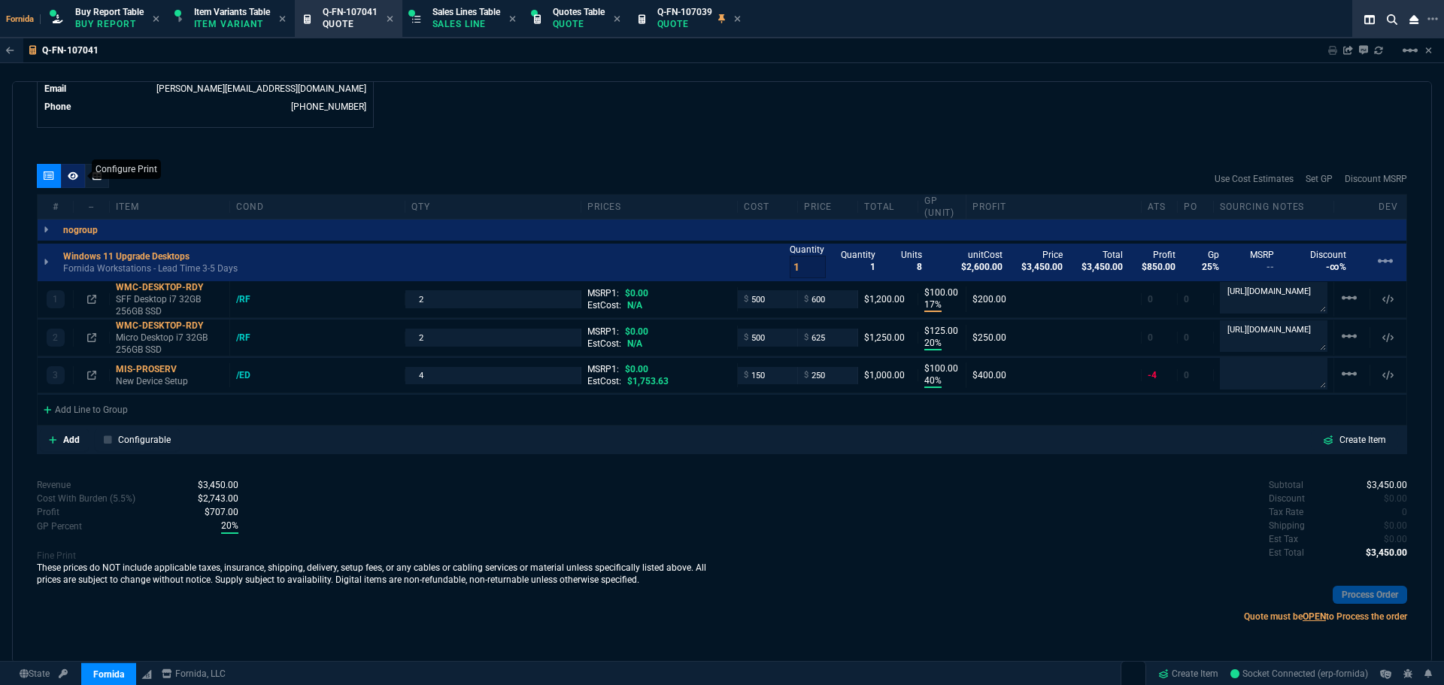
click at [77, 178] on icon at bounding box center [73, 176] width 11 height 8
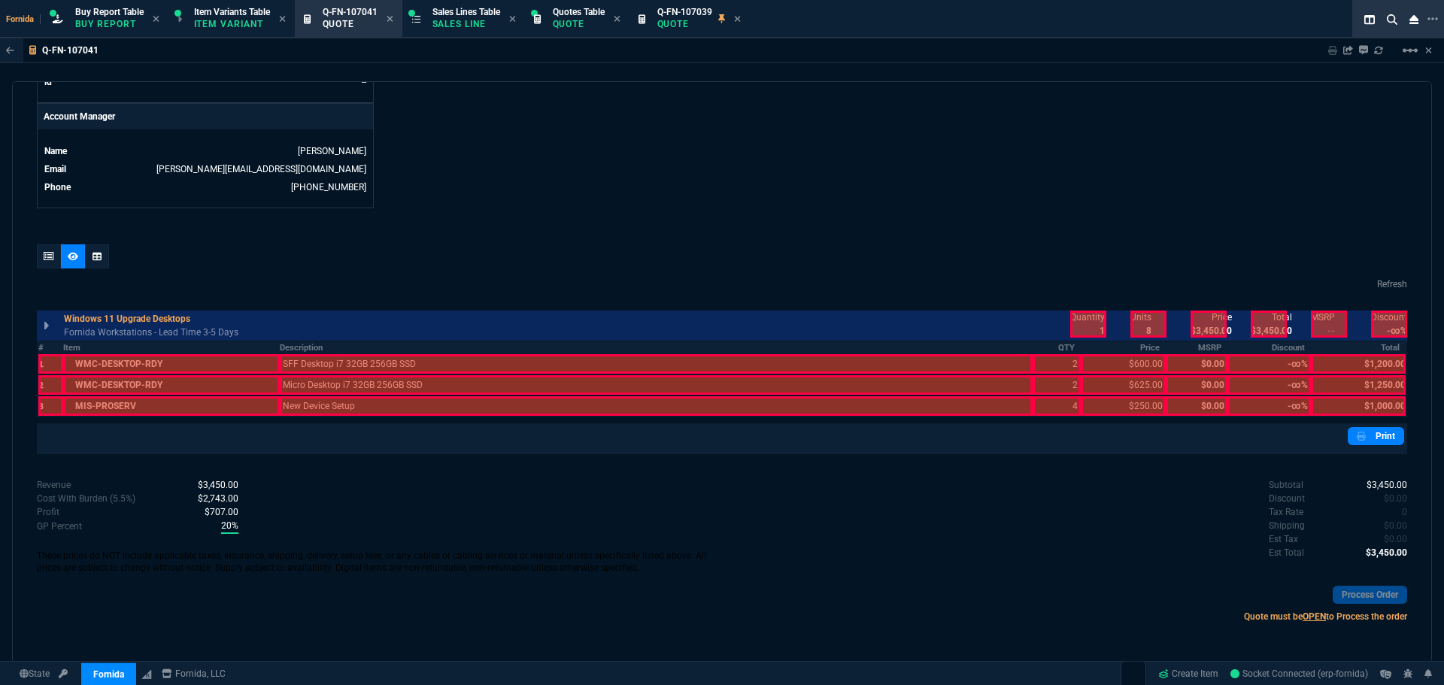
scroll to position [707, 0]
click at [379, 344] on th "Description" at bounding box center [656, 348] width 753 height 13
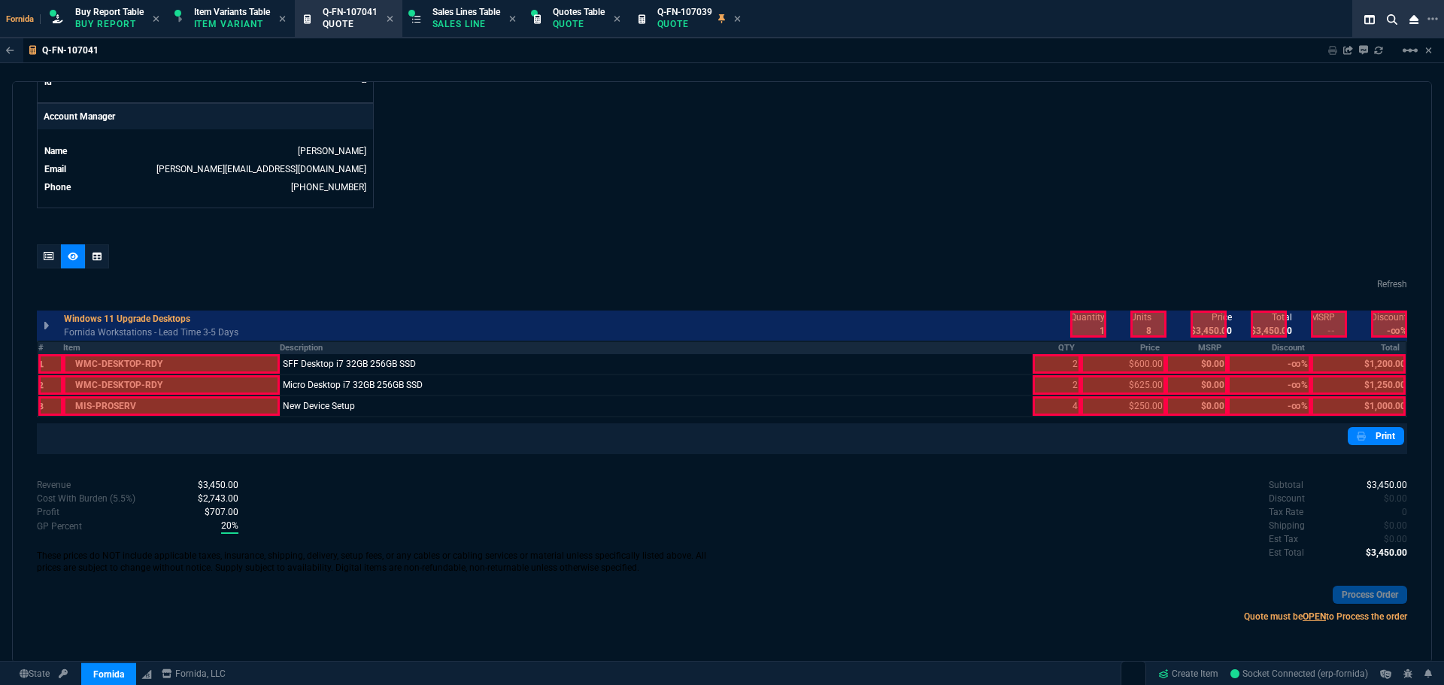
click at [1054, 347] on th "QTY" at bounding box center [1057, 348] width 48 height 13
click at [1115, 351] on th "Price" at bounding box center [1123, 348] width 84 height 13
drag, startPoint x: 1092, startPoint y: 335, endPoint x: 1195, endPoint y: 336, distance: 103.1
click at [1095, 334] on div at bounding box center [1089, 324] width 36 height 27
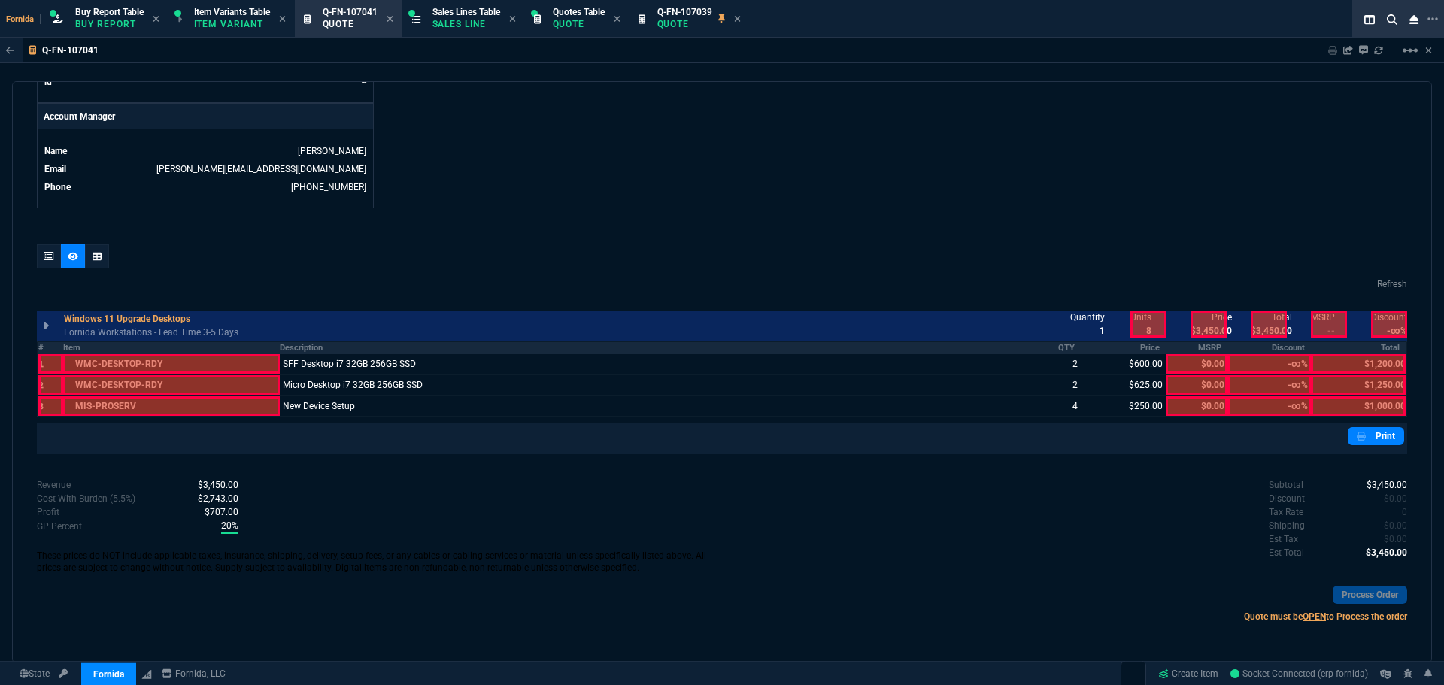
drag, startPoint x: 1200, startPoint y: 331, endPoint x: 1255, endPoint y: 329, distance: 55.0
click at [1204, 330] on div at bounding box center [1209, 324] width 36 height 27
drag, startPoint x: 1255, startPoint y: 329, endPoint x: 1305, endPoint y: 340, distance: 51.7
click at [1258, 328] on div at bounding box center [1269, 324] width 36 height 27
click at [1345, 349] on th "Total" at bounding box center [1359, 348] width 96 height 13
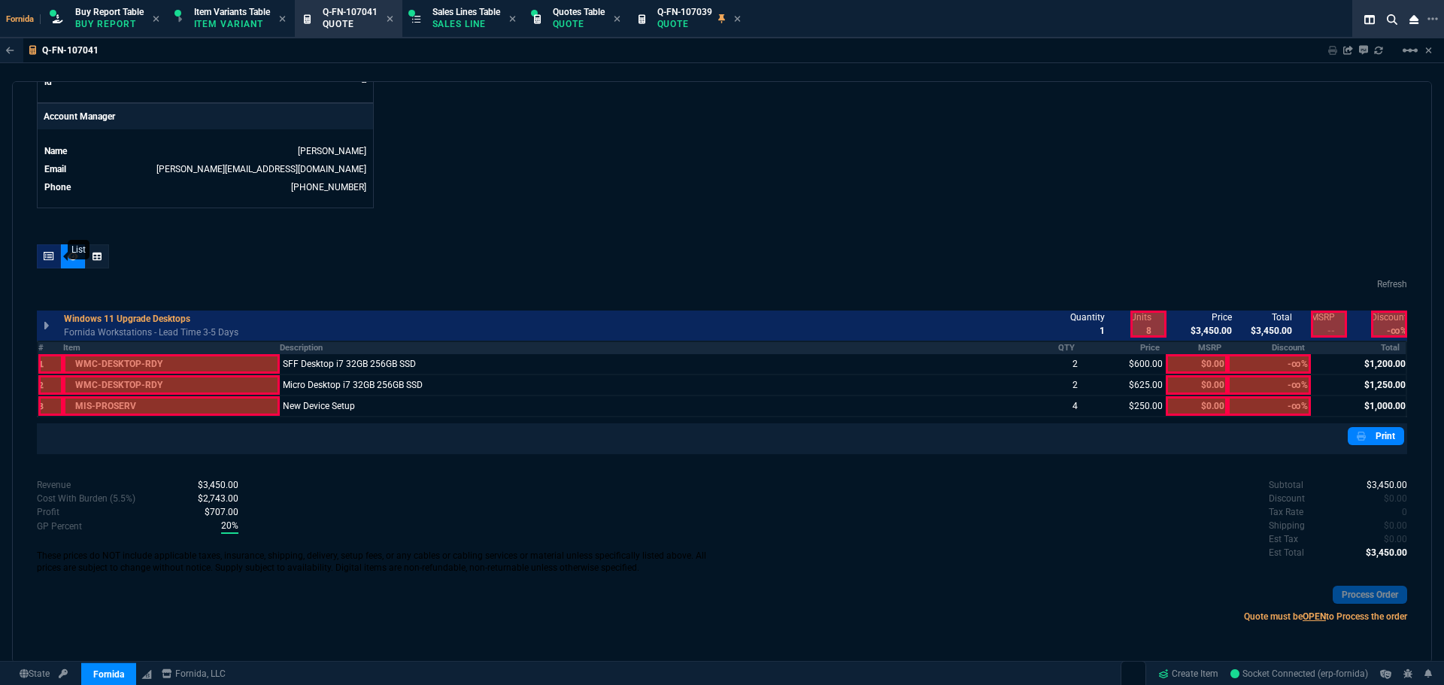
click at [44, 255] on icon at bounding box center [49, 256] width 11 height 9
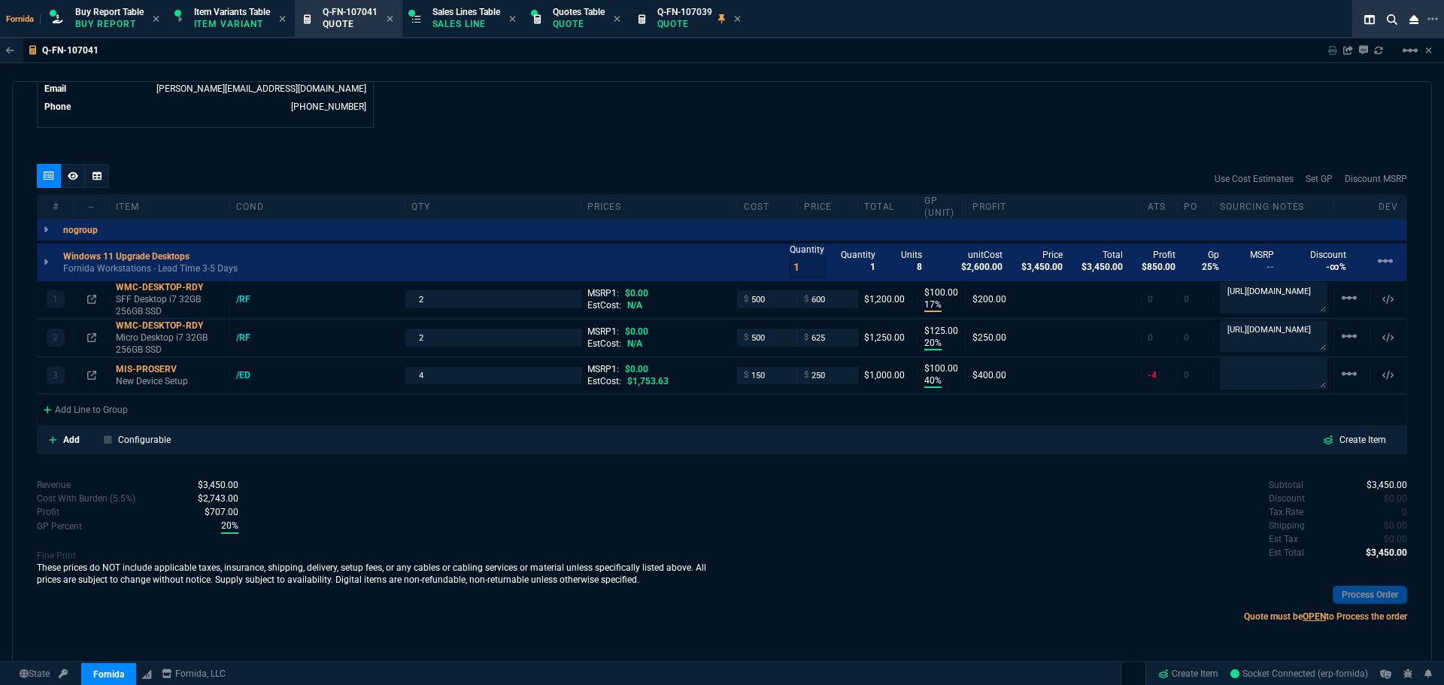
type input "17"
type input "100"
type input "20"
type input "125"
type input "40"
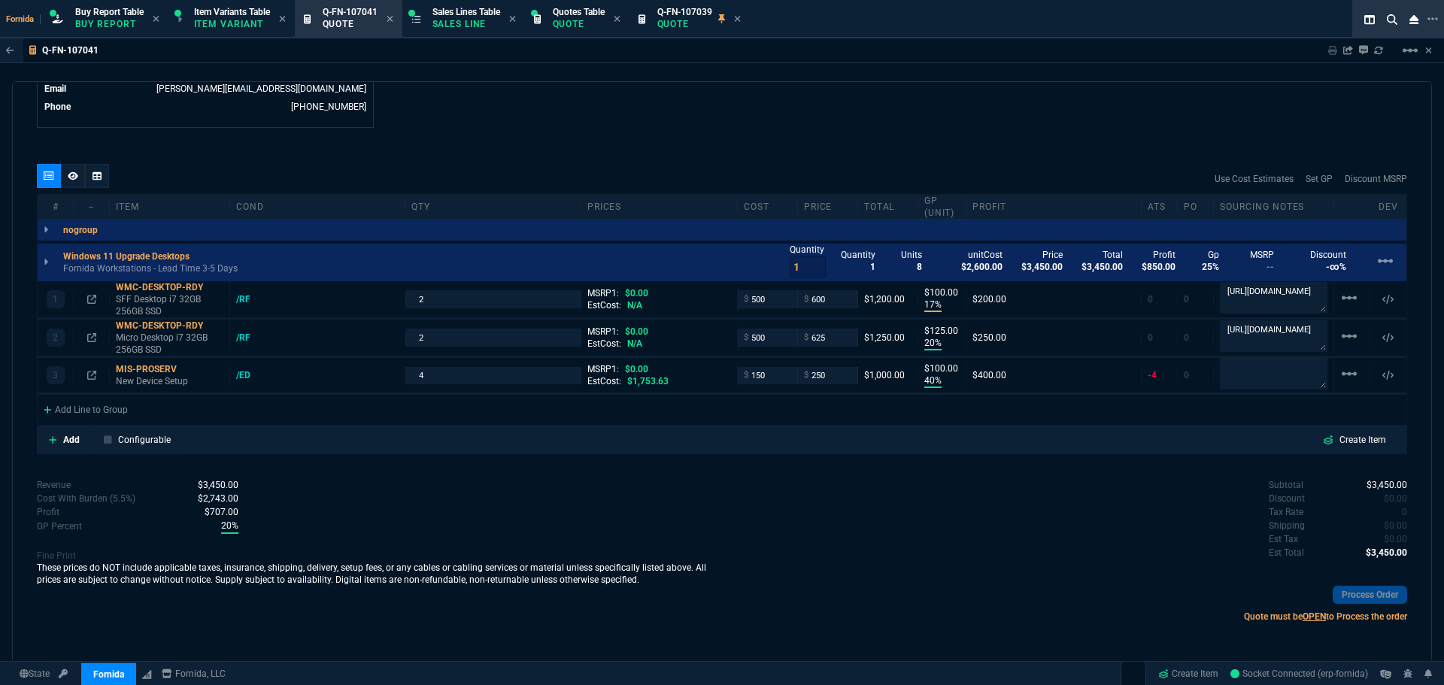
type input "100"
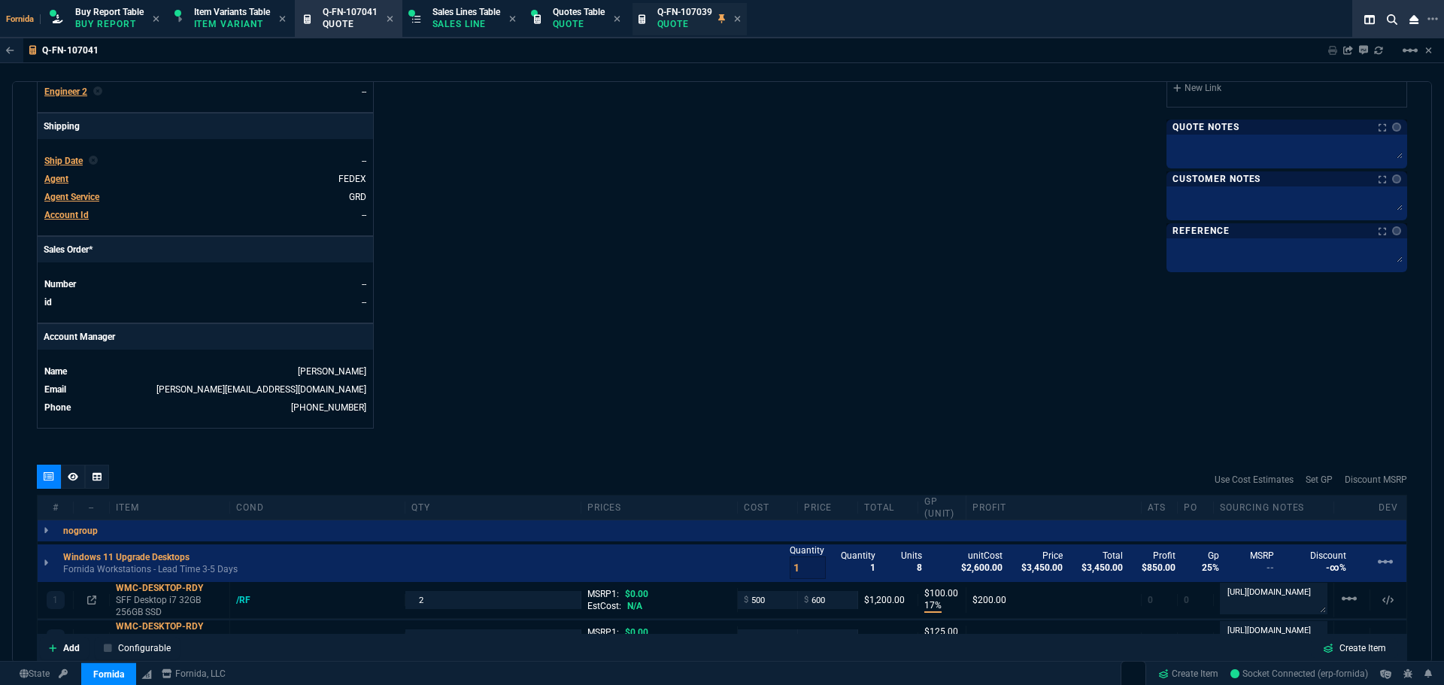
drag, startPoint x: 685, startPoint y: 24, endPoint x: 68, endPoint y: 174, distance: 635.6
click at [685, 24] on p "Quote" at bounding box center [685, 24] width 55 height 12
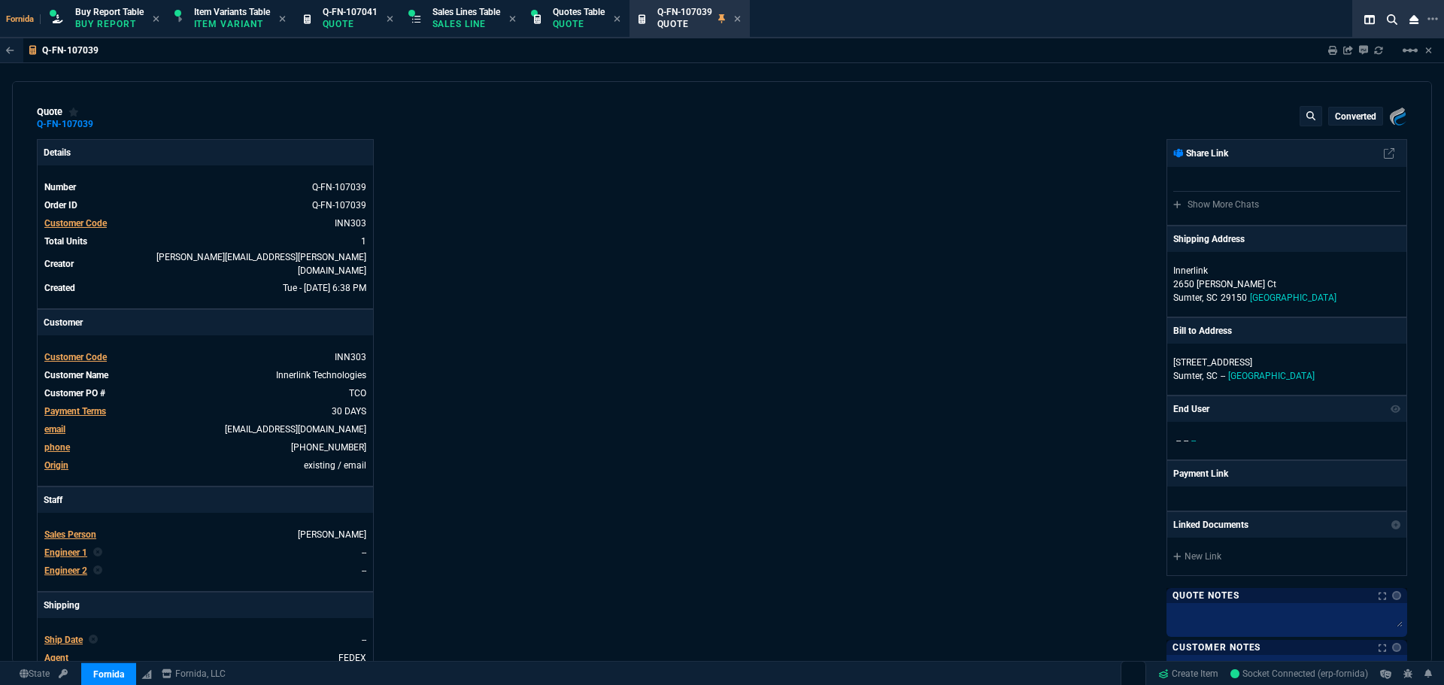
type input "18"
type input "184"
type input "1471.93"
type input "29"
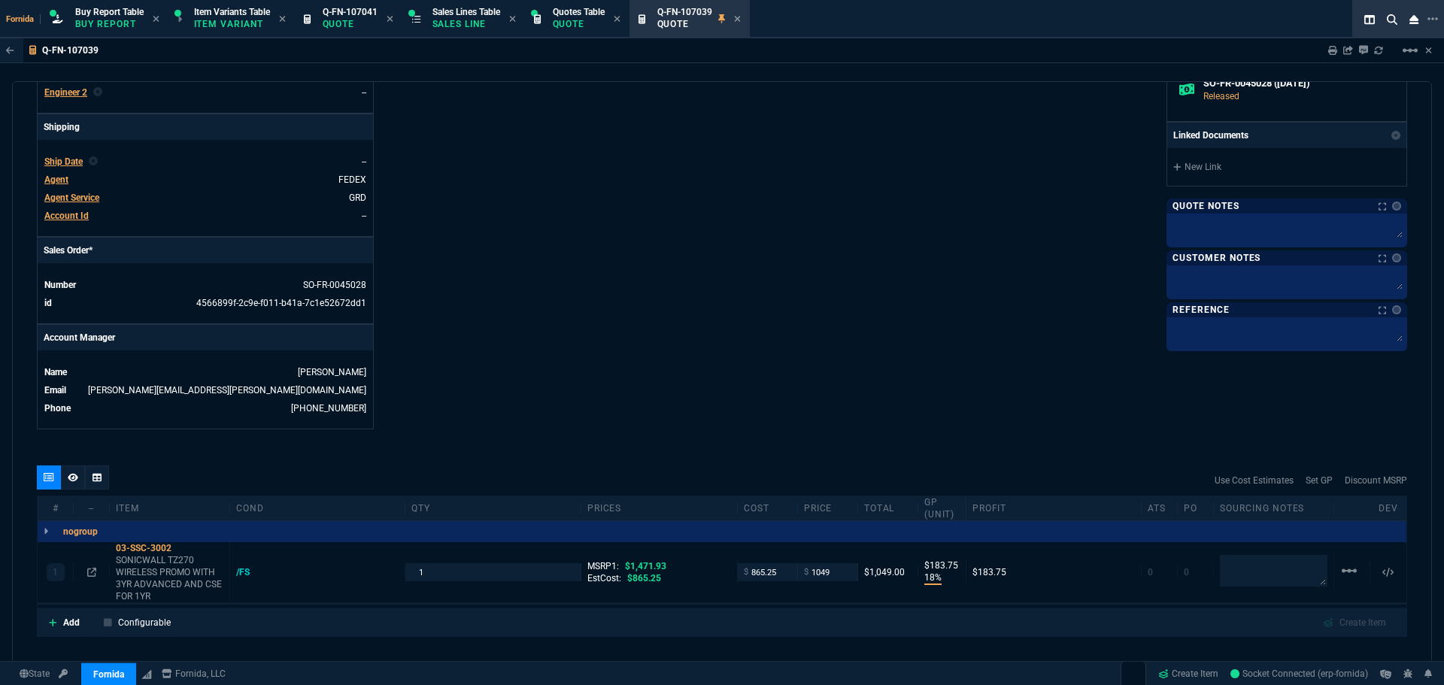
scroll to position [602, 0]
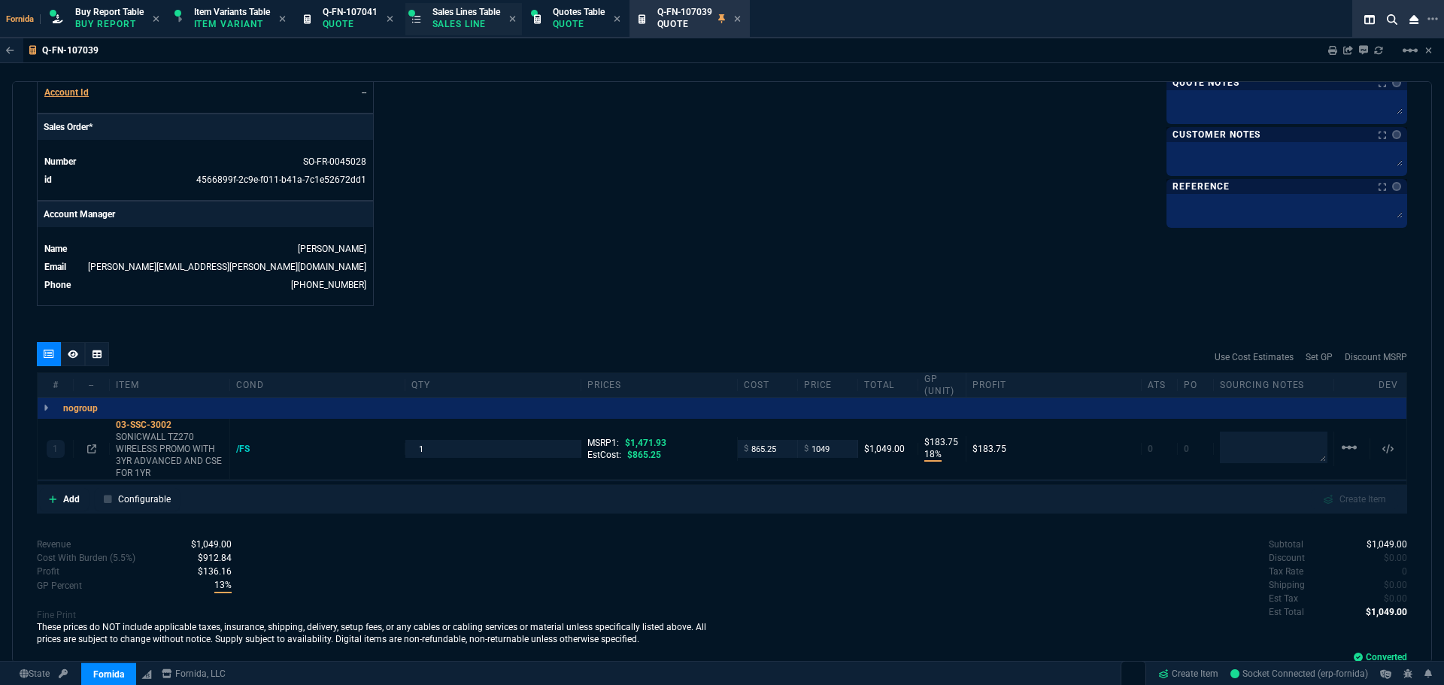
drag, startPoint x: 366, startPoint y: 16, endPoint x: 445, endPoint y: 22, distance: 79.2
click at [366, 16] on span "Q-FN-107041" at bounding box center [350, 12] width 55 height 11
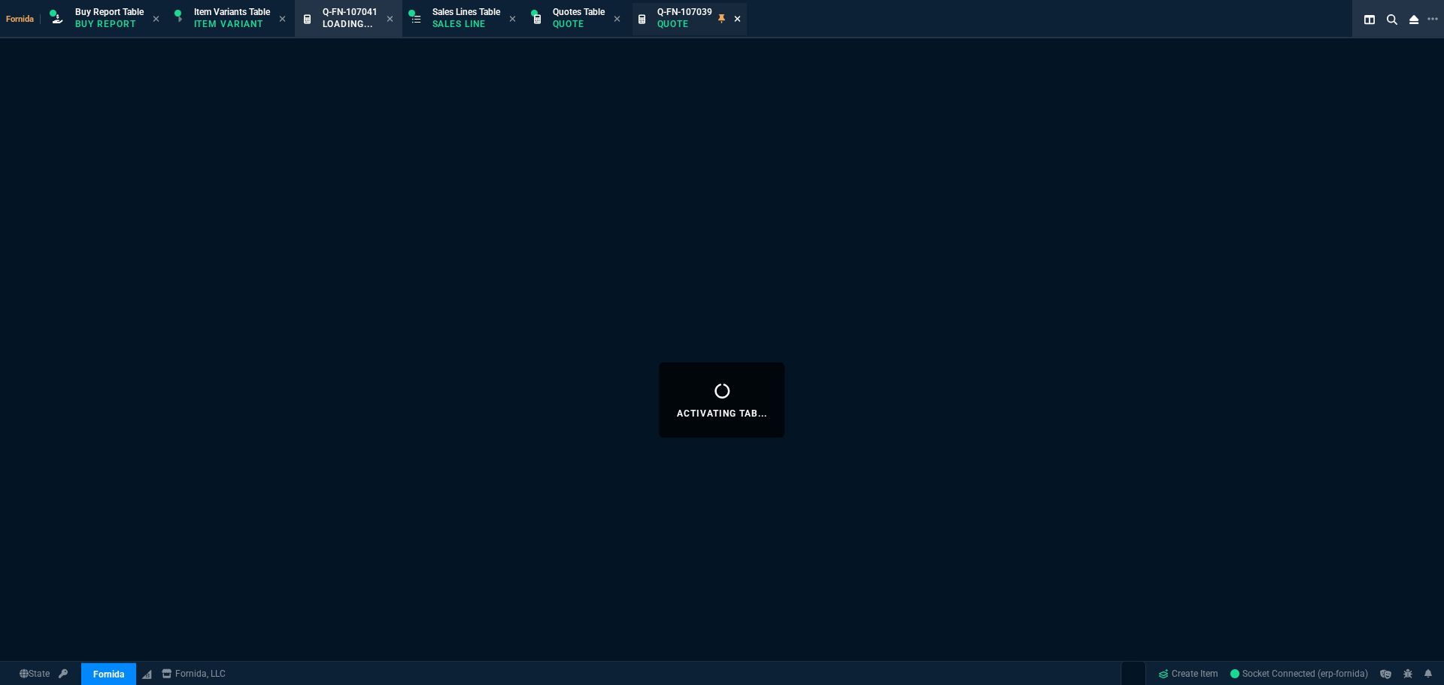
click at [741, 22] on icon at bounding box center [737, 18] width 7 height 9
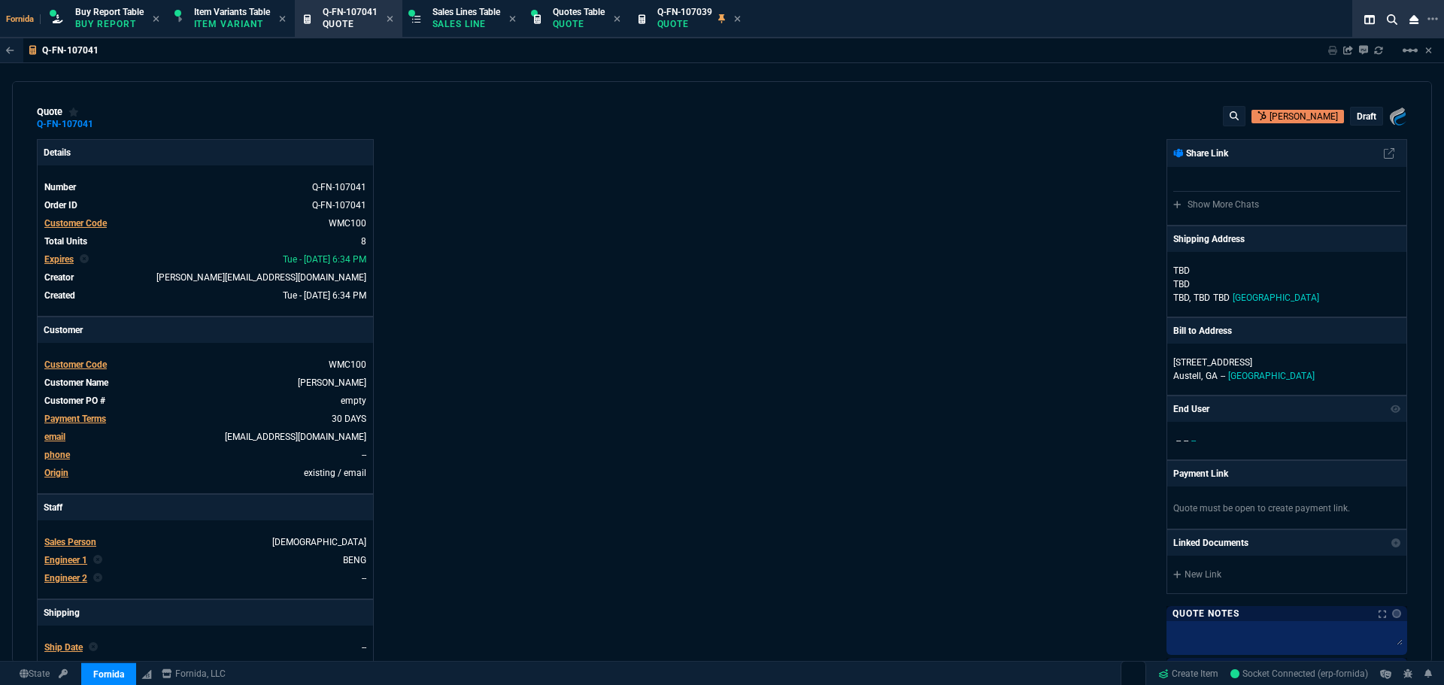
type input "17"
type input "100"
type input "20"
type input "125"
type input "40"
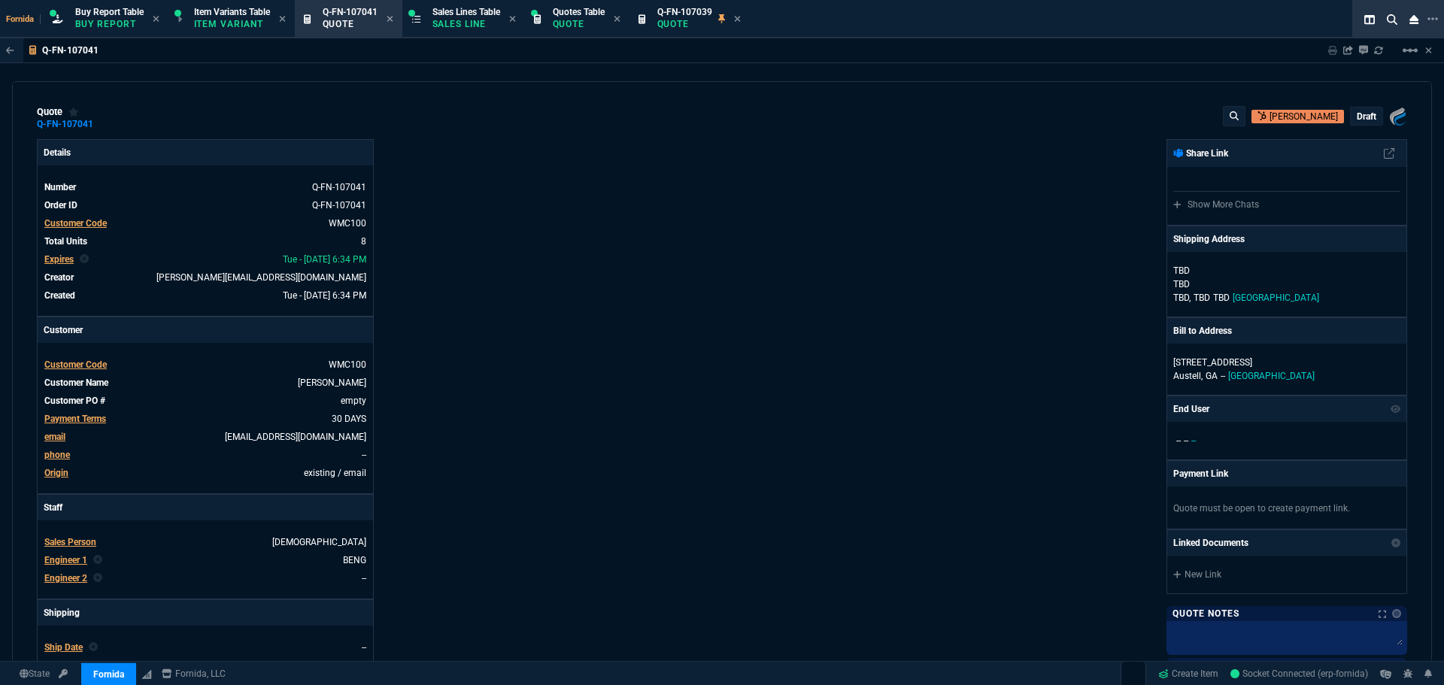
type input "100"
drag, startPoint x: 879, startPoint y: 357, endPoint x: 58, endPoint y: 205, distance: 834.9
click at [857, 353] on div "Fornida, LLC [STREET_ADDRESS] Share Link Show More Chats Shipping Address [PERS…" at bounding box center [1064, 527] width 685 height 776
click at [103, 124] on icon at bounding box center [103, 124] width 8 height 9
drag, startPoint x: 477, startPoint y: 25, endPoint x: 416, endPoint y: 33, distance: 61.5
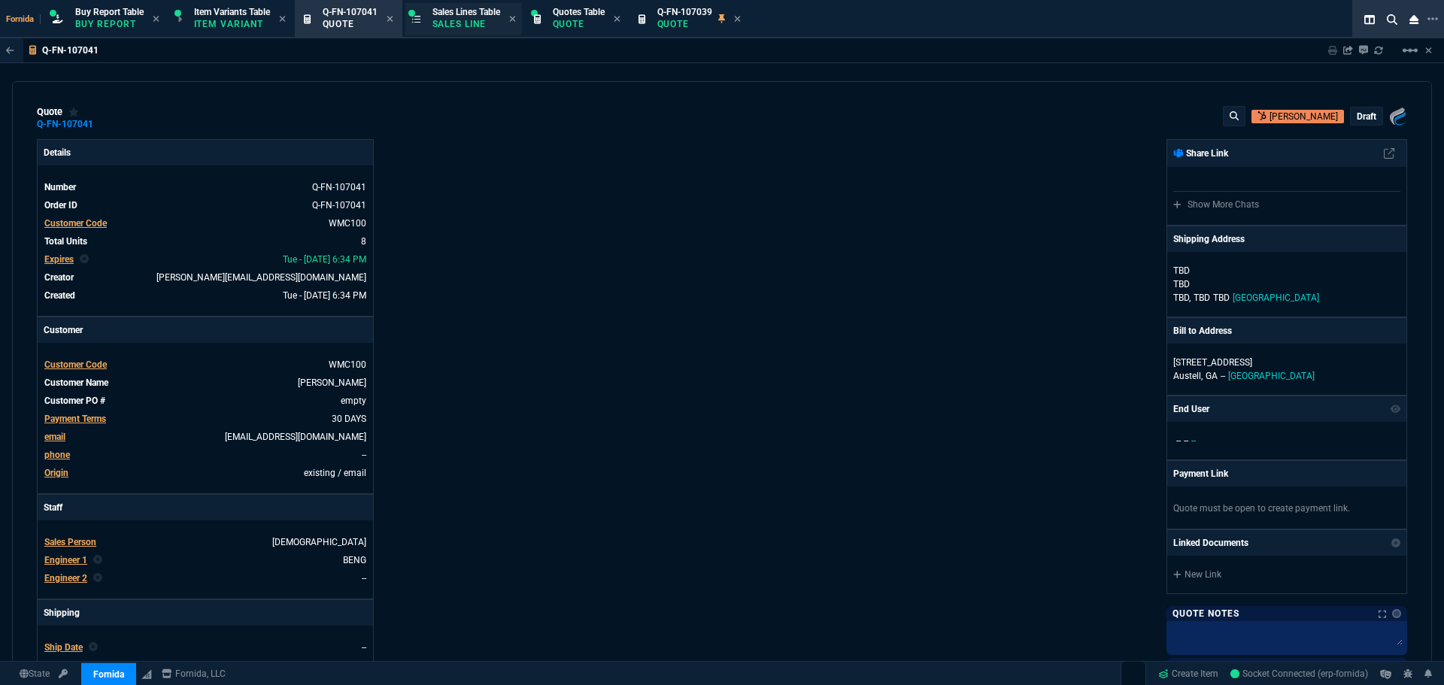
click at [477, 25] on p "Sales Line" at bounding box center [467, 24] width 68 height 12
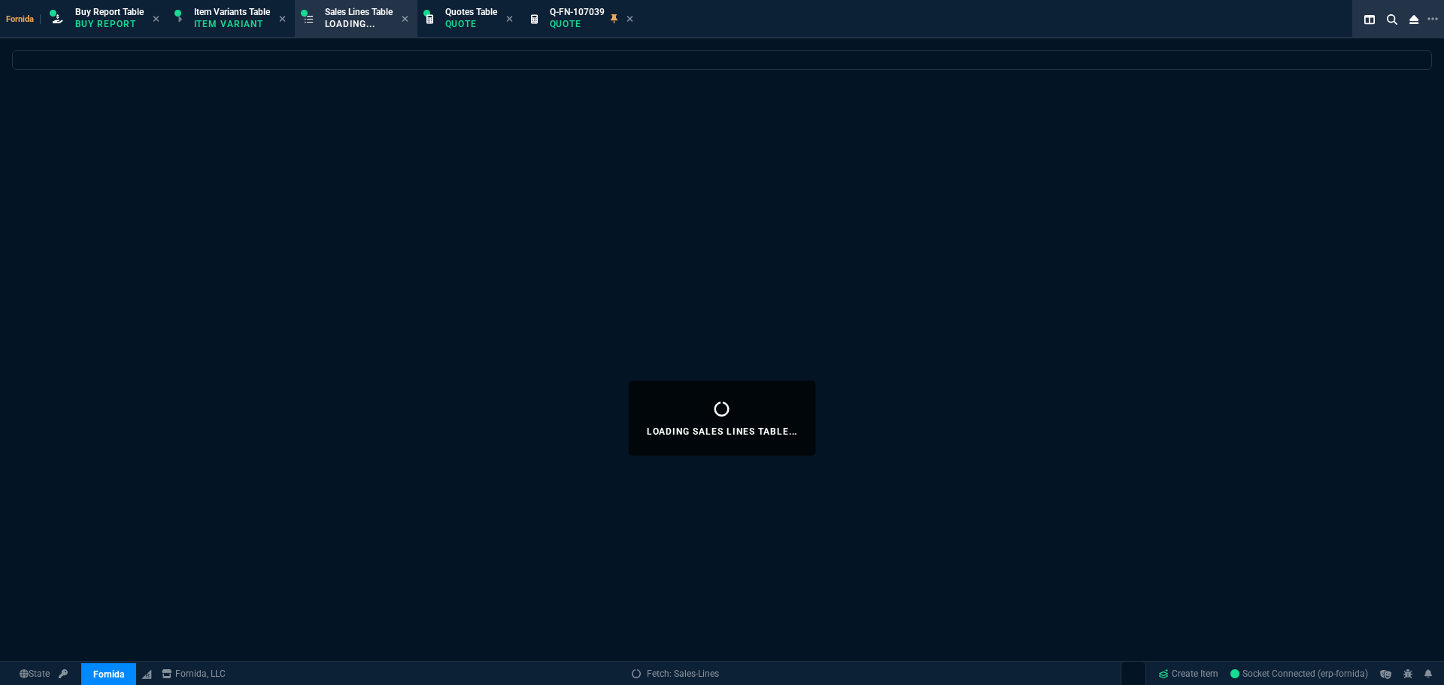
select select
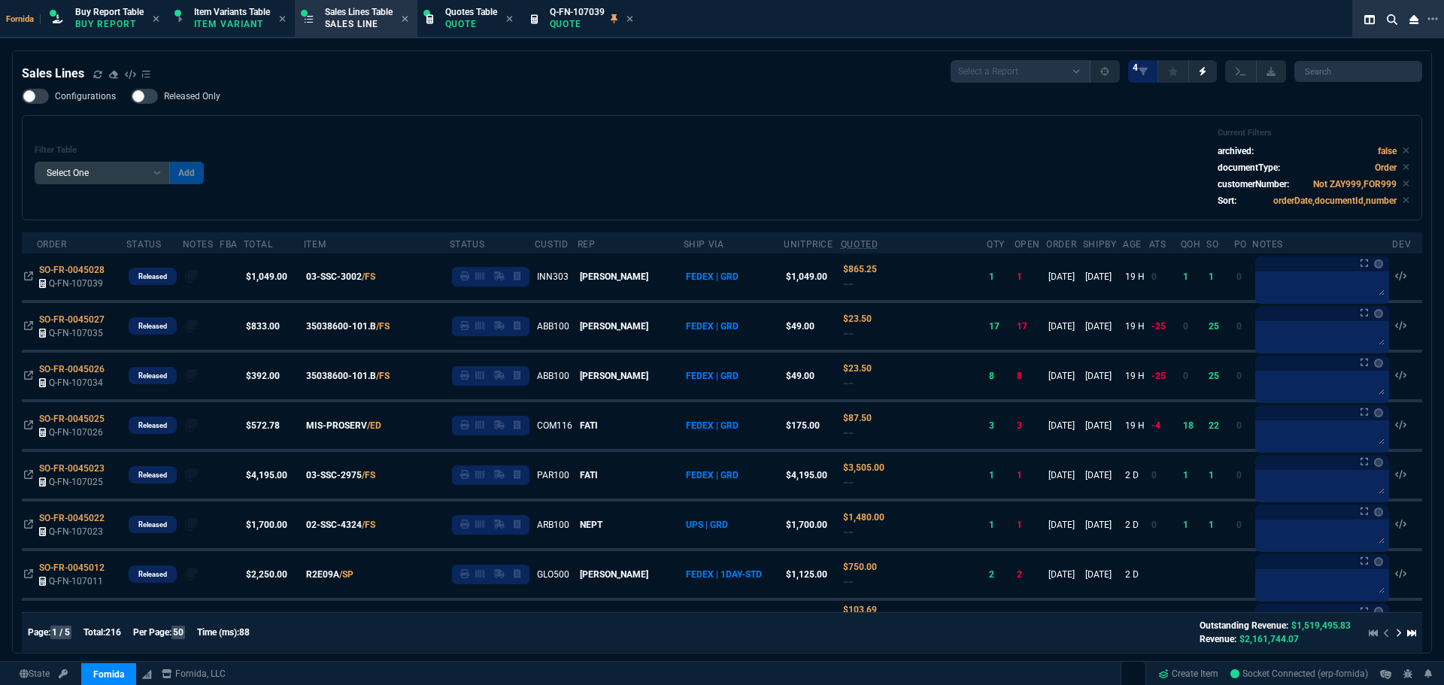
click at [633, 17] on icon at bounding box center [630, 18] width 7 height 9
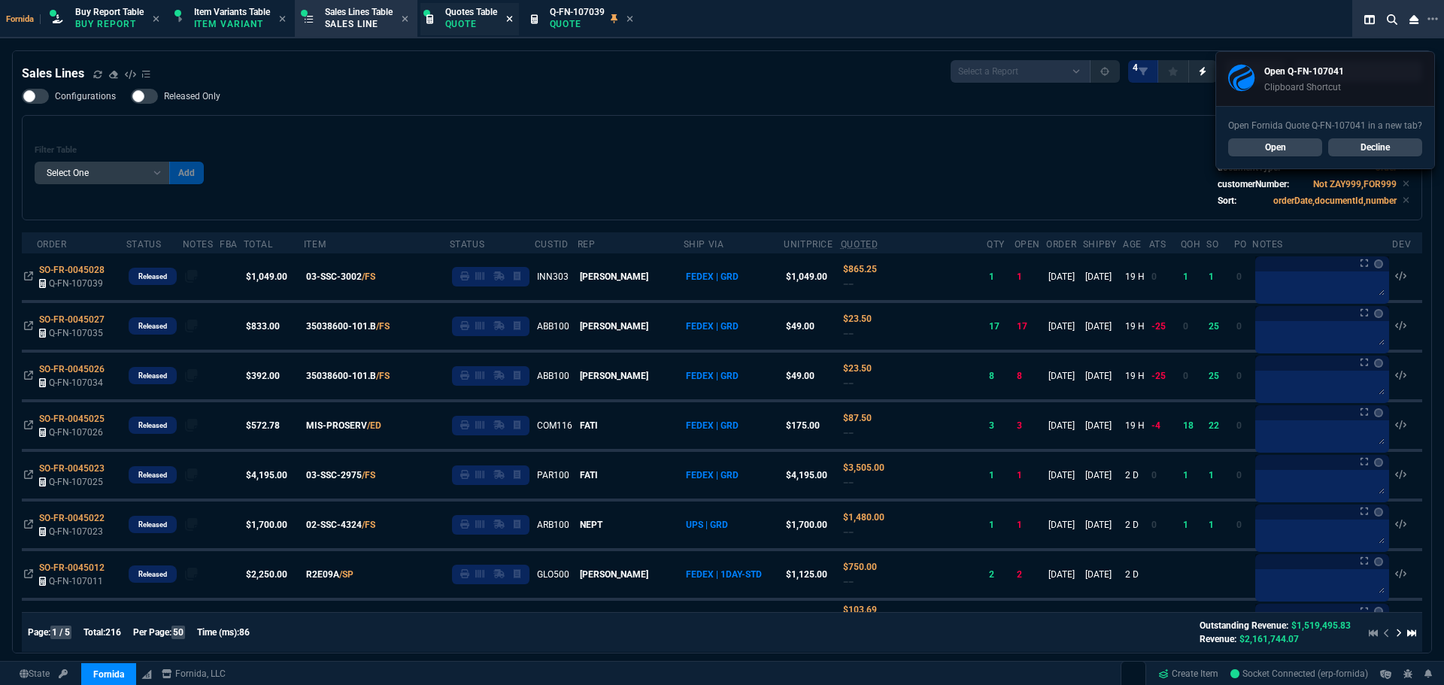
click at [512, 20] on icon at bounding box center [509, 19] width 6 height 6
click at [529, 18] on icon at bounding box center [525, 18] width 7 height 9
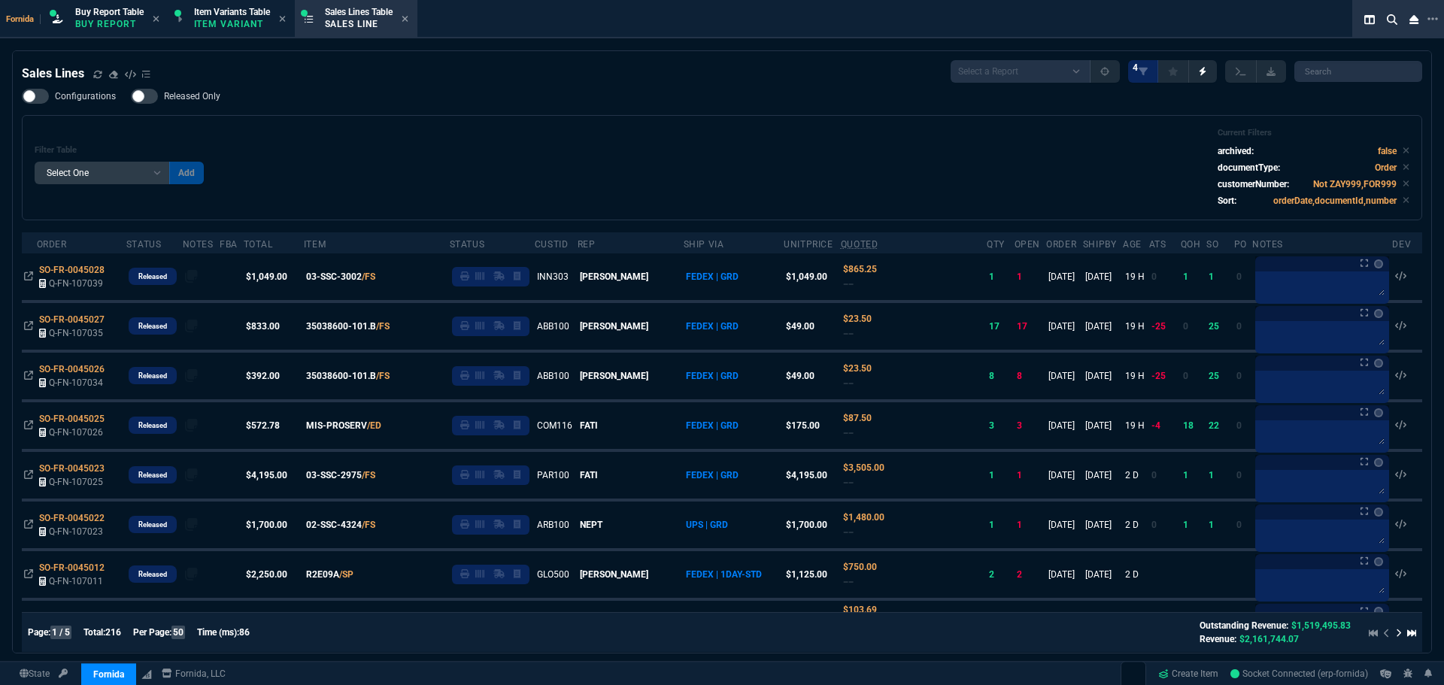
click at [275, 117] on div "Filter Table Select One Add Filter () Age () ATS () Cond (itemVariantCode) Cust…" at bounding box center [722, 167] width 1401 height 105
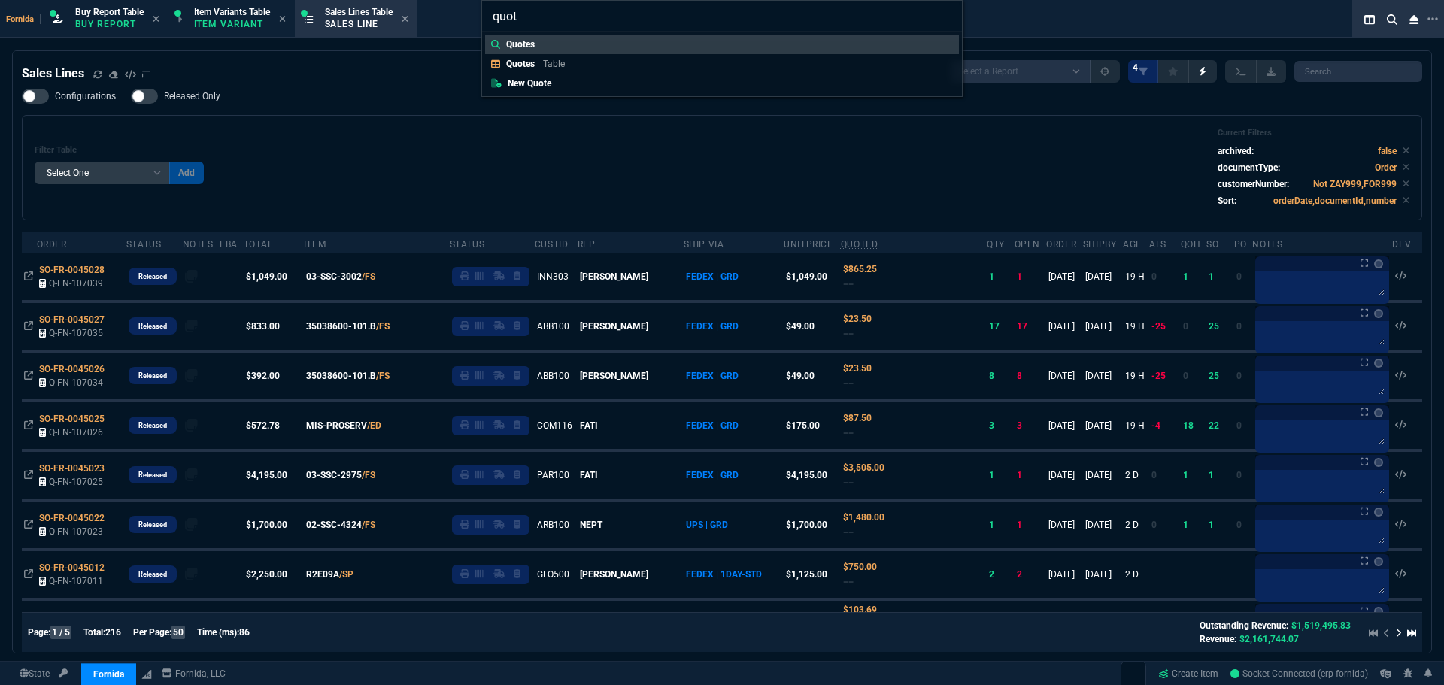
type input "quote"
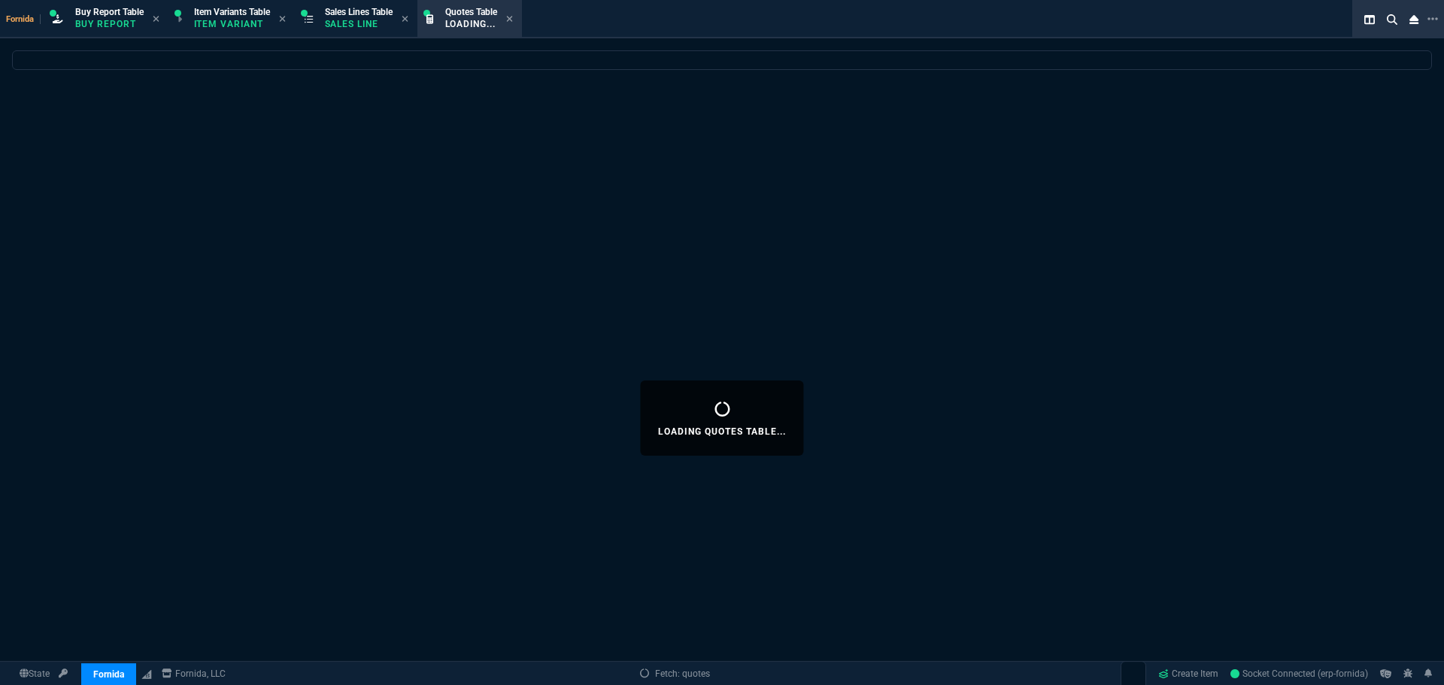
select select
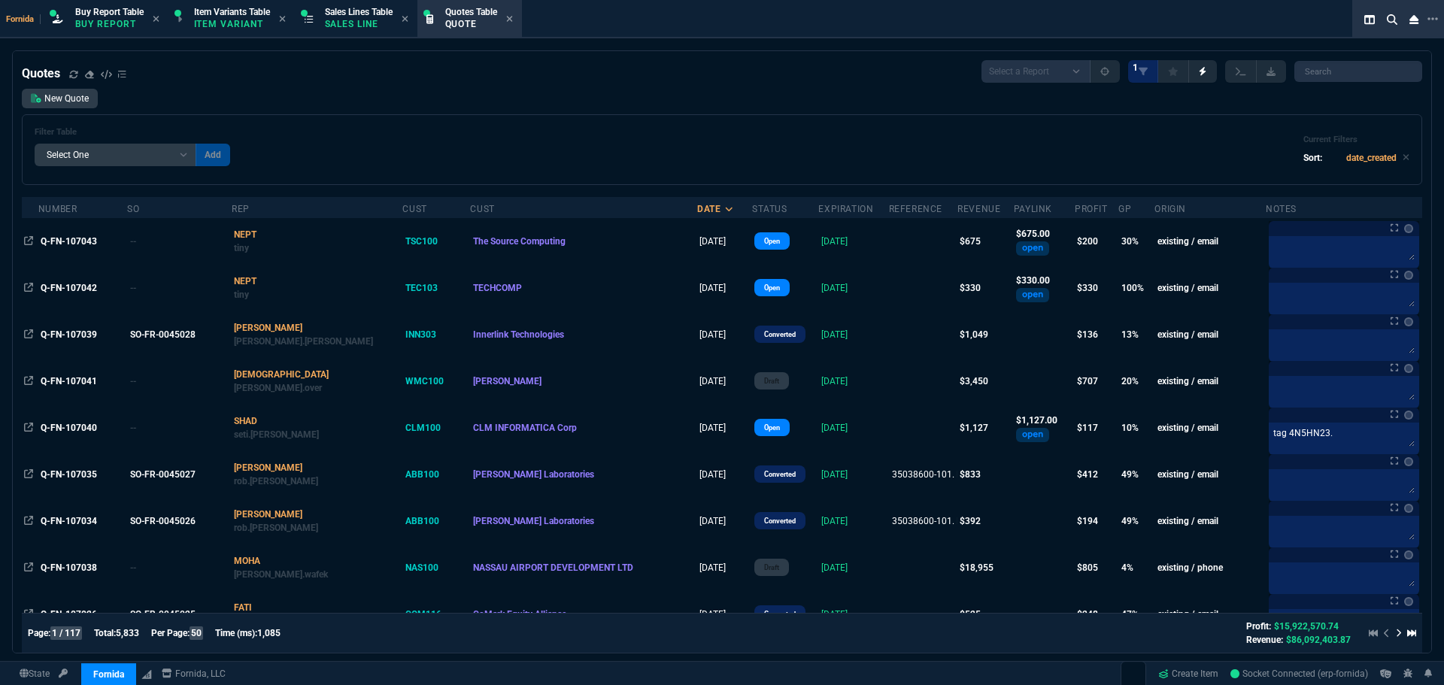
select select "1: BROV"
select select
click at [475, 111] on div "New Quote Filter Table Select One Add Filter () creator (creator) Cust (headers…" at bounding box center [722, 137] width 1401 height 96
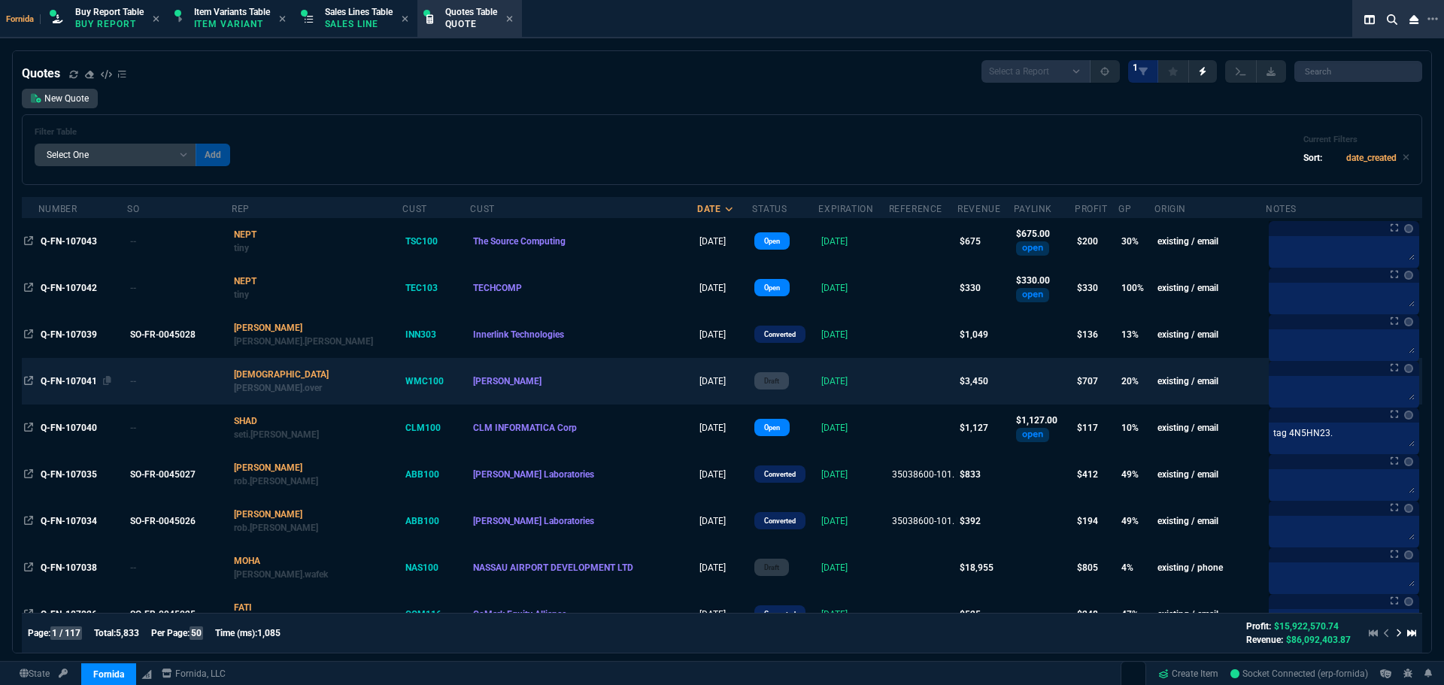
click at [82, 381] on span "Q-FN-107041" at bounding box center [69, 381] width 56 height 11
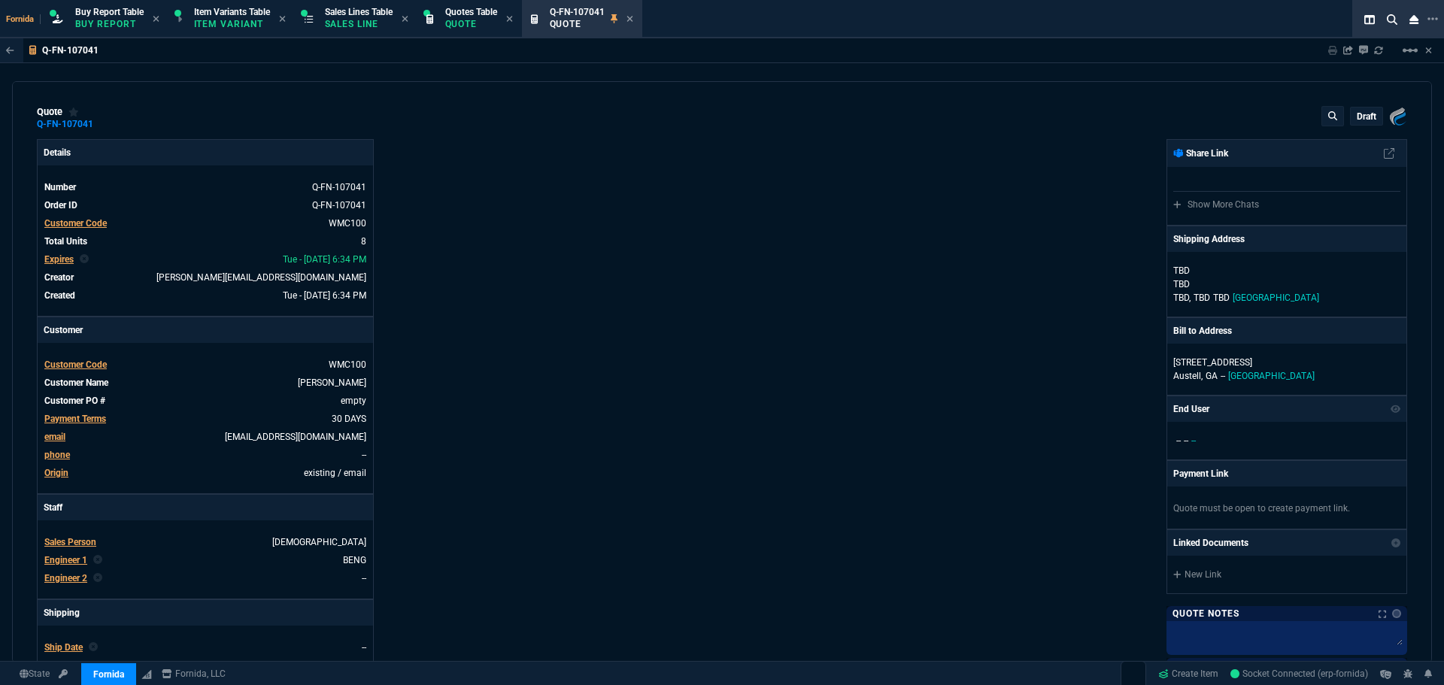
type input "17"
type input "100"
type input "20"
type input "125"
type input "40"
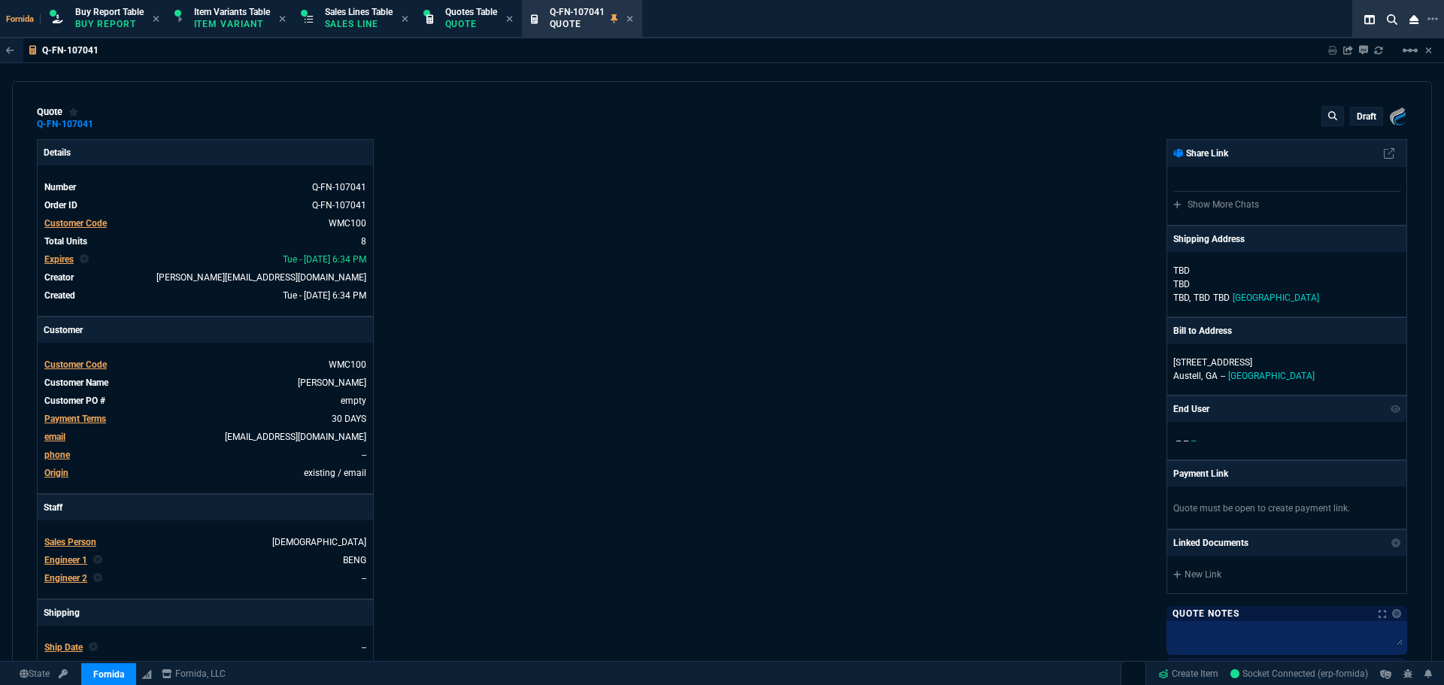
type input "100"
click at [100, 127] on icon at bounding box center [103, 124] width 8 height 9
drag, startPoint x: 105, startPoint y: 130, endPoint x: 244, endPoint y: 127, distance: 139.2
click at [103, 129] on link at bounding box center [103, 124] width 8 height 12
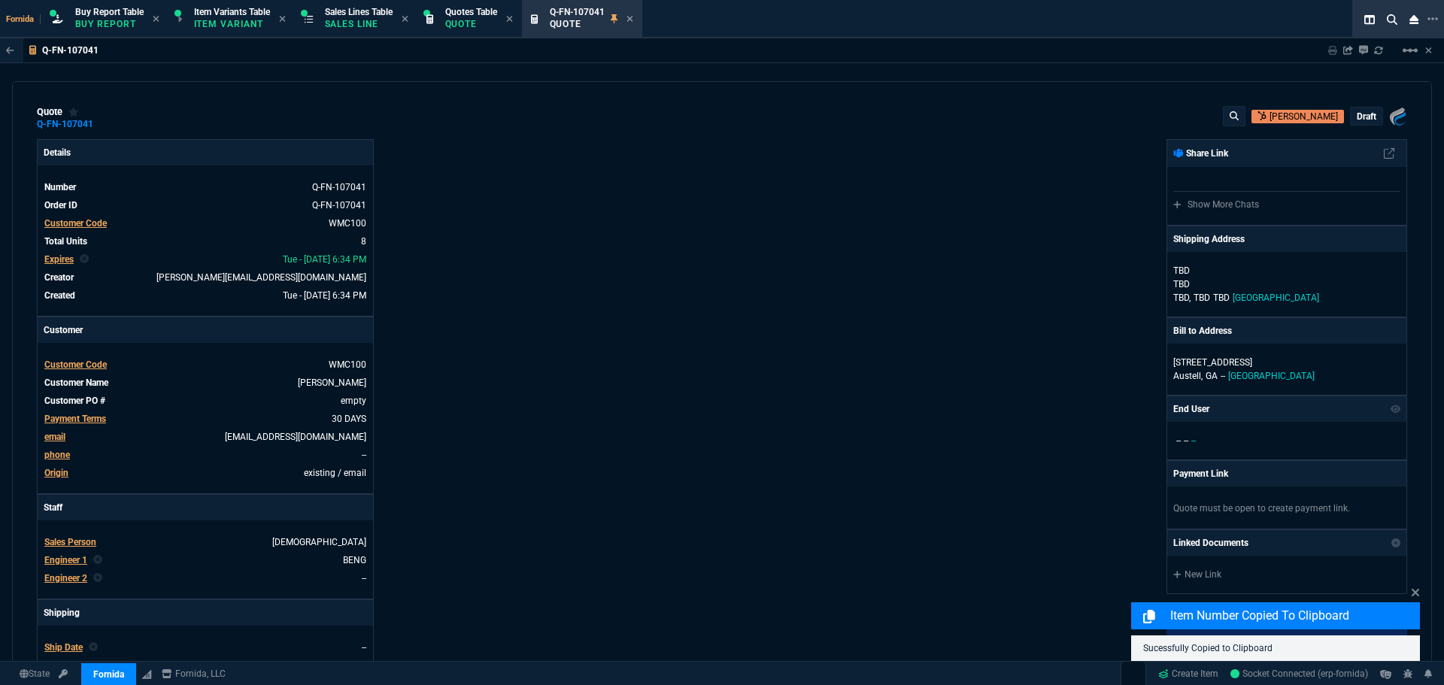
click at [824, 233] on div "Fornida, LLC [STREET_ADDRESS] Share Link Show More Chats Shipping Address [PERS…" at bounding box center [1064, 527] width 685 height 776
click at [1360, 111] on p "draft" at bounding box center [1367, 117] width 20 height 12
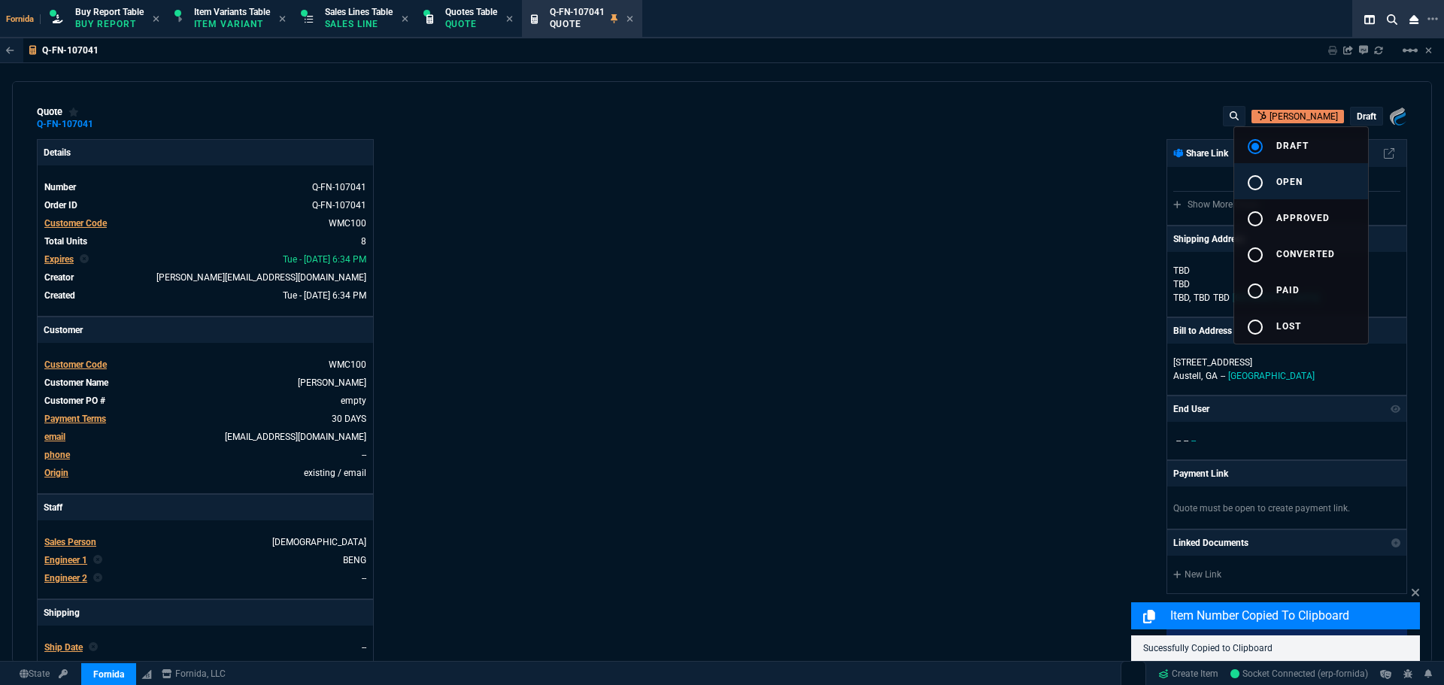
drag, startPoint x: 1308, startPoint y: 178, endPoint x: 1241, endPoint y: 170, distance: 66.7
click at [1305, 178] on button "radio_button_unchecked open" at bounding box center [1302, 181] width 134 height 36
drag, startPoint x: 1062, startPoint y: 178, endPoint x: 1204, endPoint y: 75, distance: 175.6
click at [1063, 178] on div at bounding box center [722, 342] width 1444 height 685
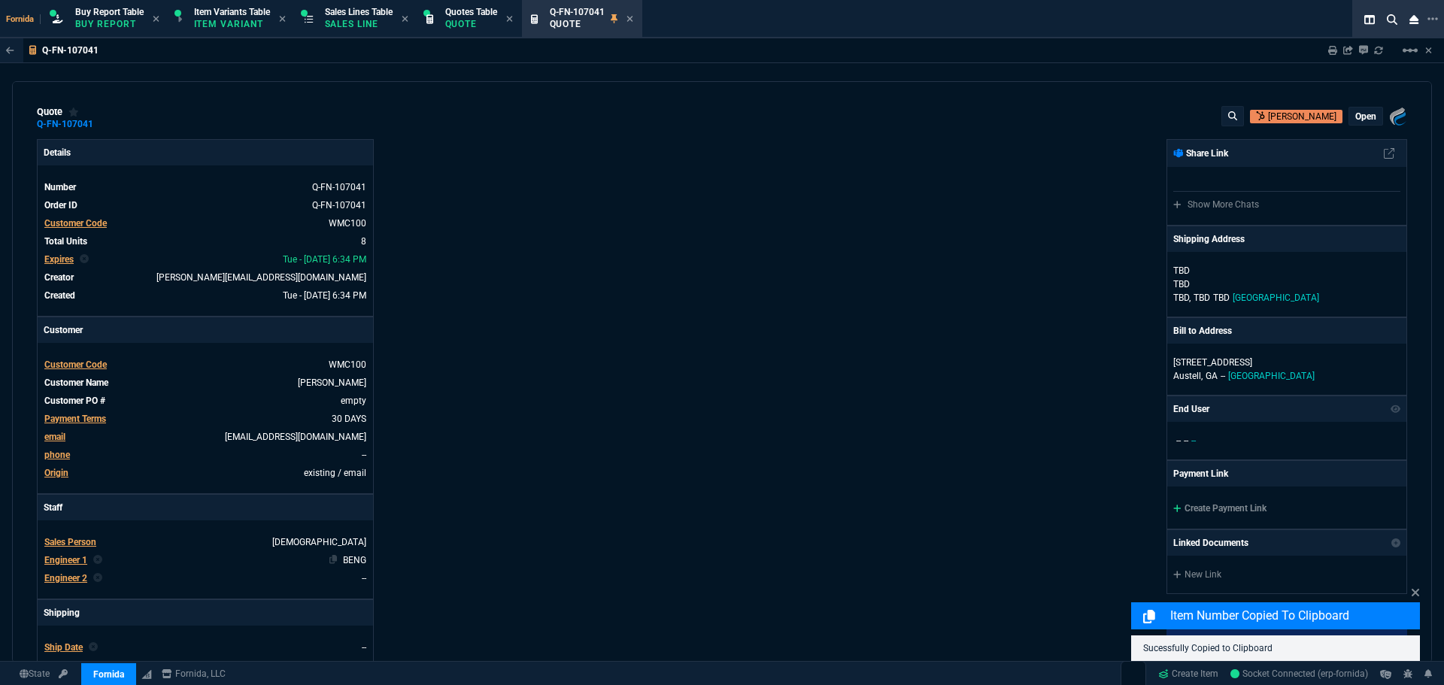
type input "17"
type input "100"
type input "20"
type input "125"
type input "40"
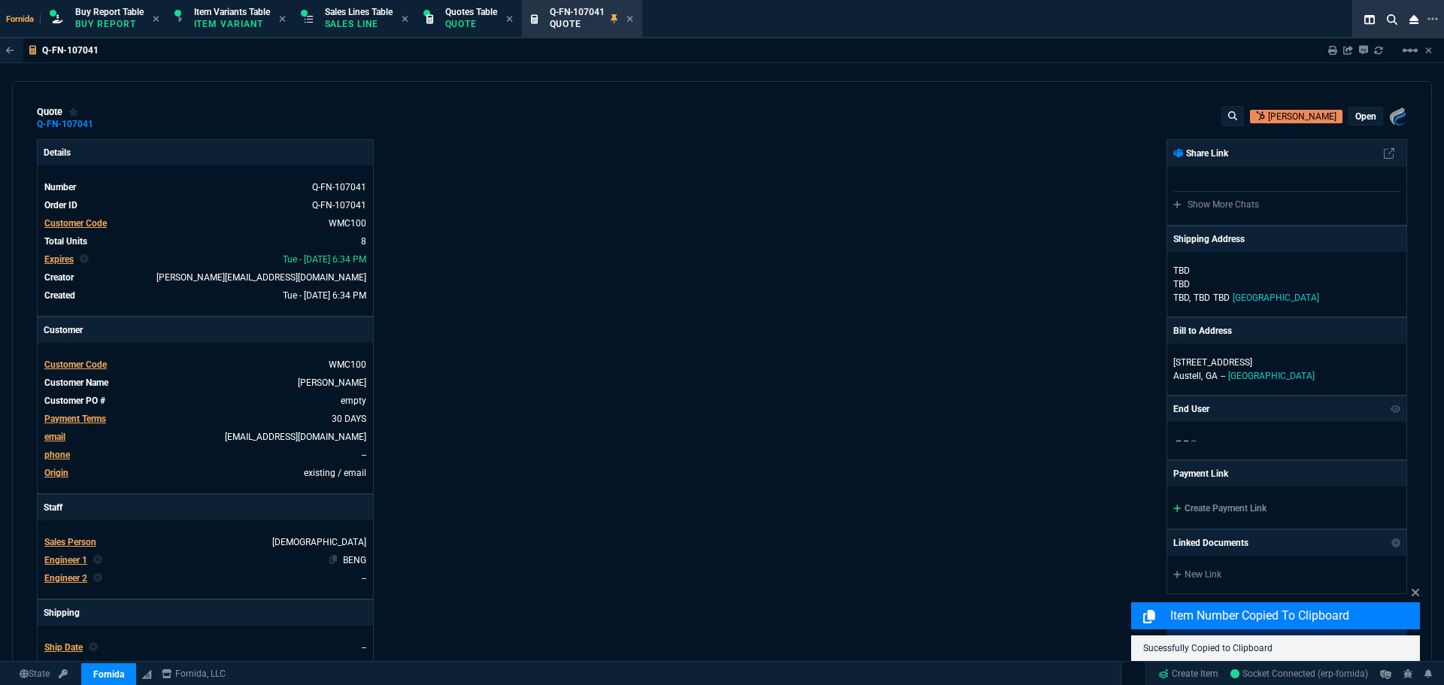
type input "100"
click at [1329, 50] on icon at bounding box center [1333, 50] width 9 height 9
type input "17"
type input "100"
type input "20"
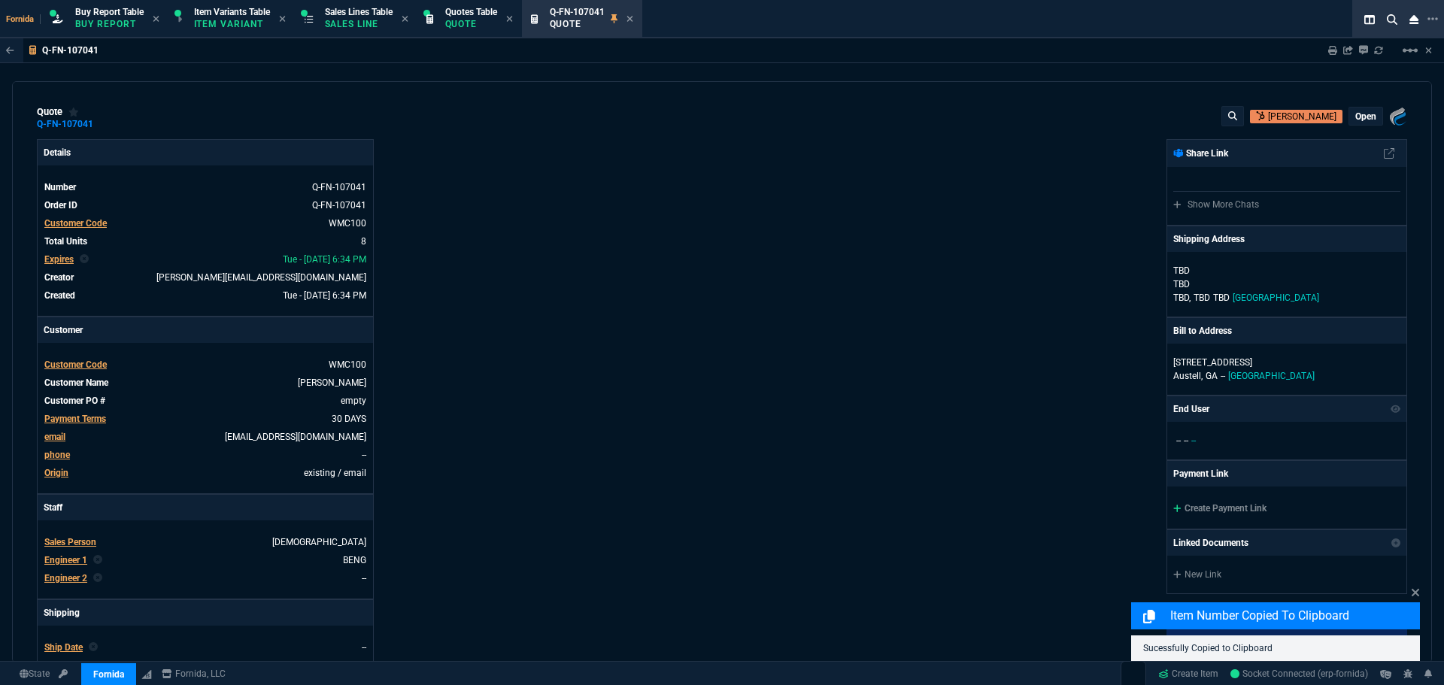
type input "125"
type input "40"
type input "100"
click at [1330, 53] on icon at bounding box center [1333, 50] width 9 height 9
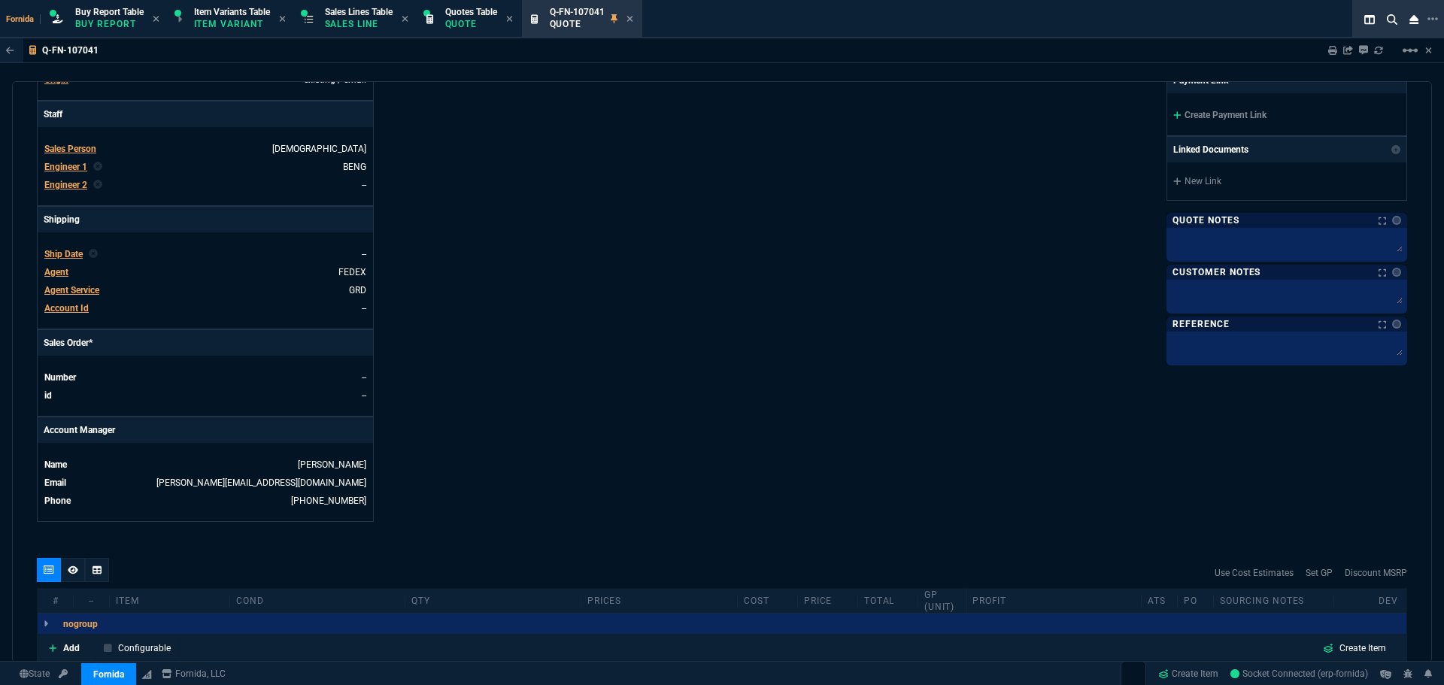
scroll to position [451, 0]
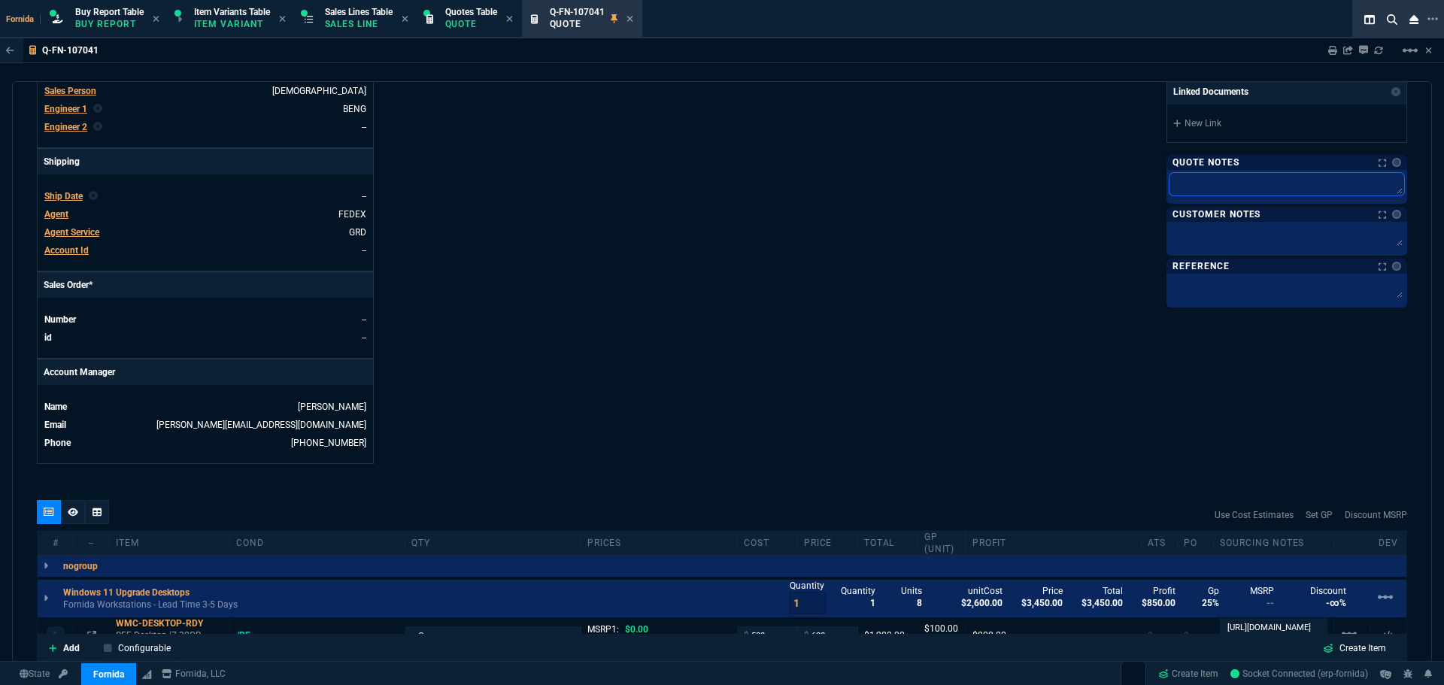
drag, startPoint x: 1220, startPoint y: 189, endPoint x: 1002, endPoint y: 202, distance: 217.8
click at [1220, 189] on textarea at bounding box center [1287, 184] width 235 height 23
paste textarea "DESKTOP-4S60ROF DESKTOP-KE47PHP D-KAYLA1 WMC-TX1-WHW1"
type textarea "DESKTOP-4S60ROF DESKTOP-KE47PHP D-KAYLA1 WMC-TX1-WHW1"
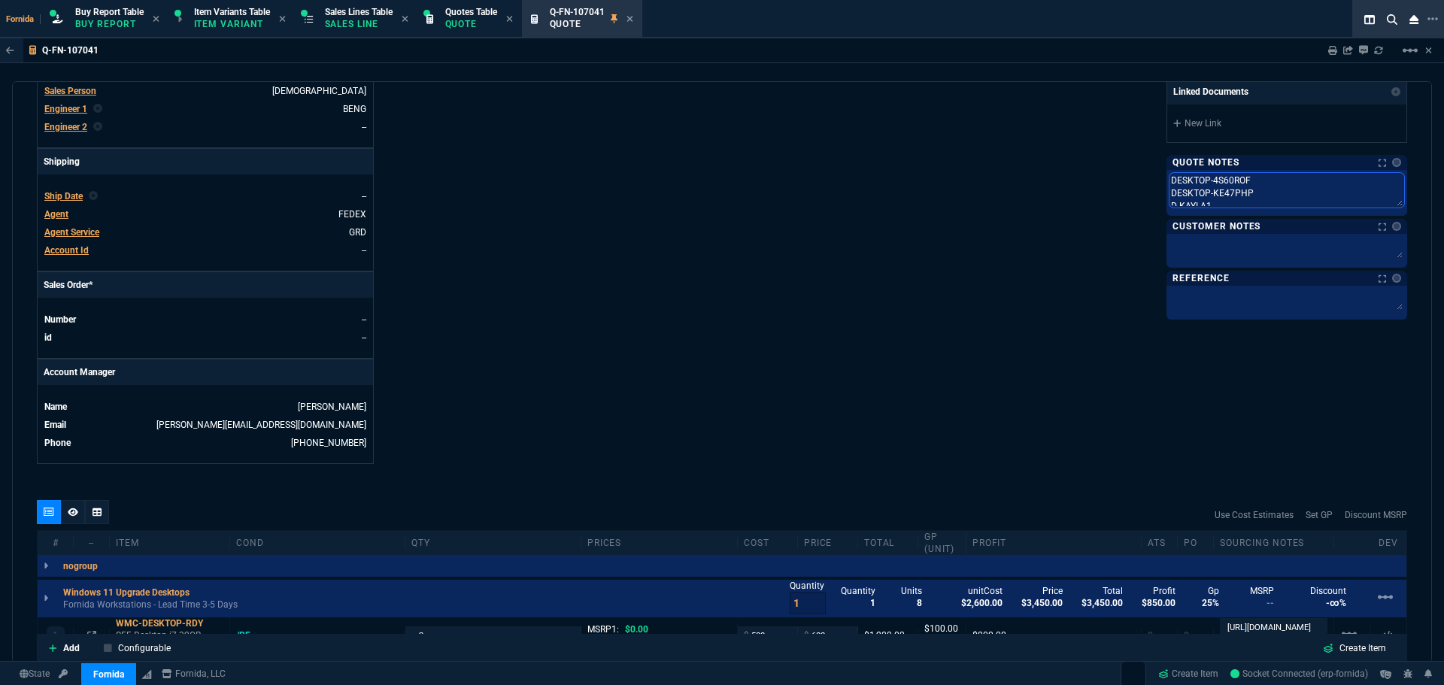
scroll to position [31, 0]
type textarea "DESKTOP-4S60ROF DESKTOP-KE47PHP D-KAYLA1 WMC-TX1-WHW1"
click at [999, 207] on div "Fornida, LLC [STREET_ADDRESS] Share Link Show More Chats Shipping Address [PERS…" at bounding box center [1064, 76] width 685 height 776
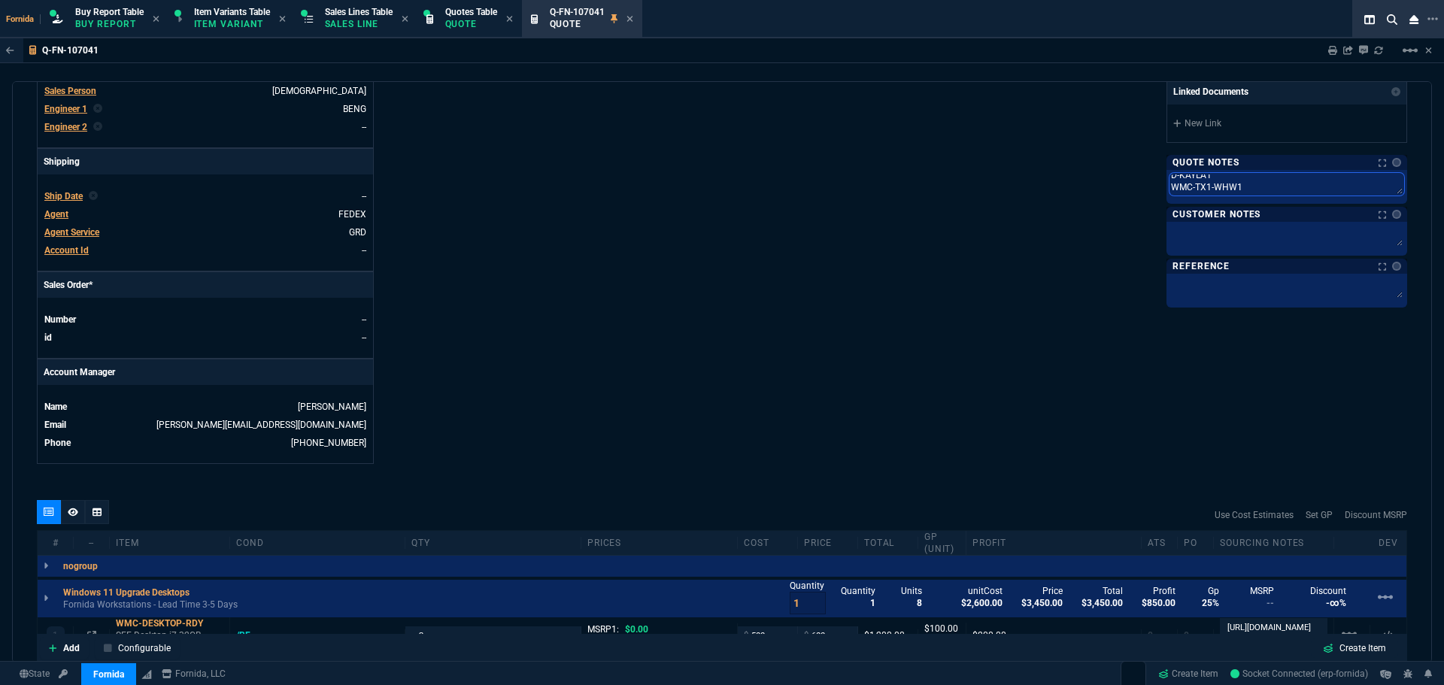
click at [1170, 193] on textarea "DESKTOP-4S60ROF DESKTOP-KE47PHP D-KAYLA1 WMC-TX1-WHW1" at bounding box center [1287, 184] width 235 height 23
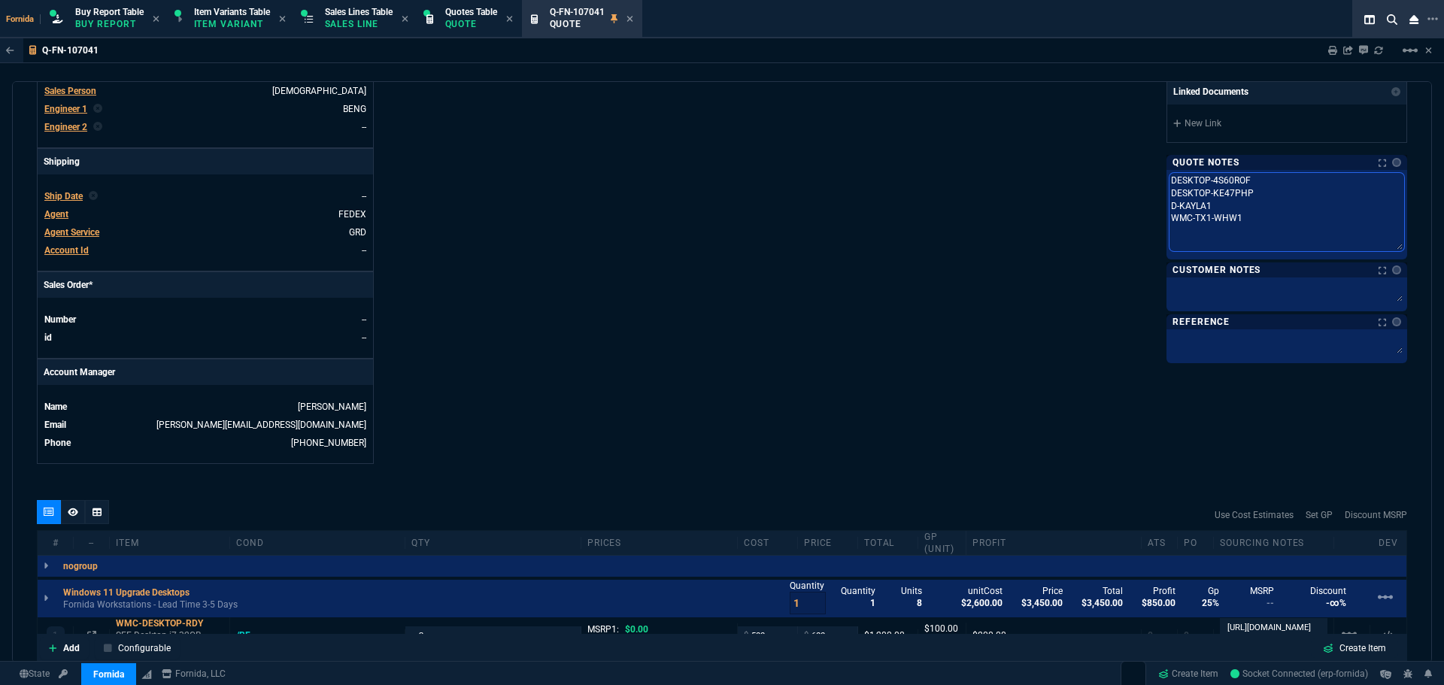
click at [1181, 228] on textarea "DESKTOP-4S60ROF DESKTOP-KE47PHP D-KAYLA1 WMC-TX1-WHW1" at bounding box center [1287, 212] width 235 height 78
type textarea "DESKTOP-4S60ROF DESKTOP-KE47PHP D-KAYLA1 WMC-TX1-WHW1"
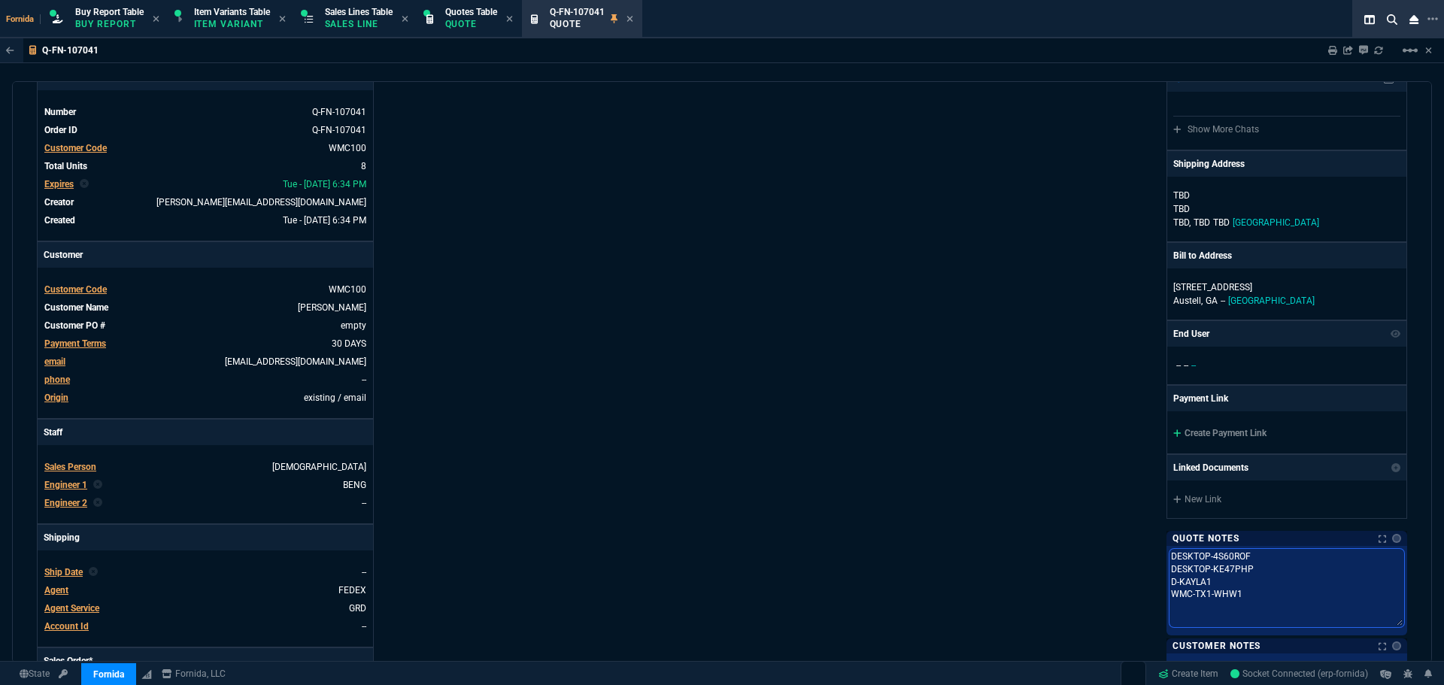
scroll to position [23, 0]
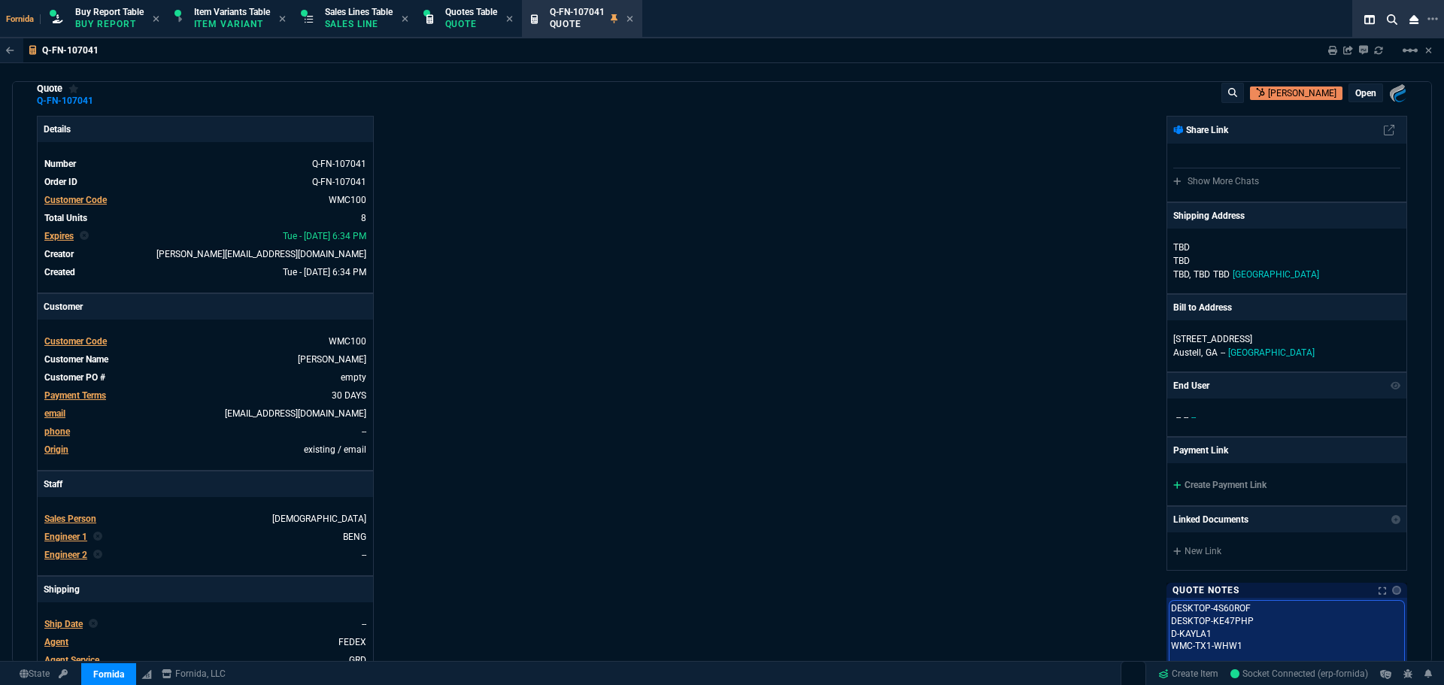
type textarea "DESKTOP-4S60ROF DESKTOP-KE47PHP D-KAYLA1 WMC-TX1-WHW1"
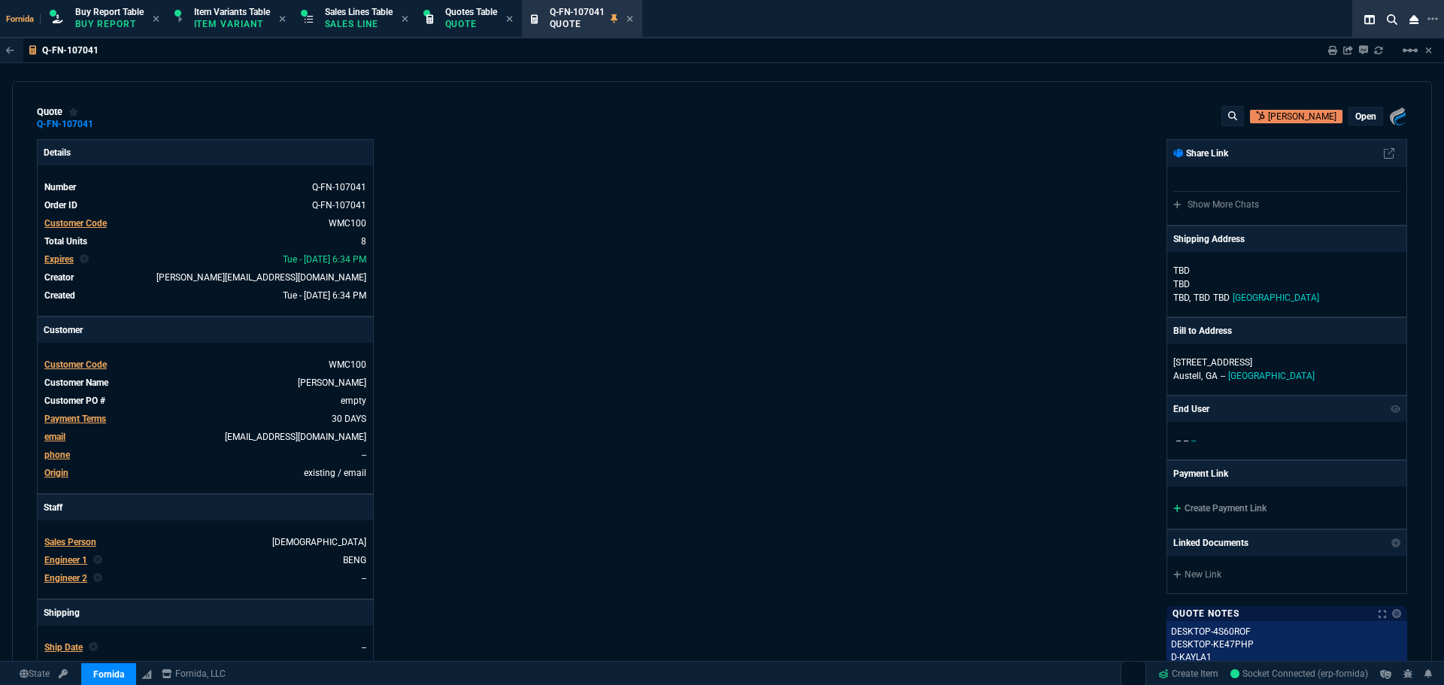
drag, startPoint x: 1010, startPoint y: 181, endPoint x: 1338, endPoint y: 70, distance: 345.7
click at [1016, 180] on div "Fornida, LLC [STREET_ADDRESS] Share Link Show More Chats Shipping Address [PERS…" at bounding box center [1064, 527] width 685 height 776
click at [102, 124] on icon at bounding box center [103, 124] width 8 height 9
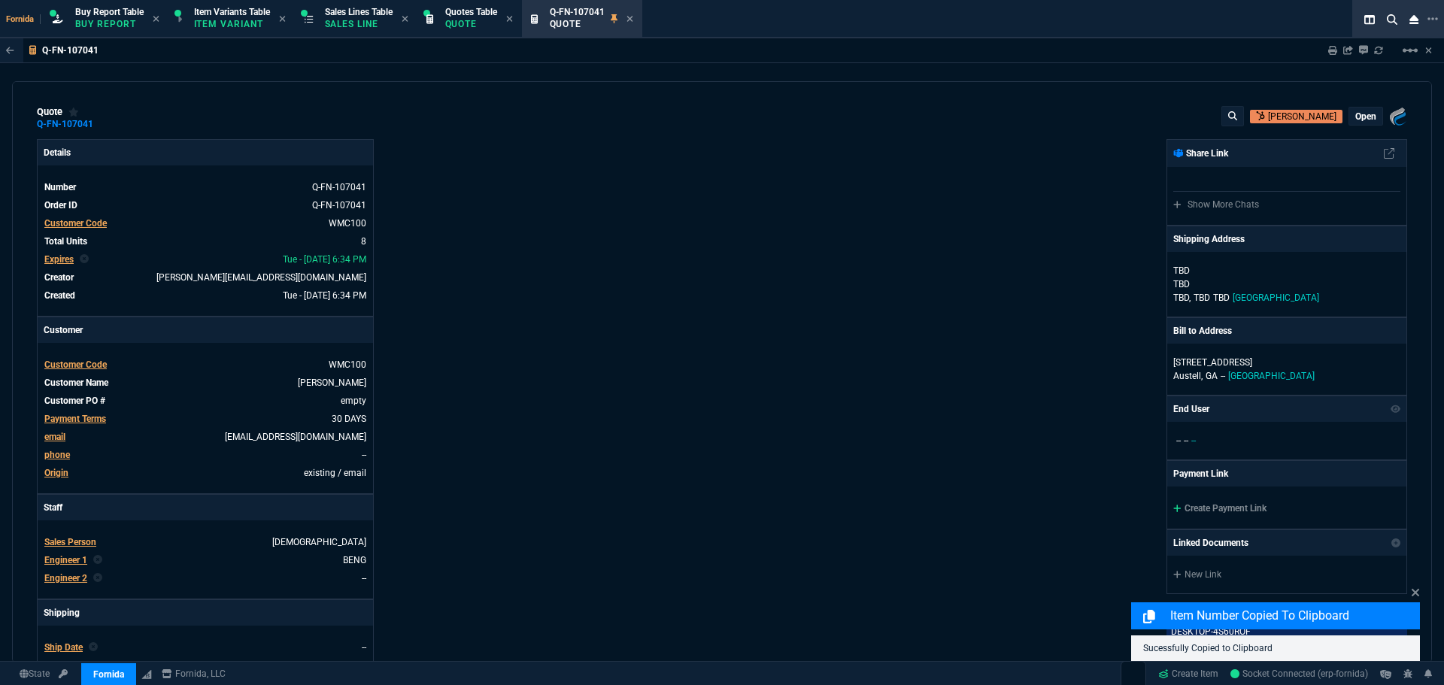
click at [1326, 54] on div "Sharing Q-FN-107041 Link Dev Link Share on Teams linear_scale" at bounding box center [1372, 50] width 123 height 24
click at [1329, 53] on icon at bounding box center [1333, 50] width 9 height 9
type input "20"
type input "125"
type input "40"
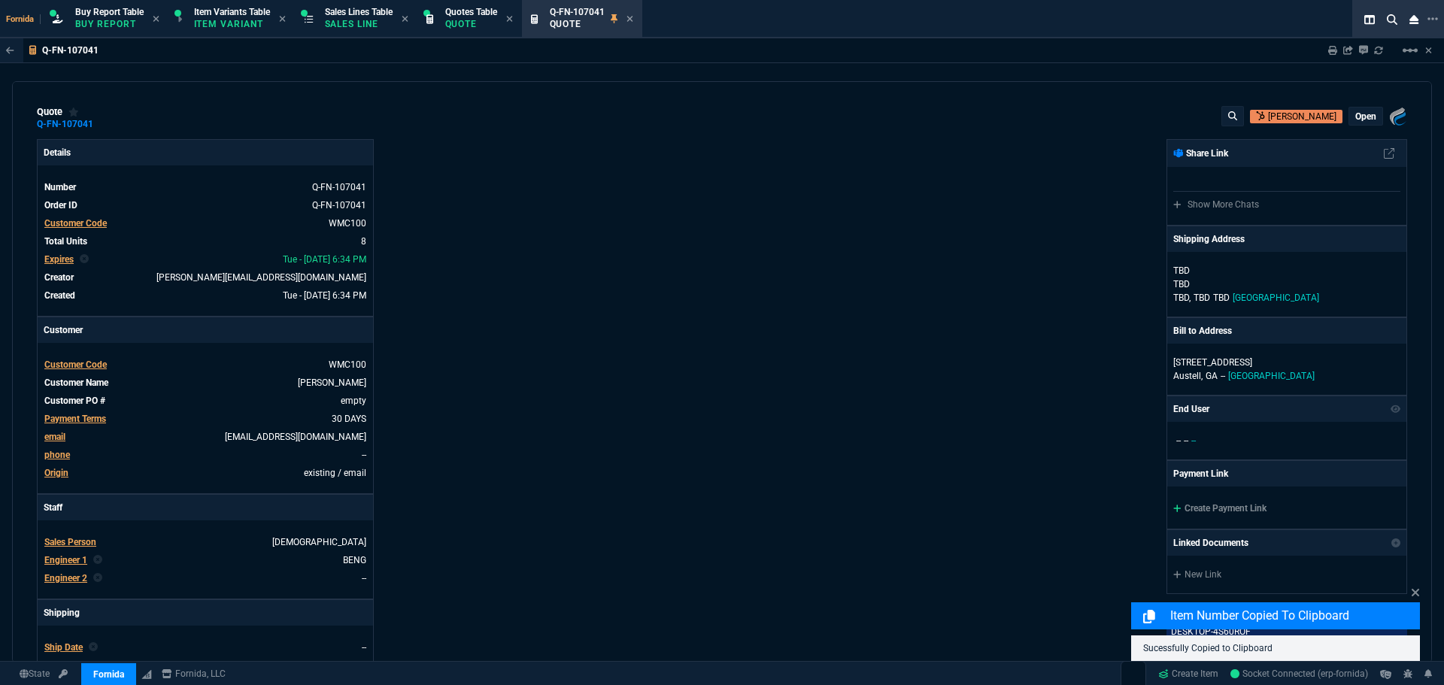
type input "100"
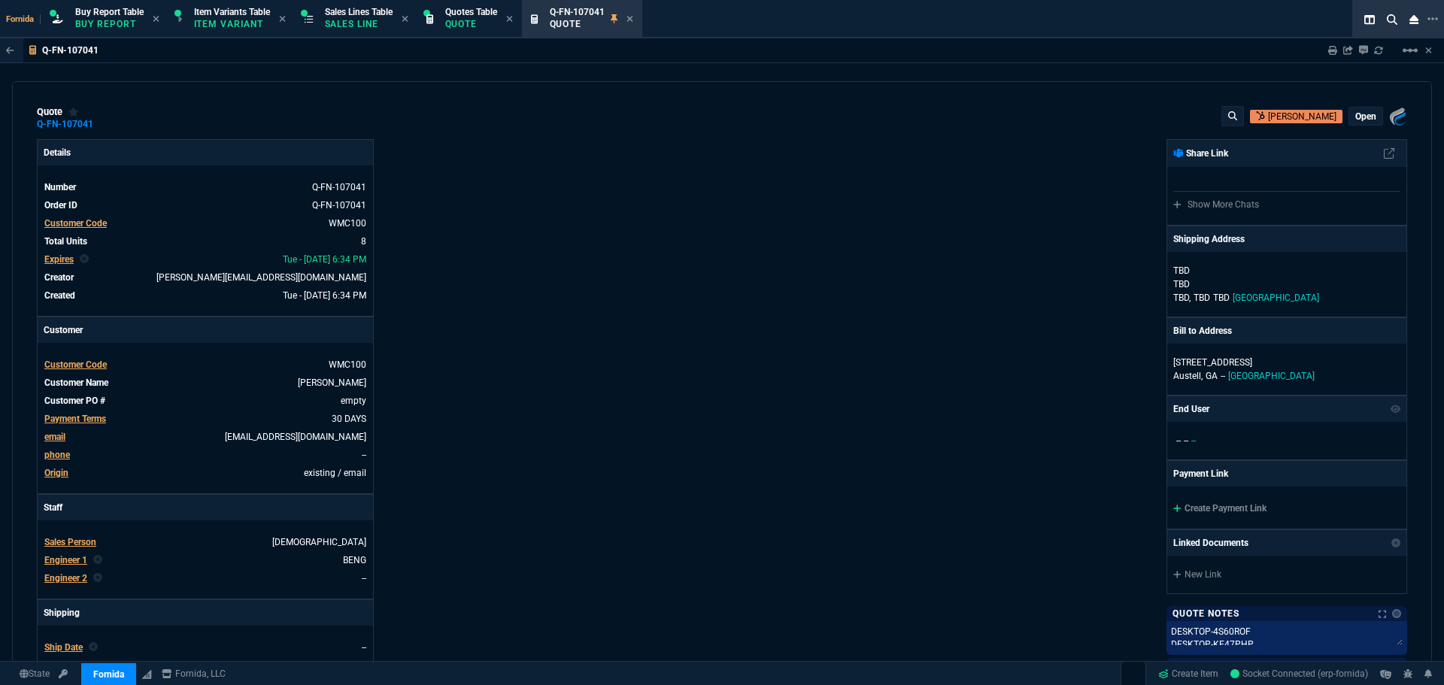
drag, startPoint x: 834, startPoint y: 500, endPoint x: 677, endPoint y: 464, distance: 161.2
click at [834, 500] on div "Fornida, LLC [STREET_ADDRESS] Share Link Show More Chats Shipping Address [PERS…" at bounding box center [1064, 527] width 685 height 776
click at [513, 23] on icon at bounding box center [509, 18] width 7 height 9
click at [529, 22] on icon at bounding box center [525, 18] width 7 height 9
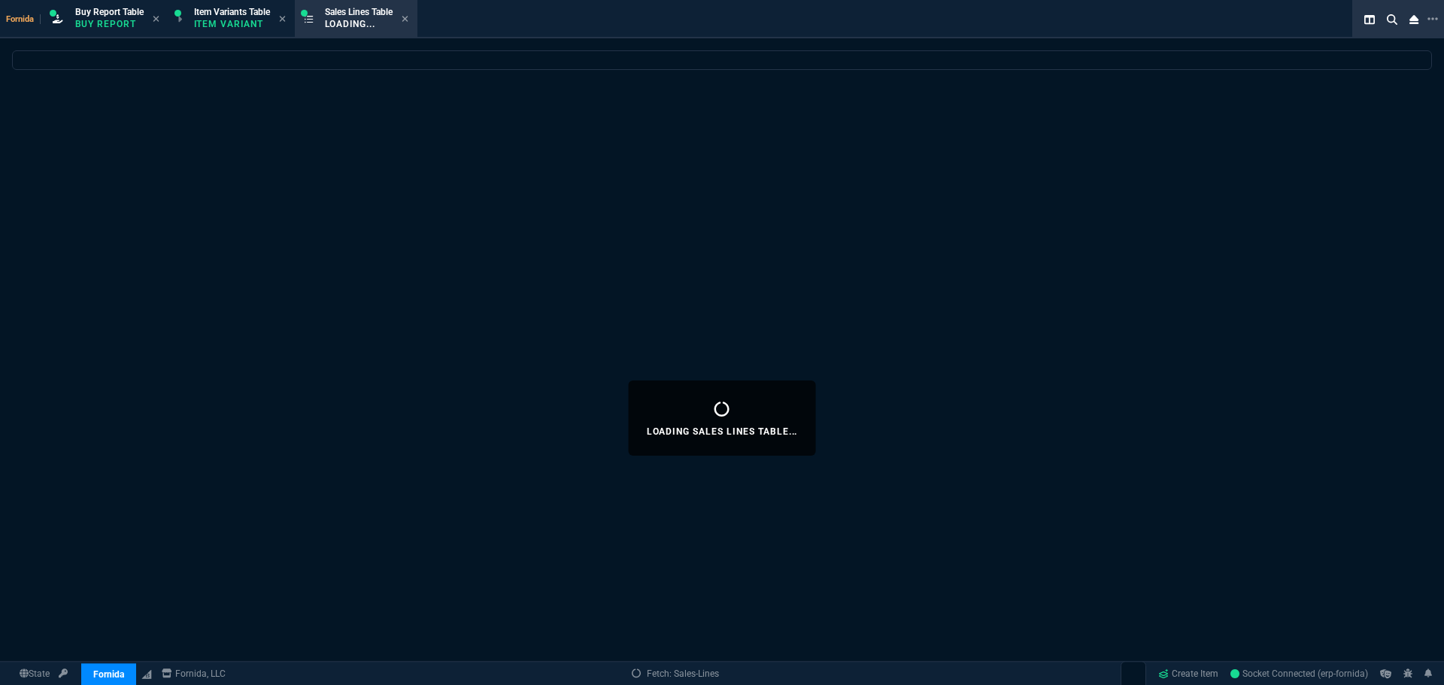
select select
